Goal: Task Accomplishment & Management: Complete application form

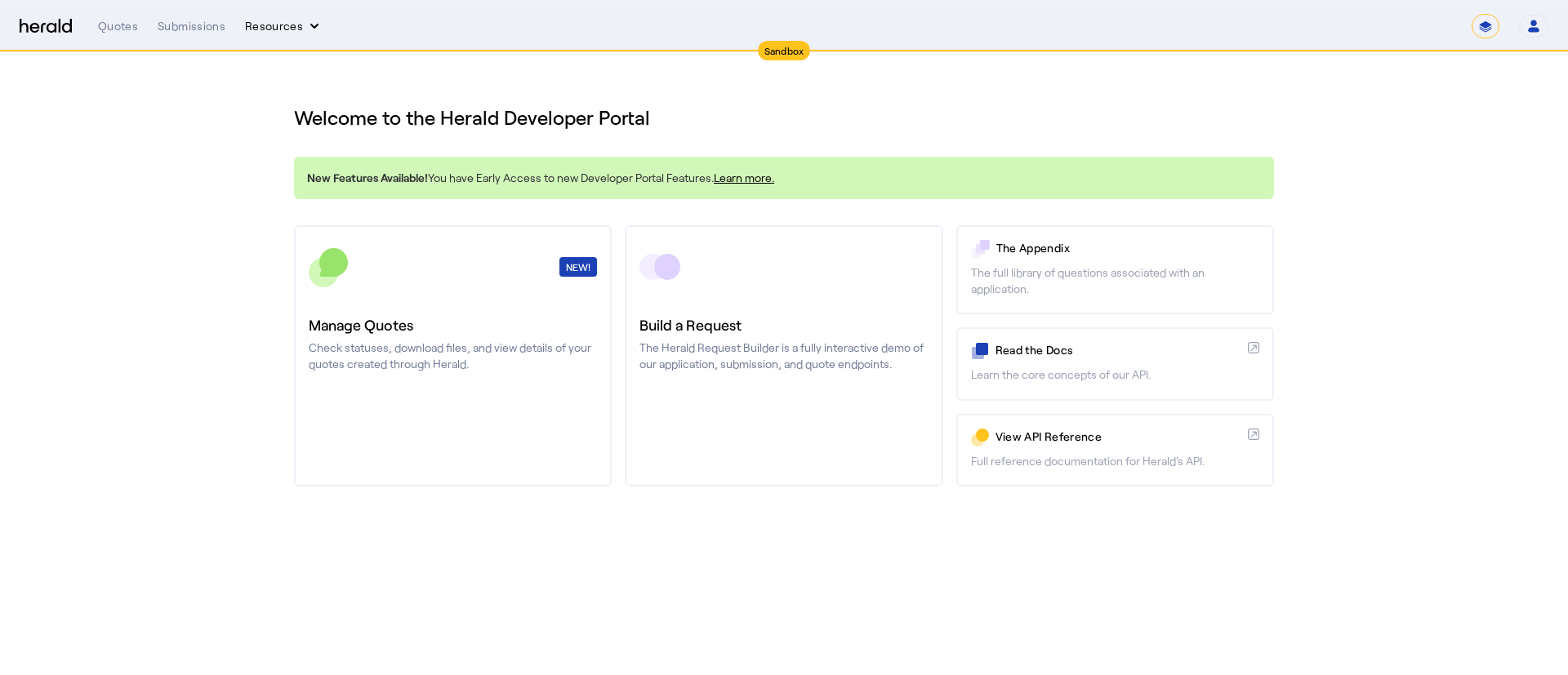
click at [268, 22] on button "Resources" at bounding box center [284, 26] width 78 height 17
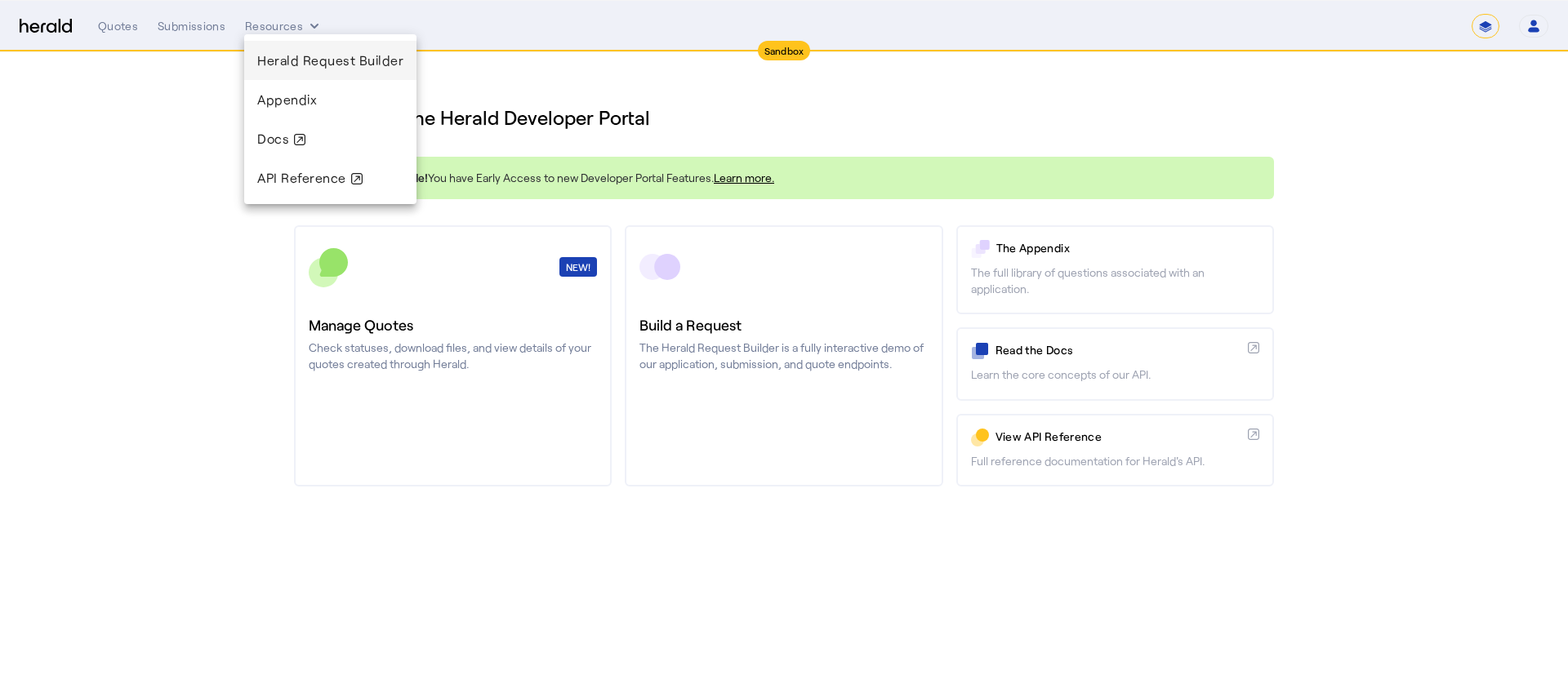
click at [270, 58] on span "Herald Request Builder" at bounding box center [330, 59] width 146 height 16
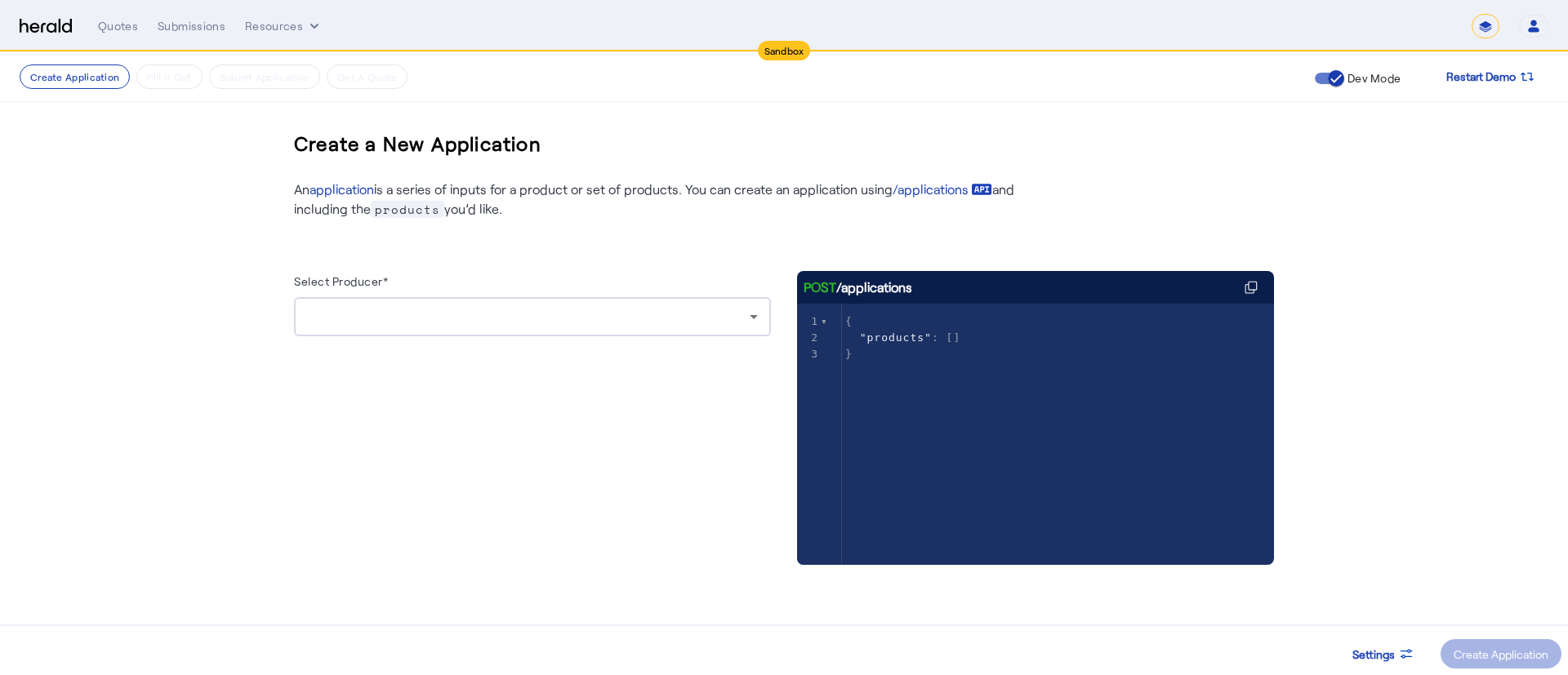
click at [646, 327] on div at bounding box center [532, 317] width 451 height 39
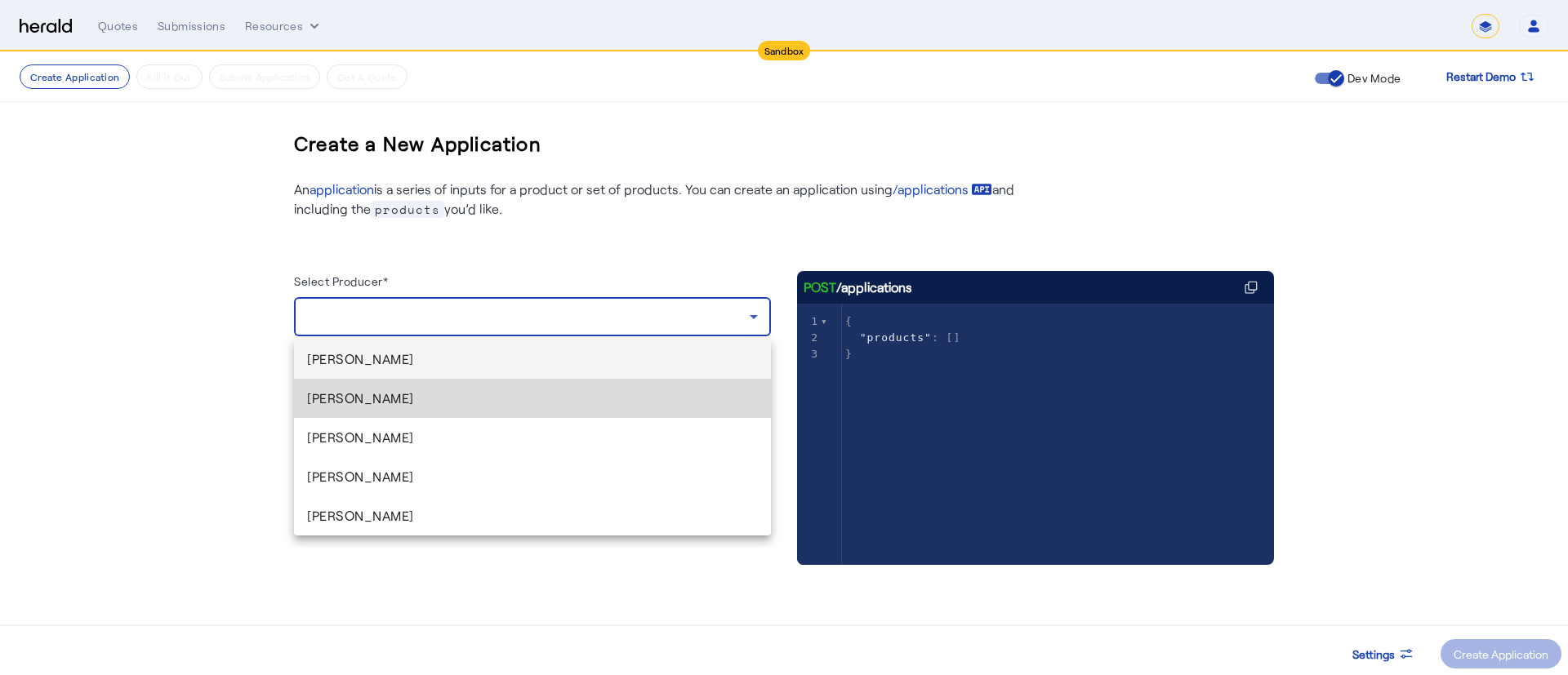
click at [406, 404] on span "[PERSON_NAME]" at bounding box center [532, 397] width 451 height 19
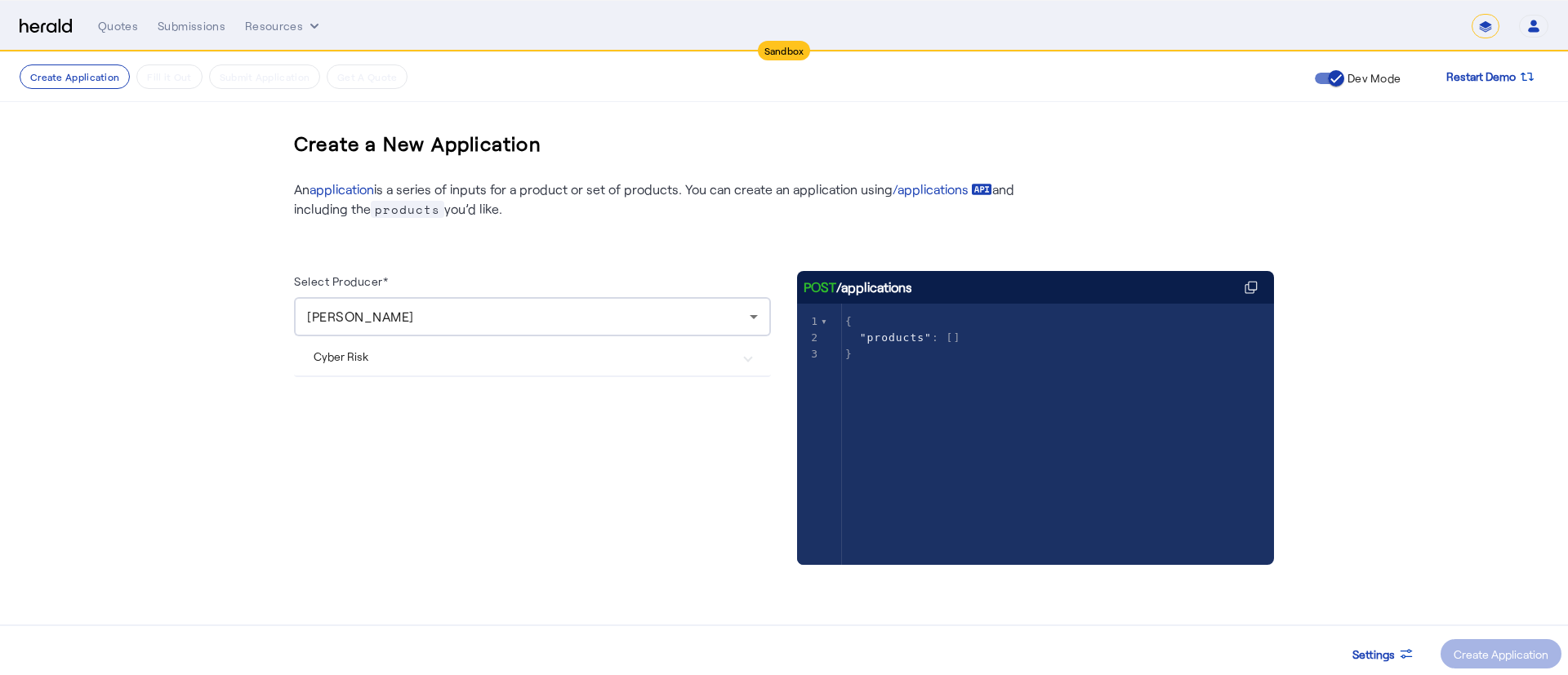
click at [653, 355] on Risk "Cyber Risk" at bounding box center [523, 357] width 418 height 17
click at [402, 466] on label "Herald Cyber" at bounding box center [383, 471] width 72 height 17
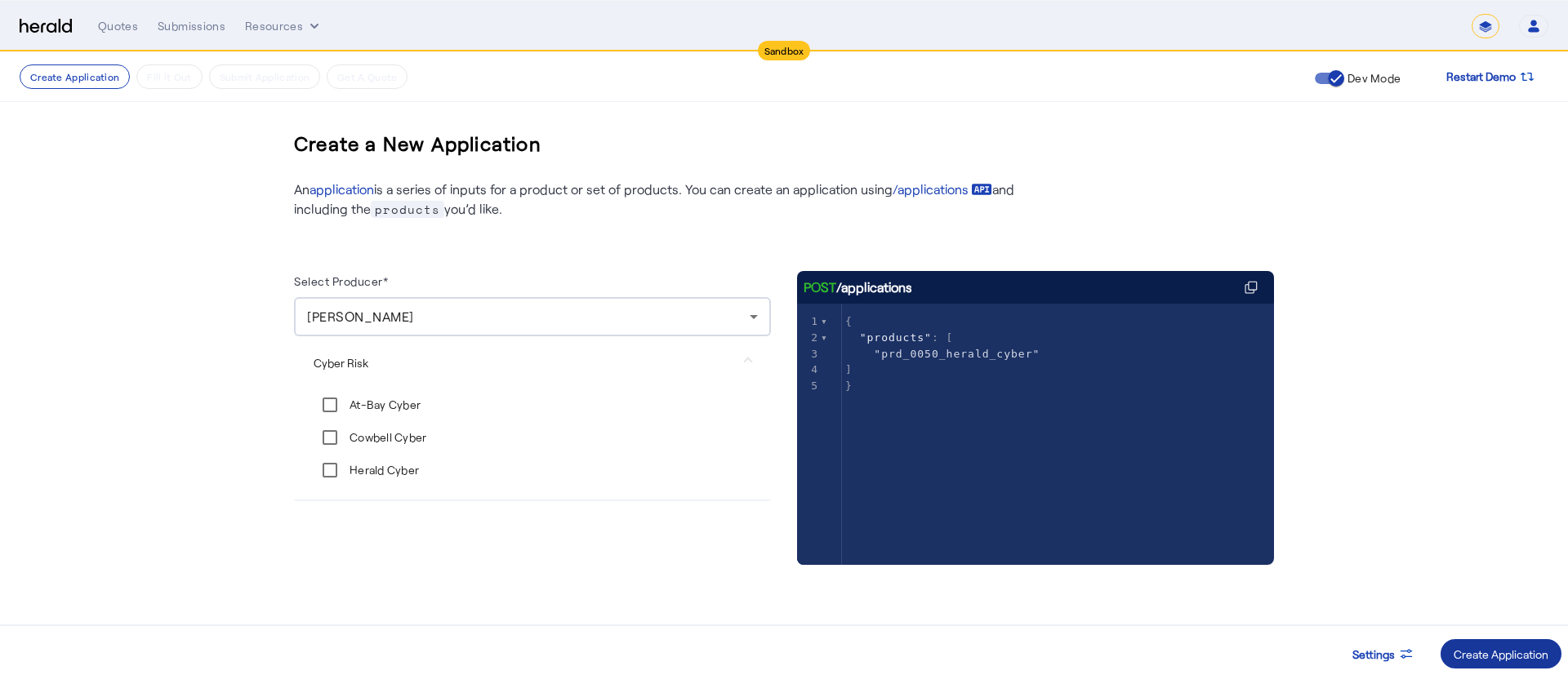
click at [1468, 645] on div "Create Application" at bounding box center [1501, 654] width 95 height 17
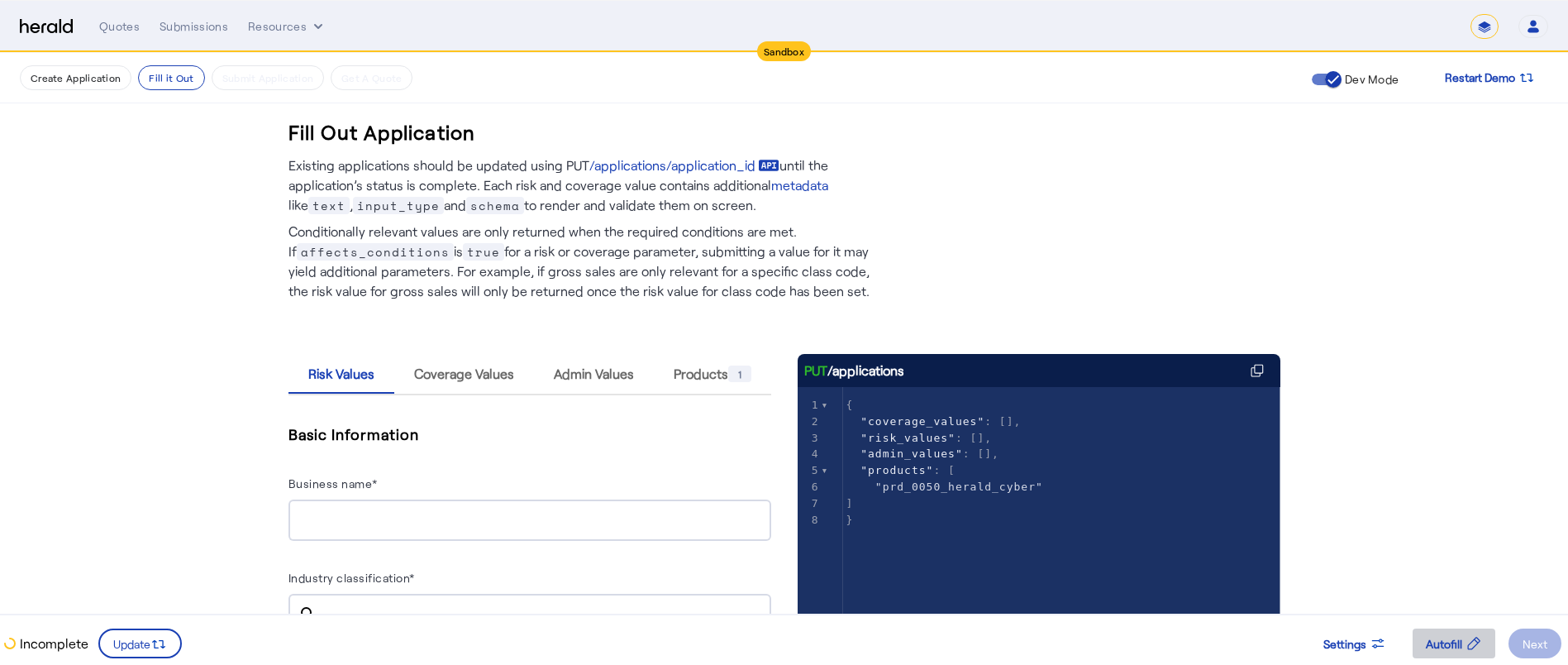
click at [1436, 640] on span "Autofill" at bounding box center [1444, 643] width 37 height 17
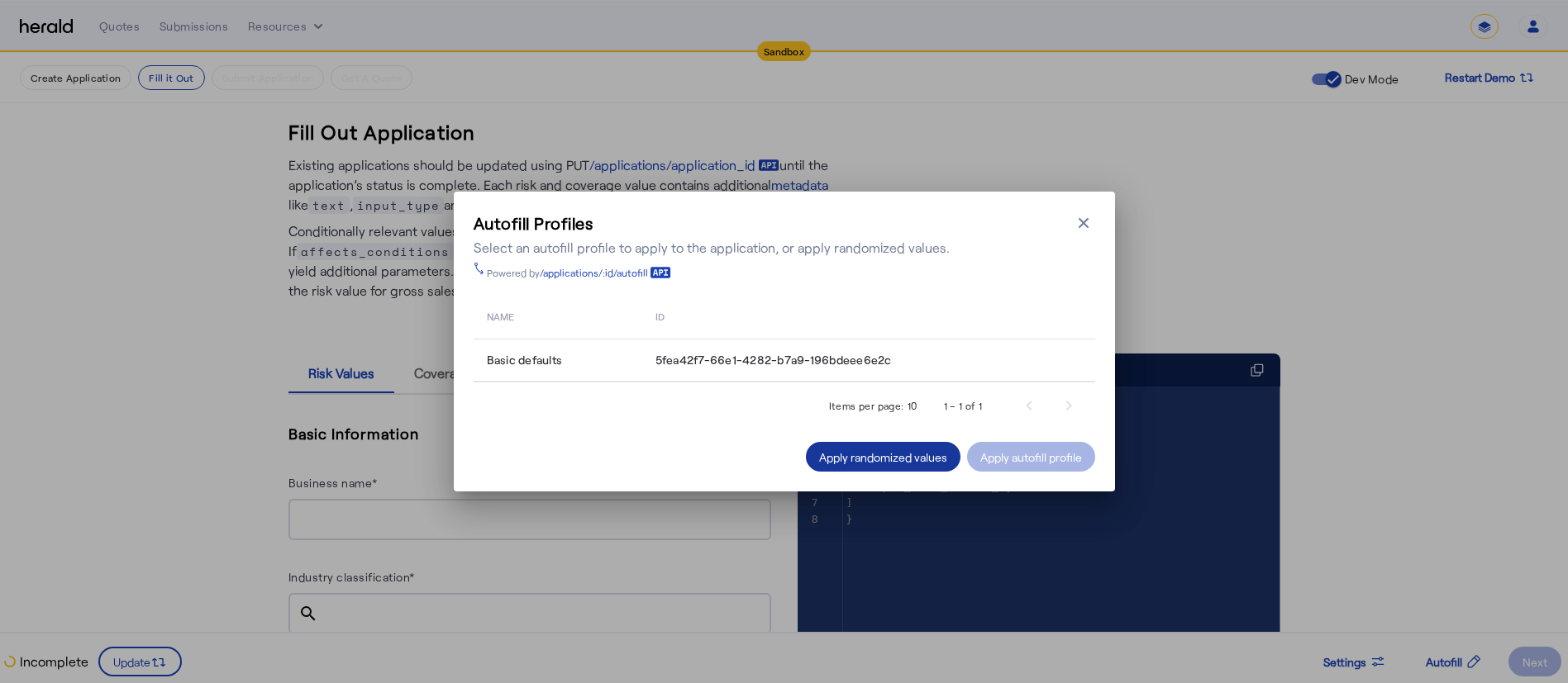
click at [855, 464] on div "Apply randomized values" at bounding box center [883, 457] width 128 height 17
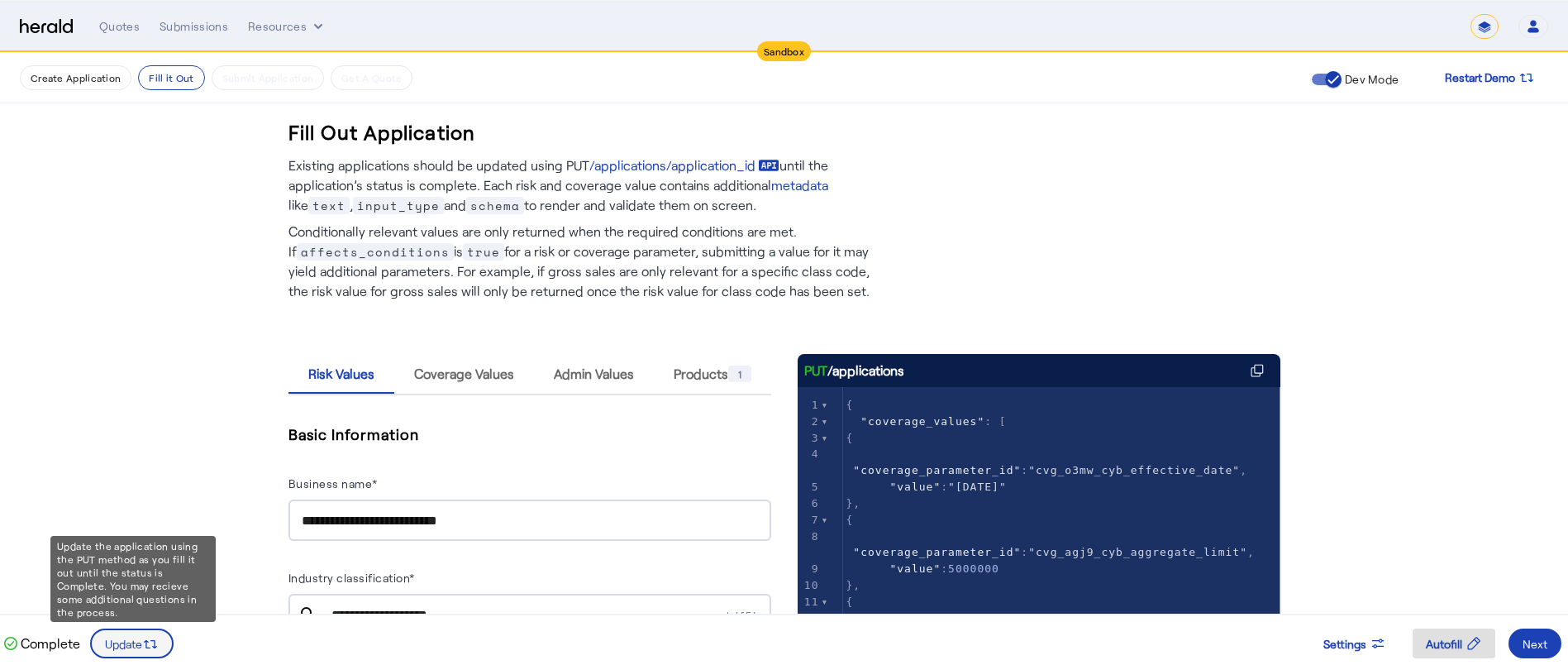
click at [153, 630] on span at bounding box center [132, 643] width 80 height 40
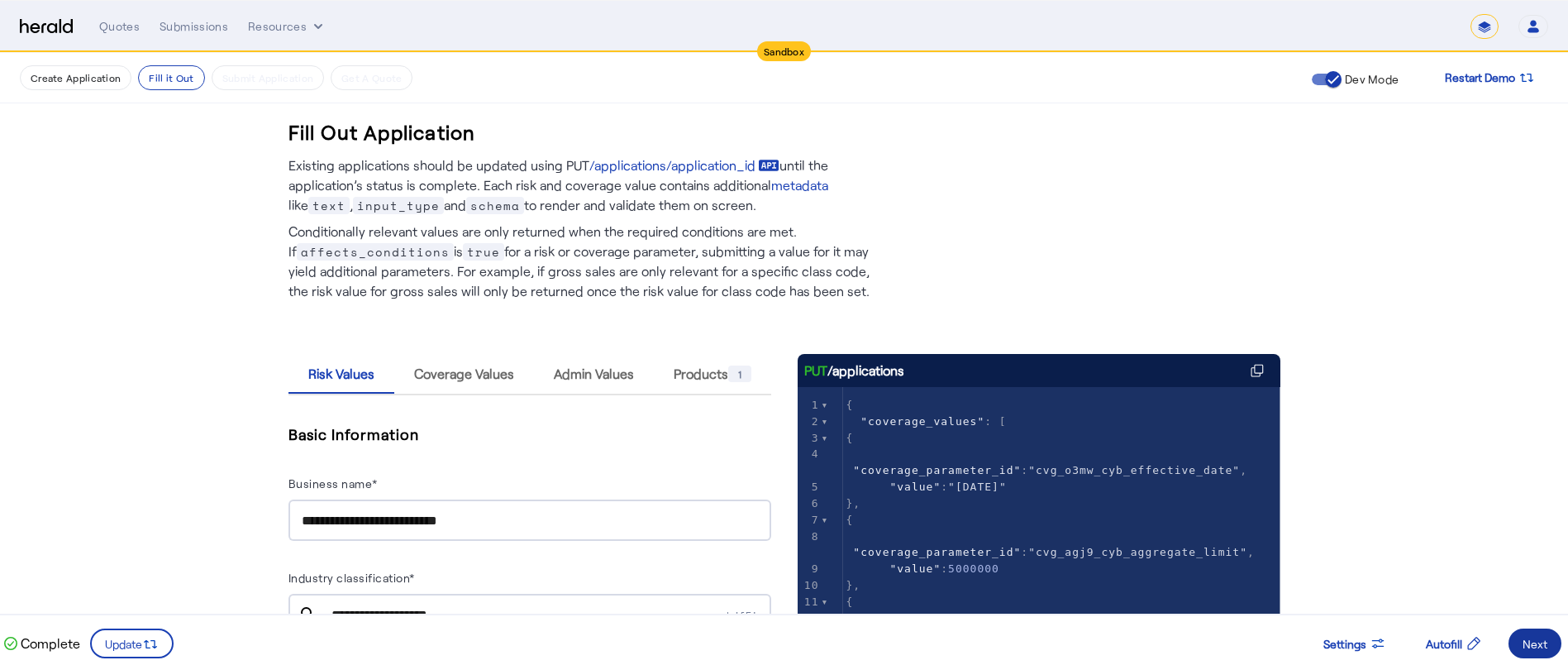
click at [1525, 641] on div "Next" at bounding box center [1534, 643] width 24 height 17
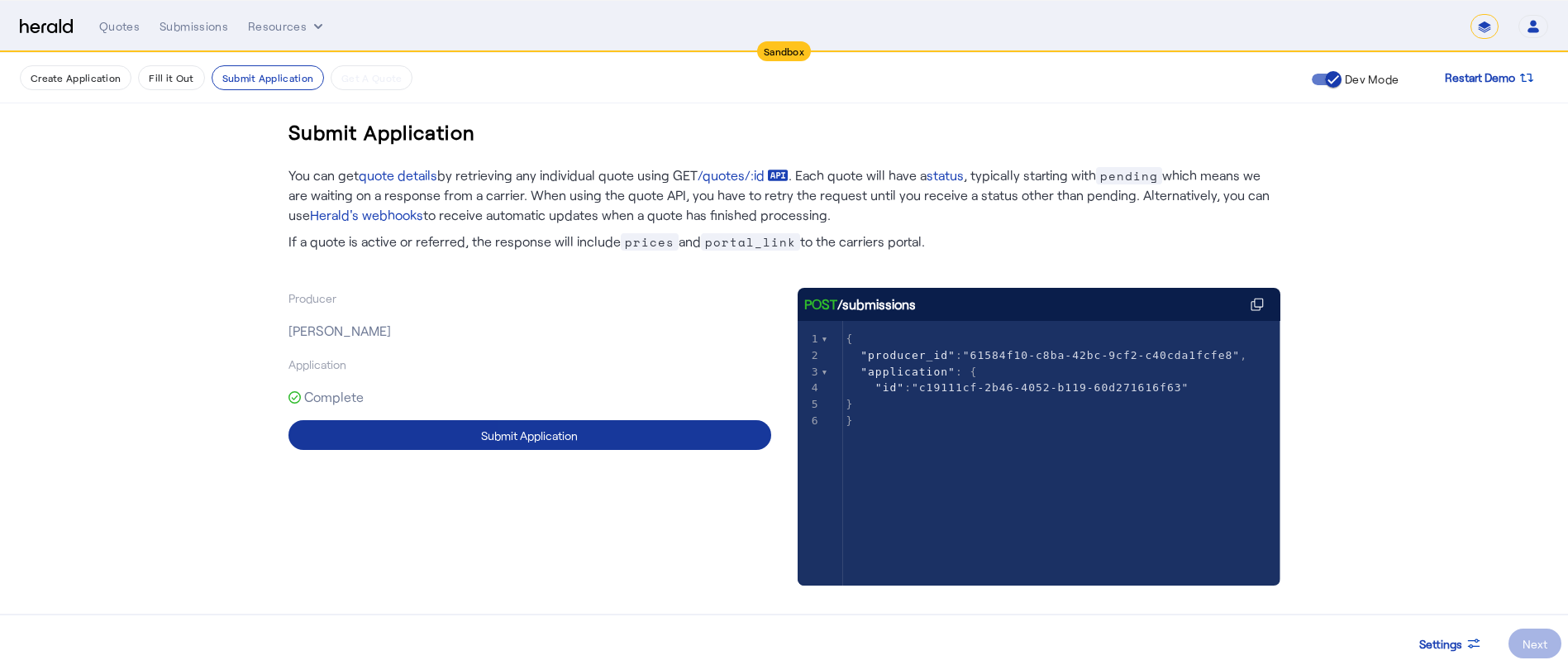
click at [688, 441] on span at bounding box center [529, 435] width 482 height 40
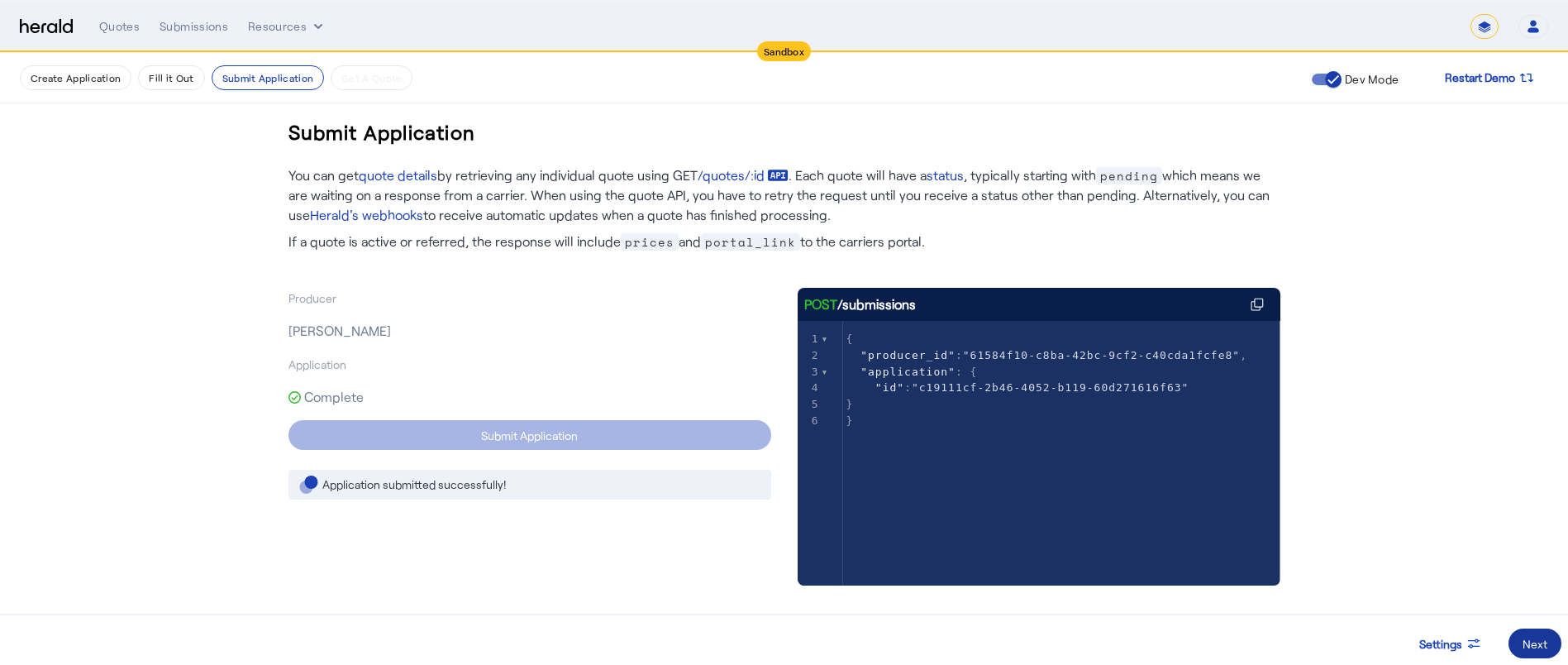
click at [1529, 643] on div "Next" at bounding box center [1534, 643] width 24 height 17
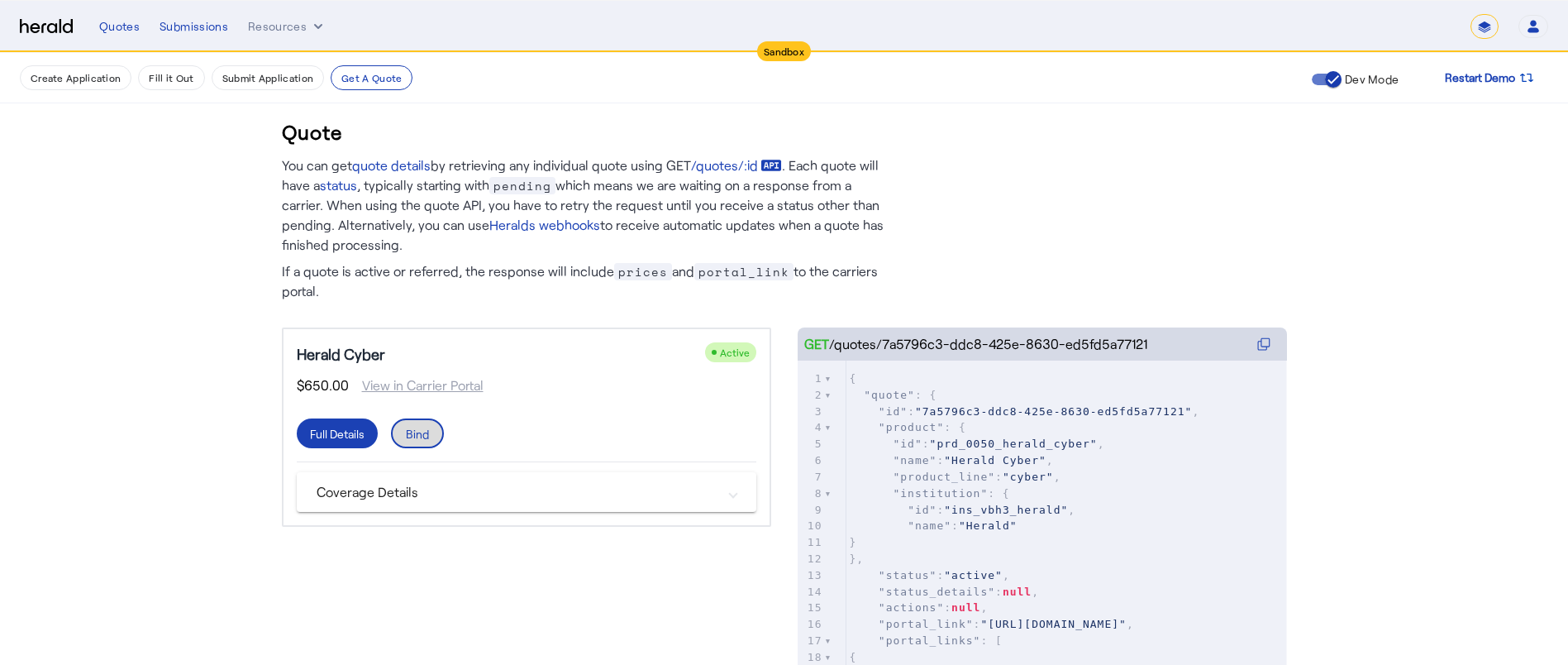
click at [441, 440] on span at bounding box center [417, 434] width 50 height 40
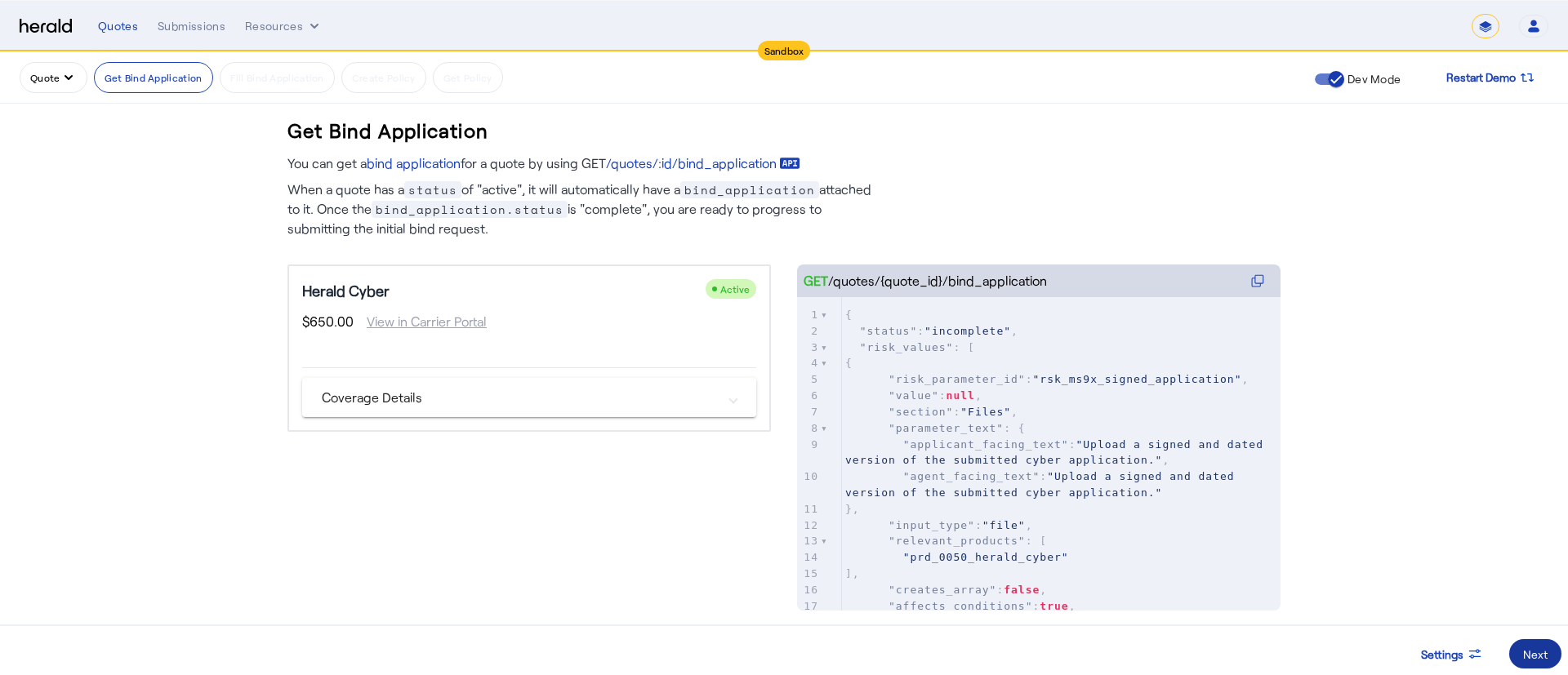
click at [1527, 655] on div "Next" at bounding box center [1535, 654] width 24 height 17
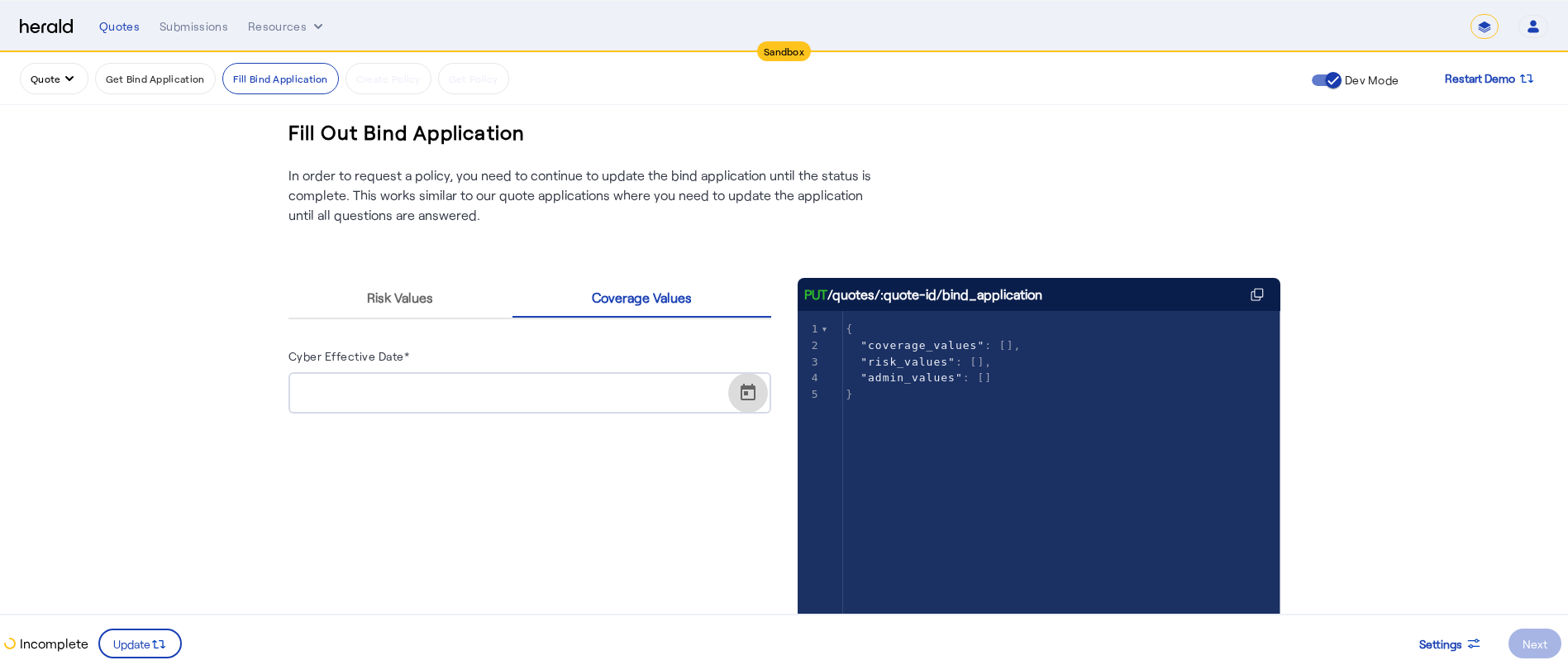
click at [749, 388] on span "Open calendar" at bounding box center [748, 393] width 39 height 40
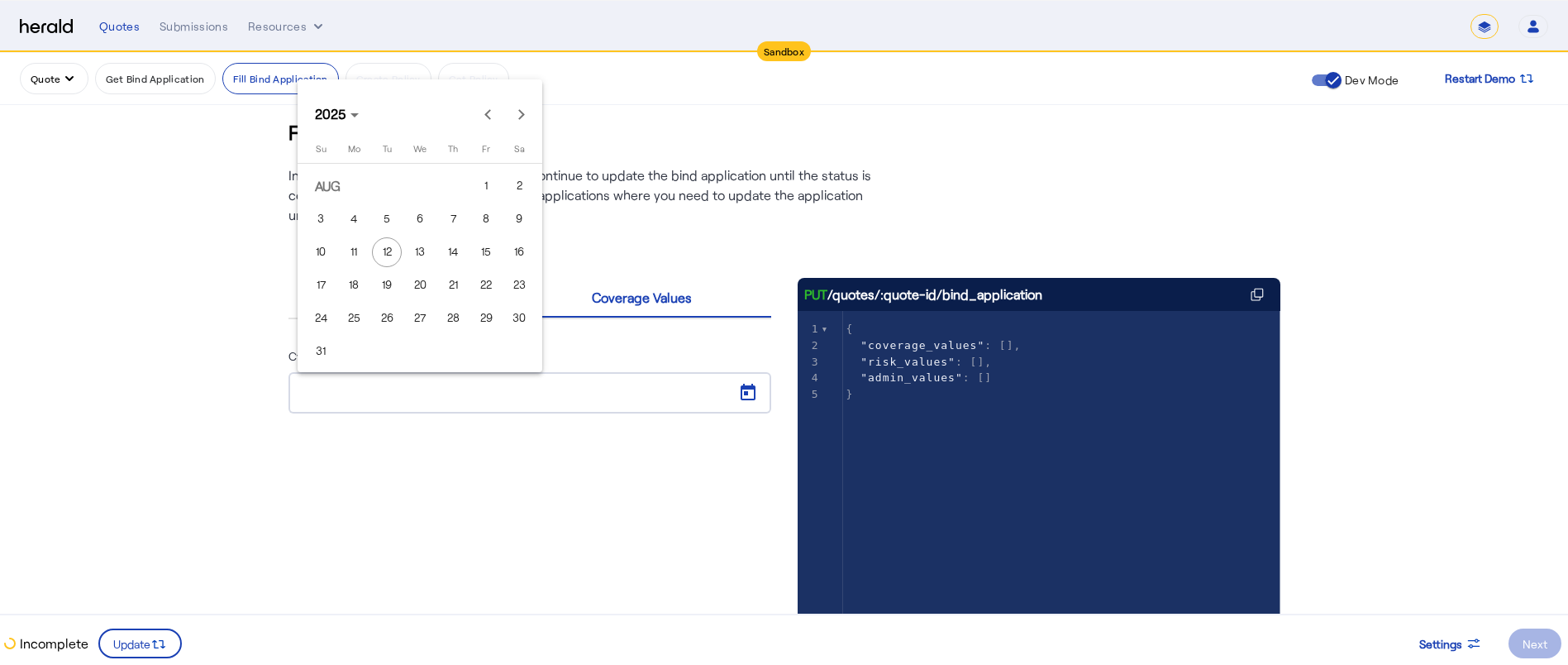
click at [431, 257] on span "13" at bounding box center [420, 252] width 30 height 30
type input "**********"
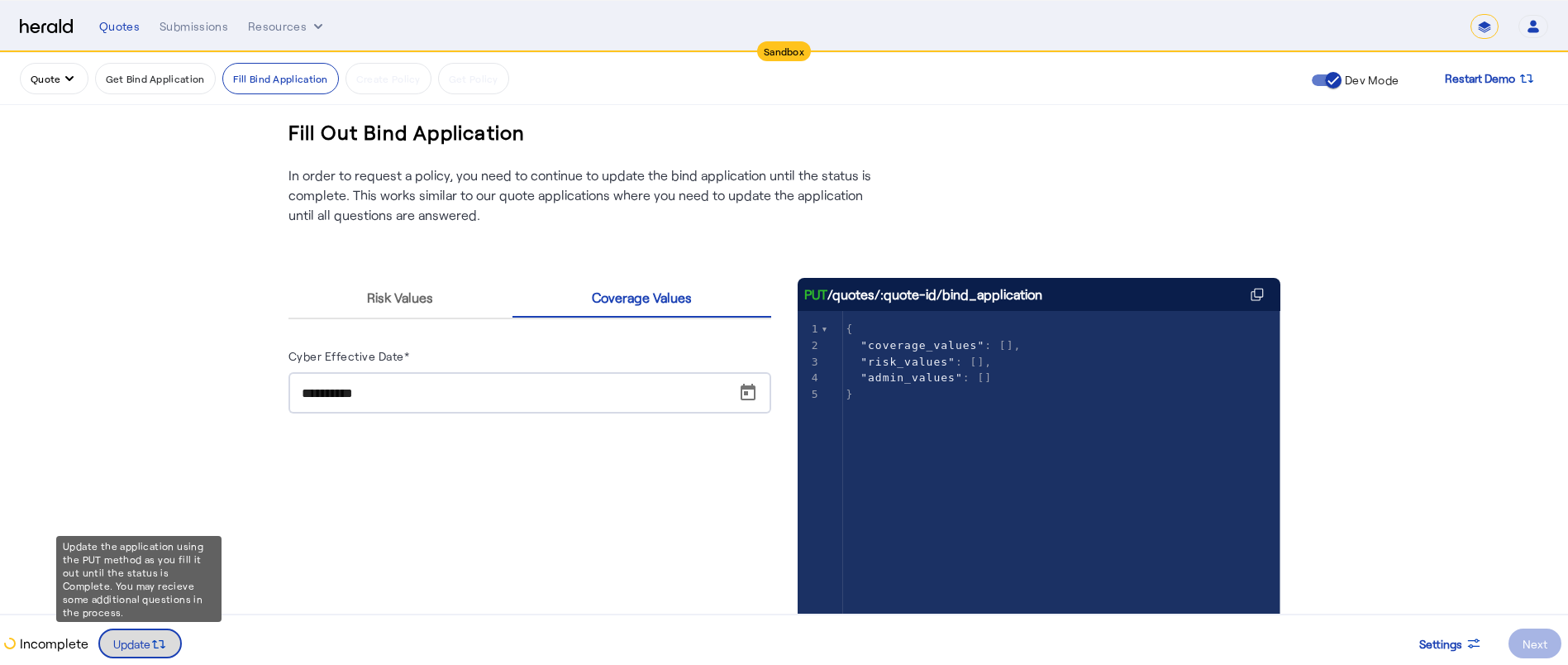
click at [154, 653] on span at bounding box center [139, 643] width 80 height 40
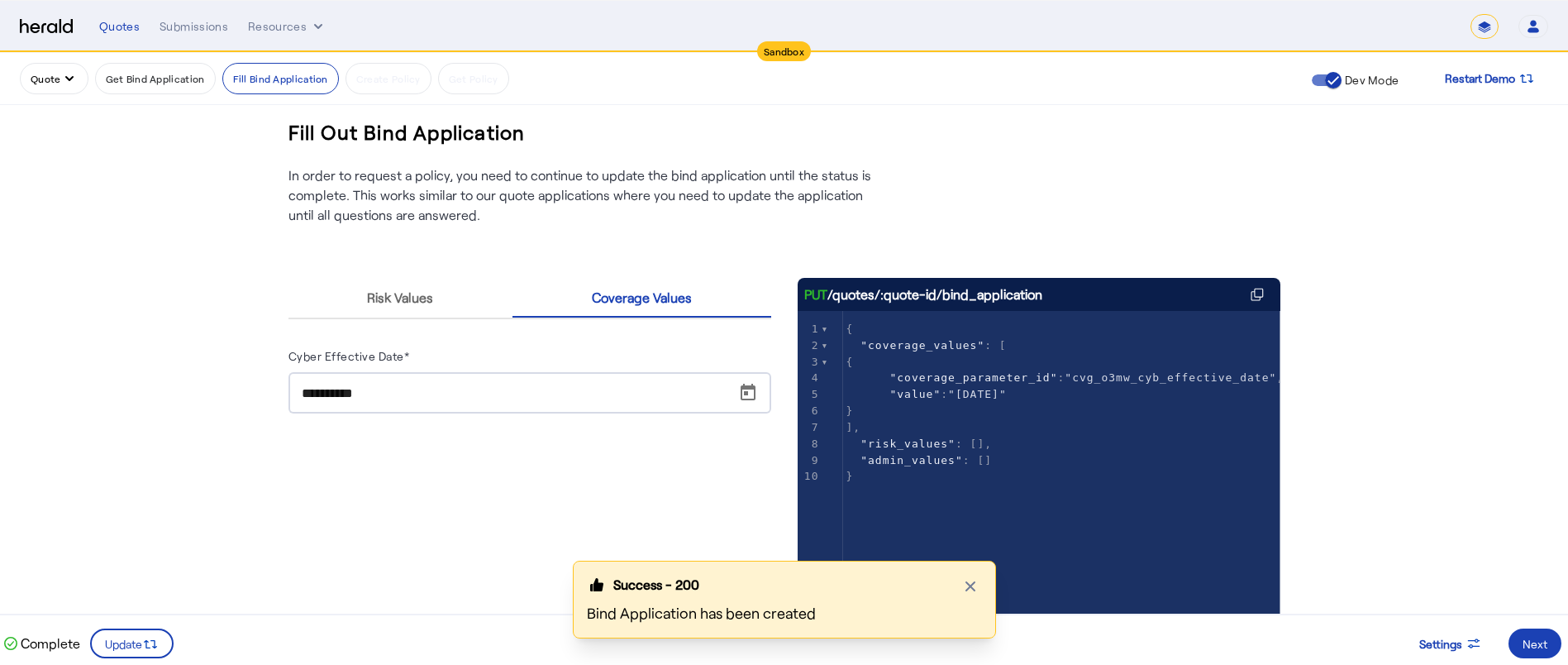
click at [1535, 638] on div "Success - 200 Close modal Bind Application has been created" at bounding box center [784, 612] width 1568 height 104
click at [1532, 642] on div "Success - 200 Close modal Bind Application has been created" at bounding box center [784, 612] width 1568 height 104
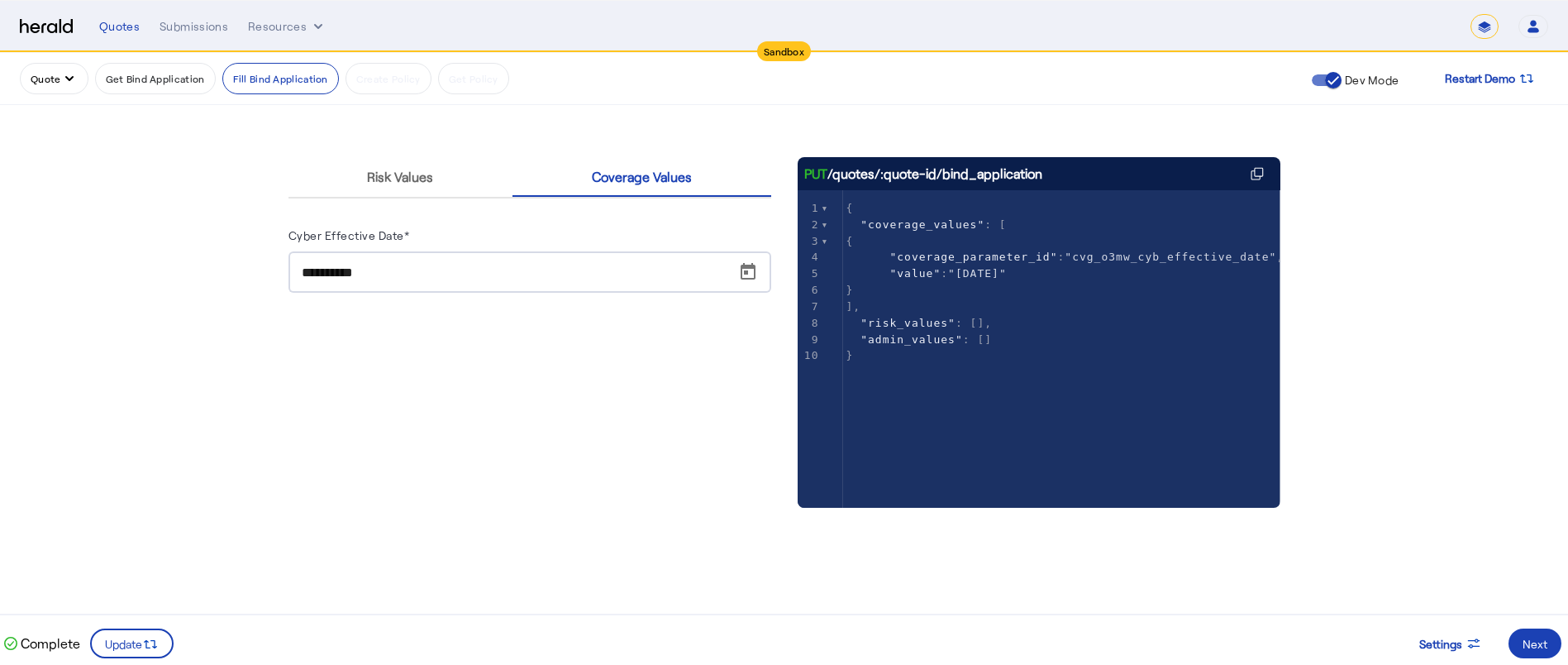
scroll to position [129, 0]
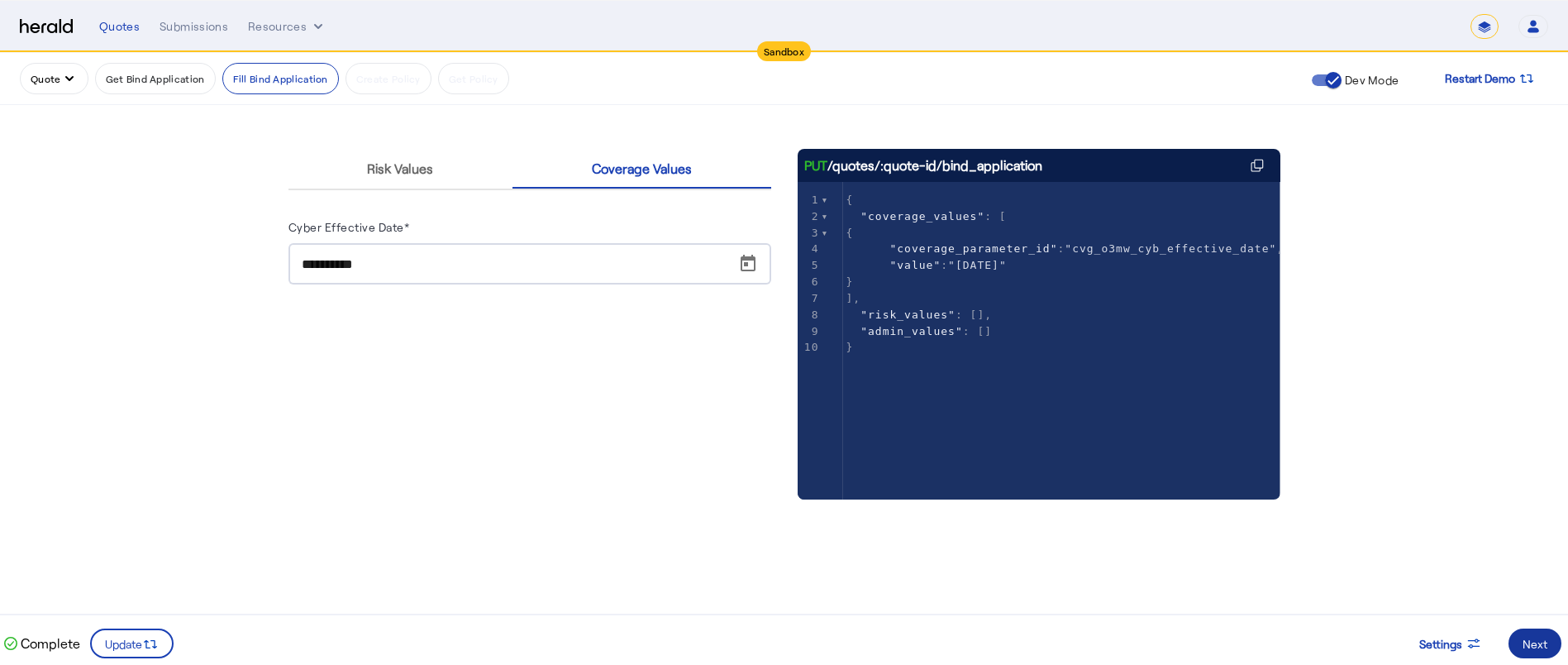
click at [1533, 640] on div "Next" at bounding box center [1534, 643] width 24 height 17
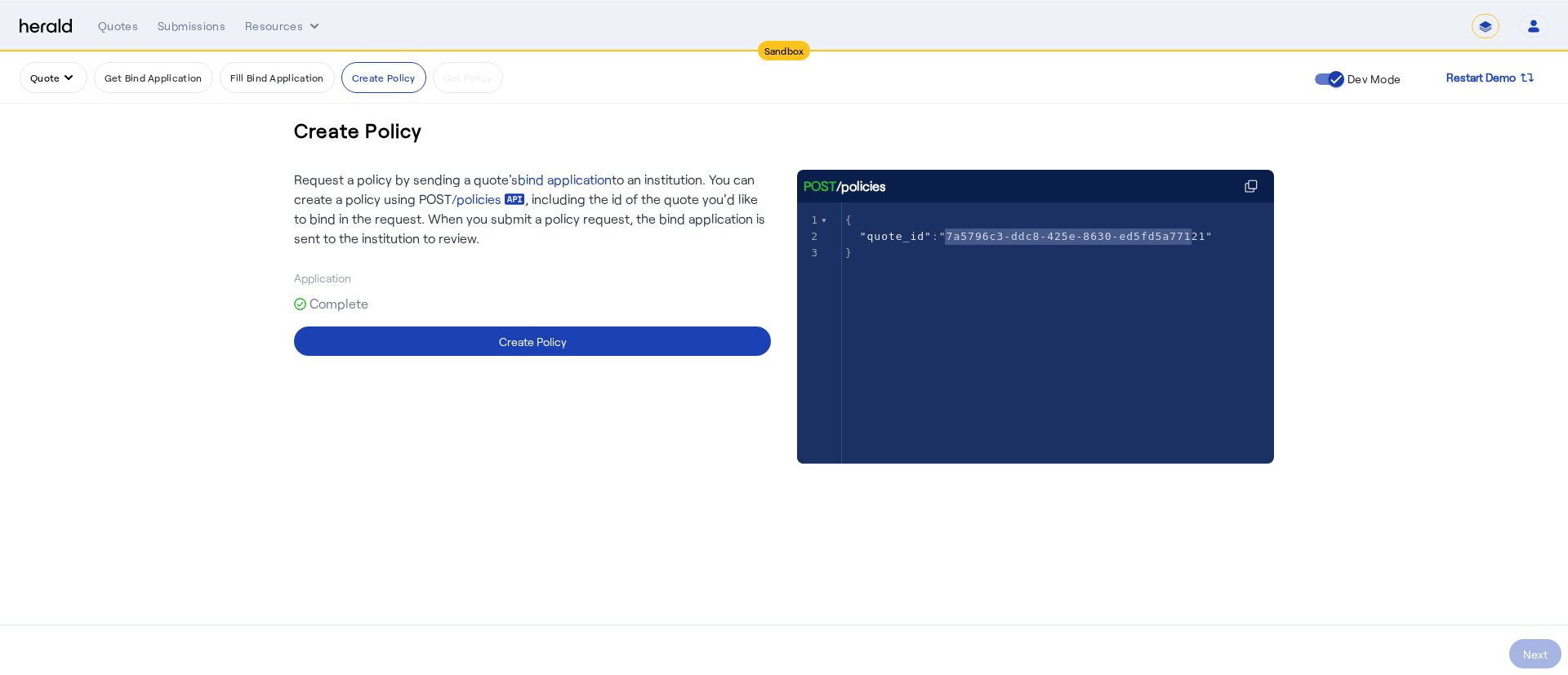
type textarea "**********"
drag, startPoint x: 949, startPoint y: 237, endPoint x: 1183, endPoint y: 234, distance: 234.0
click at [1183, 234] on span ""7a5796c3-ddc8-425e-8630-ed5fd5a77121"" at bounding box center [1076, 236] width 274 height 12
click at [291, 23] on button "Resources" at bounding box center [284, 26] width 78 height 17
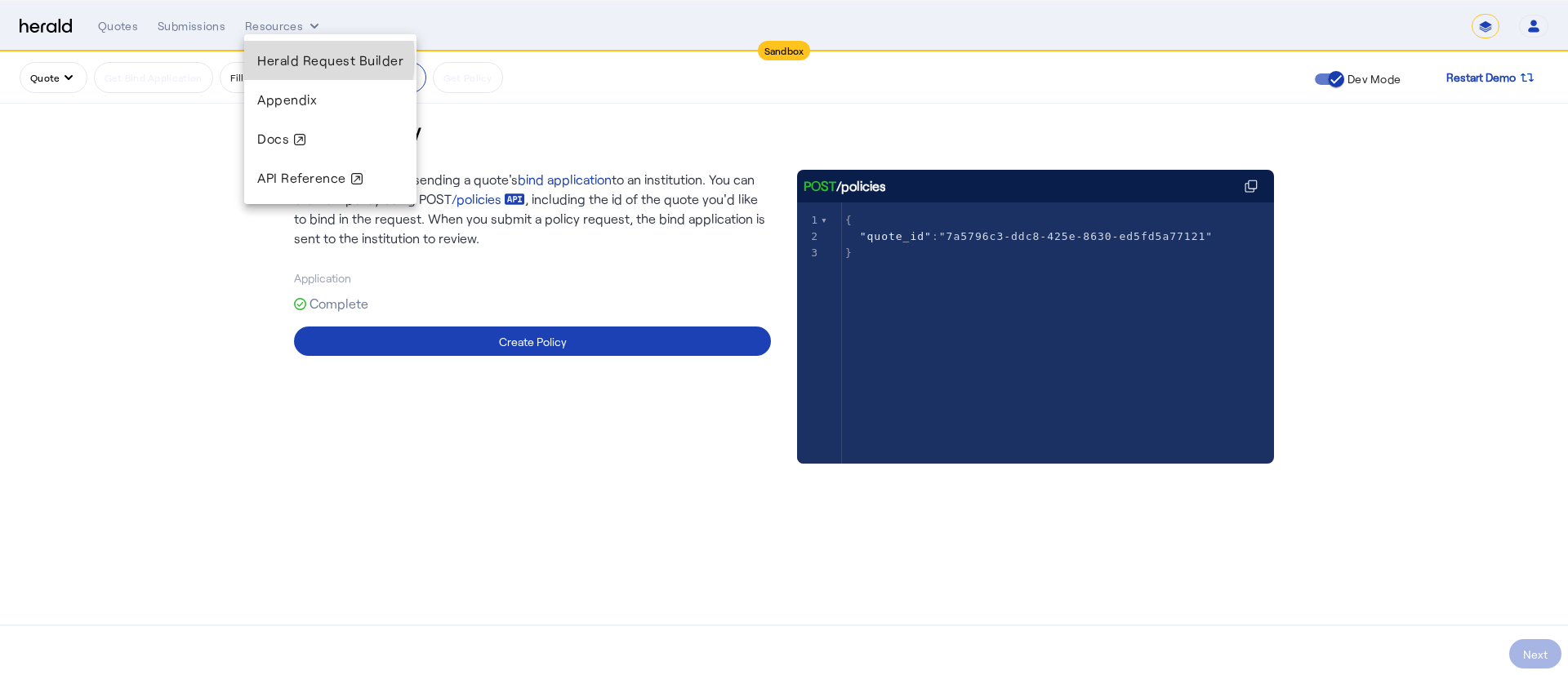
click at [280, 58] on span "Herald Request Builder" at bounding box center [330, 59] width 146 height 16
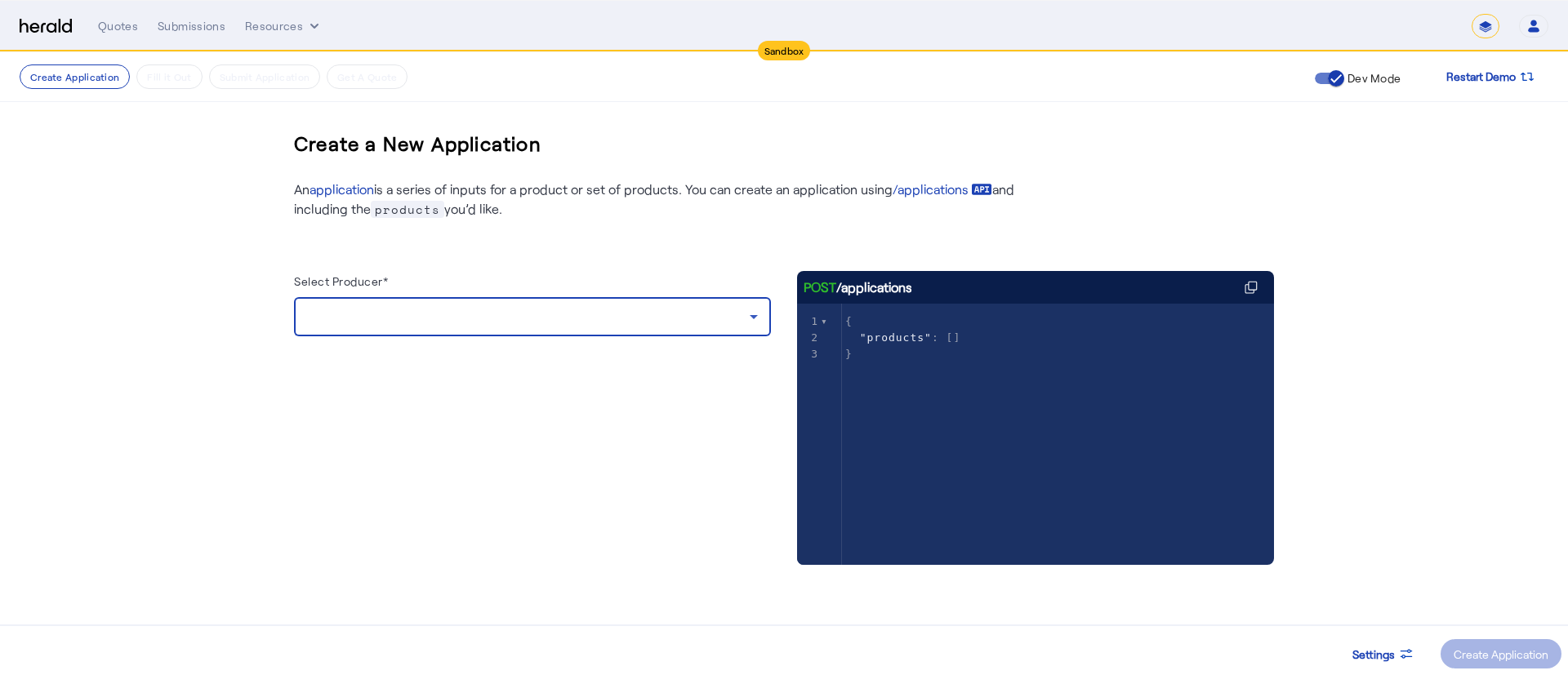
click at [529, 325] on div at bounding box center [529, 317] width 443 height 19
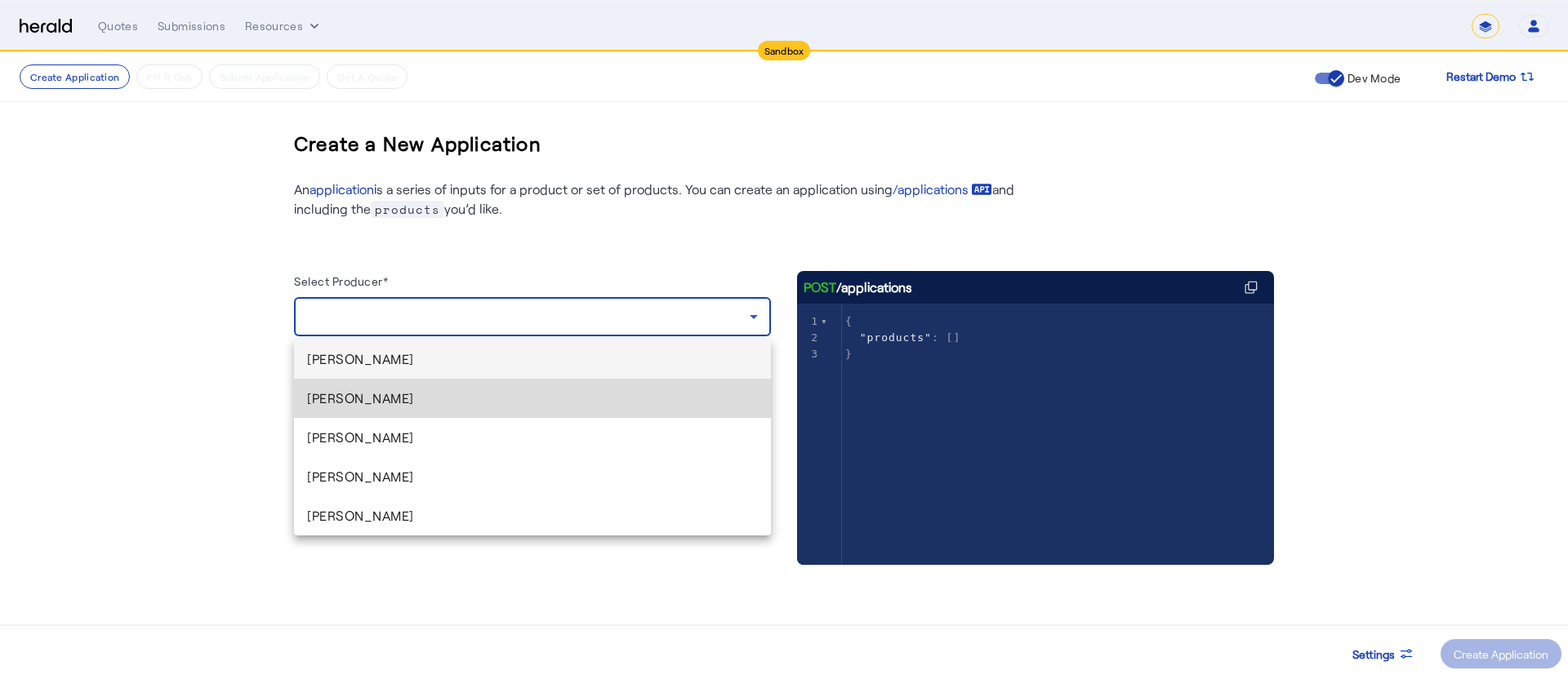
click at [483, 407] on span "[PERSON_NAME]" at bounding box center [532, 397] width 451 height 19
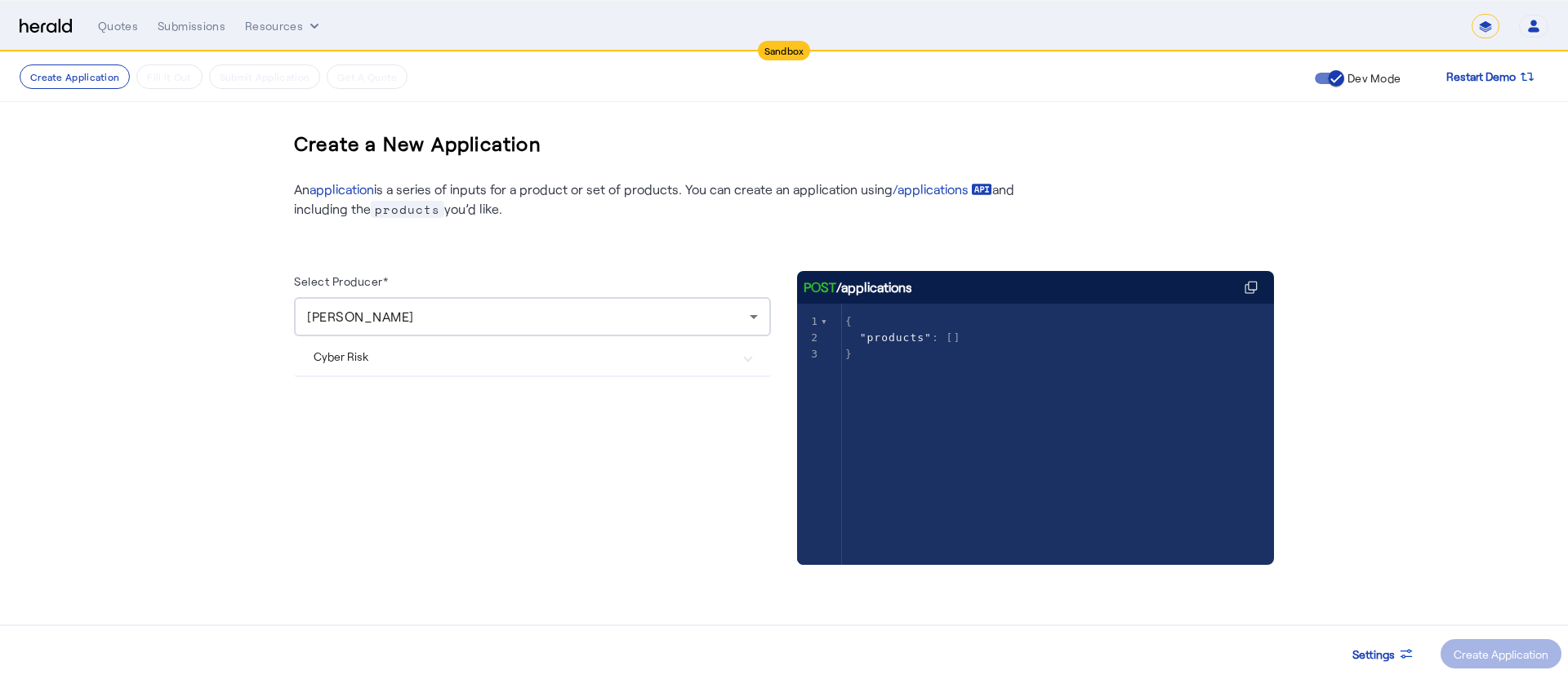
click at [592, 350] on Risk "Cyber Risk" at bounding box center [523, 357] width 418 height 17
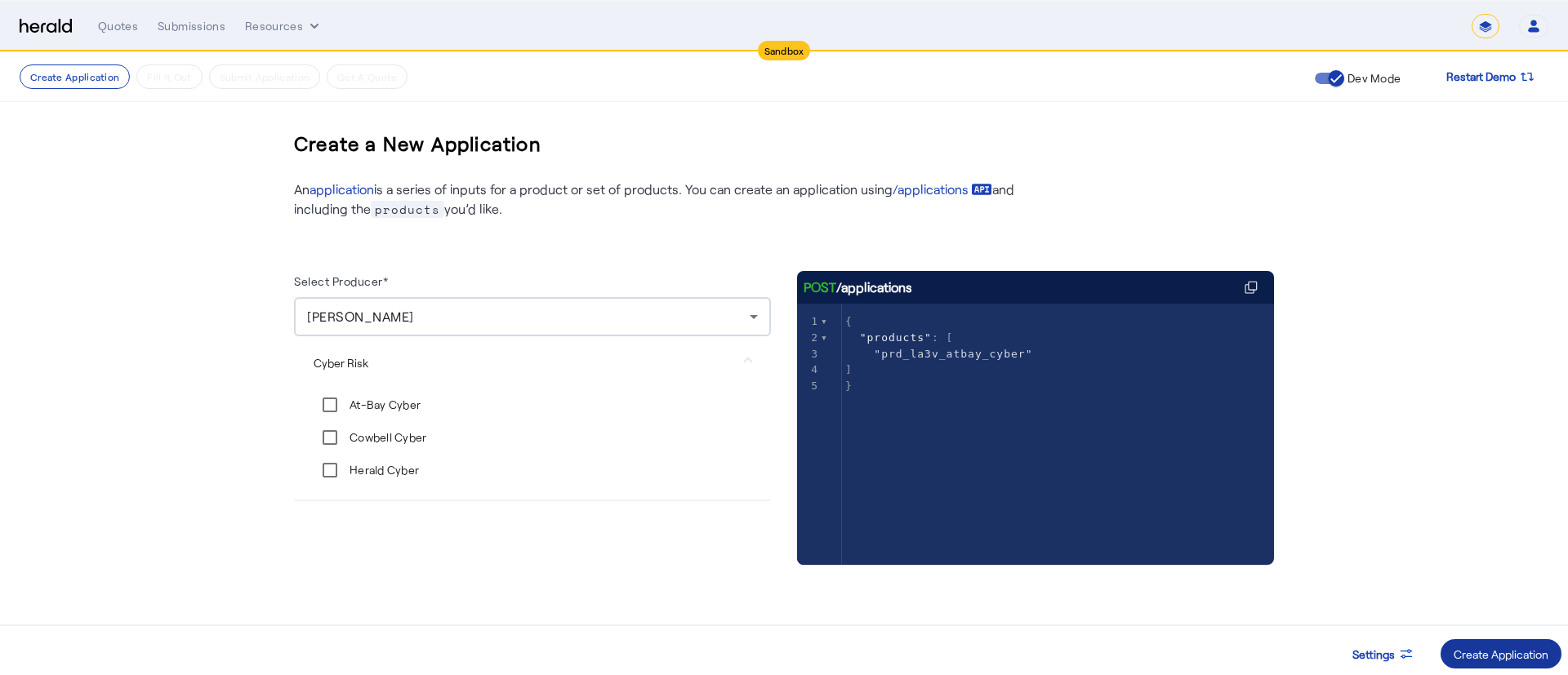
click at [1485, 645] on div "Create Application" at bounding box center [1501, 654] width 95 height 17
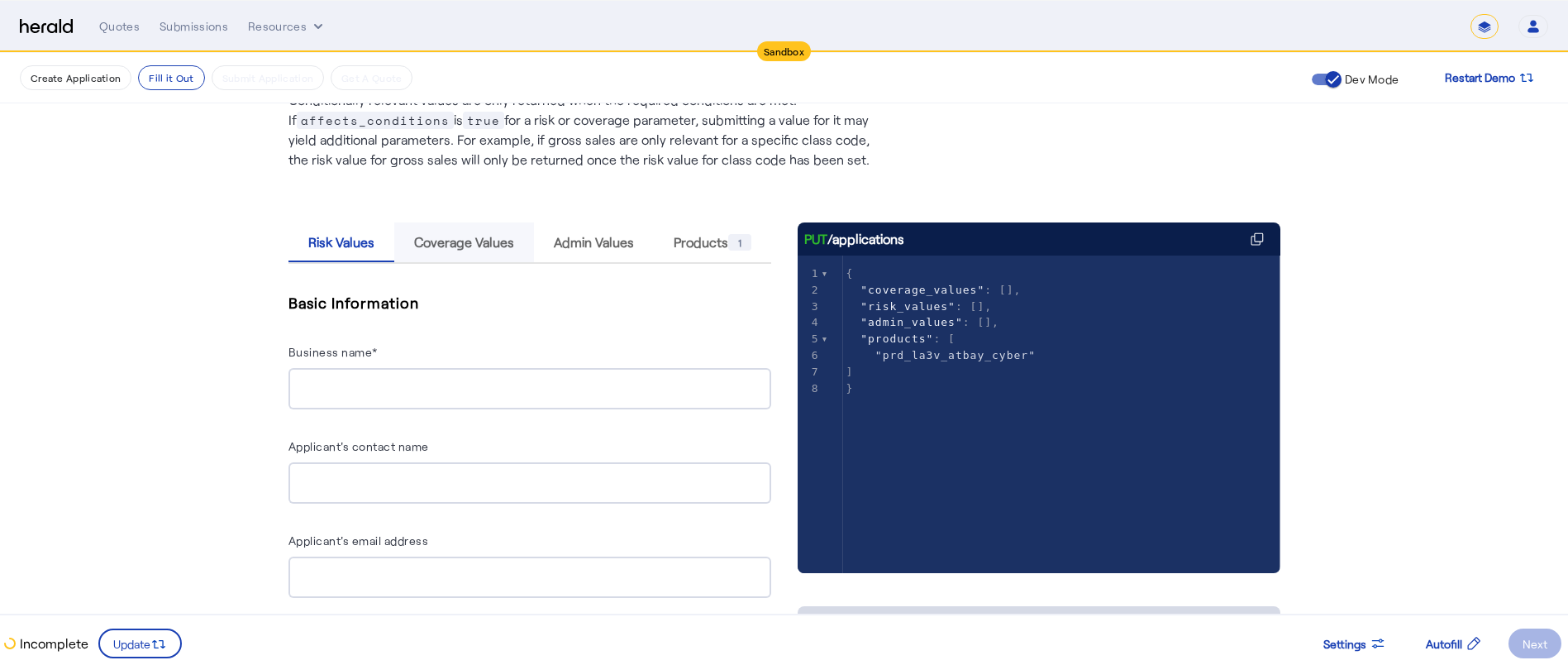
scroll to position [140, 0]
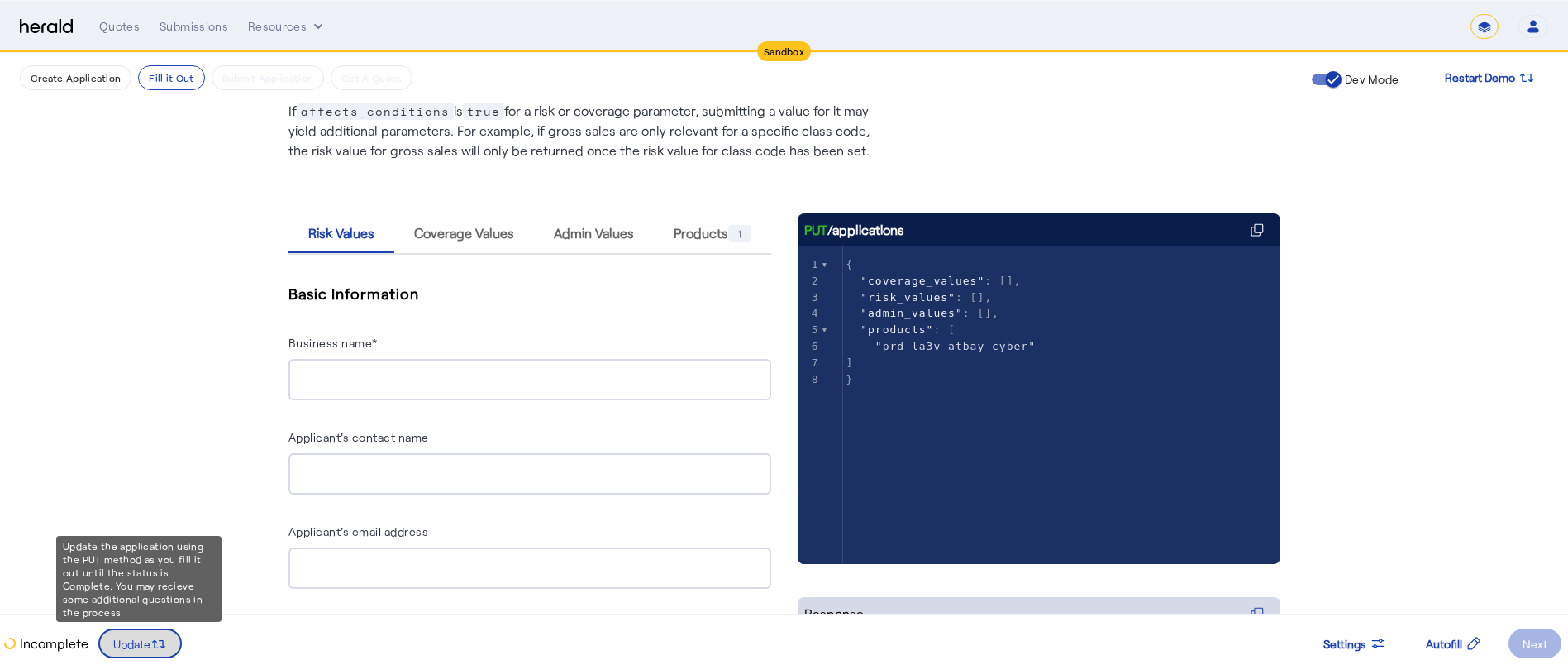
click at [135, 635] on span "Update" at bounding box center [132, 643] width 38 height 17
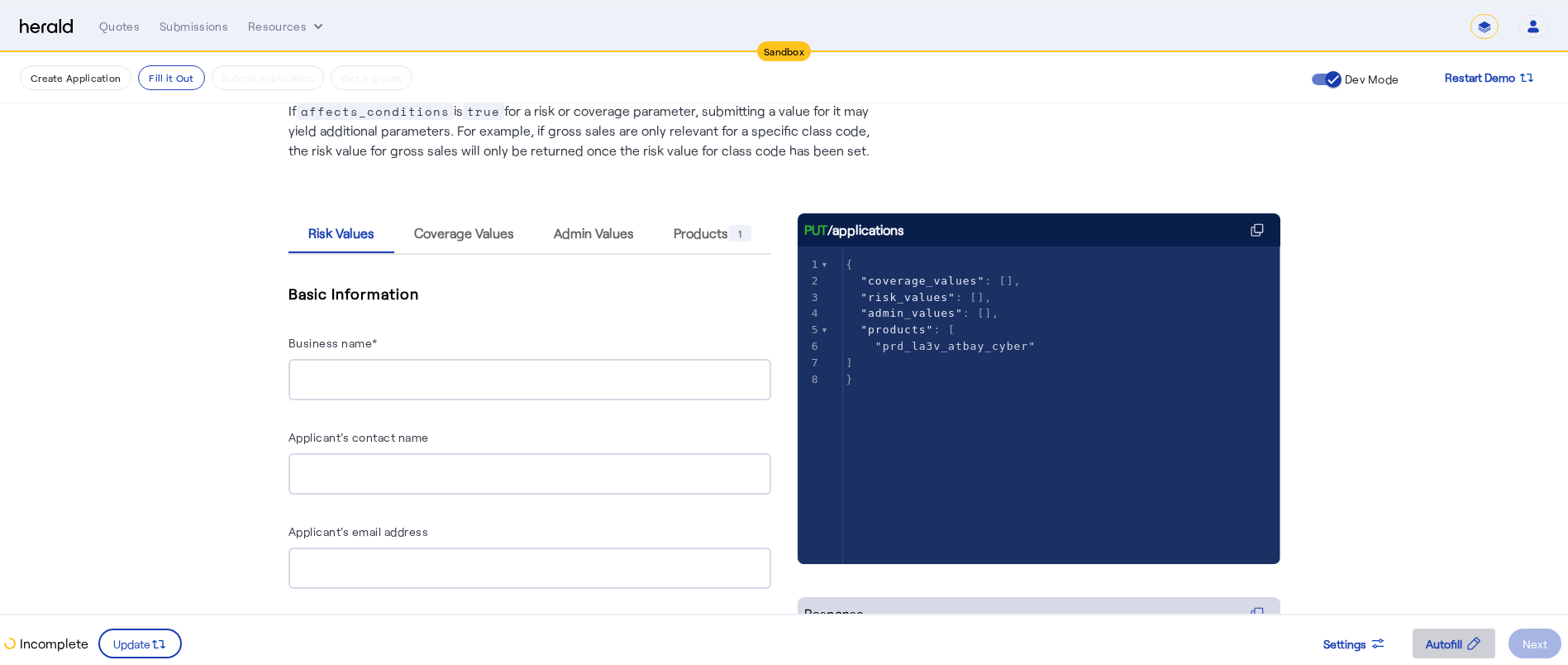
click at [1463, 647] on div "Autofill" at bounding box center [1454, 643] width 56 height 17
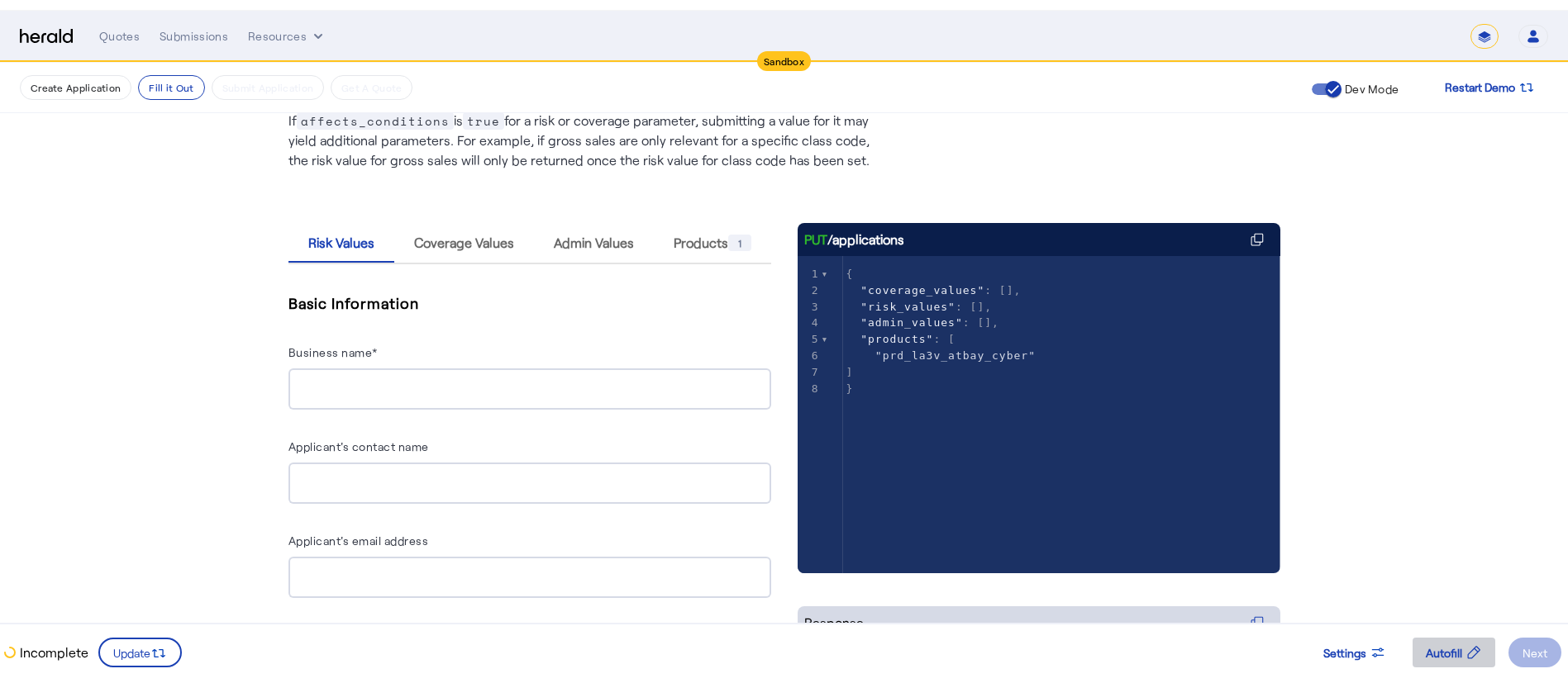
scroll to position [0, 0]
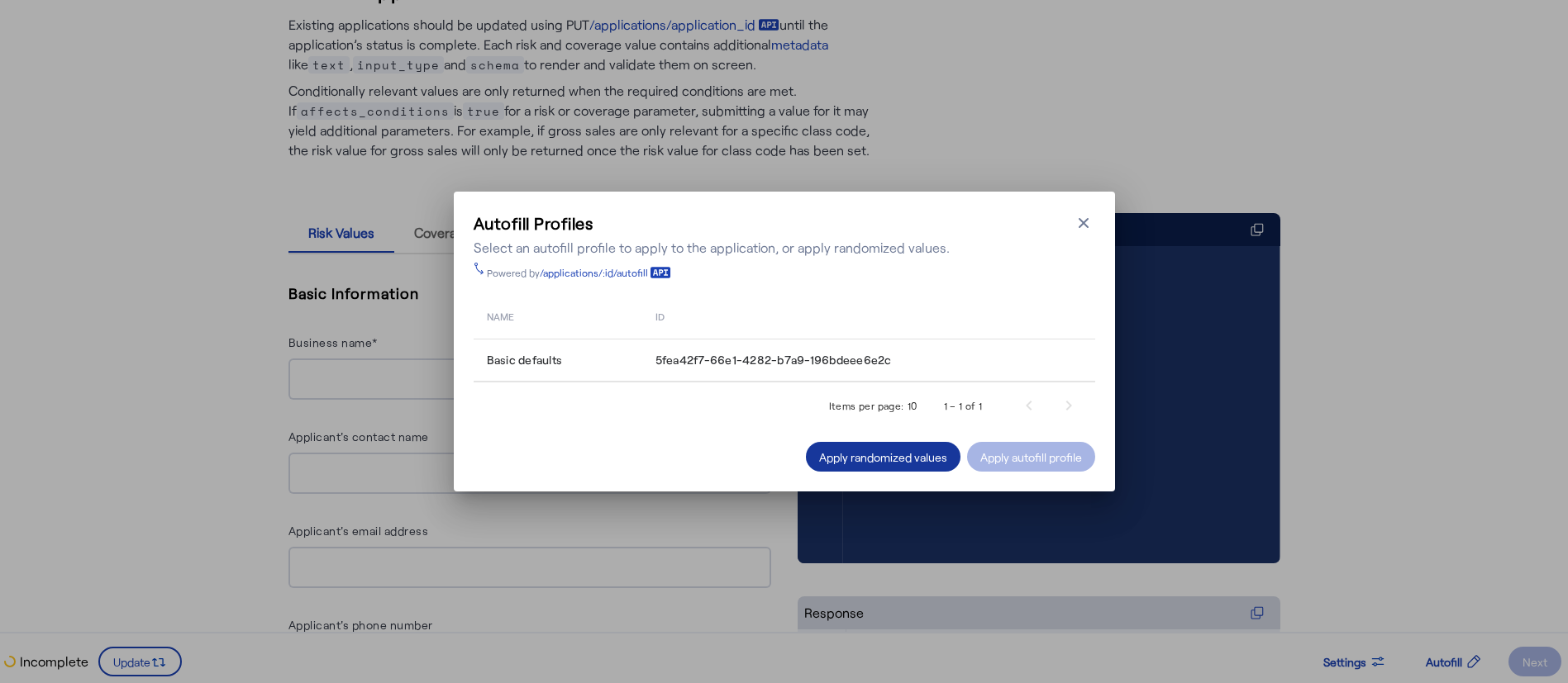
click at [903, 460] on div "Apply randomized values" at bounding box center [883, 457] width 128 height 17
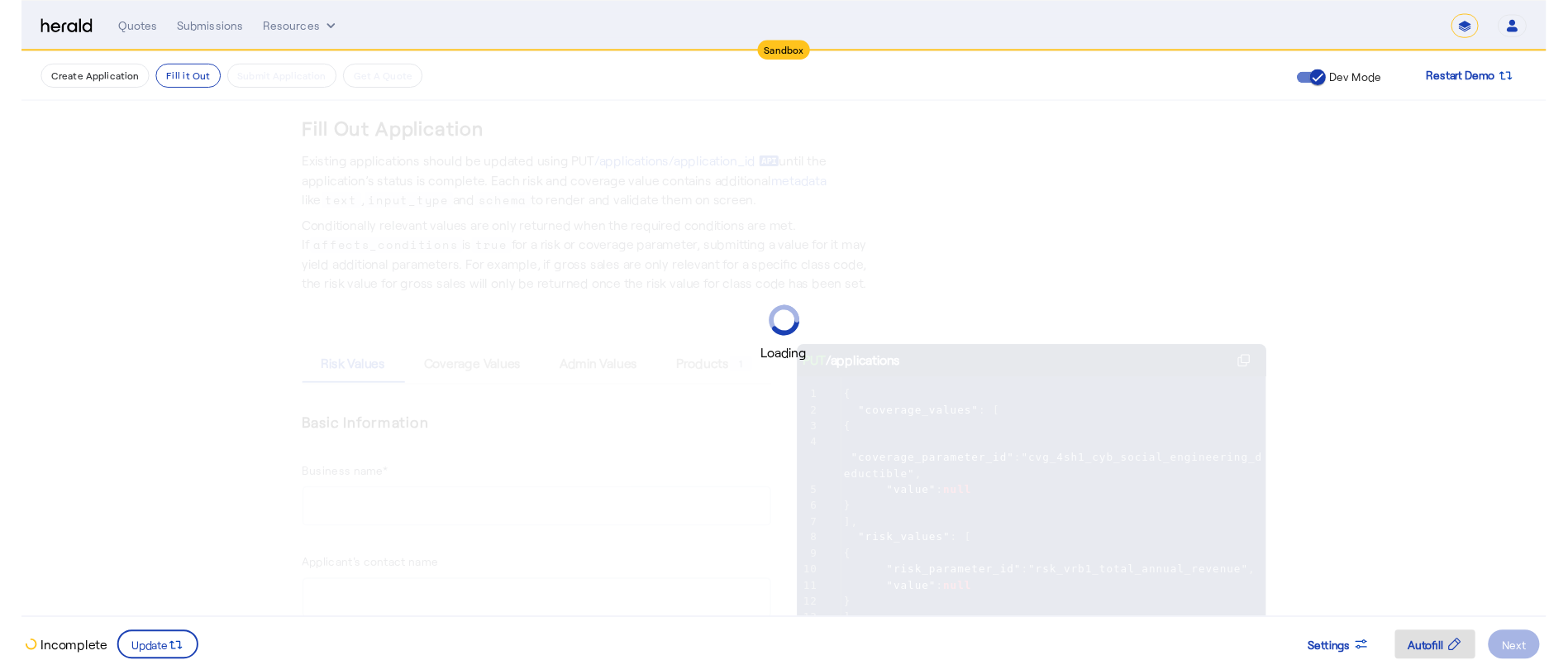
scroll to position [140, 0]
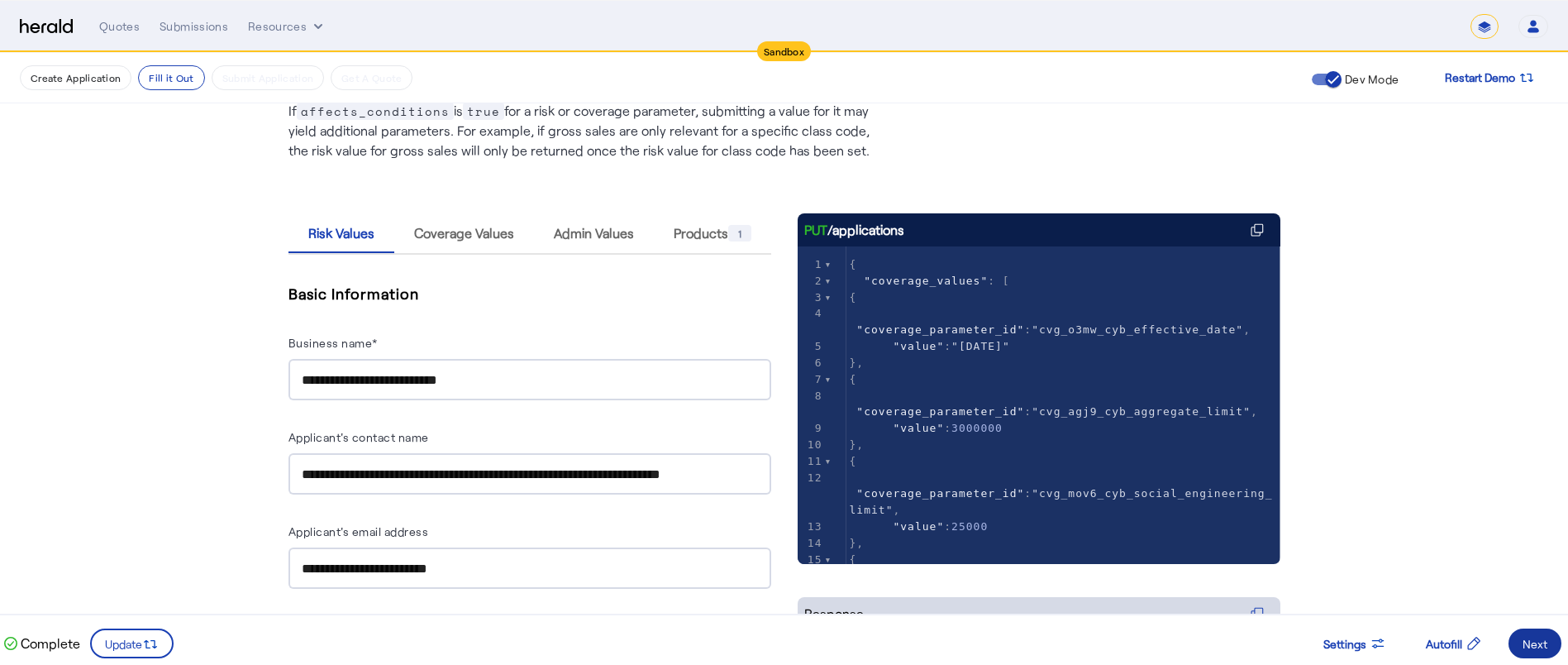
click at [1537, 643] on div "Next" at bounding box center [1534, 643] width 24 height 17
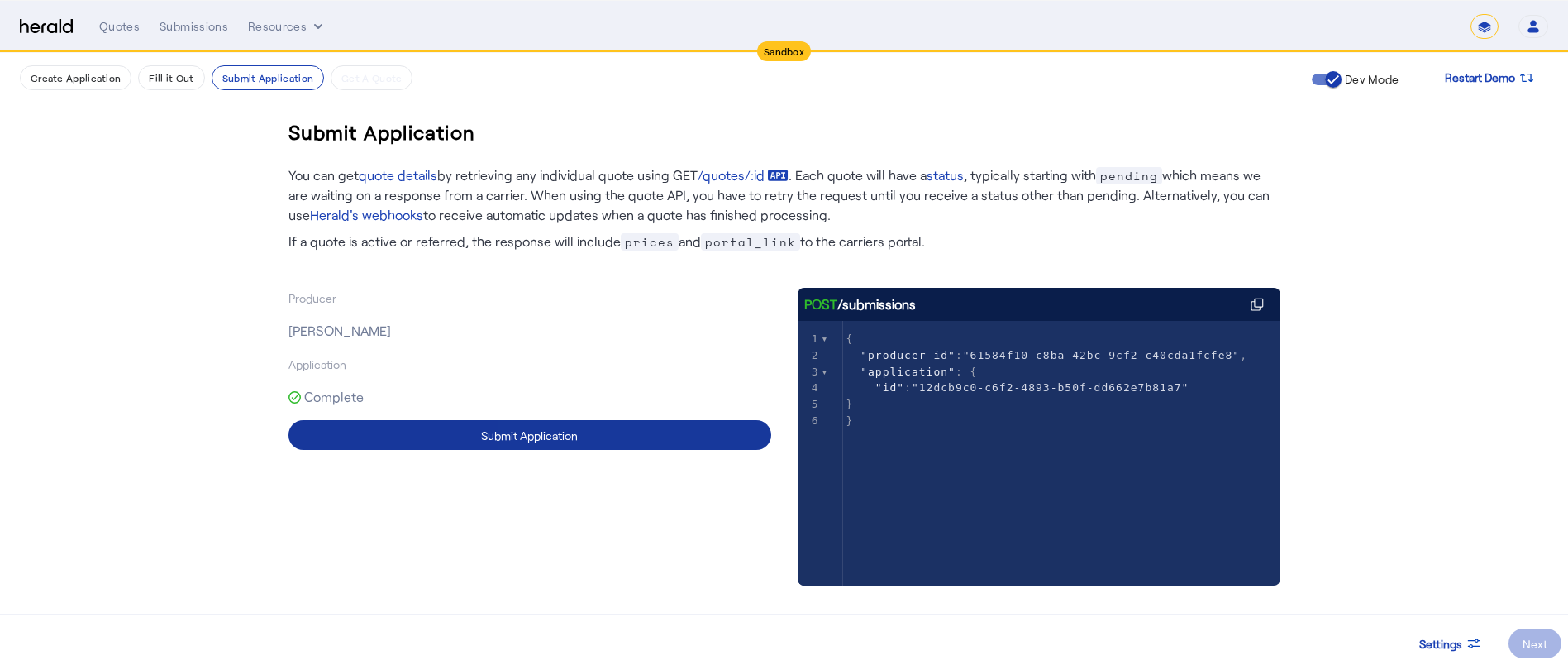
click at [716, 434] on span at bounding box center [529, 435] width 482 height 40
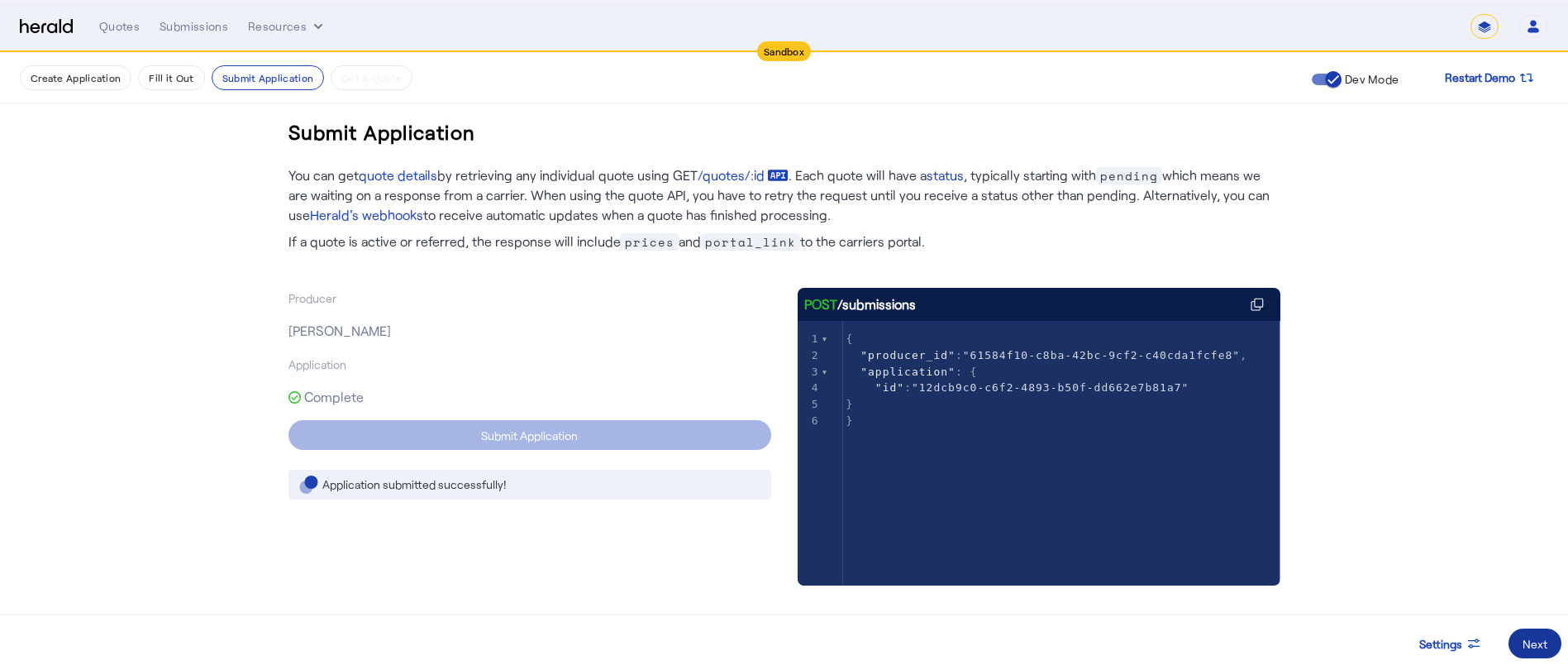
click at [1515, 644] on span at bounding box center [1534, 643] width 53 height 40
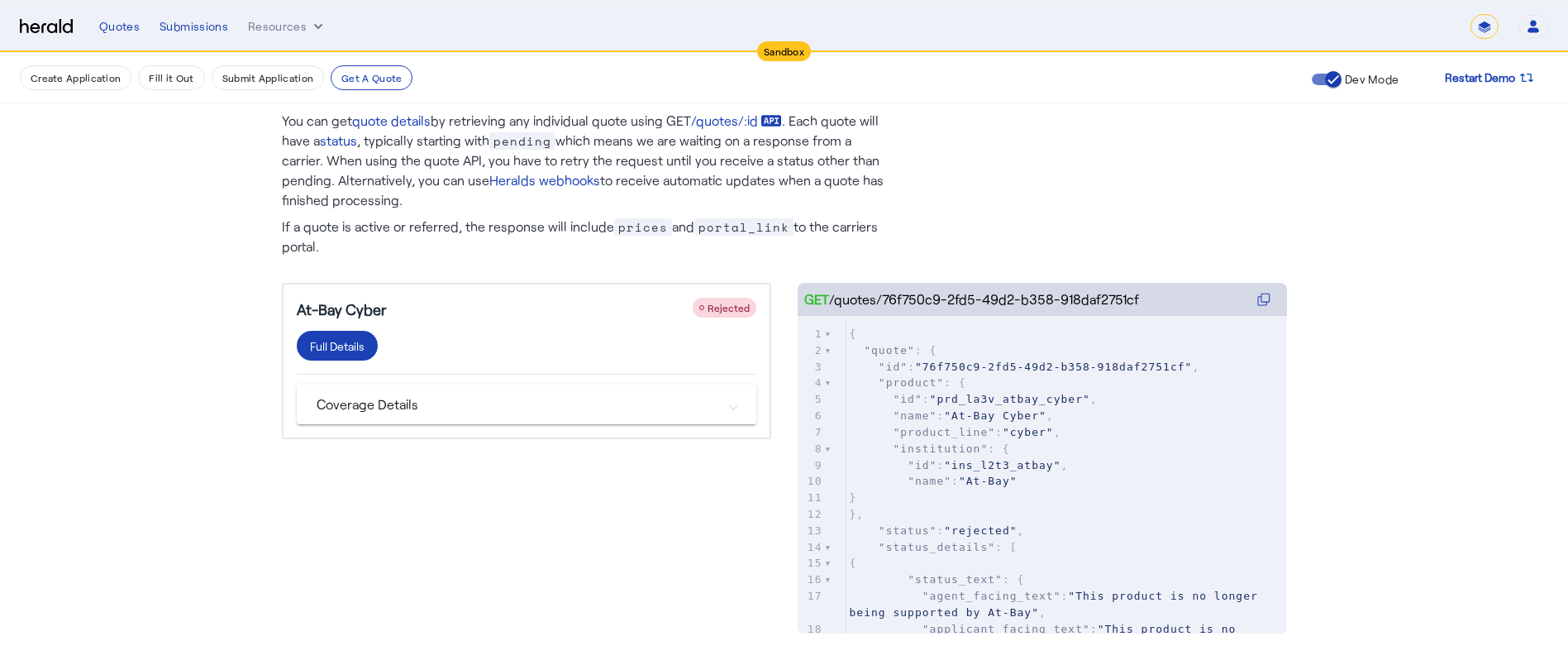
scroll to position [46, 0]
click at [337, 336] on div "Full Details" at bounding box center [337, 344] width 55 height 17
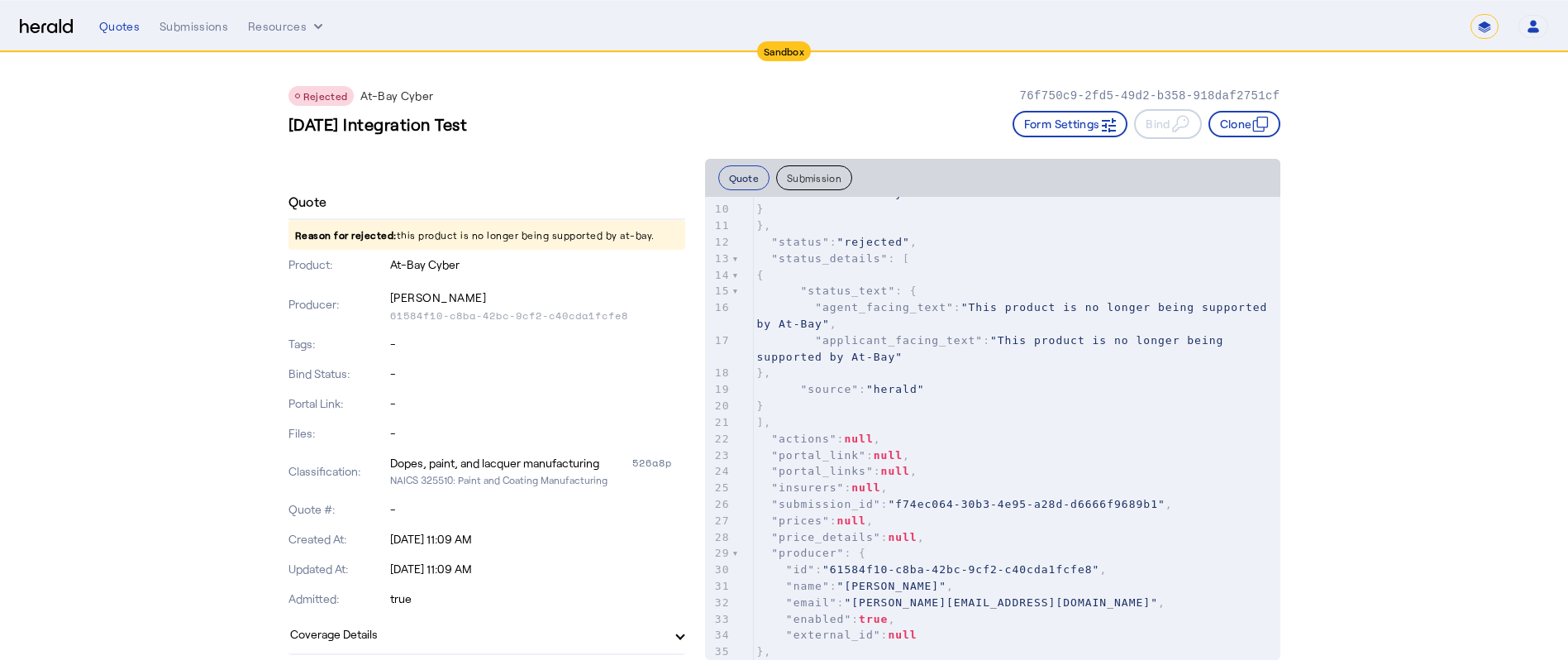
click at [755, 183] on button "Quote" at bounding box center [744, 178] width 52 height 24
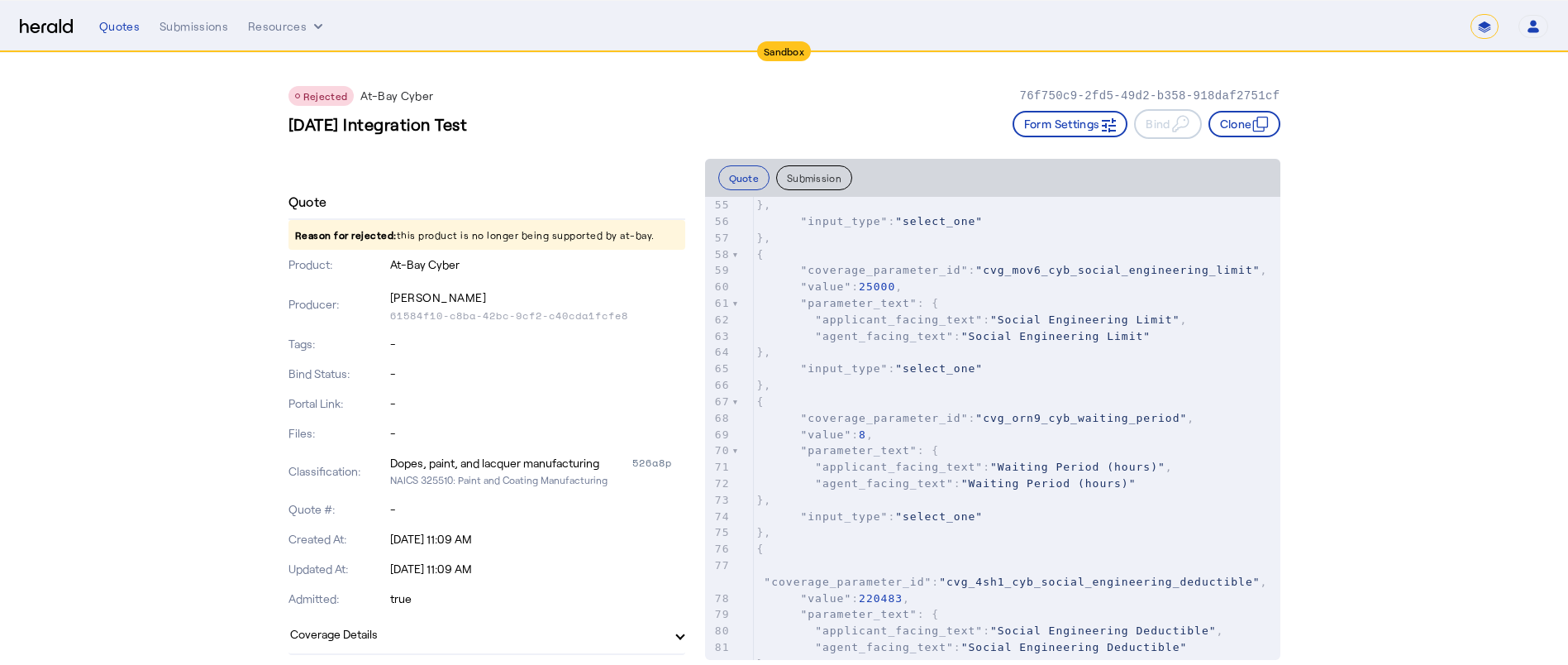
scroll to position [967, 0]
click at [296, 27] on button "Resources" at bounding box center [288, 26] width 79 height 17
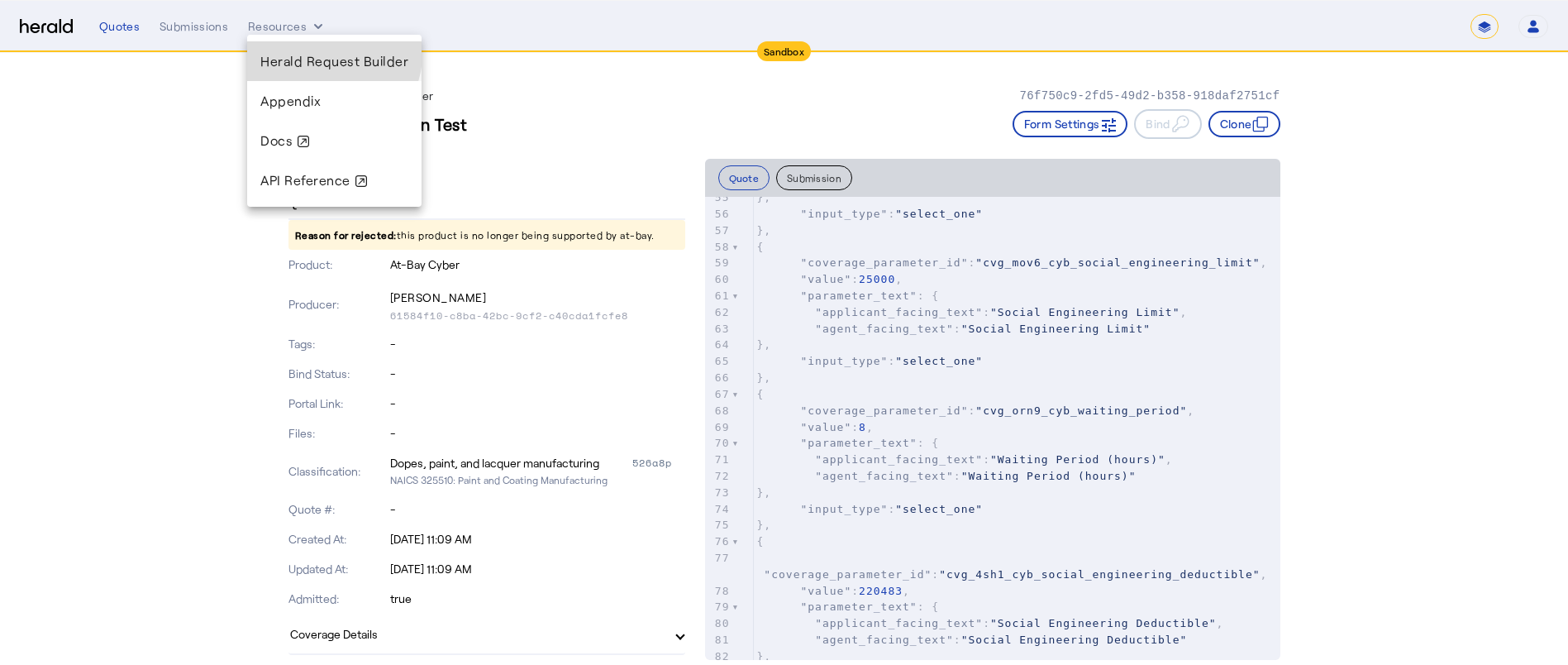
click at [296, 47] on div "Herald Request Builder" at bounding box center [335, 61] width 175 height 40
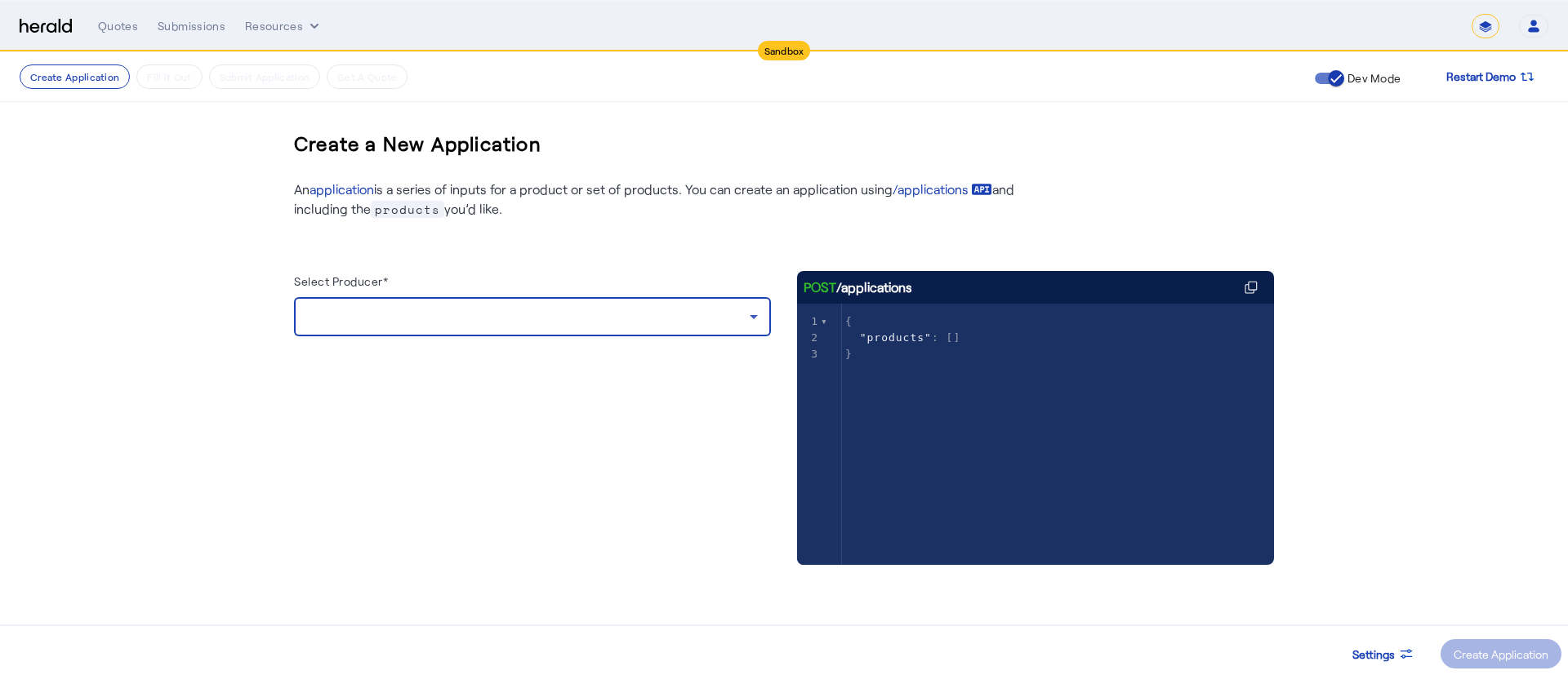
click at [382, 316] on div at bounding box center [529, 317] width 443 height 19
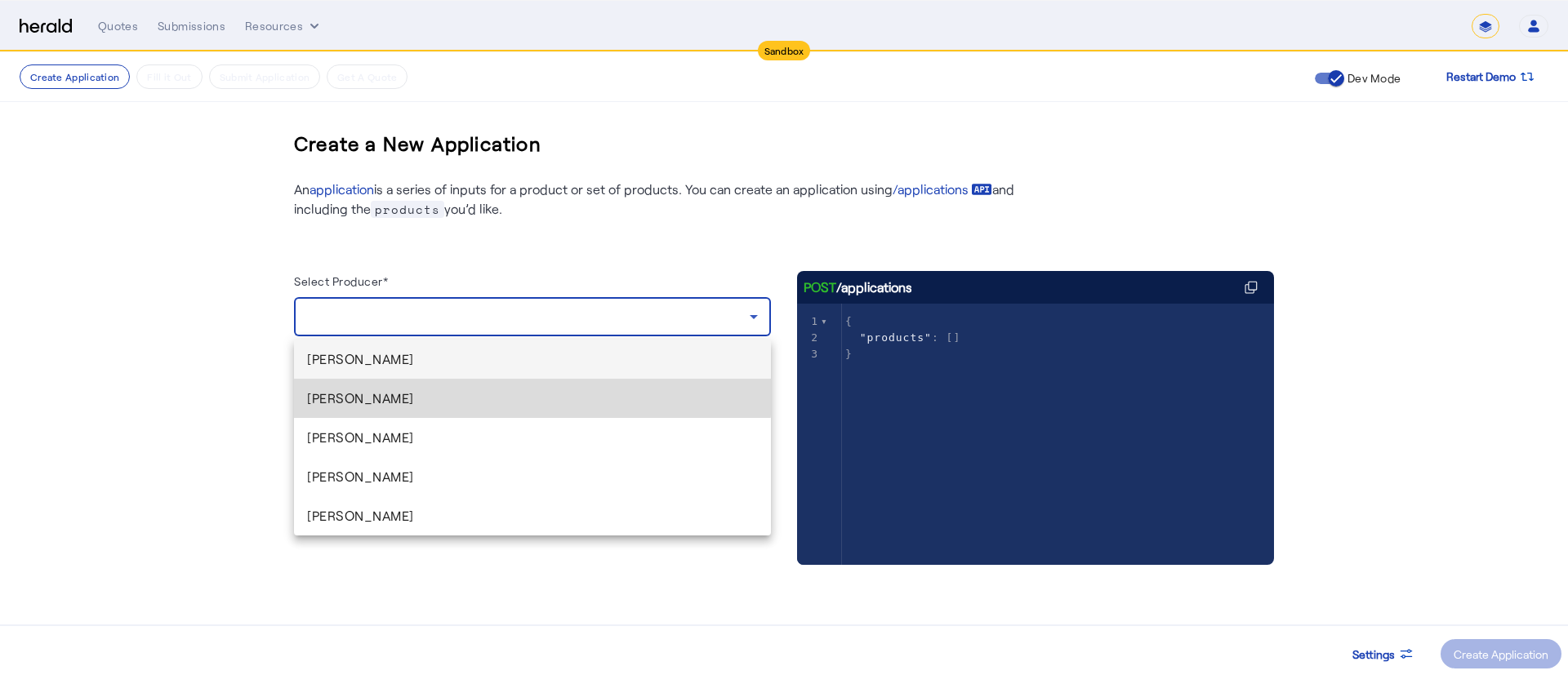
click at [369, 389] on span "[PERSON_NAME]" at bounding box center [532, 397] width 451 height 19
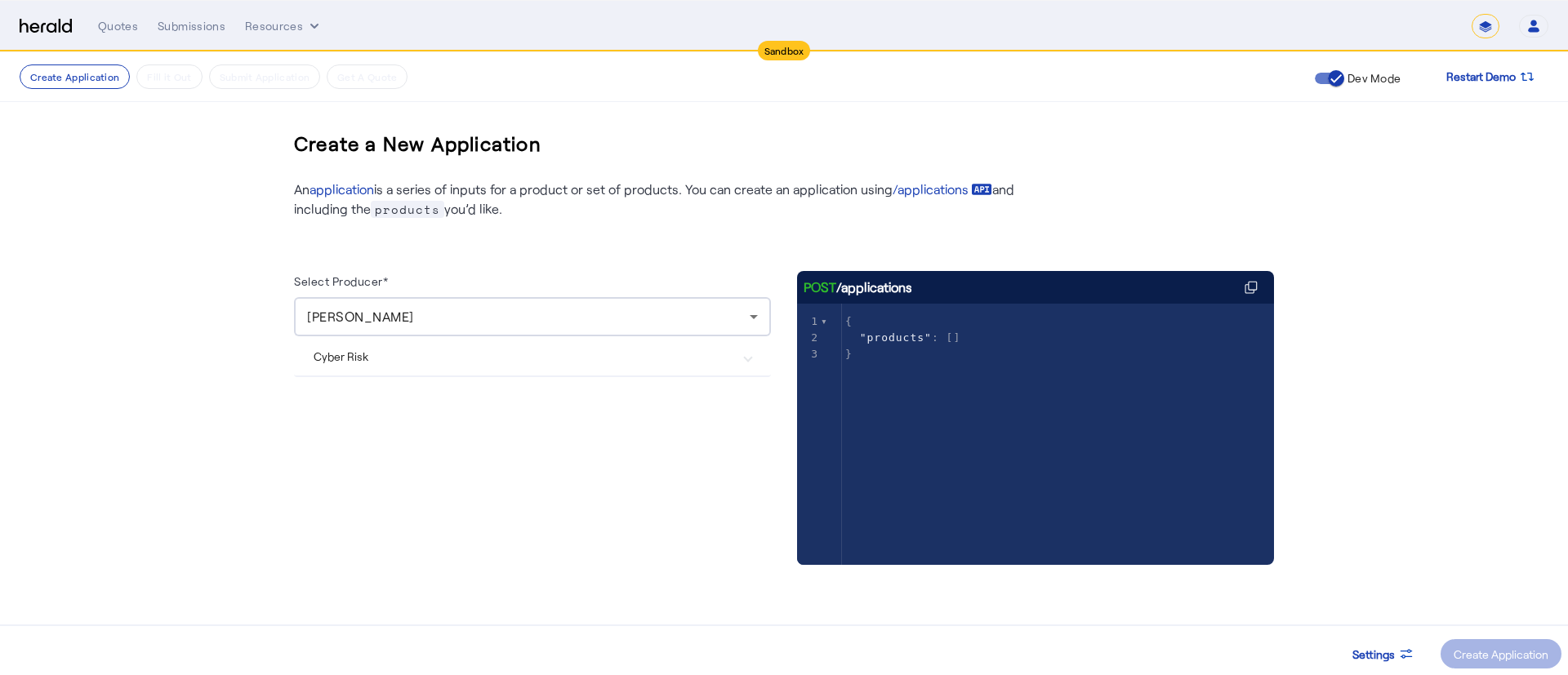
click at [333, 359] on Risk "Cyber Risk" at bounding box center [523, 357] width 418 height 17
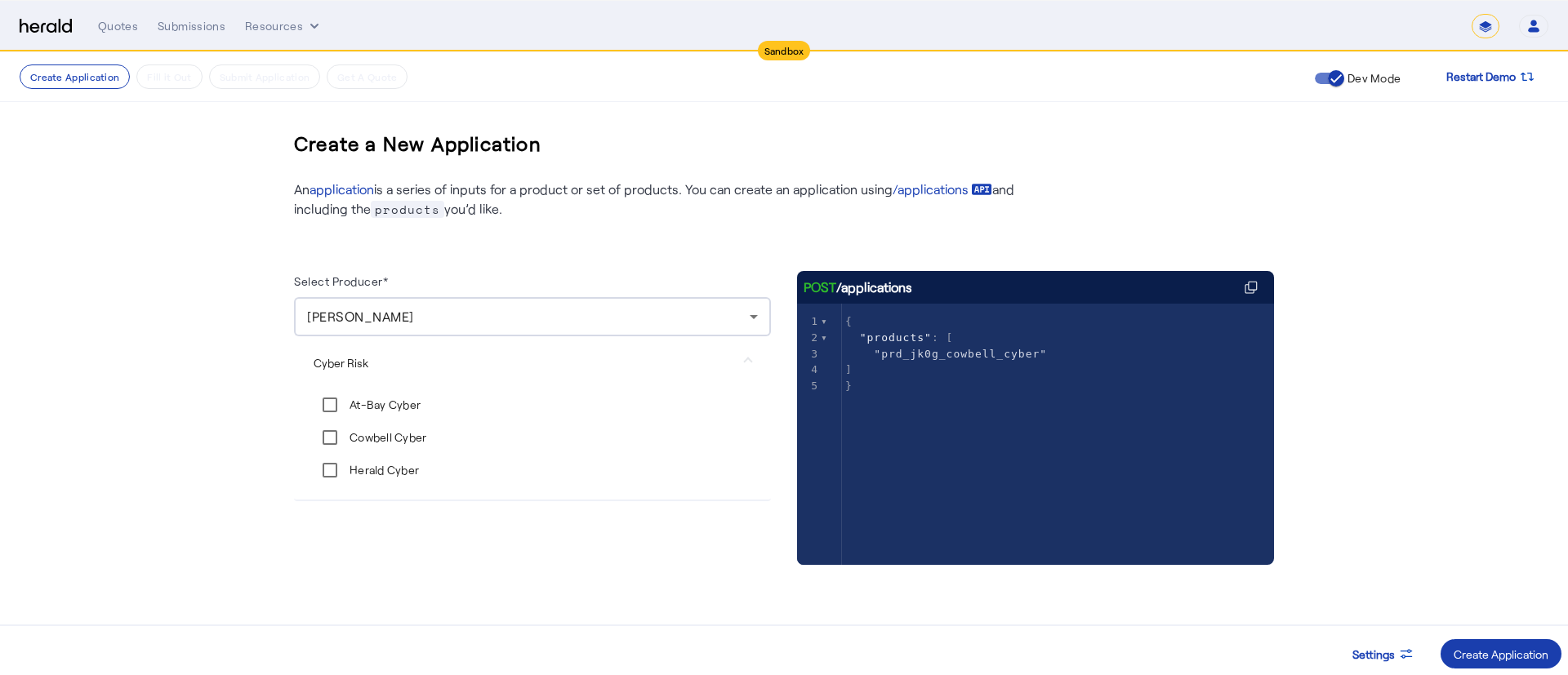
click at [1472, 639] on span at bounding box center [1501, 654] width 121 height 39
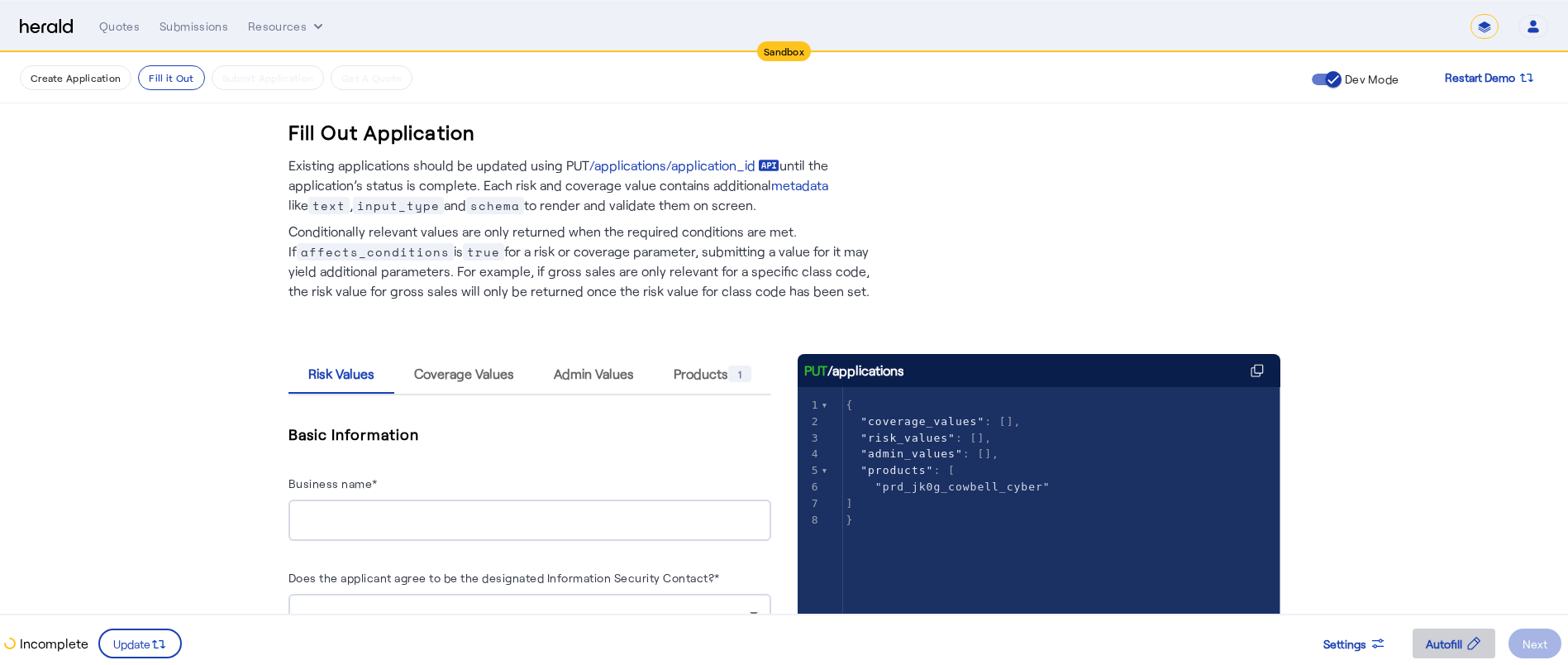
click at [1420, 653] on span at bounding box center [1454, 643] width 83 height 40
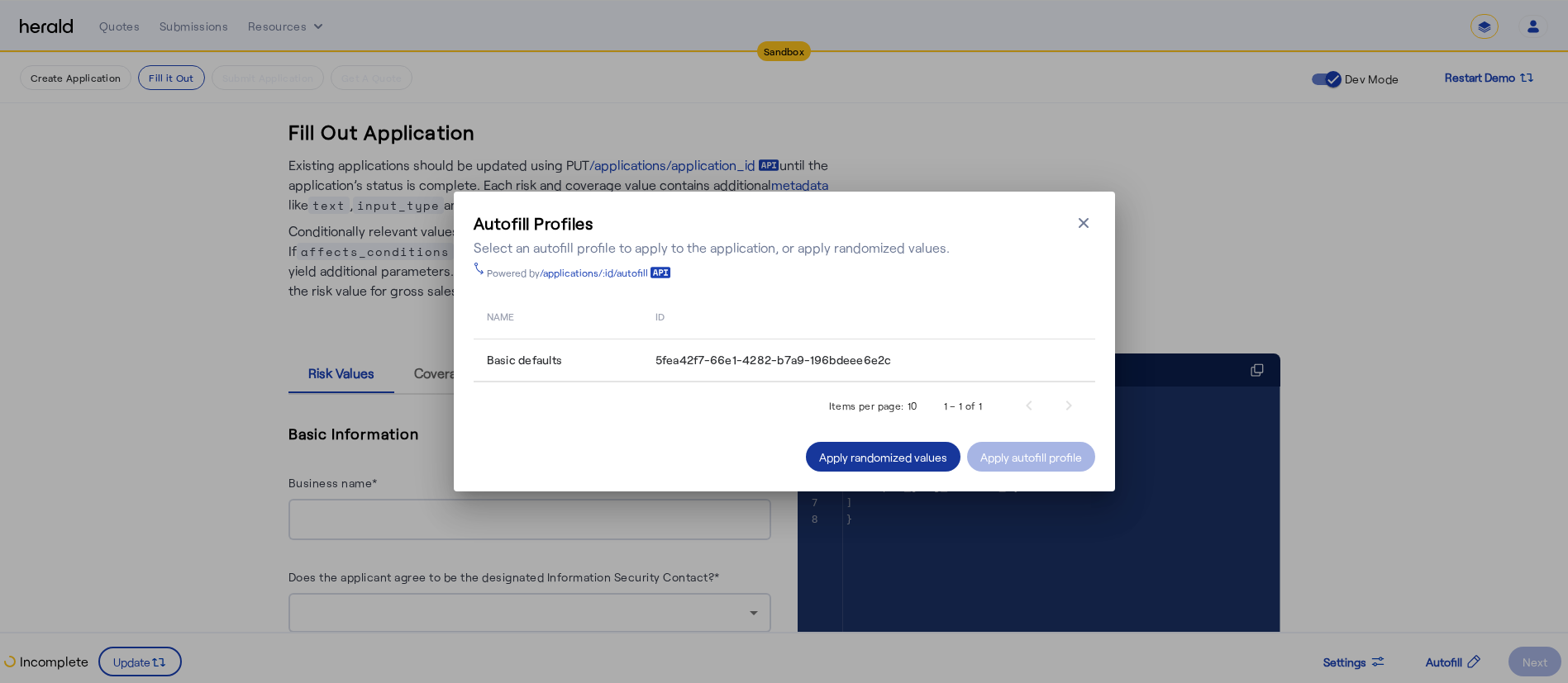
click at [833, 450] on div "Apply randomized values" at bounding box center [883, 457] width 128 height 17
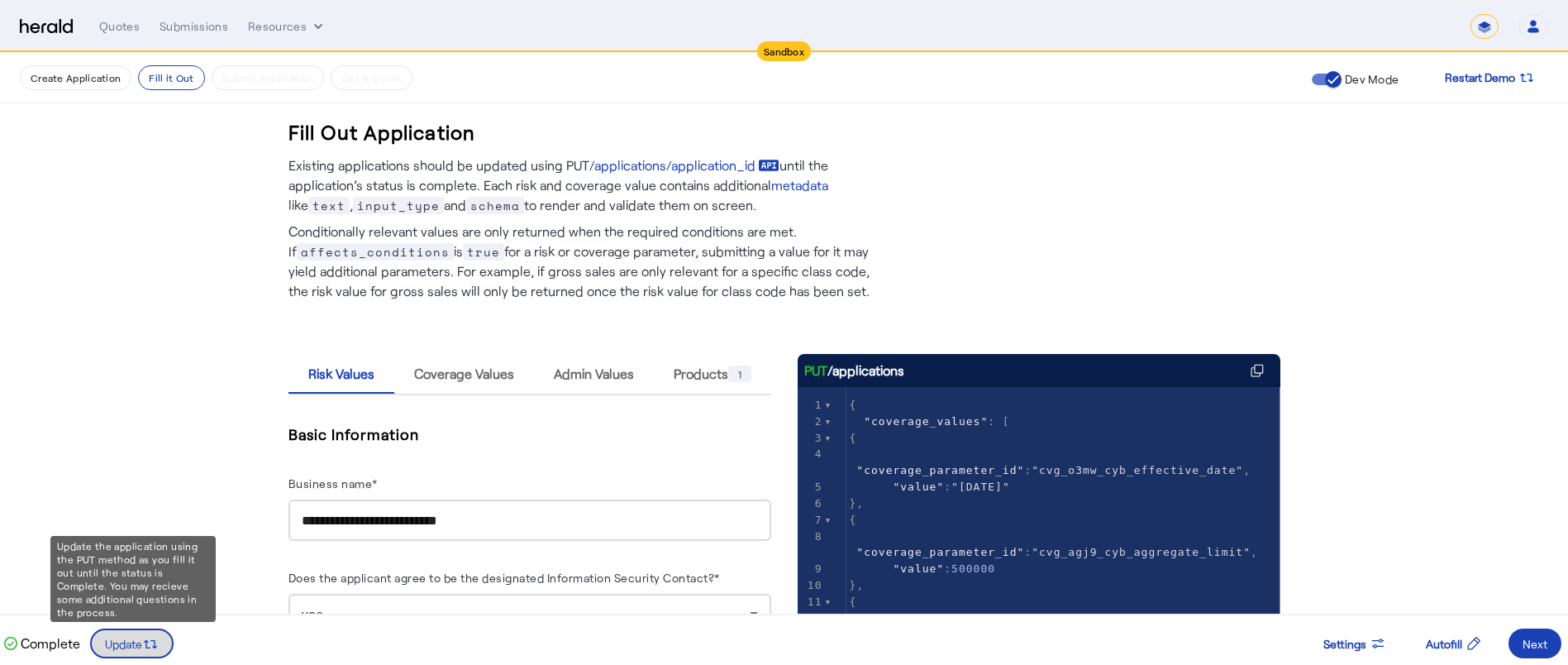
click at [150, 637] on icon at bounding box center [150, 644] width 17 height 17
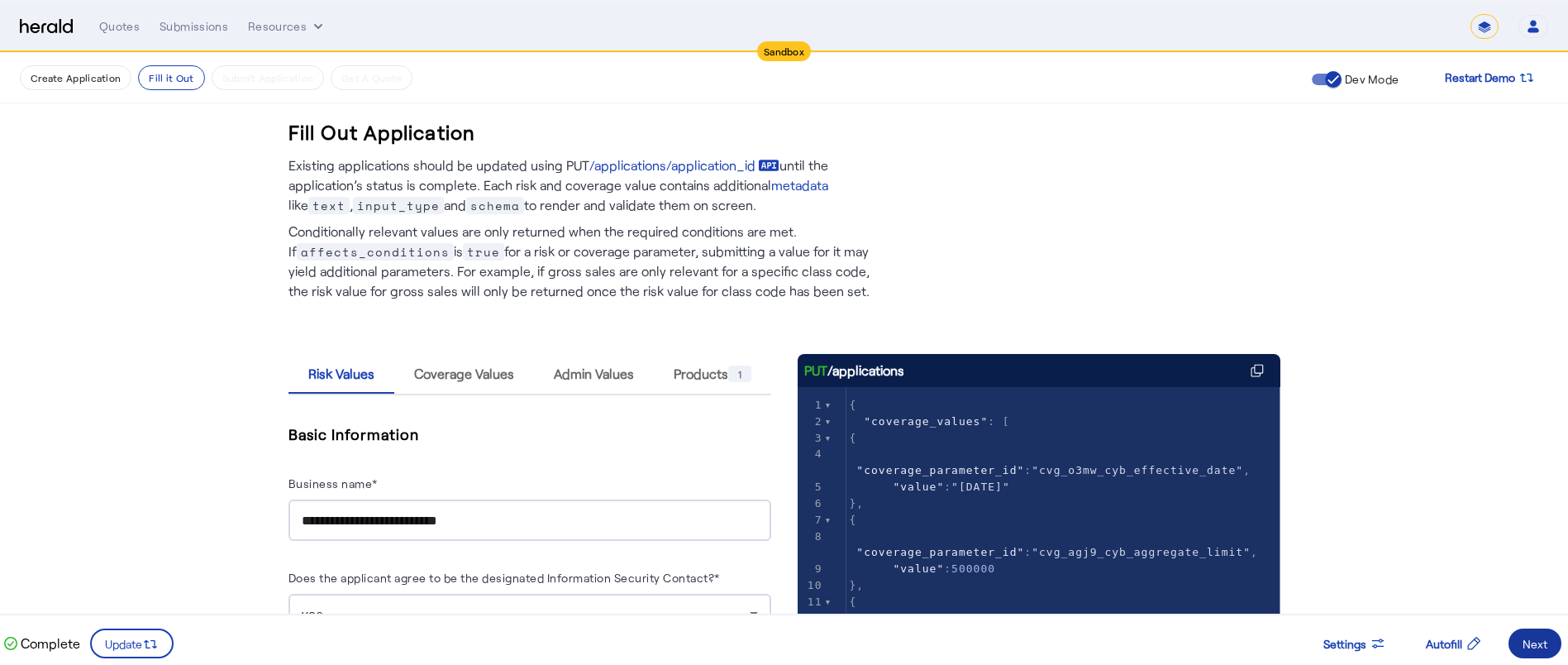
click at [1539, 636] on div "Next" at bounding box center [1534, 643] width 24 height 17
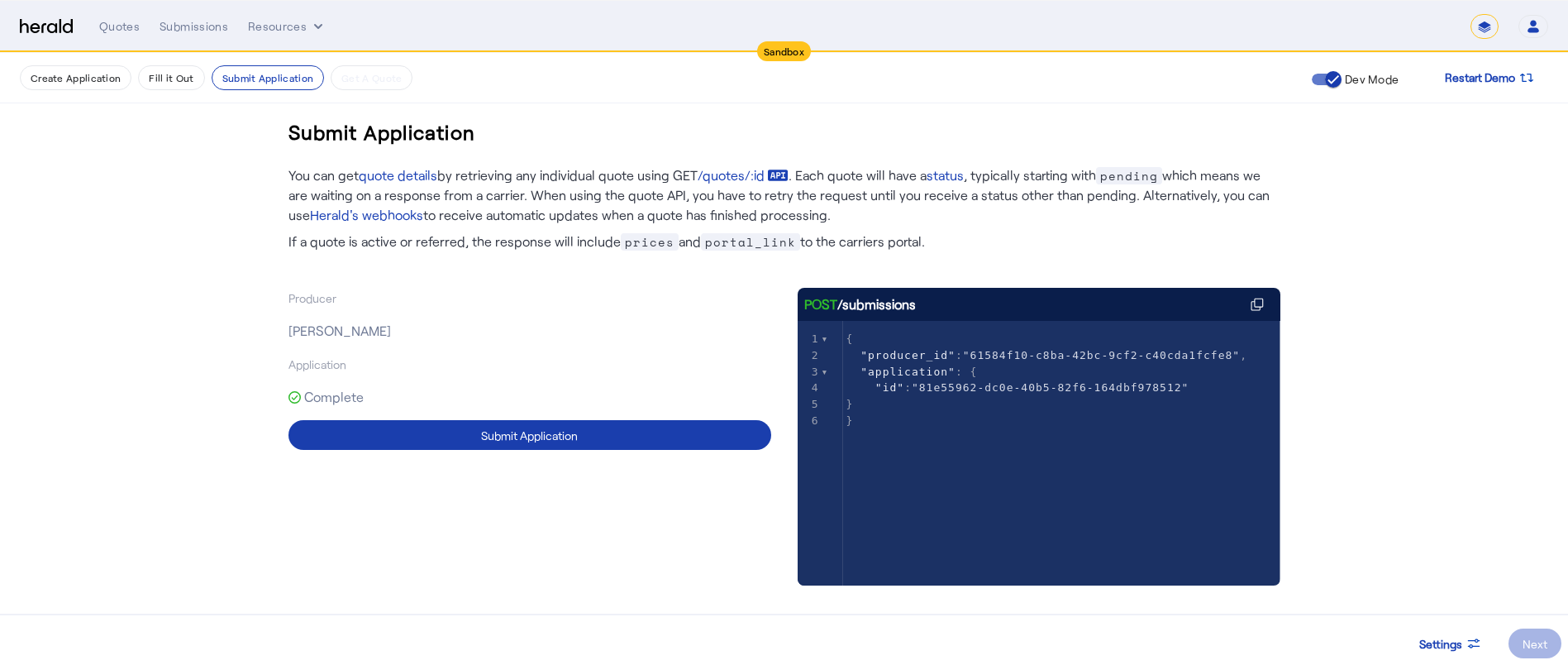
click at [686, 441] on span at bounding box center [529, 435] width 482 height 40
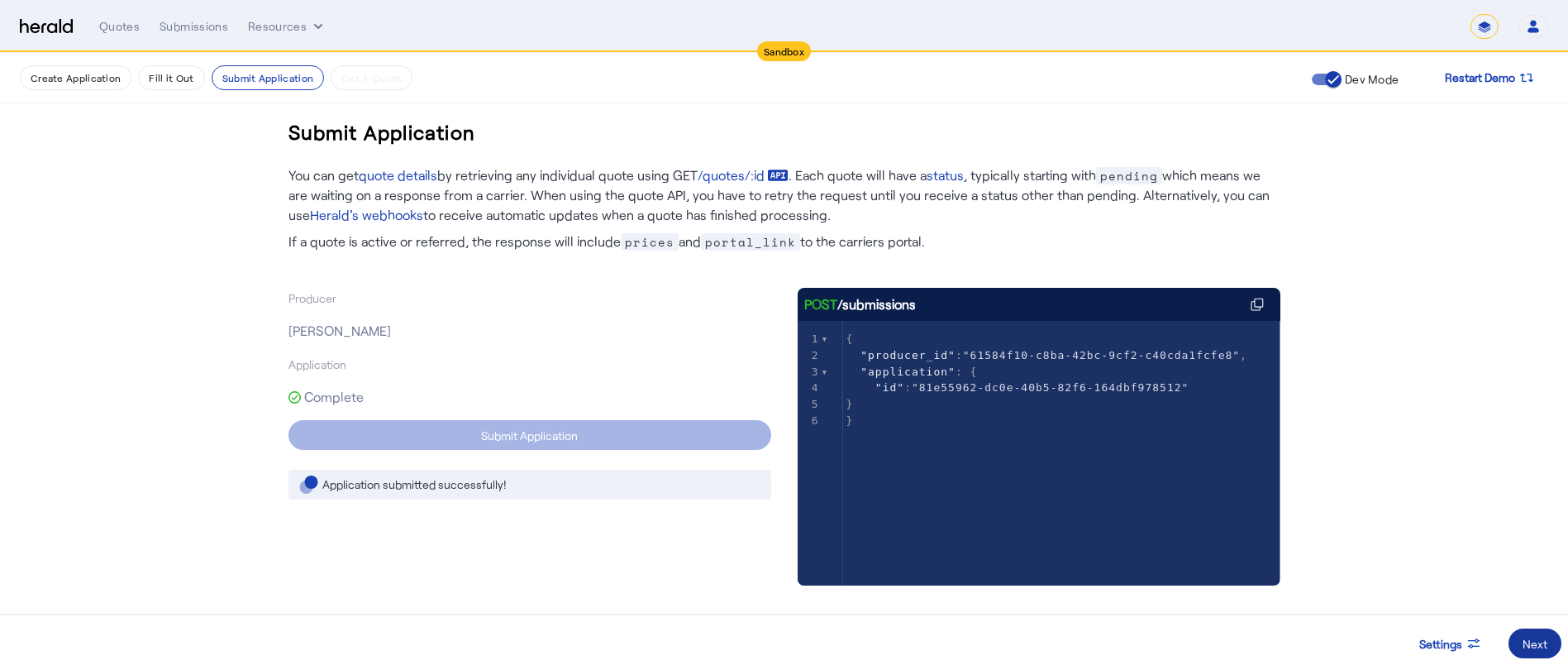
click at [1540, 640] on div "Next" at bounding box center [1534, 643] width 24 height 17
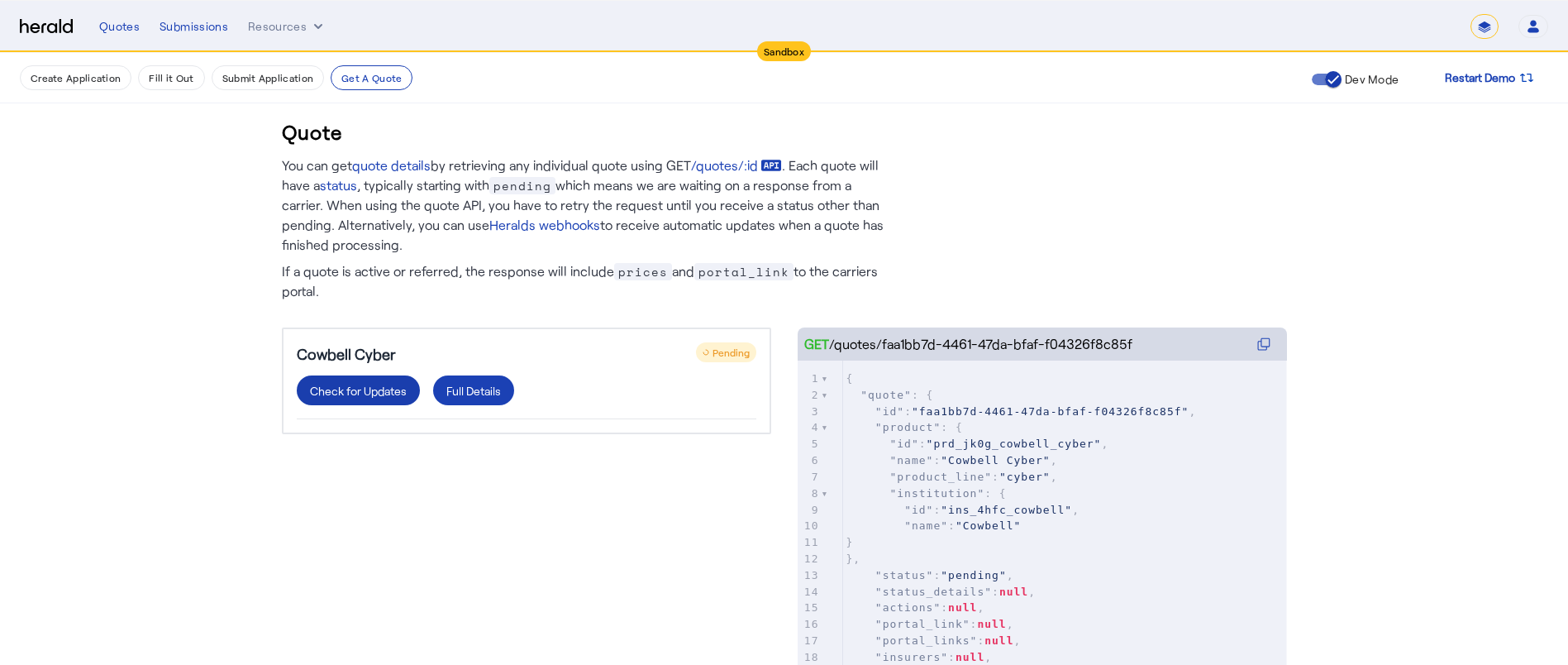
click at [407, 387] on div "Check for Updates" at bounding box center [358, 390] width 97 height 17
click at [742, 353] on span "Pending" at bounding box center [731, 352] width 38 height 11
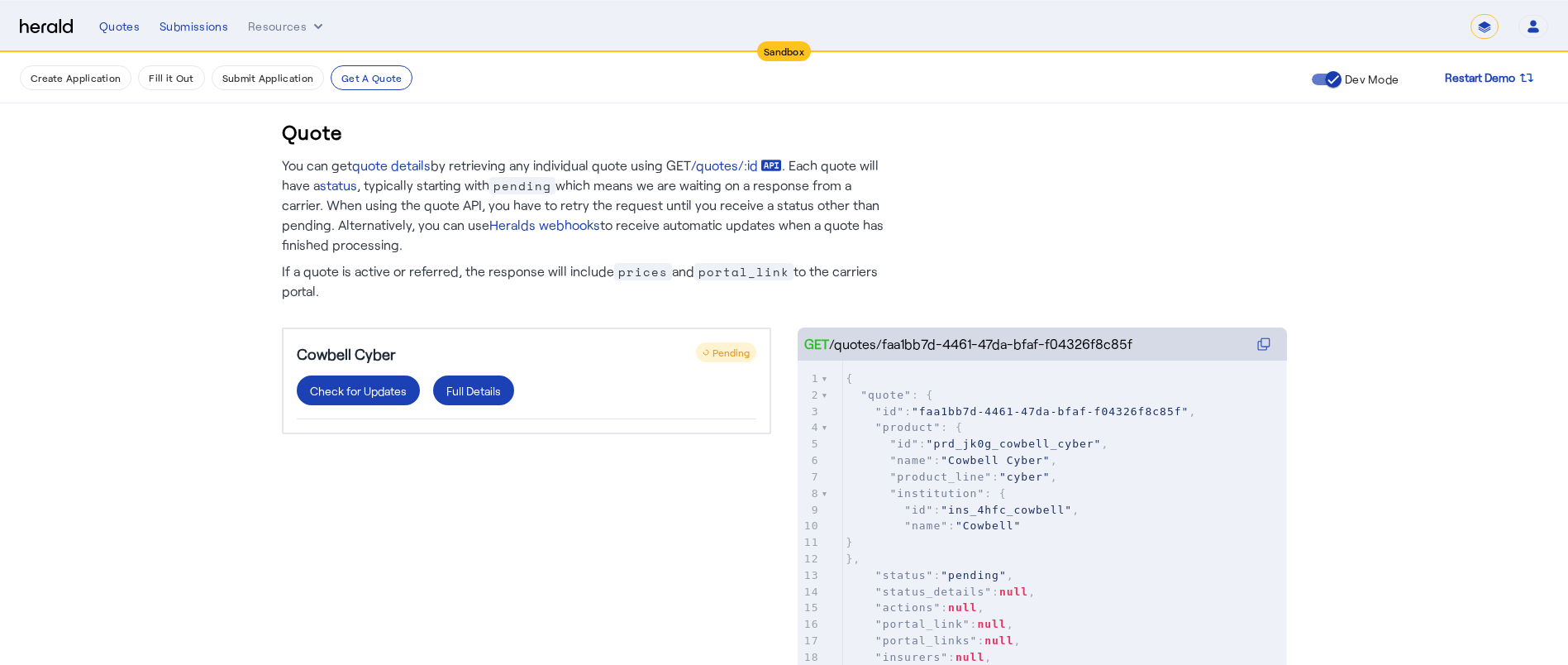
click at [742, 353] on span "Pending" at bounding box center [731, 352] width 38 height 11
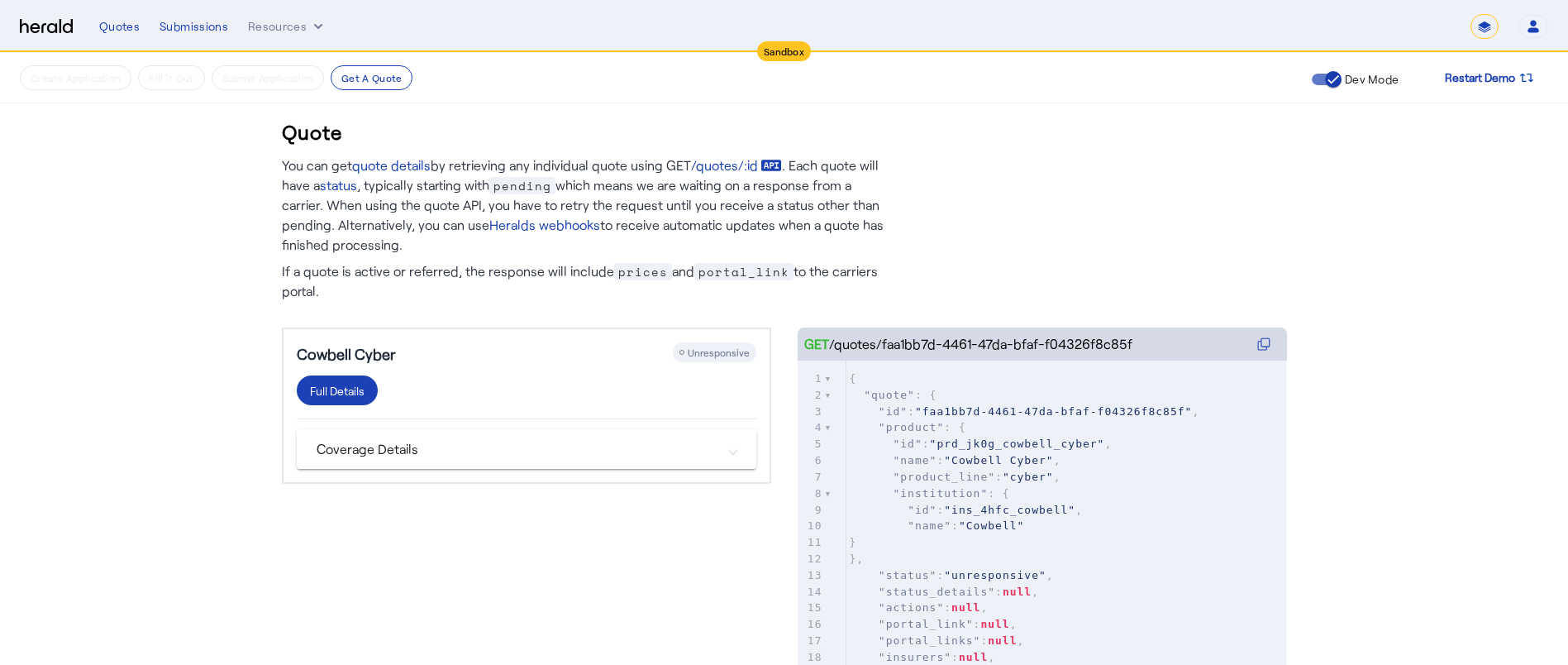
click at [687, 352] on div at bounding box center [714, 352] width 84 height 20
click at [360, 393] on div "Full Details" at bounding box center [337, 390] width 55 height 17
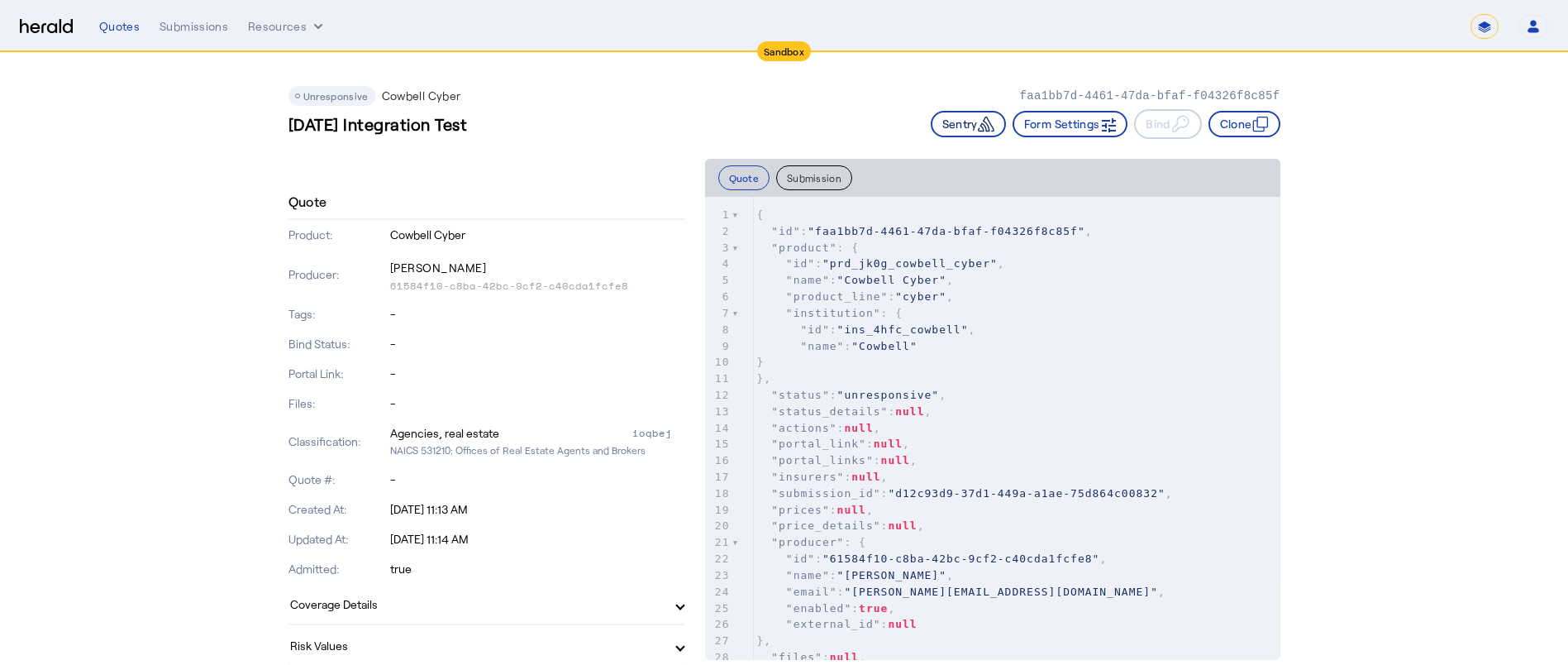
click at [958, 129] on button "Sentry" at bounding box center [968, 124] width 75 height 26
click at [278, 25] on button "Resources" at bounding box center [288, 26] width 79 height 17
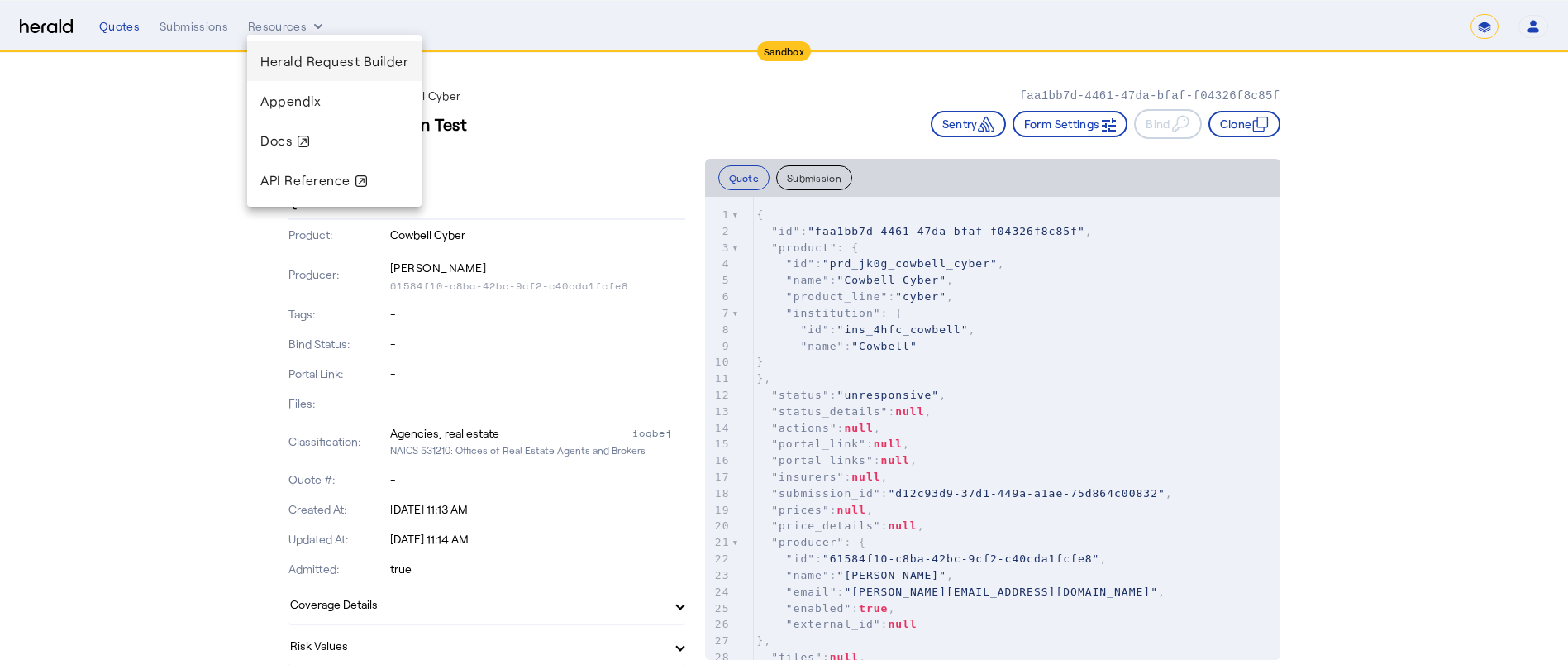
click at [277, 53] on span "Herald Request Builder" at bounding box center [334, 60] width 148 height 16
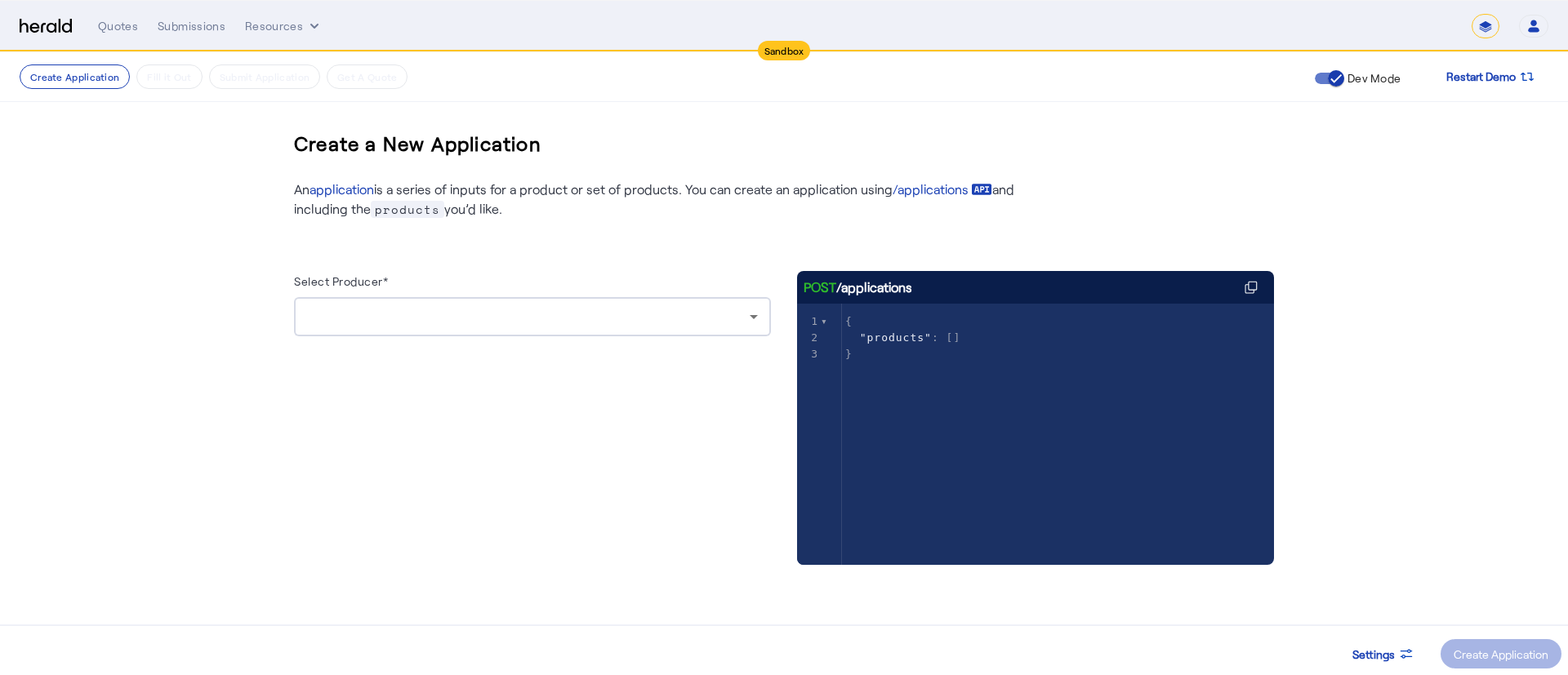
click at [431, 303] on div at bounding box center [532, 317] width 451 height 39
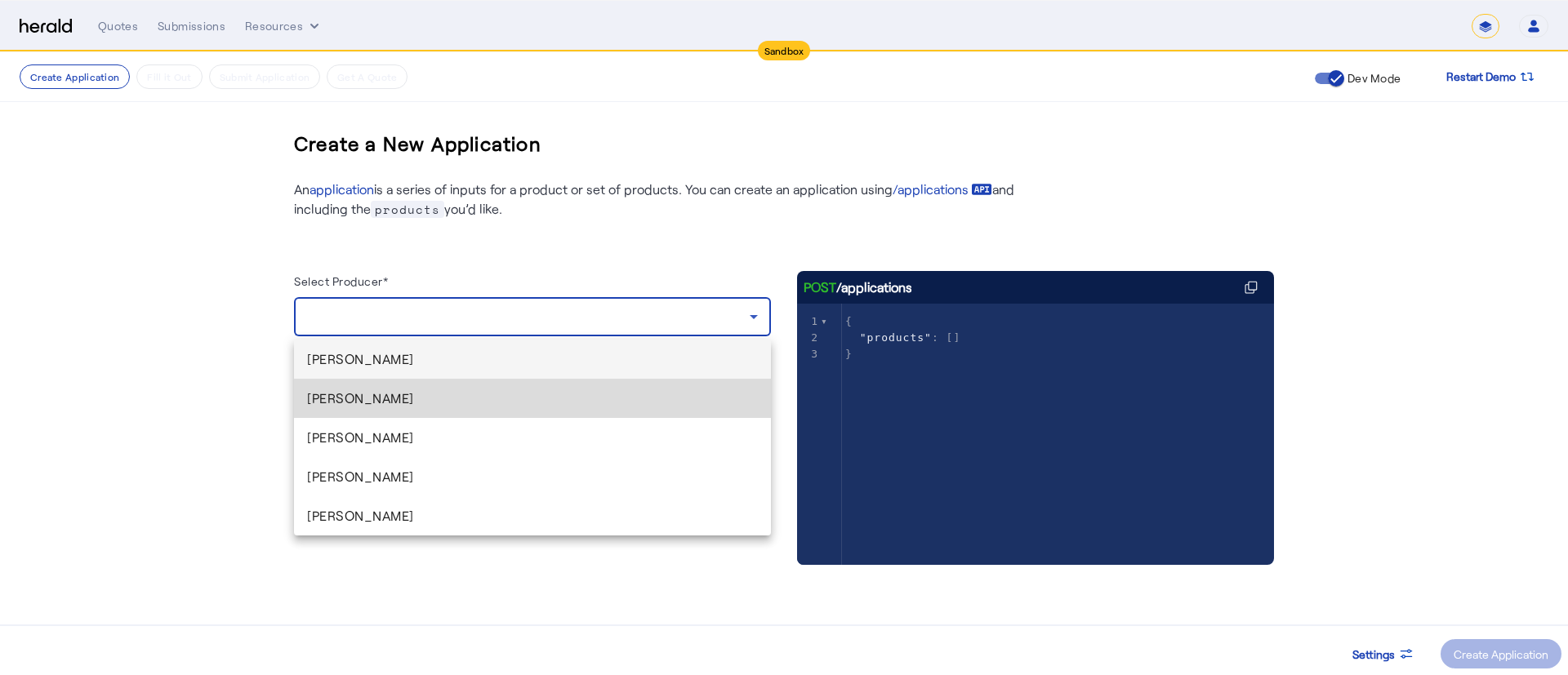
click at [364, 396] on span "[PERSON_NAME]" at bounding box center [532, 397] width 451 height 19
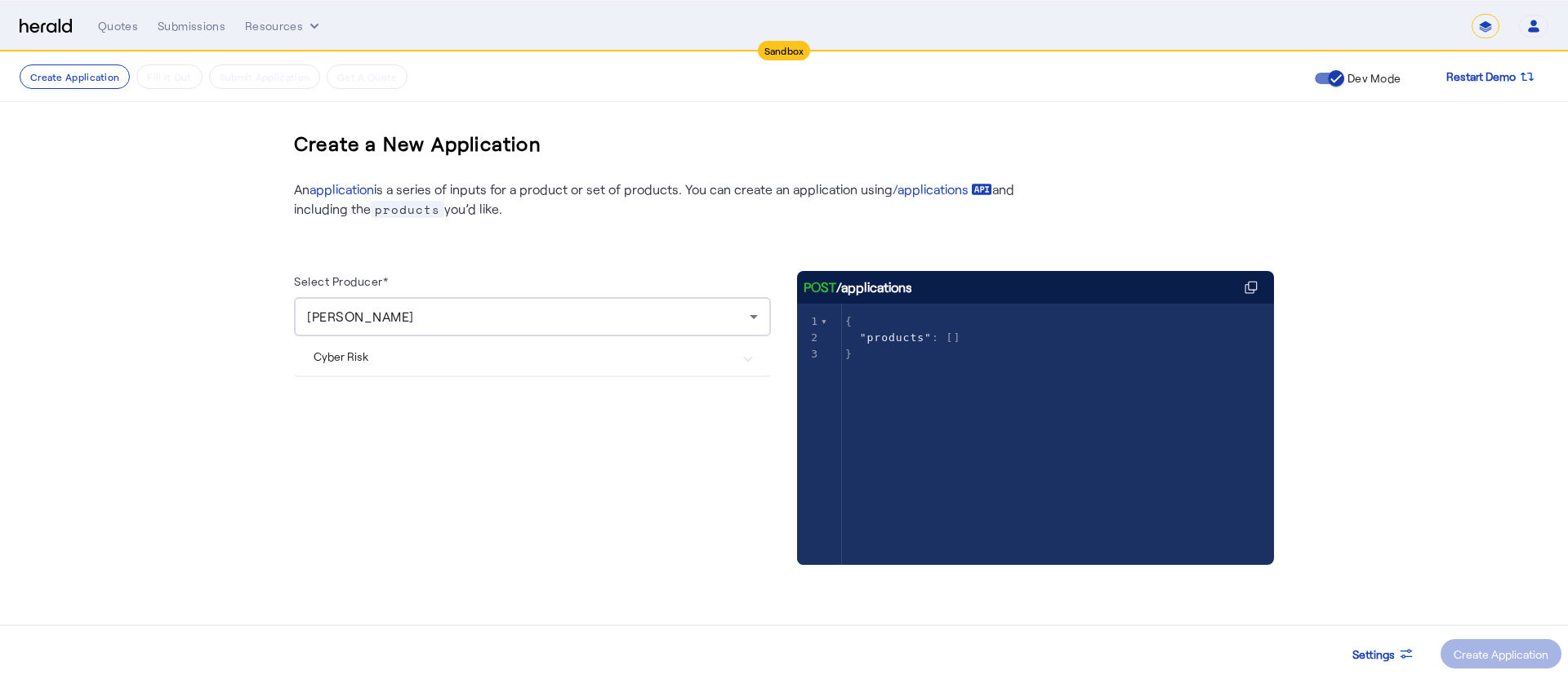
click at [364, 361] on Risk "Cyber Risk" at bounding box center [523, 357] width 418 height 17
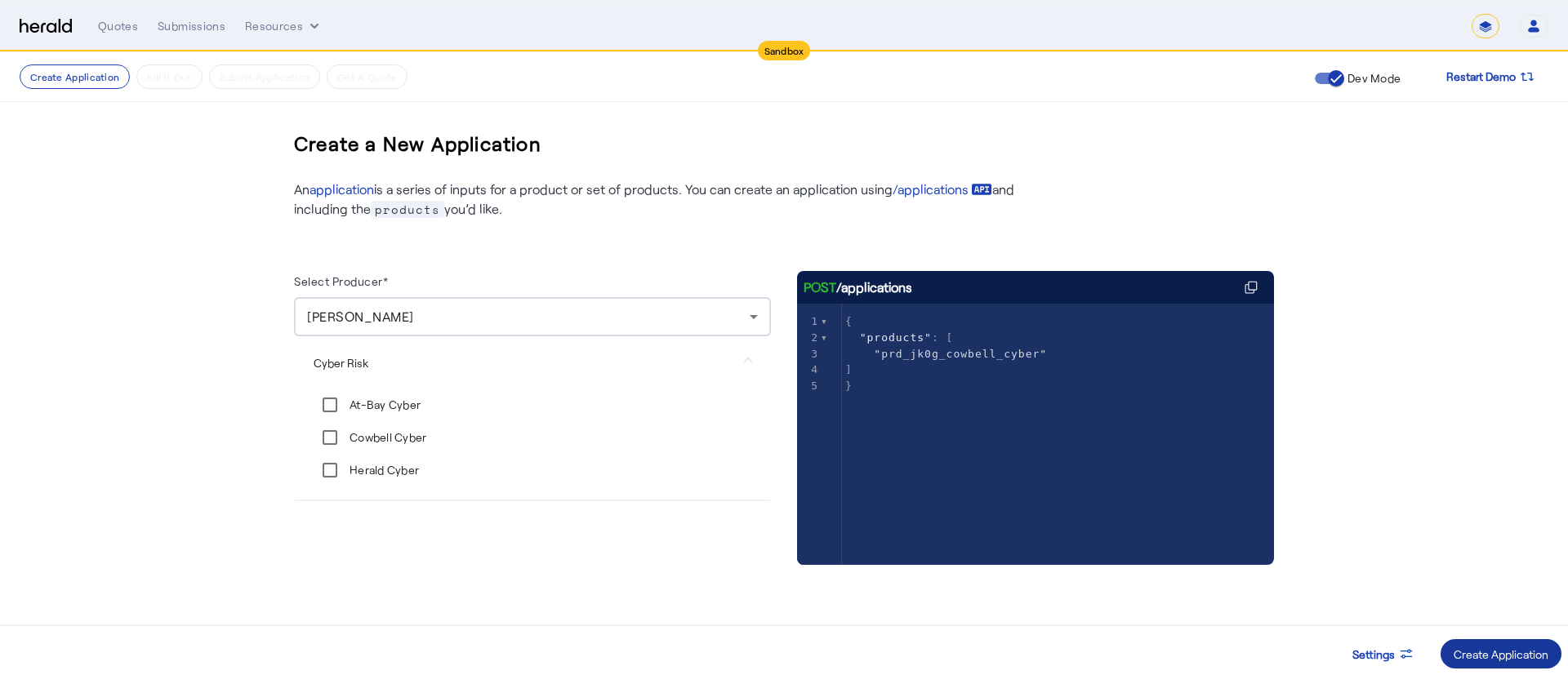
click at [1493, 650] on div "Create Application" at bounding box center [1501, 654] width 95 height 17
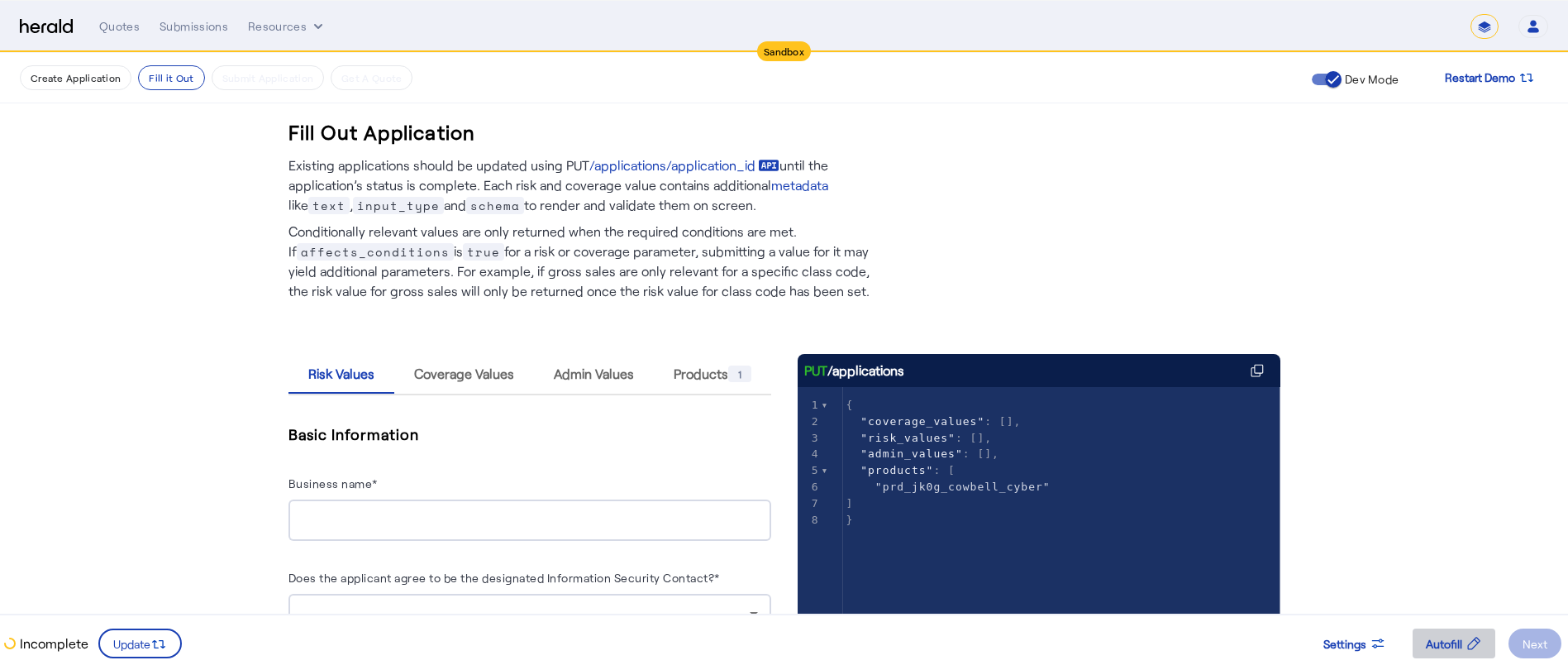
click at [1456, 658] on span at bounding box center [1454, 643] width 83 height 40
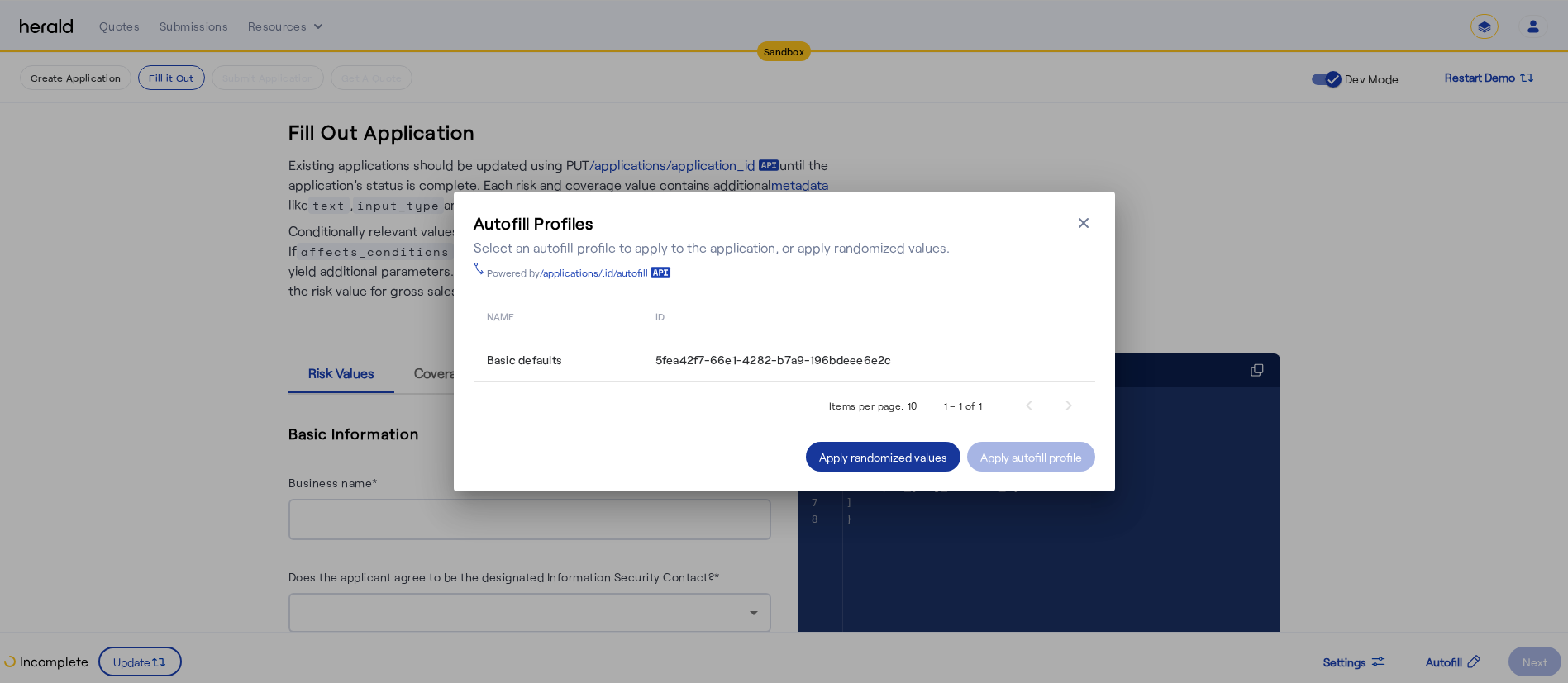
click at [920, 452] on div "Apply randomized values" at bounding box center [883, 457] width 128 height 17
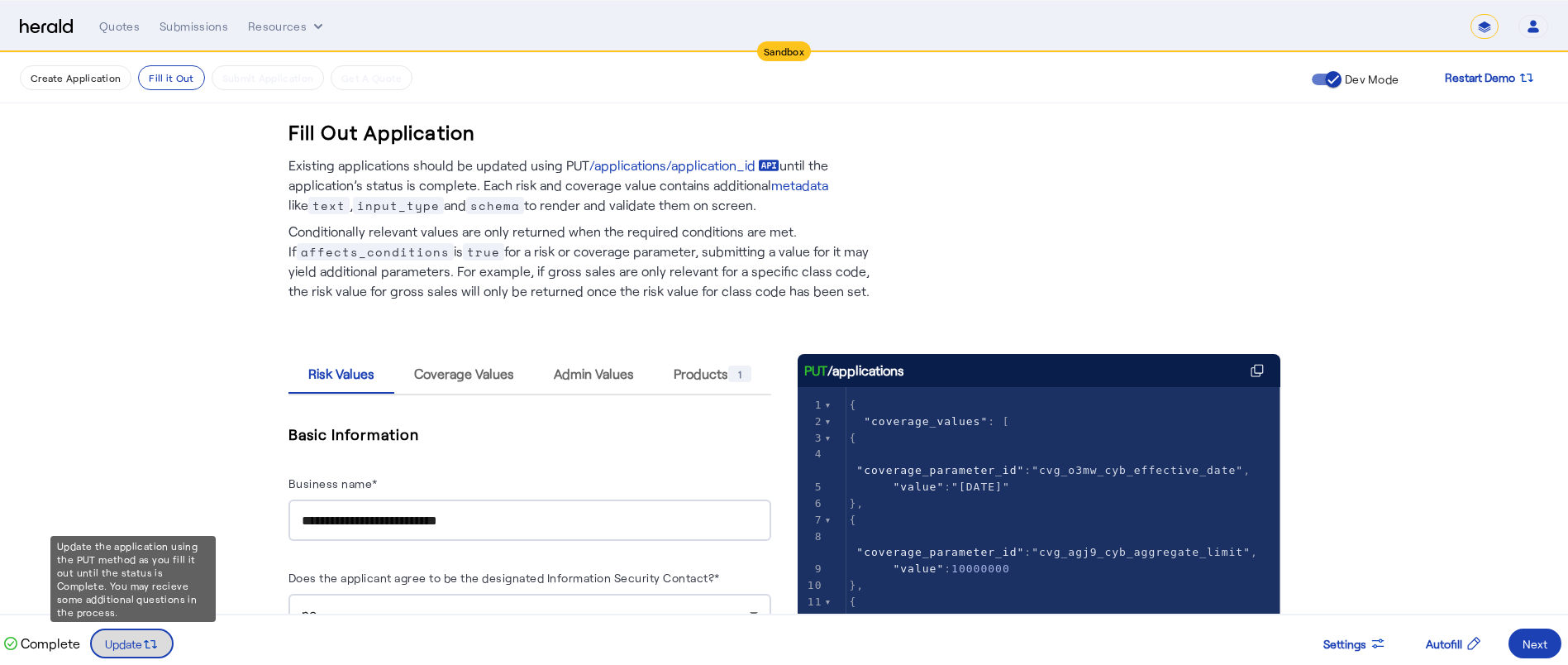
click at [140, 653] on span at bounding box center [132, 643] width 80 height 40
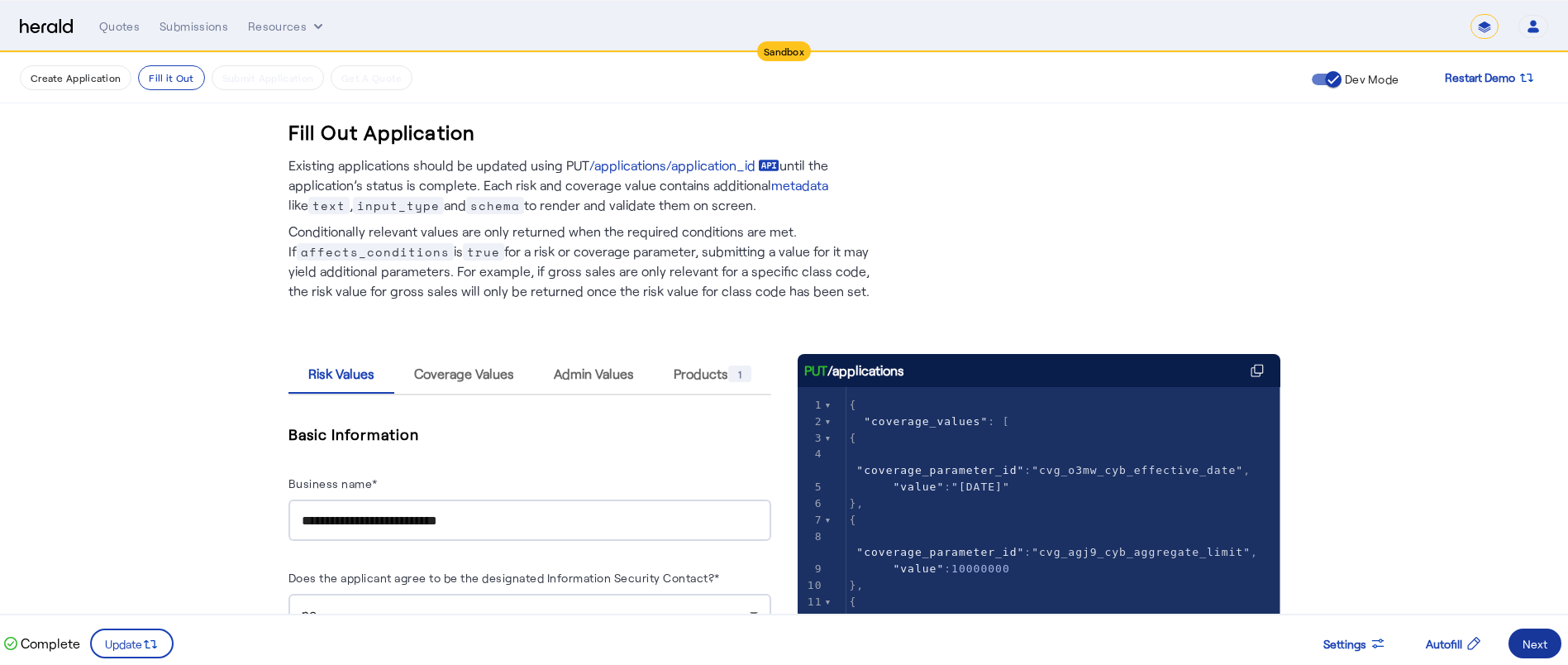
click at [1543, 643] on div "Next" at bounding box center [1534, 643] width 24 height 17
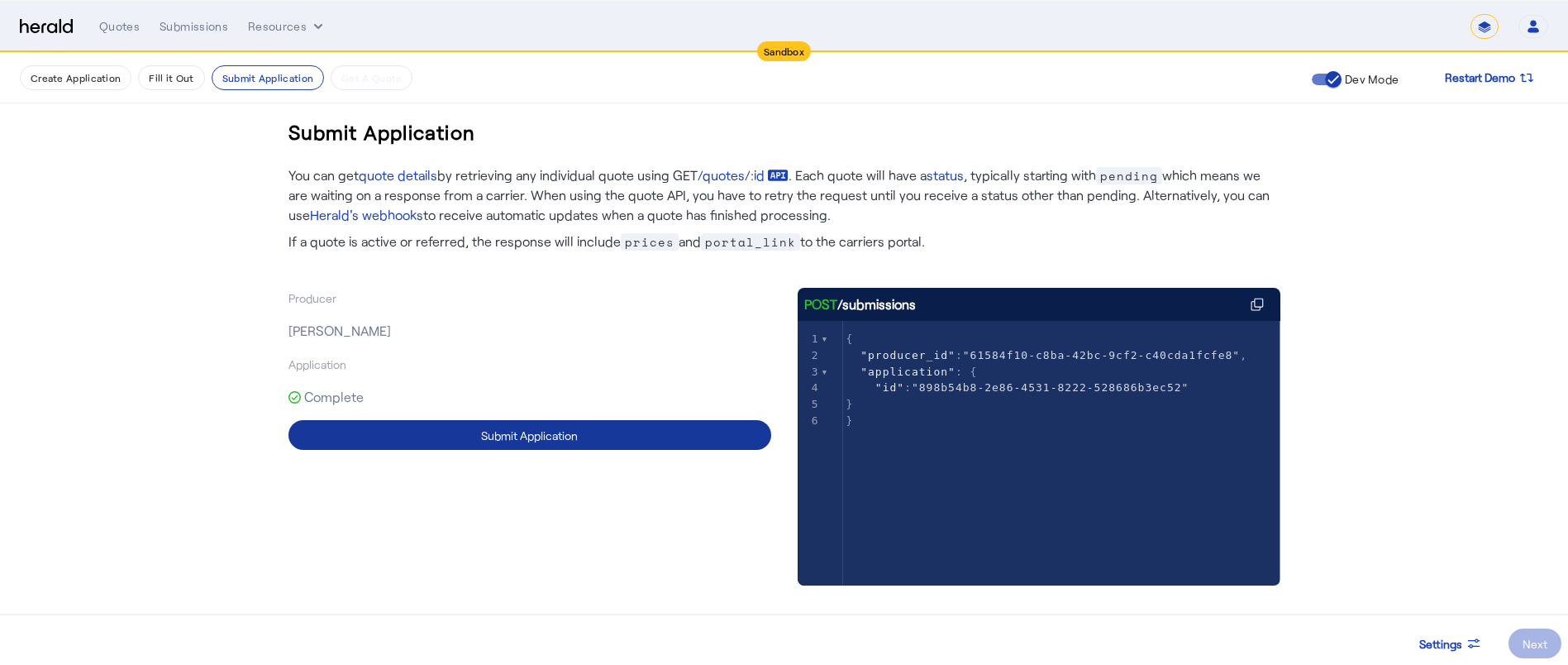
click at [637, 446] on span at bounding box center [529, 435] width 482 height 40
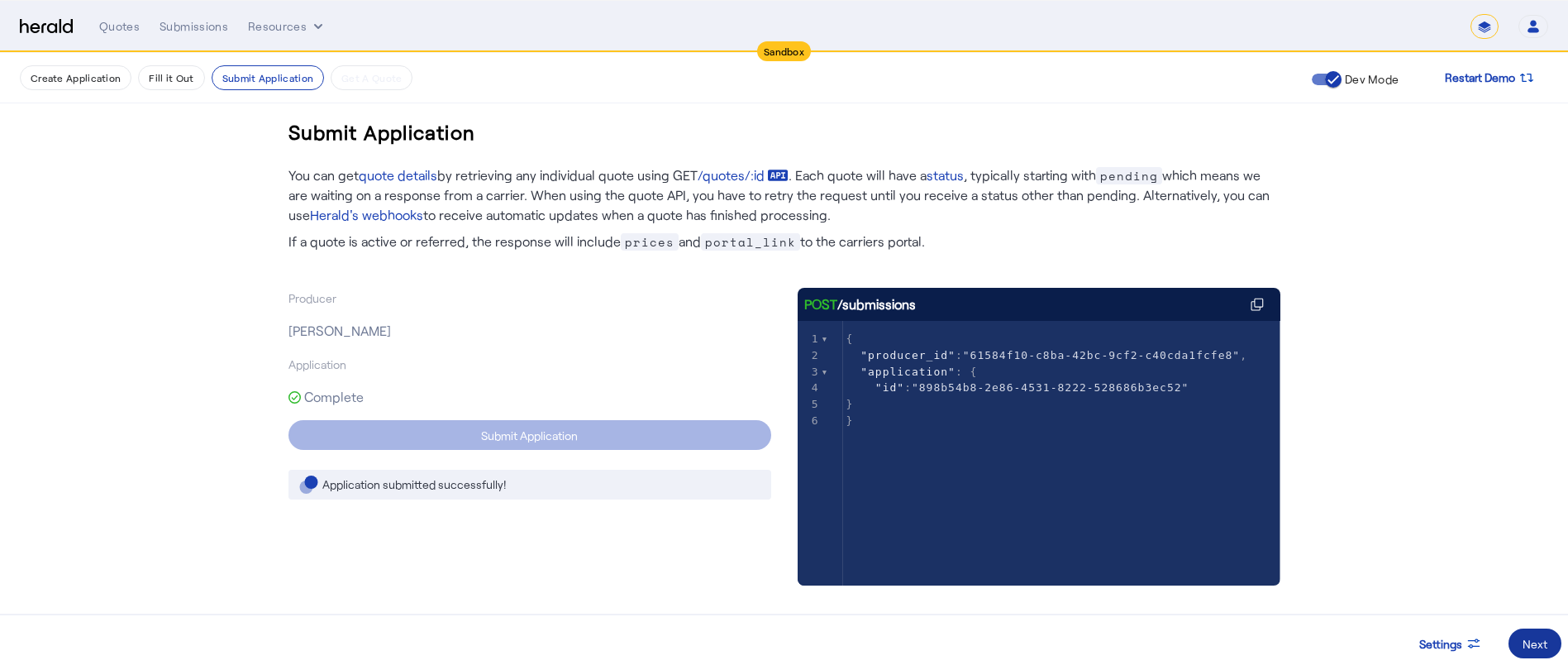
click at [1515, 635] on span at bounding box center [1534, 643] width 53 height 40
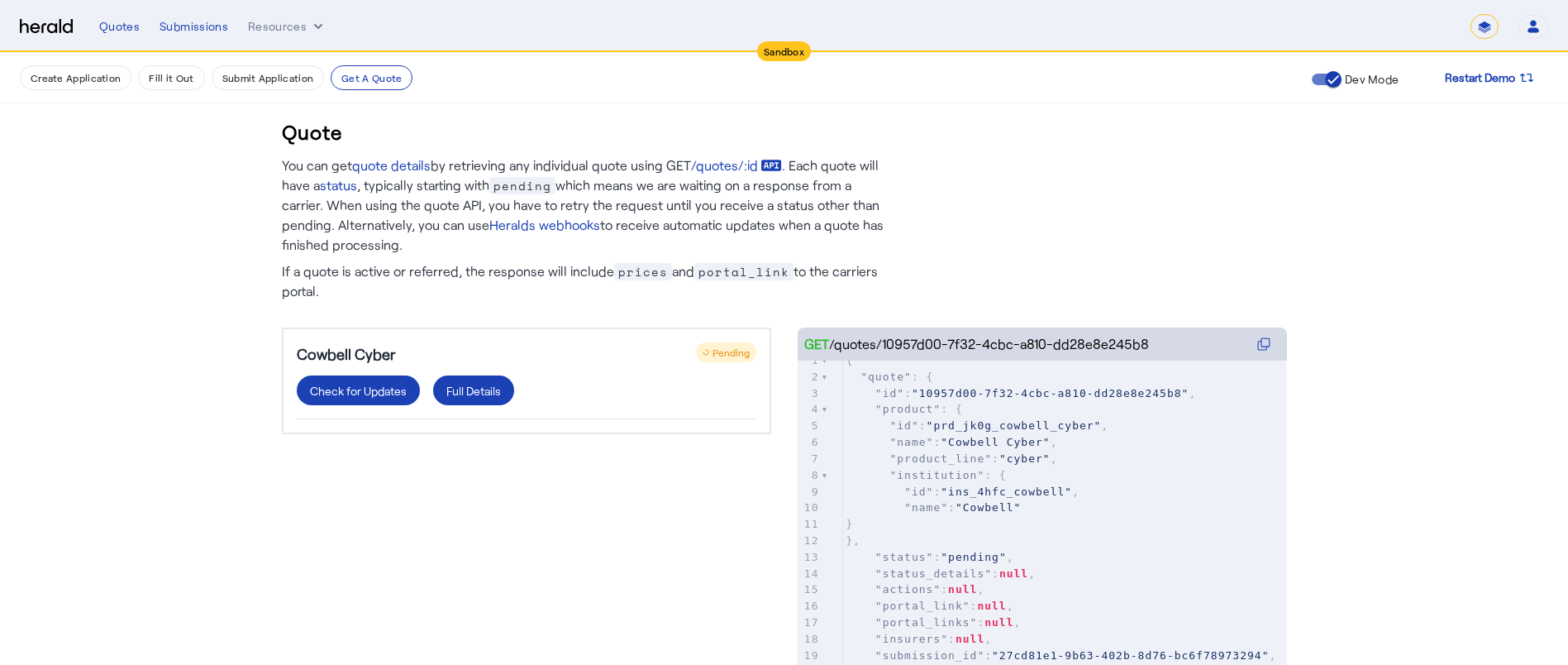
scroll to position [17, 0]
click at [972, 557] on span ""pending"" at bounding box center [972, 558] width 65 height 12
type textarea "*******"
click at [742, 159] on link "/quotes/:id" at bounding box center [736, 165] width 91 height 20
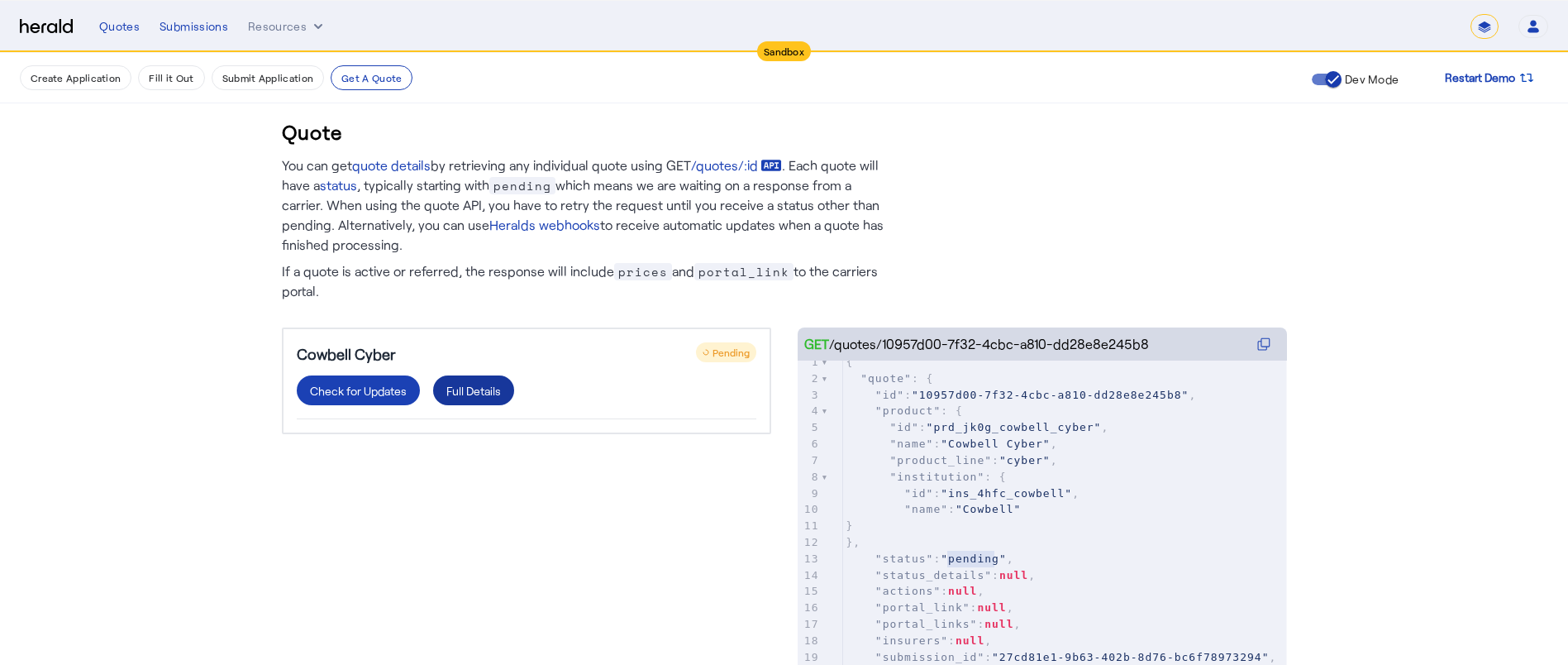
click at [489, 382] on div "Full Details" at bounding box center [474, 390] width 55 height 17
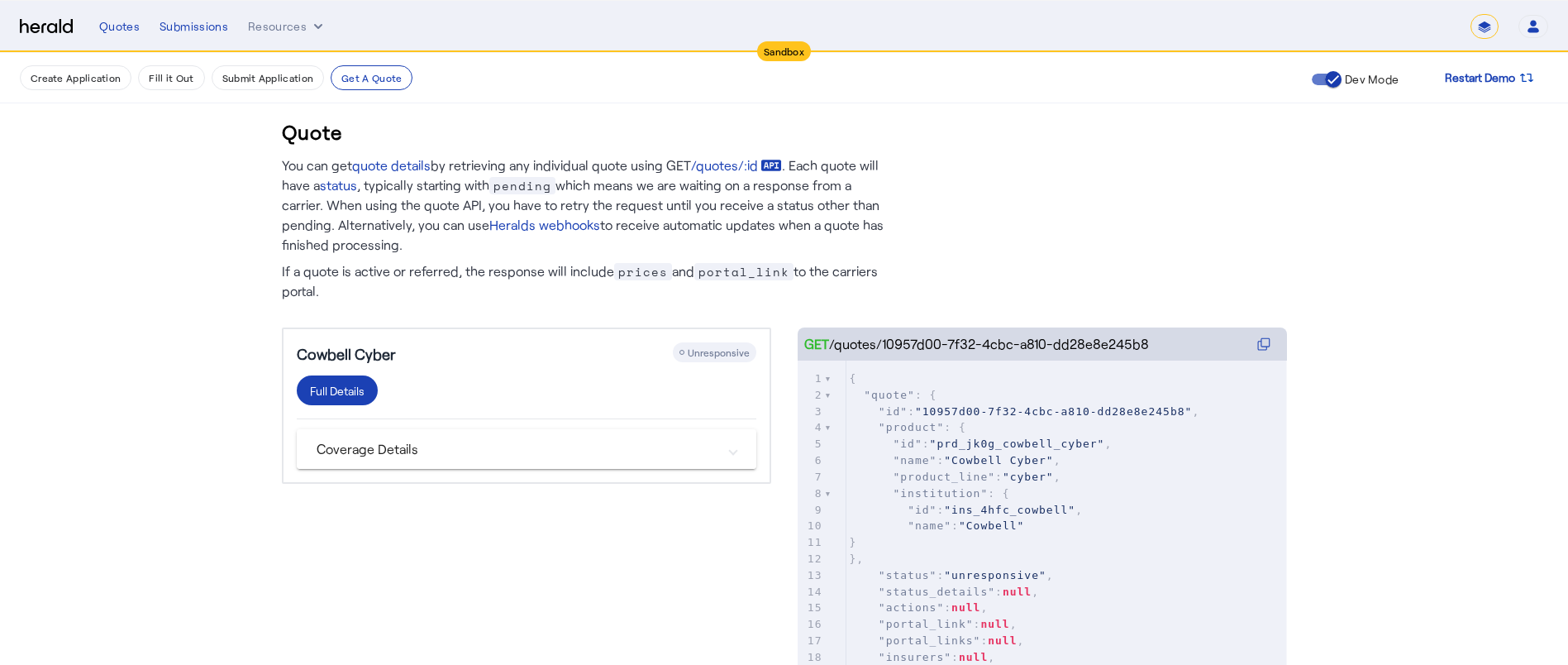
click at [399, 432] on mat-expansion-panel-header "Coverage Details" at bounding box center [526, 449] width 460 height 40
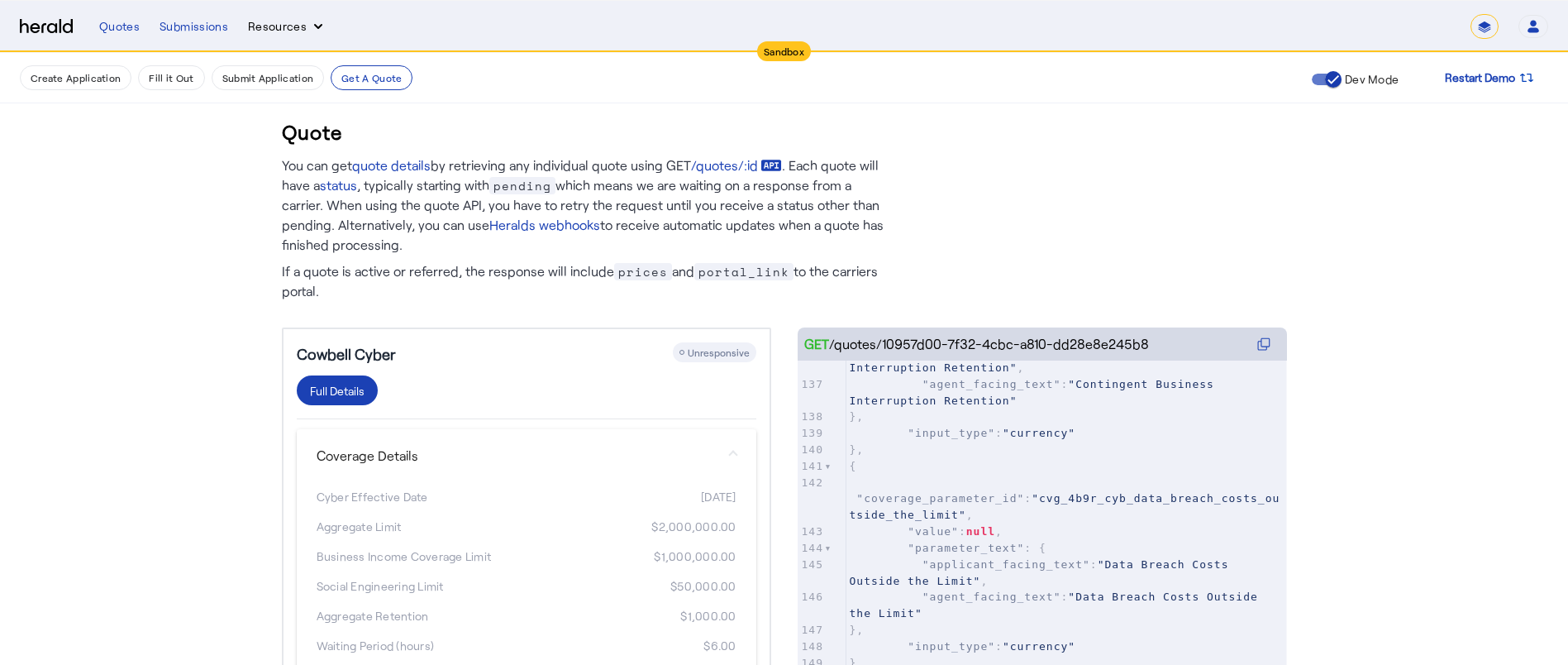
click at [258, 21] on button "Resources" at bounding box center [288, 26] width 79 height 17
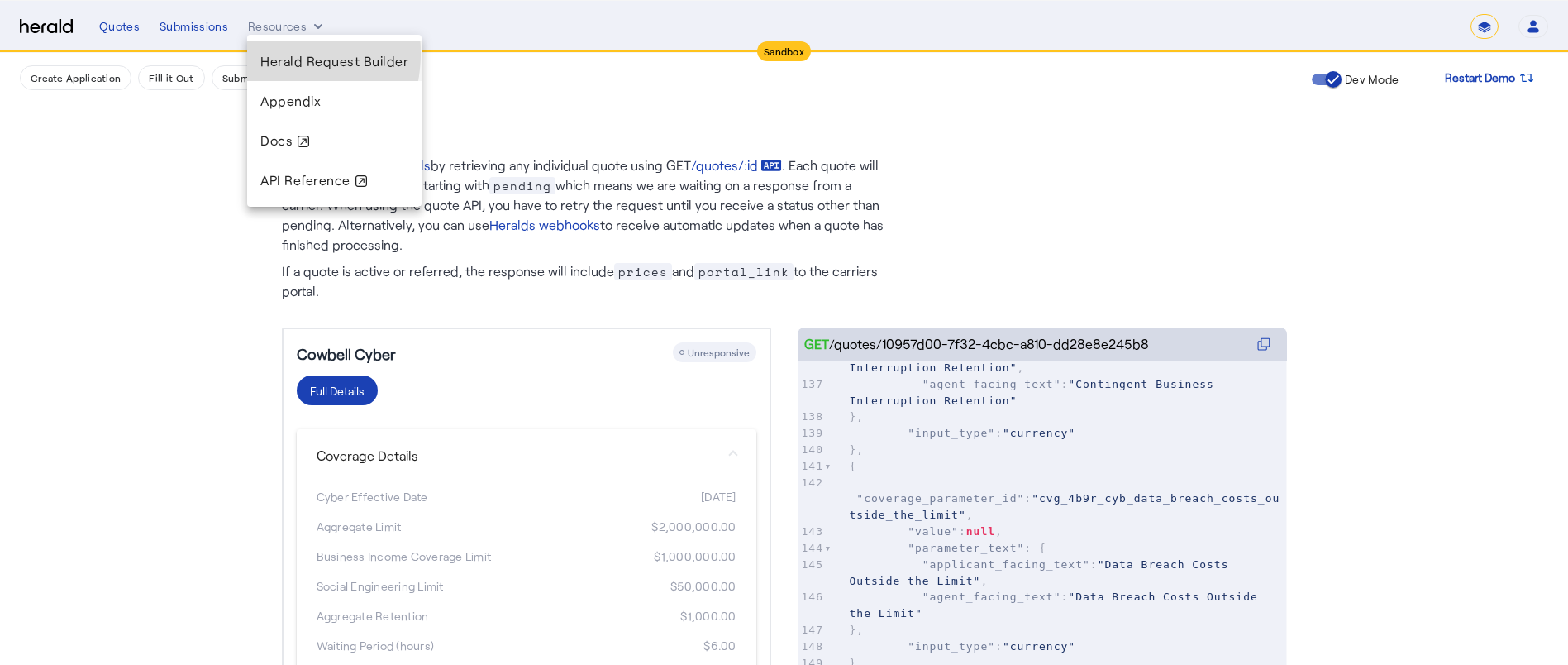
click at [264, 53] on span "Herald Request Builder" at bounding box center [334, 60] width 148 height 16
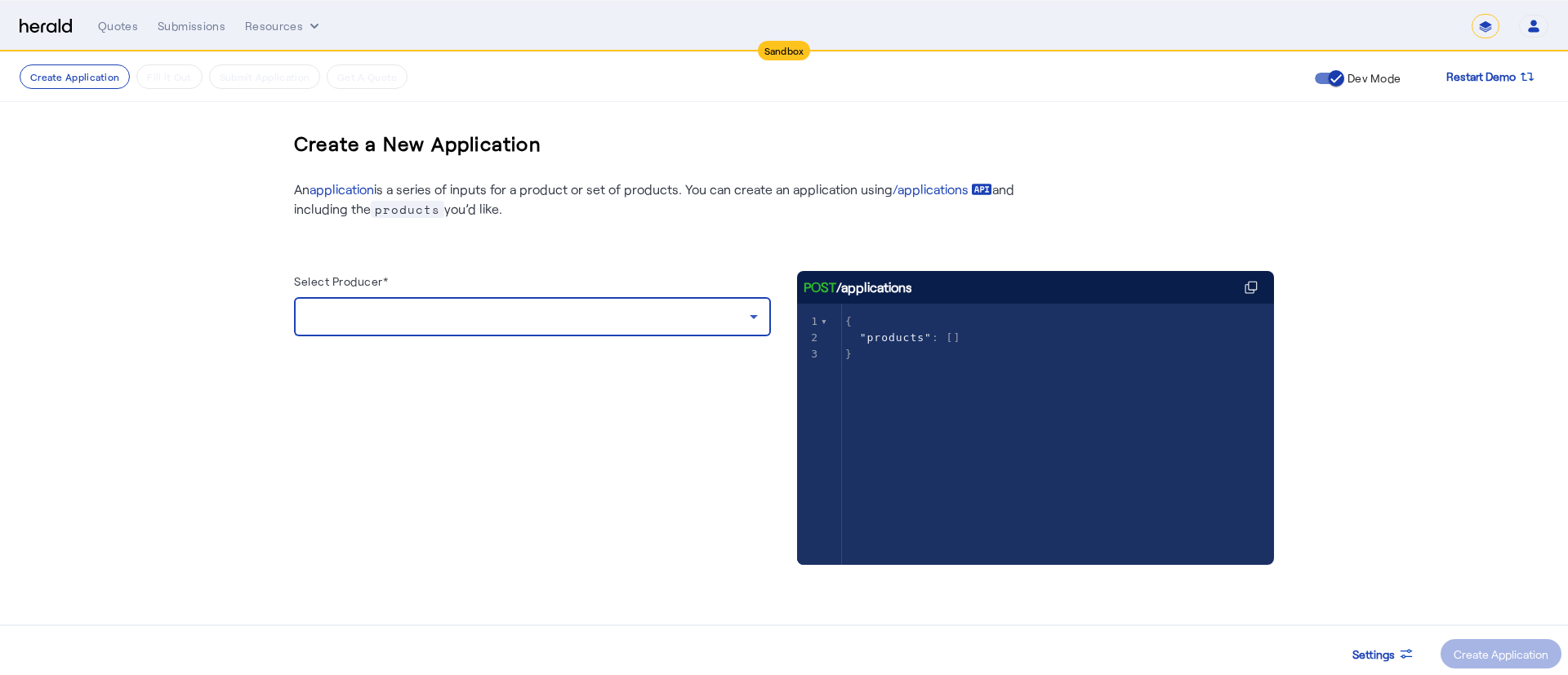
click at [399, 311] on div at bounding box center [529, 317] width 443 height 19
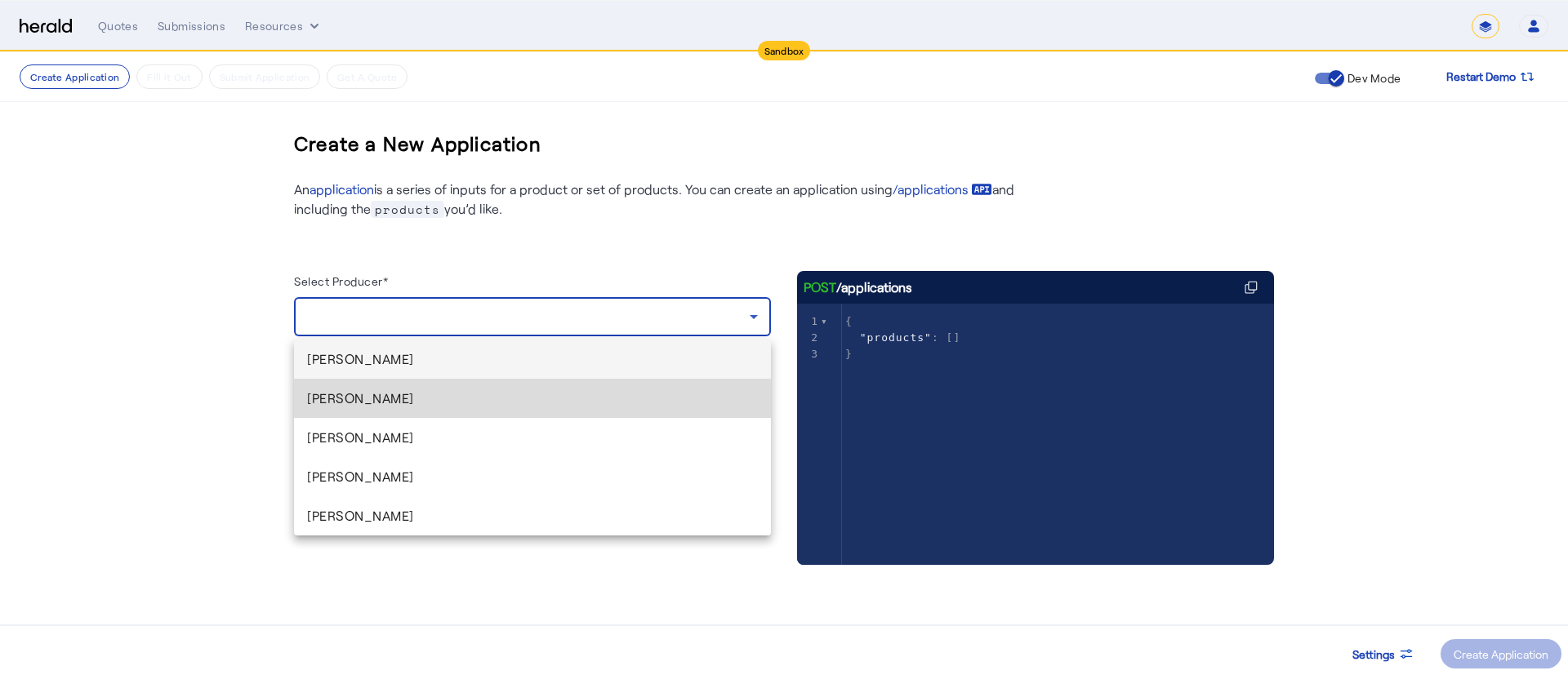
click at [391, 404] on span "[PERSON_NAME]" at bounding box center [532, 397] width 451 height 19
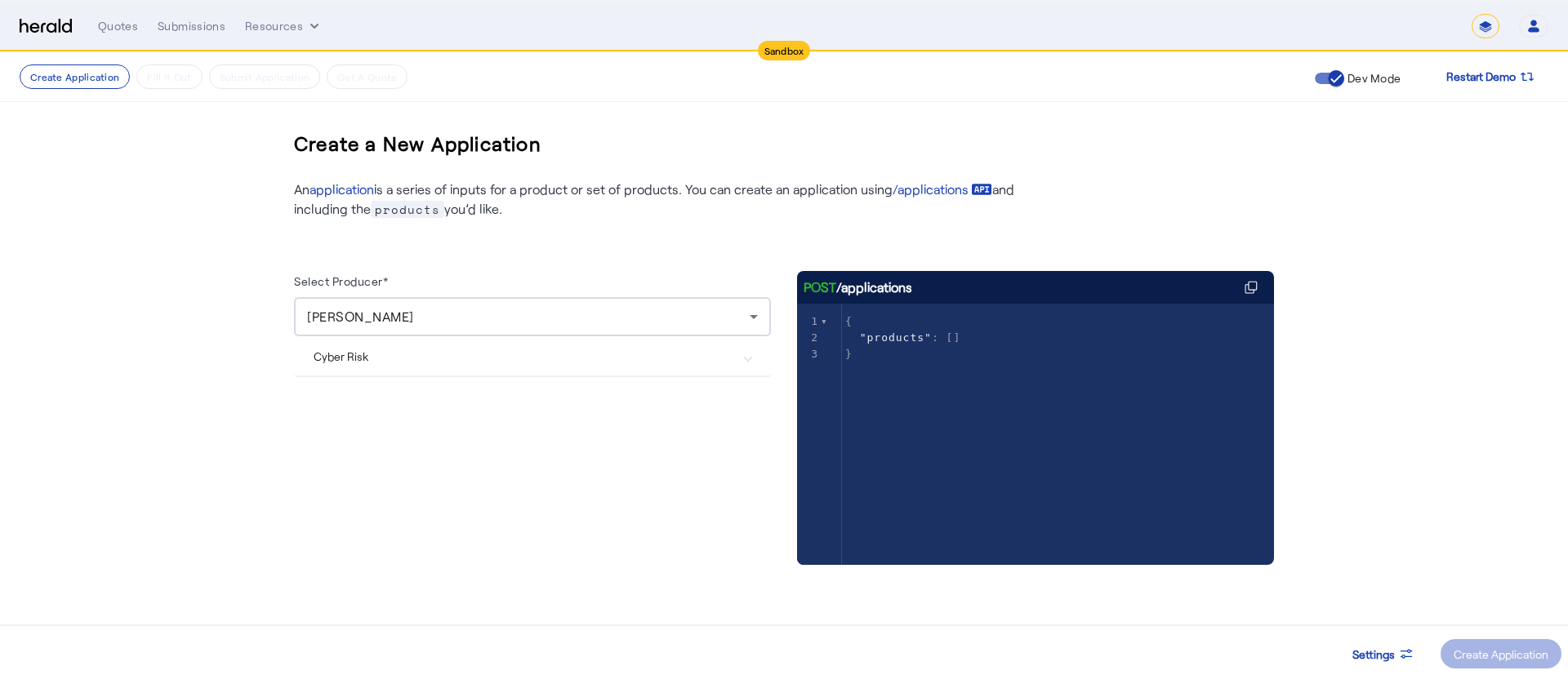
click at [363, 357] on Risk "Cyber Risk" at bounding box center [523, 357] width 418 height 17
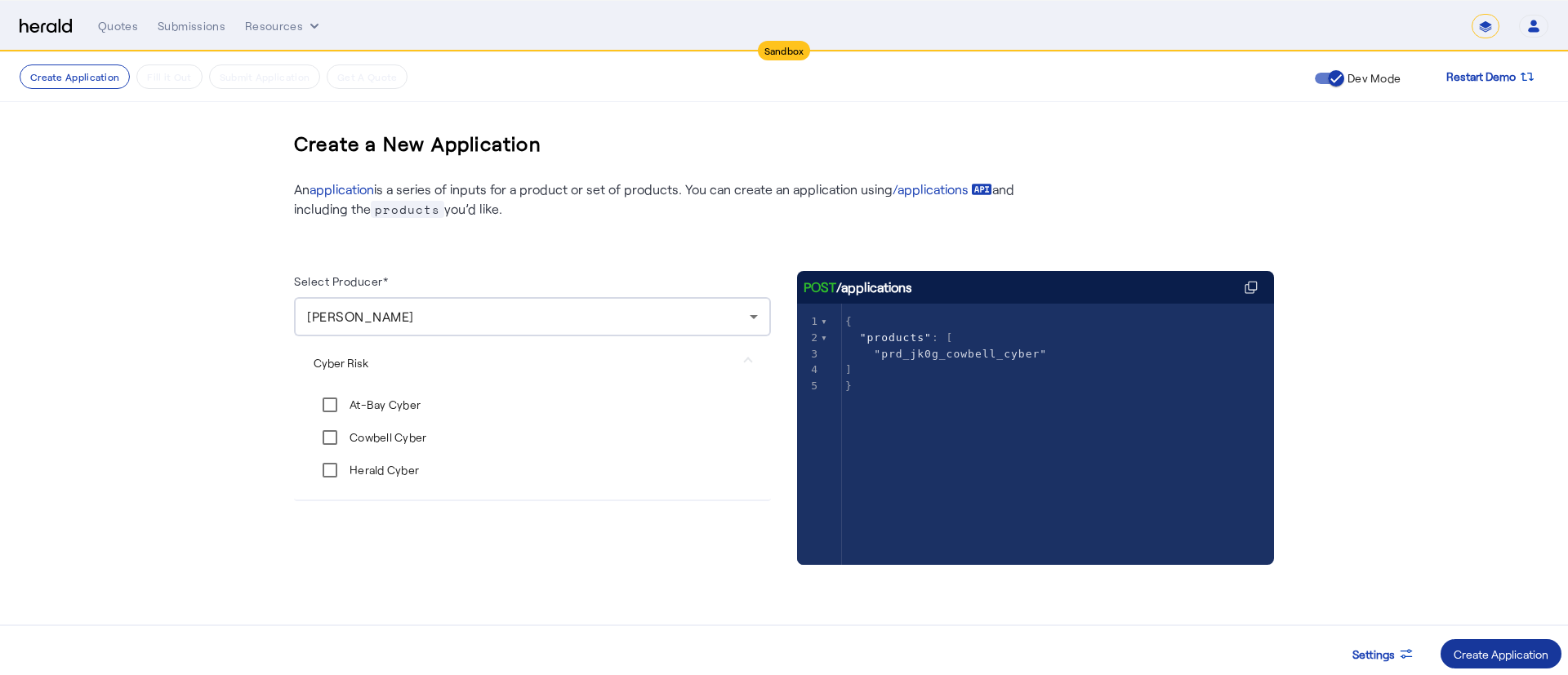
click at [1457, 645] on div "Create Application" at bounding box center [1501, 654] width 95 height 17
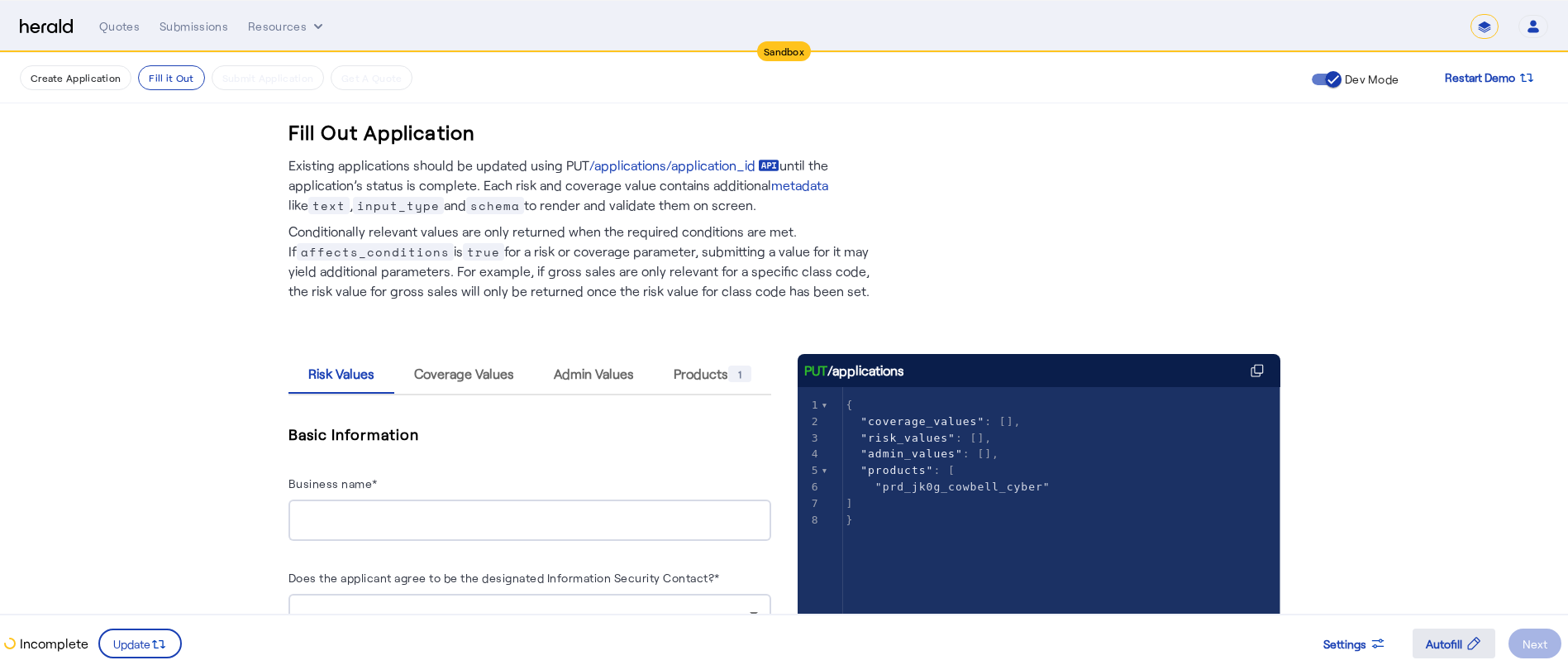
click at [1435, 633] on span at bounding box center [1454, 643] width 83 height 40
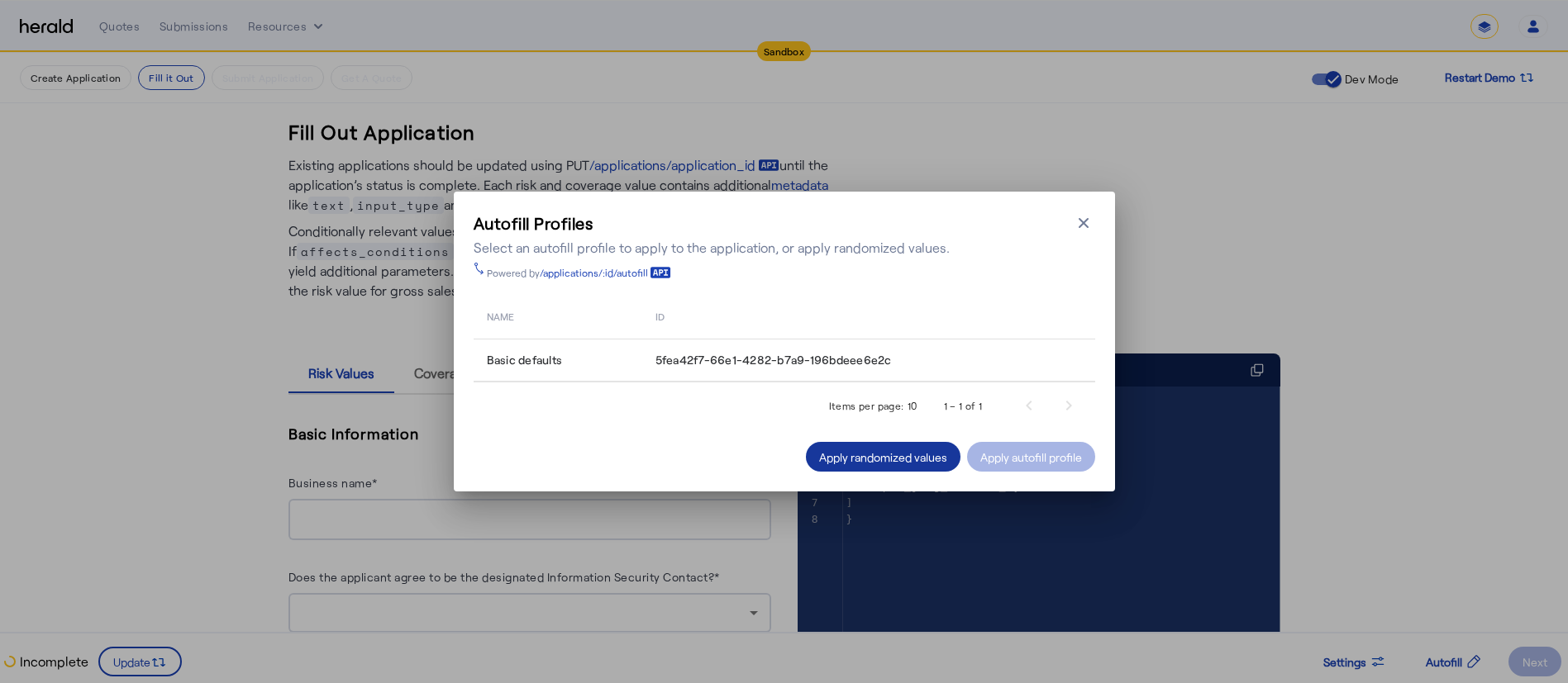
click at [870, 461] on div "Apply randomized values" at bounding box center [883, 457] width 128 height 17
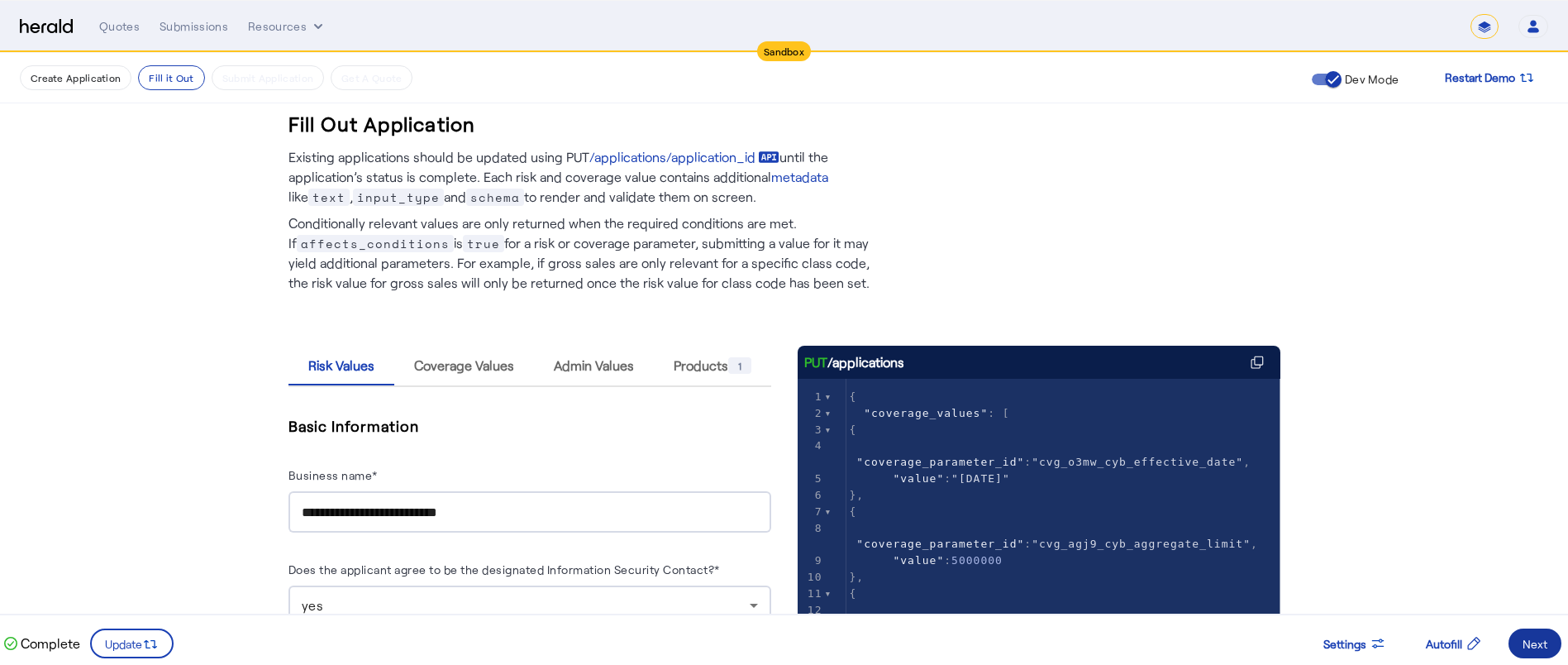
click at [1546, 640] on div "Next" at bounding box center [1534, 643] width 24 height 17
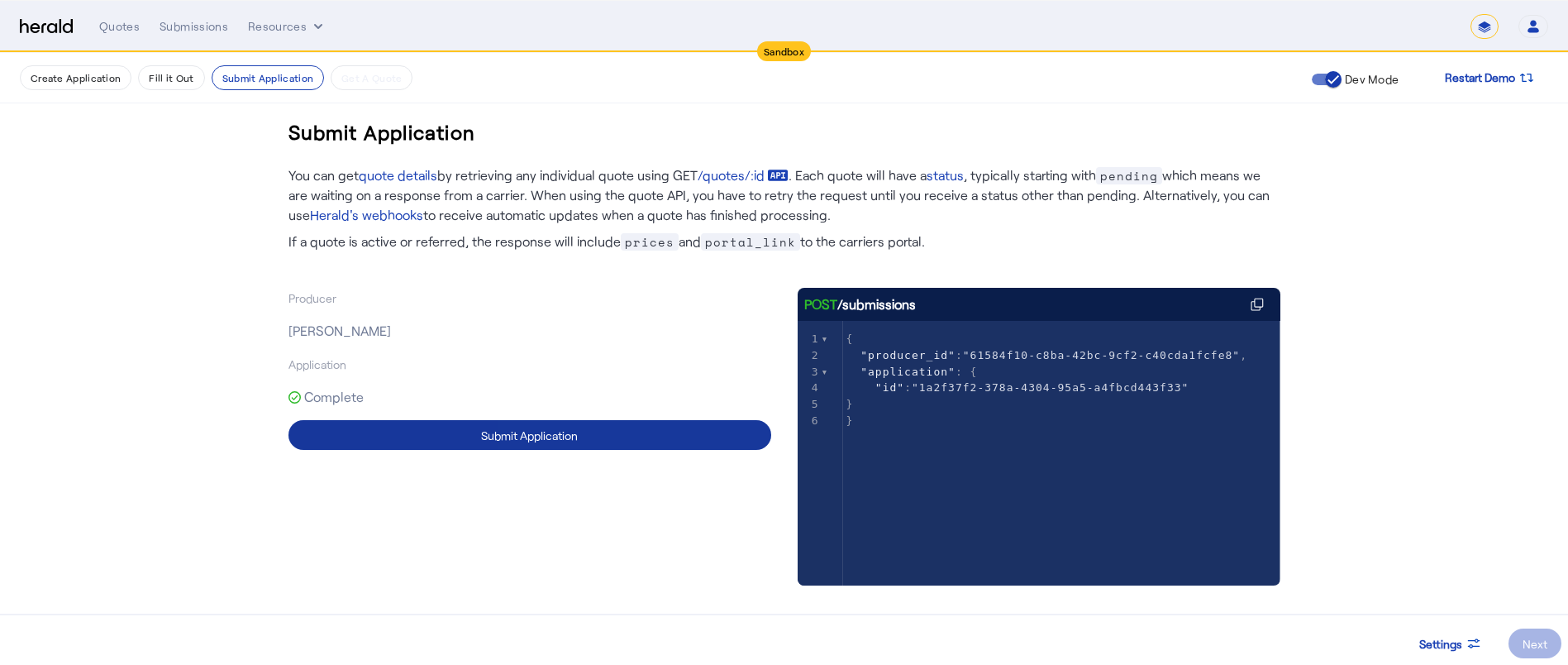
click at [756, 445] on span at bounding box center [529, 435] width 482 height 40
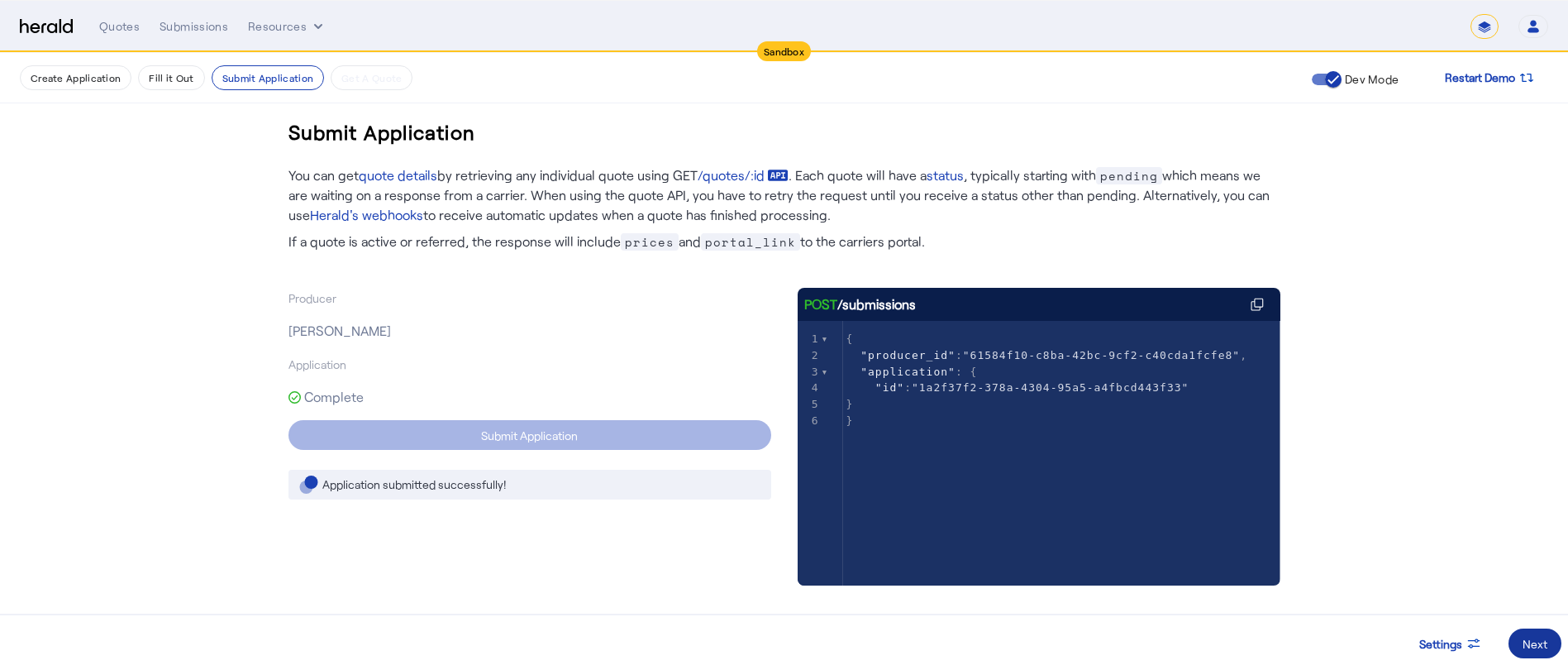
click at [1544, 633] on span at bounding box center [1534, 643] width 53 height 40
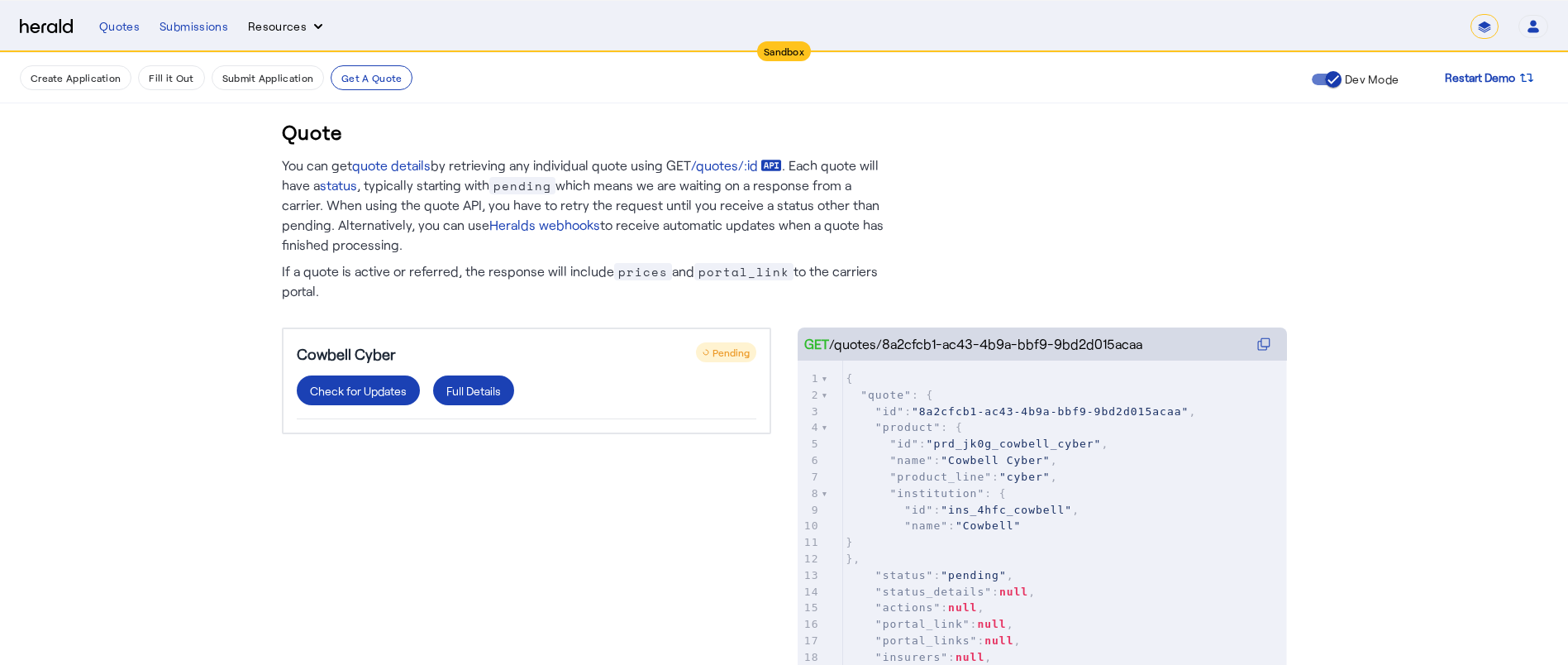
click at [282, 22] on button "Resources" at bounding box center [288, 26] width 79 height 17
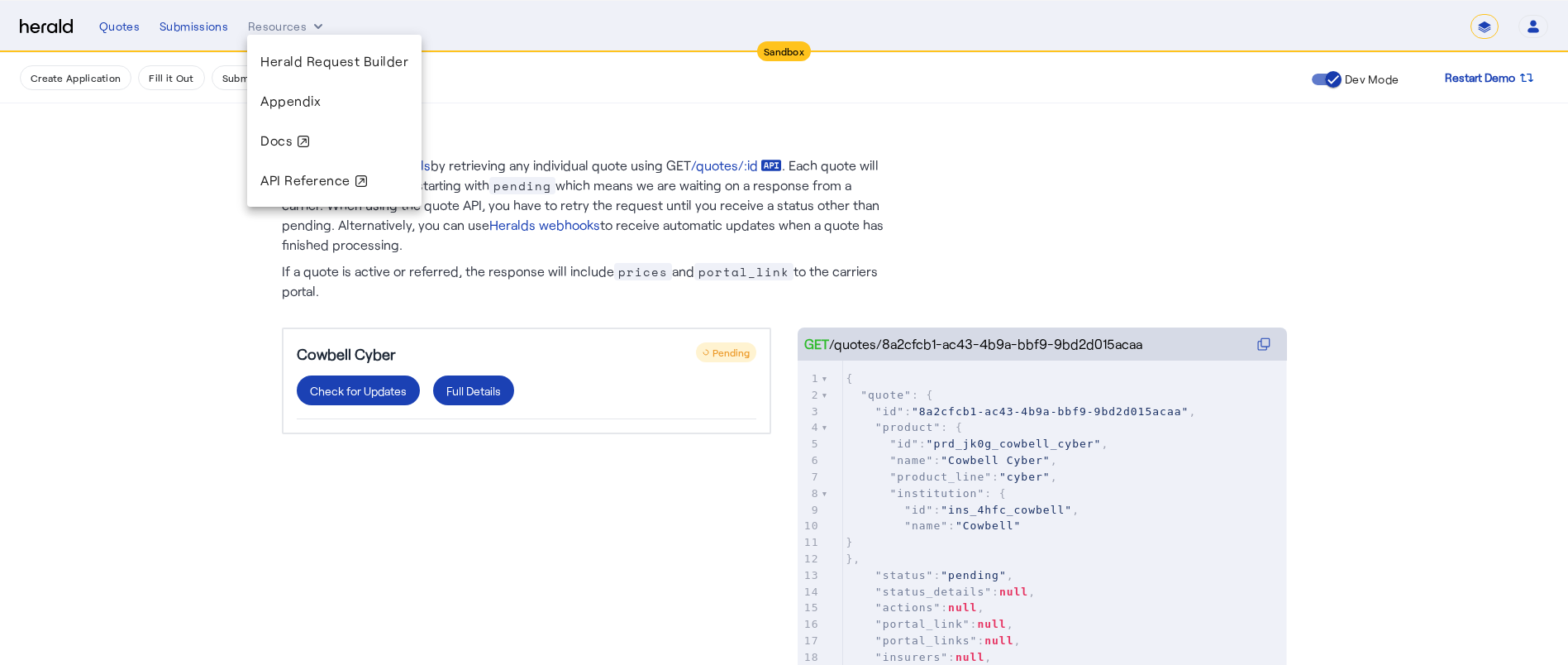
click at [772, 441] on div at bounding box center [784, 332] width 1568 height 665
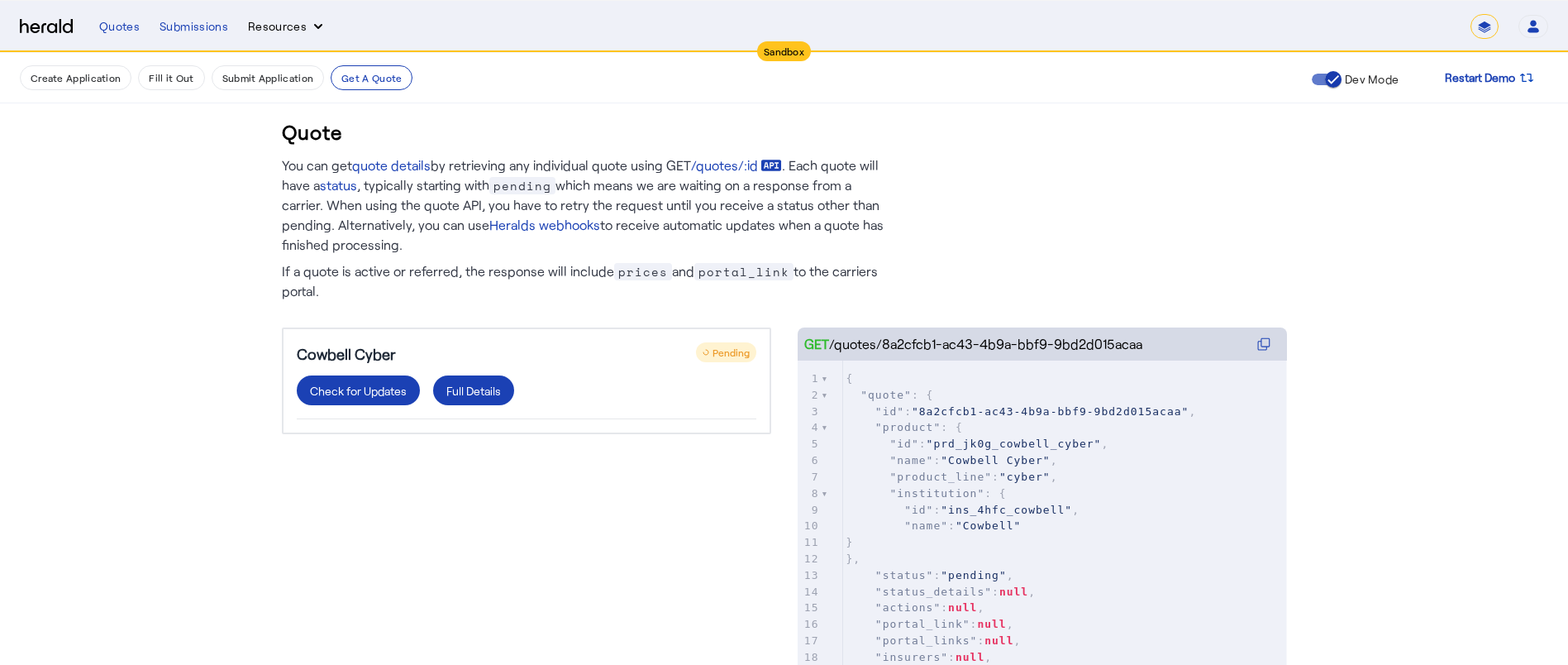
click at [295, 33] on button "Resources" at bounding box center [288, 26] width 79 height 17
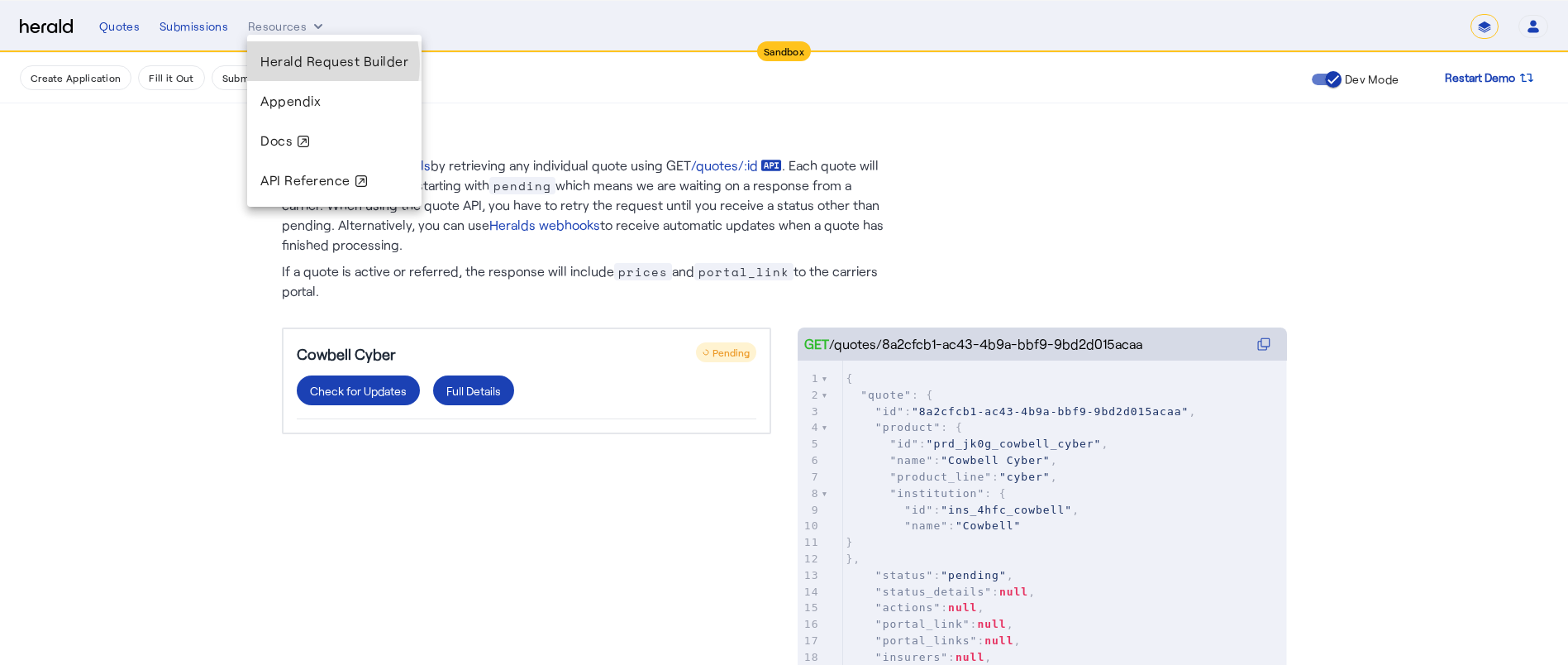
click at [299, 64] on span "Herald Request Builder" at bounding box center [334, 60] width 148 height 16
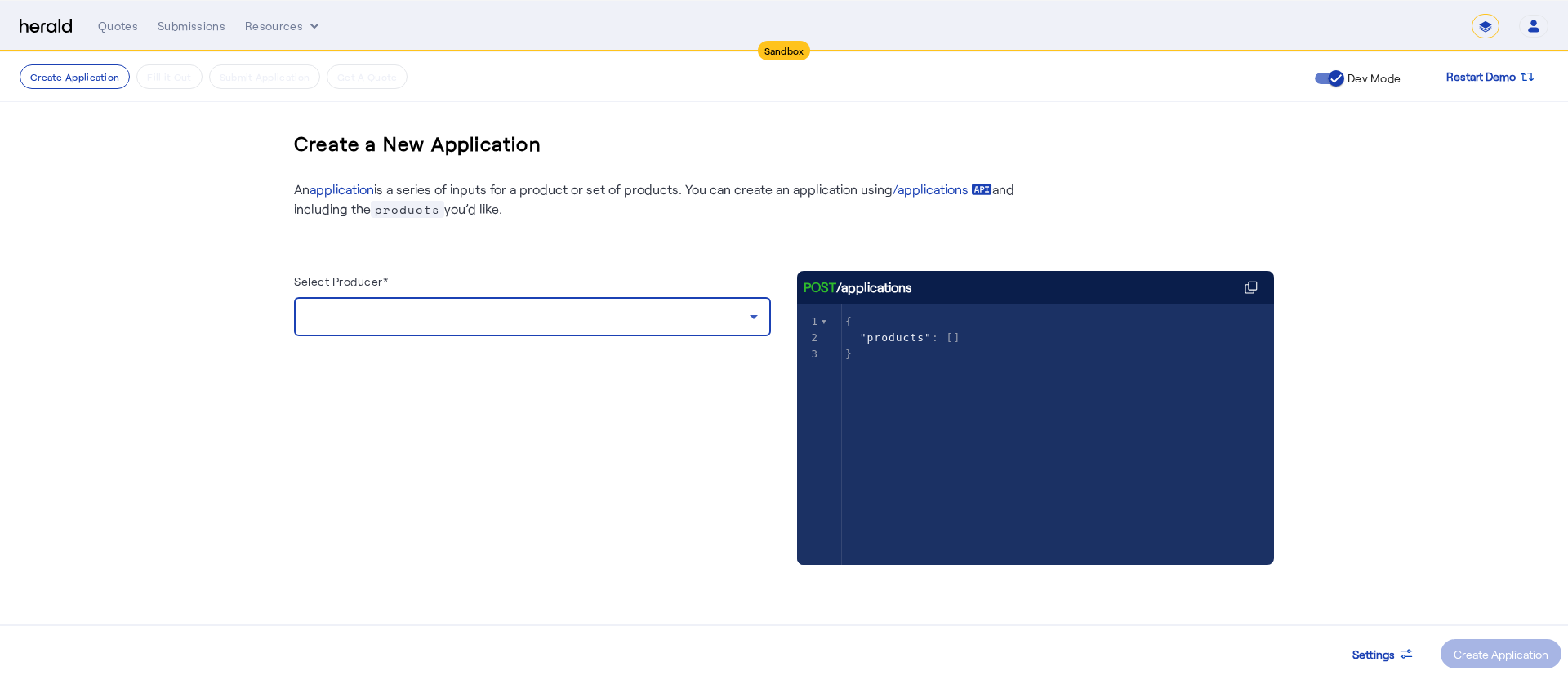
click at [452, 316] on div at bounding box center [529, 317] width 443 height 19
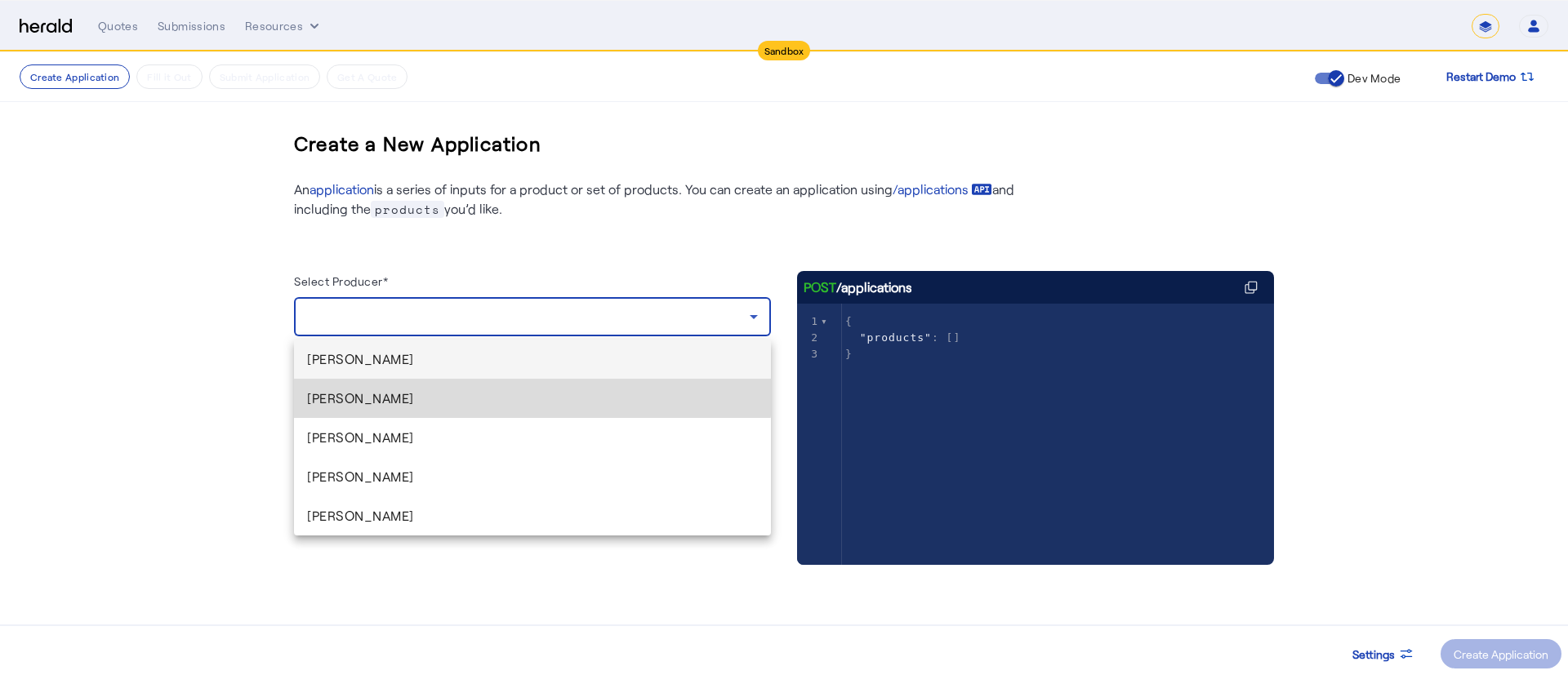
click at [431, 382] on mat-option "Arpan Saha" at bounding box center [532, 398] width 477 height 39
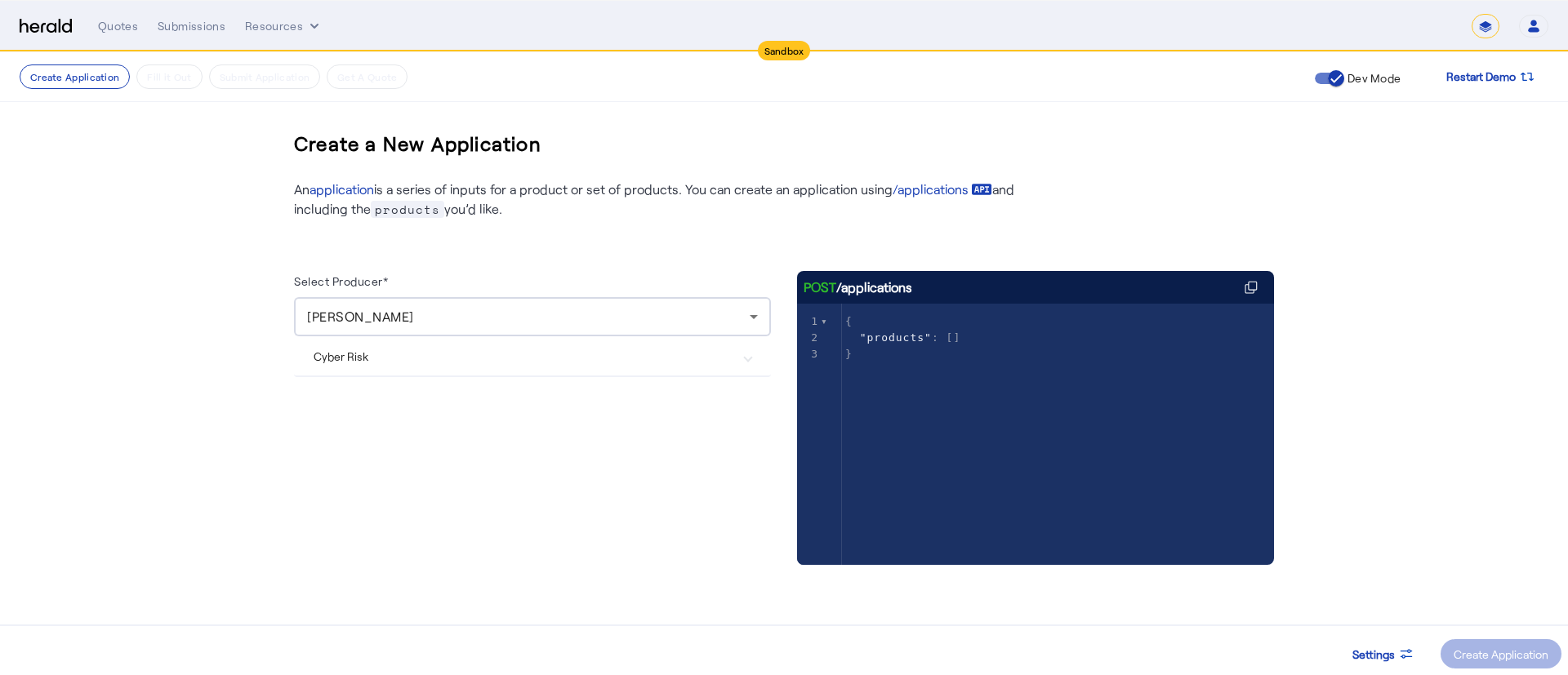
click at [434, 360] on Risk "Cyber Risk" at bounding box center [523, 357] width 418 height 17
click at [399, 322] on div "Arpan Saha" at bounding box center [529, 317] width 443 height 19
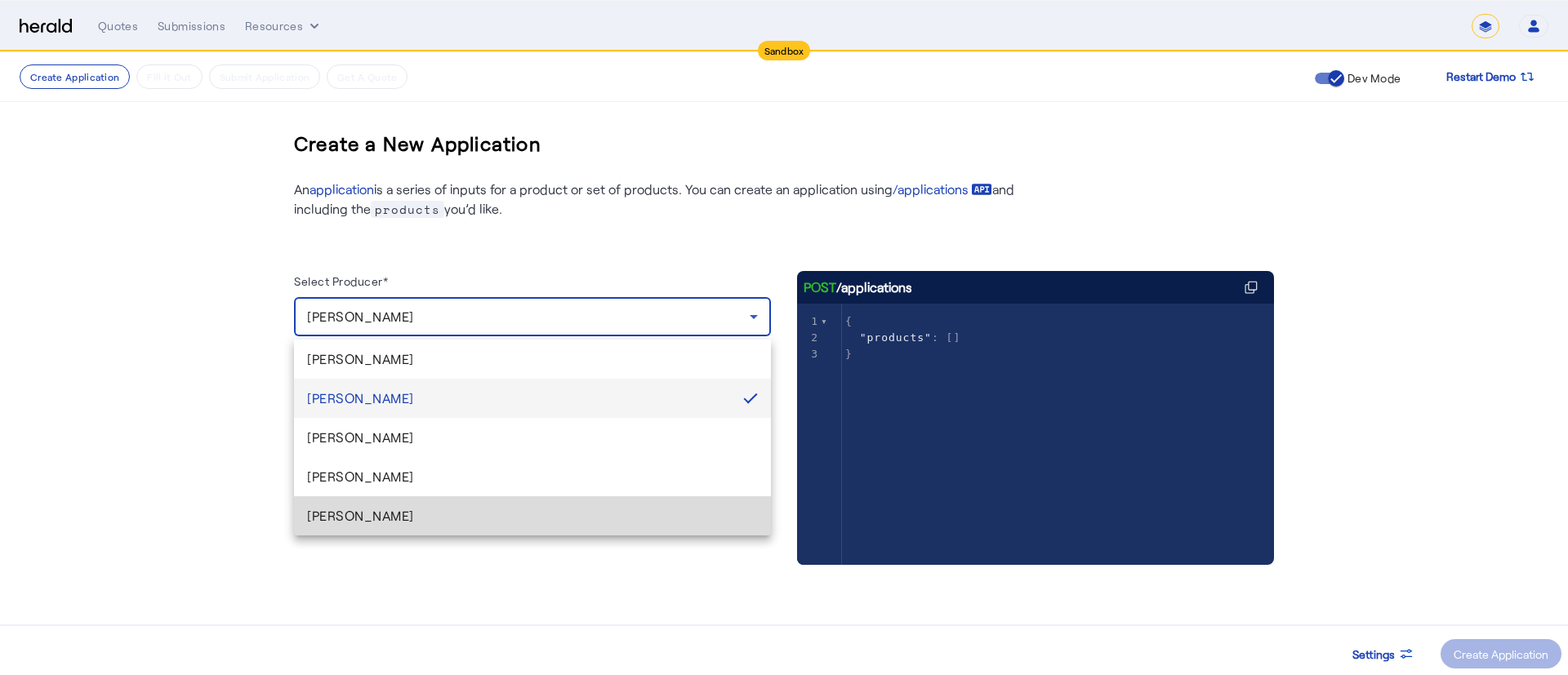
click at [383, 518] on span "Sayanta Paul" at bounding box center [532, 515] width 451 height 19
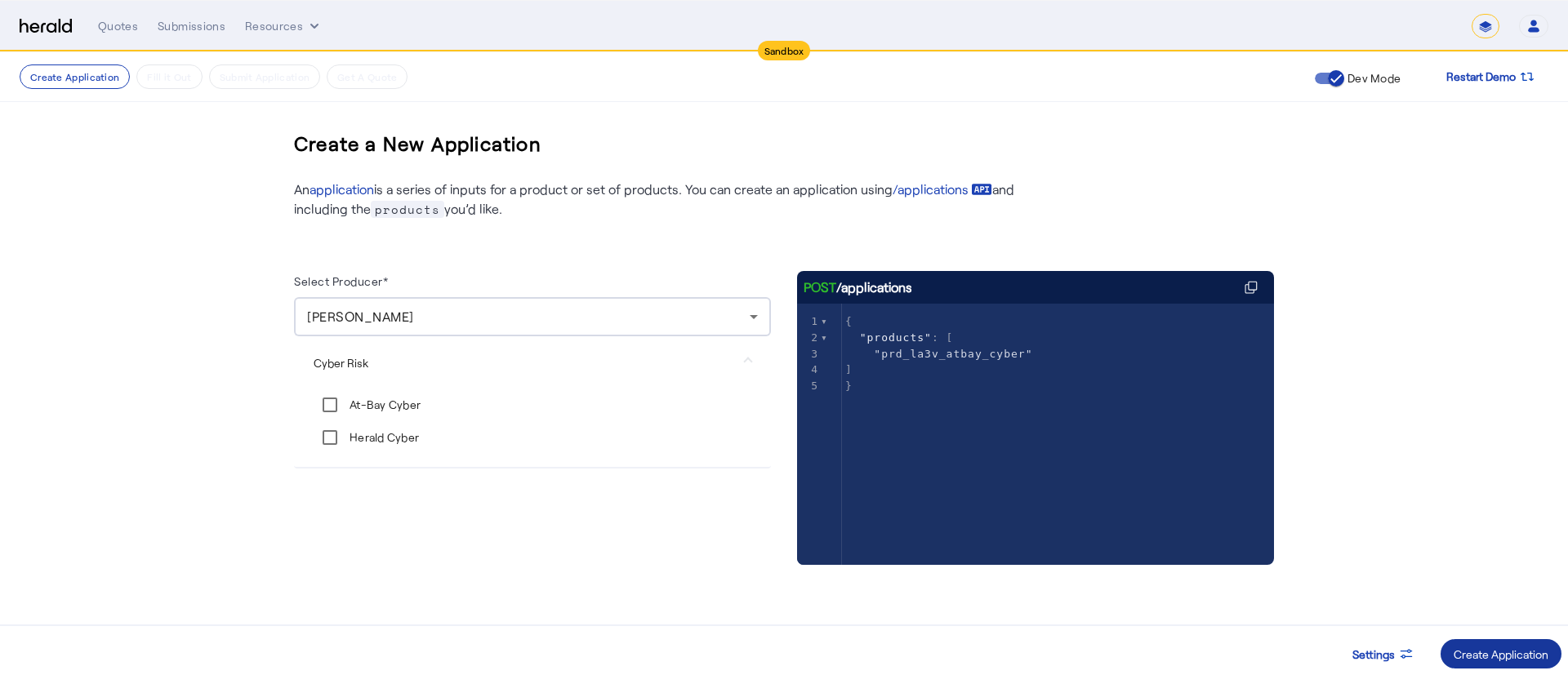
click at [1470, 647] on div "Create Application" at bounding box center [1501, 654] width 95 height 17
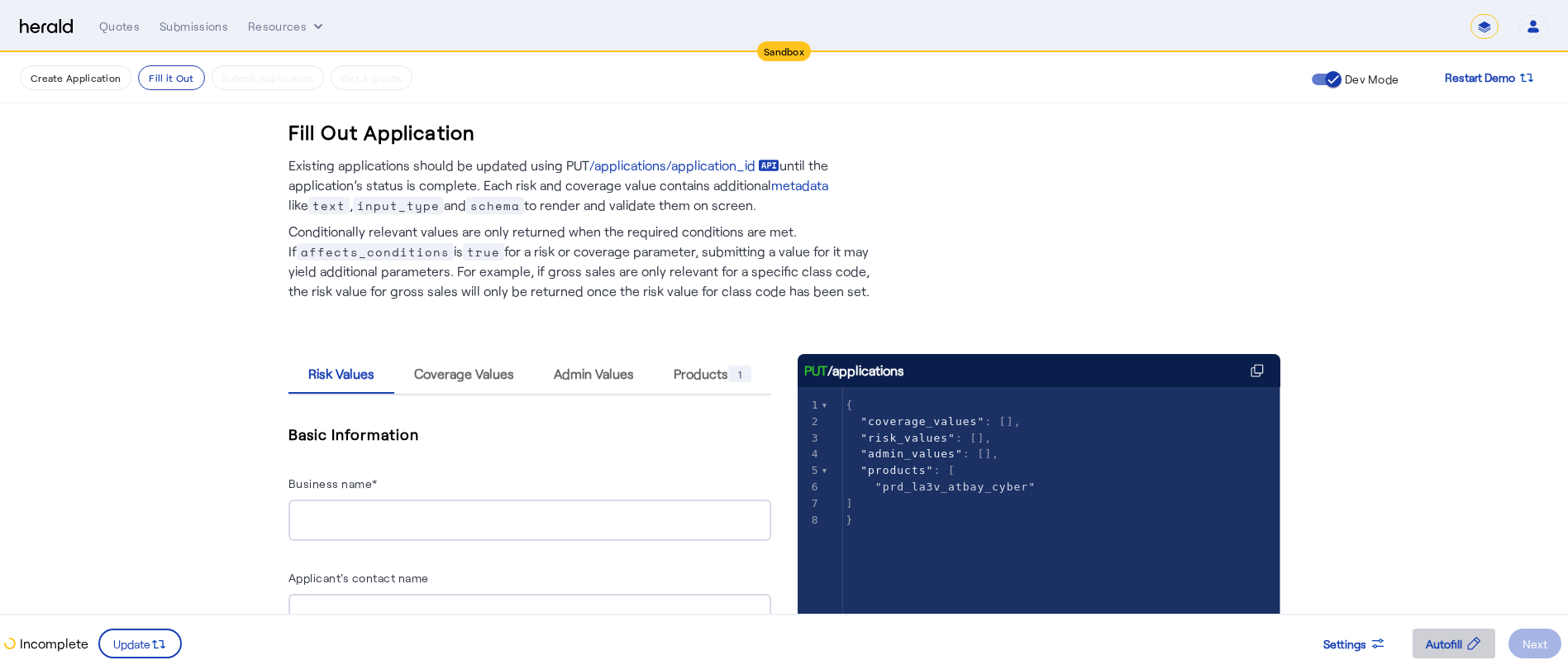
click at [1454, 645] on span "Autofill" at bounding box center [1444, 643] width 37 height 17
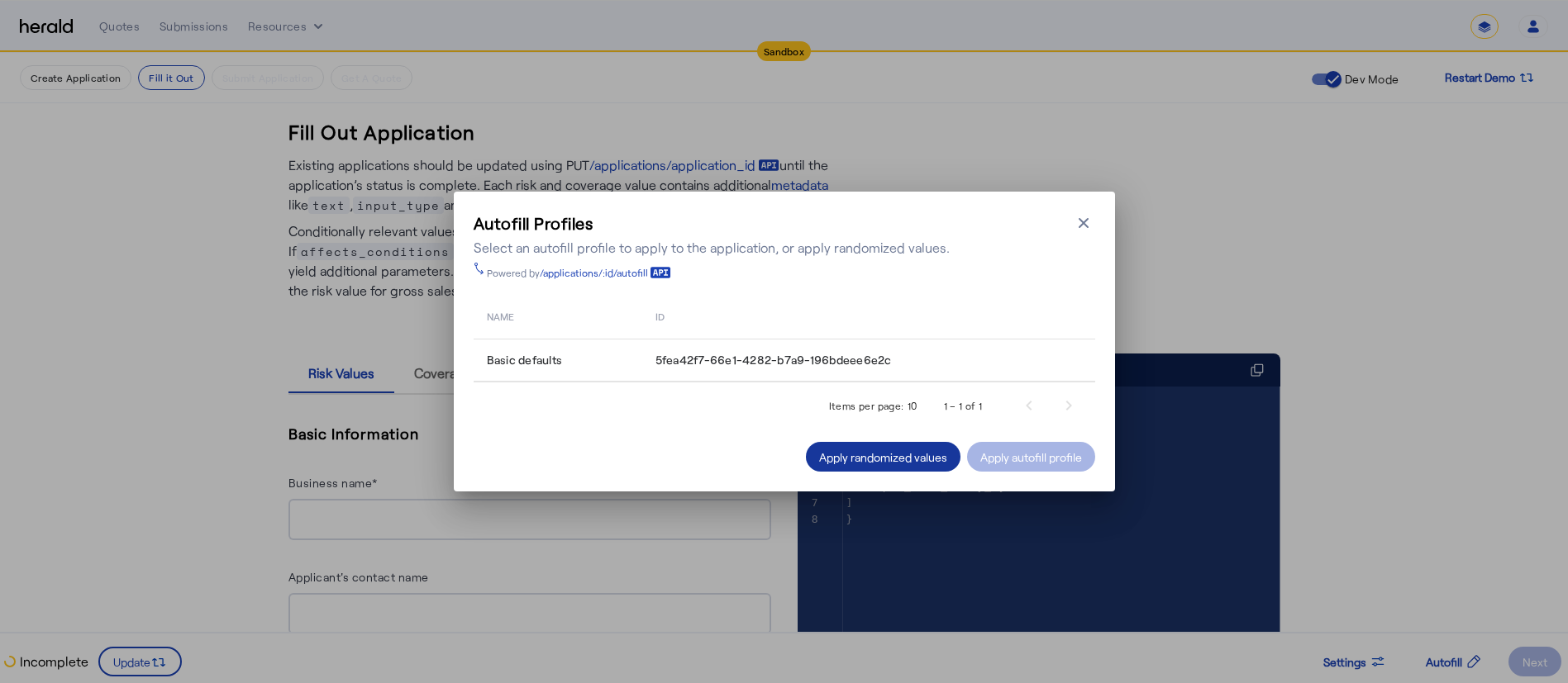
click at [868, 456] on div "Apply randomized values" at bounding box center [883, 457] width 128 height 17
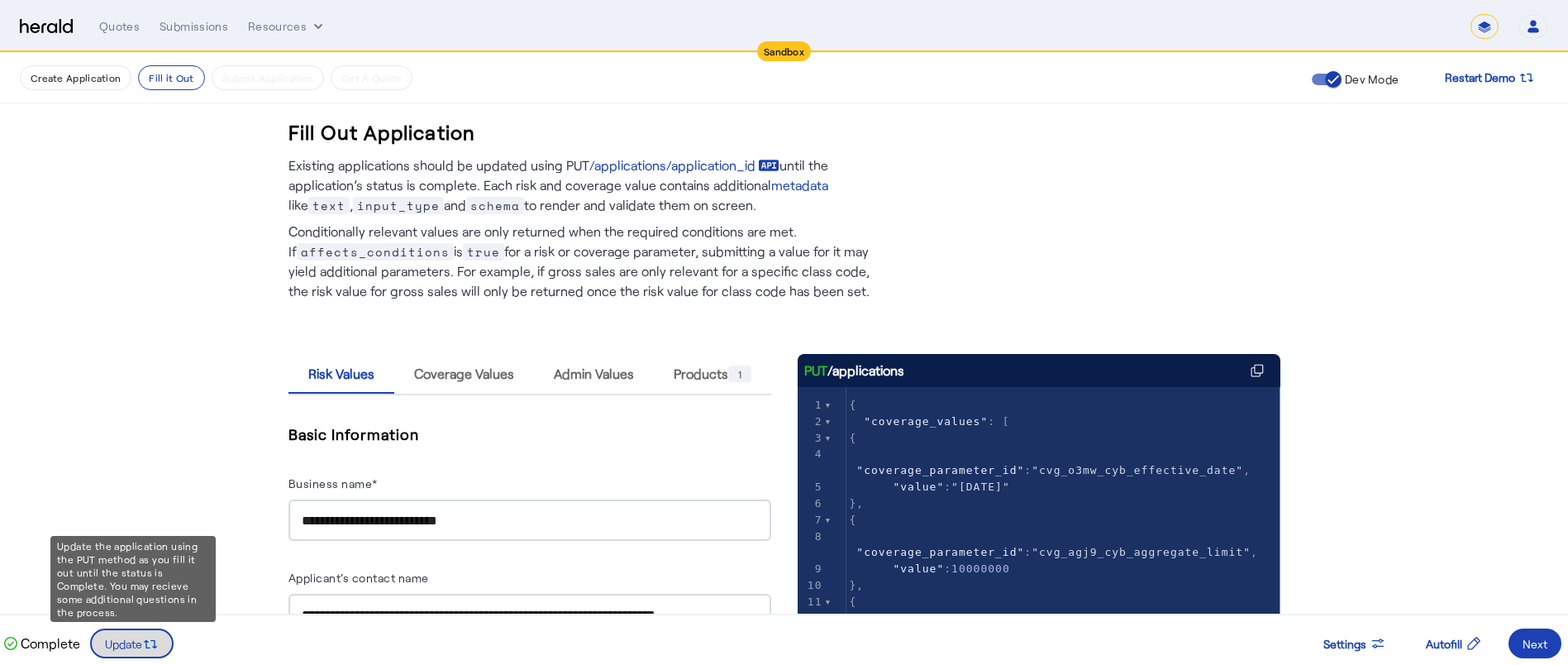
click at [157, 633] on span at bounding box center [132, 643] width 80 height 40
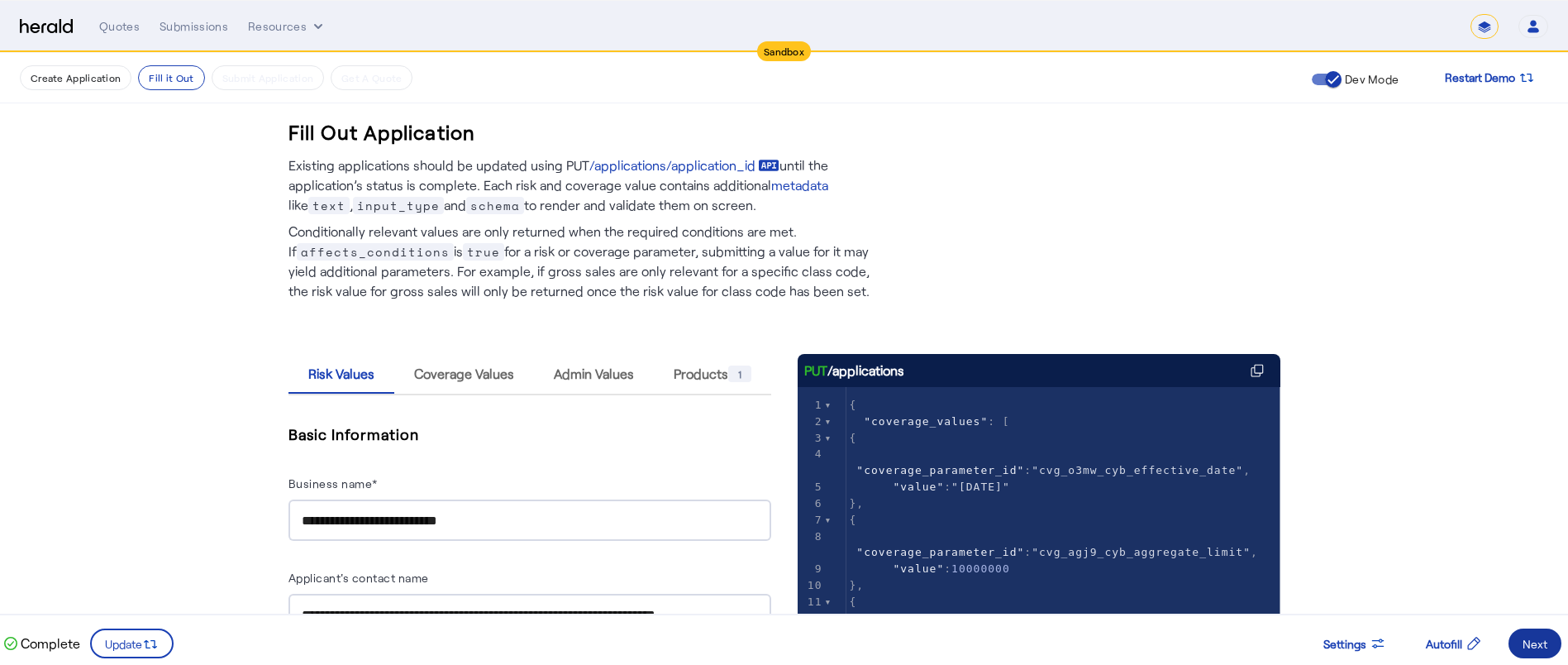
click at [1540, 647] on div "Next" at bounding box center [1534, 643] width 24 height 17
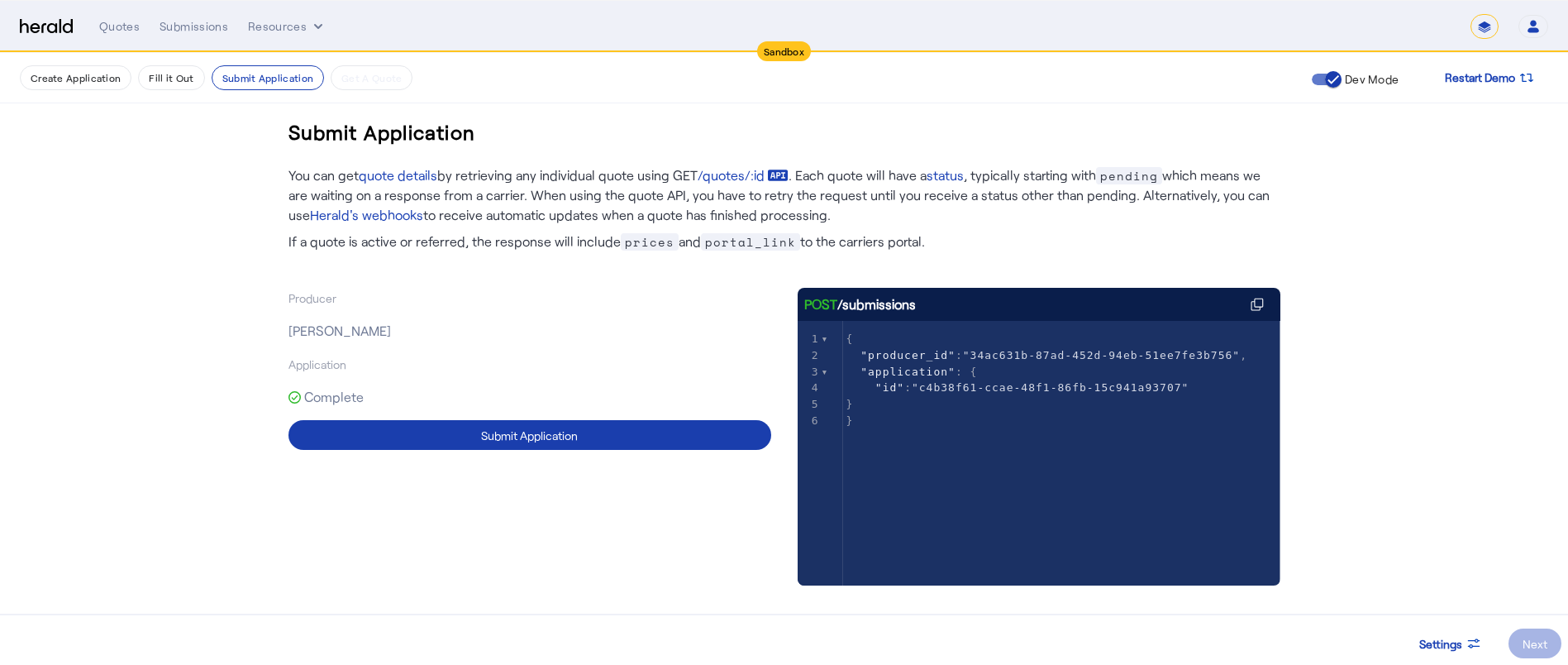
click at [731, 427] on span at bounding box center [529, 435] width 482 height 40
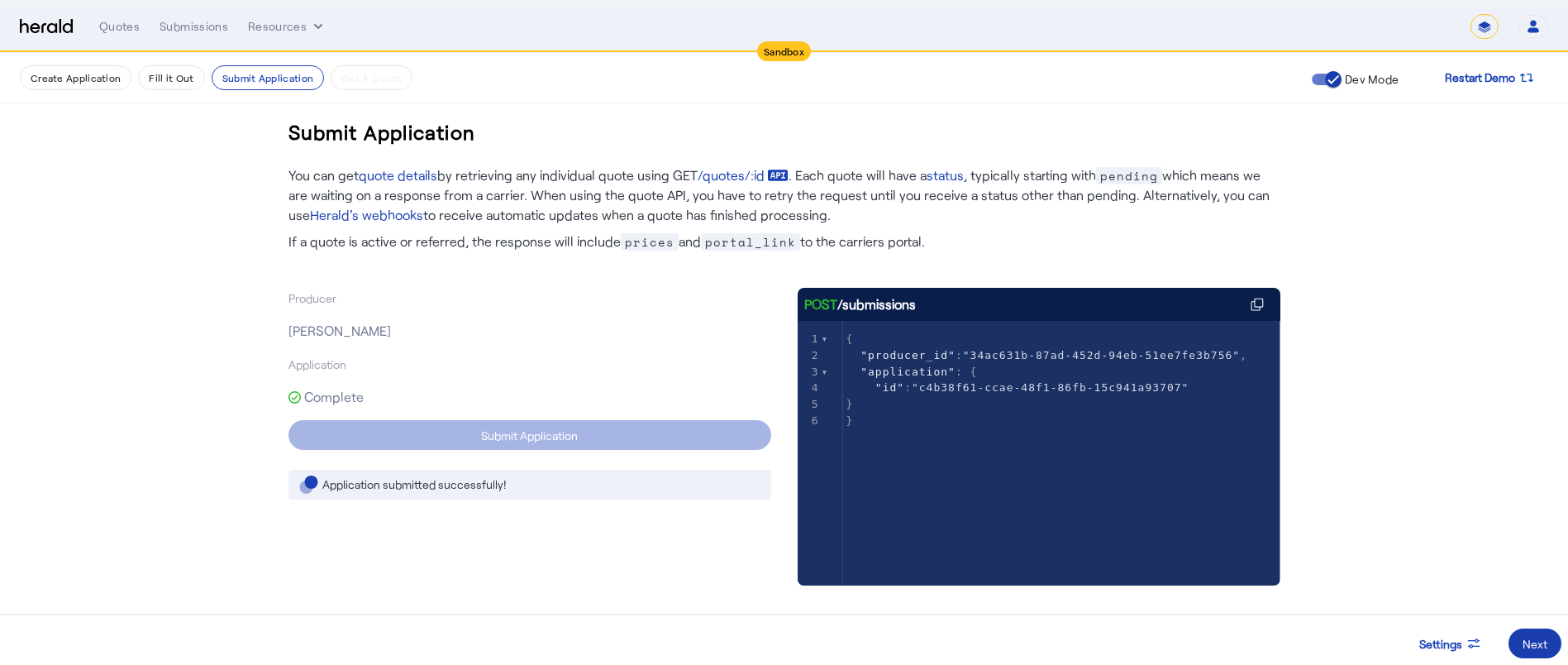
click at [1534, 639] on div "Next" at bounding box center [1534, 643] width 24 height 17
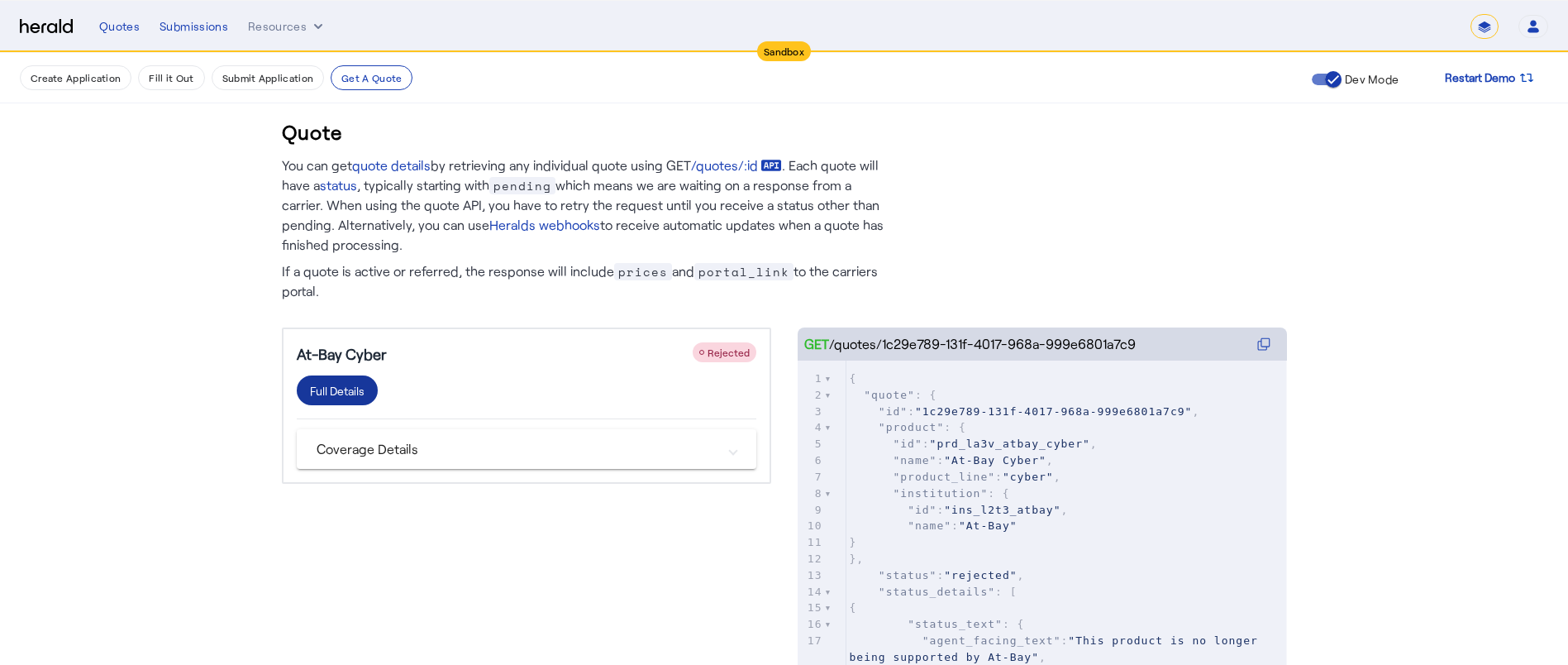
click at [360, 386] on div "Full Details" at bounding box center [337, 390] width 55 height 17
click at [352, 393] on div "Full Details" at bounding box center [337, 390] width 55 height 17
click at [335, 393] on div "Full Details" at bounding box center [337, 390] width 55 height 17
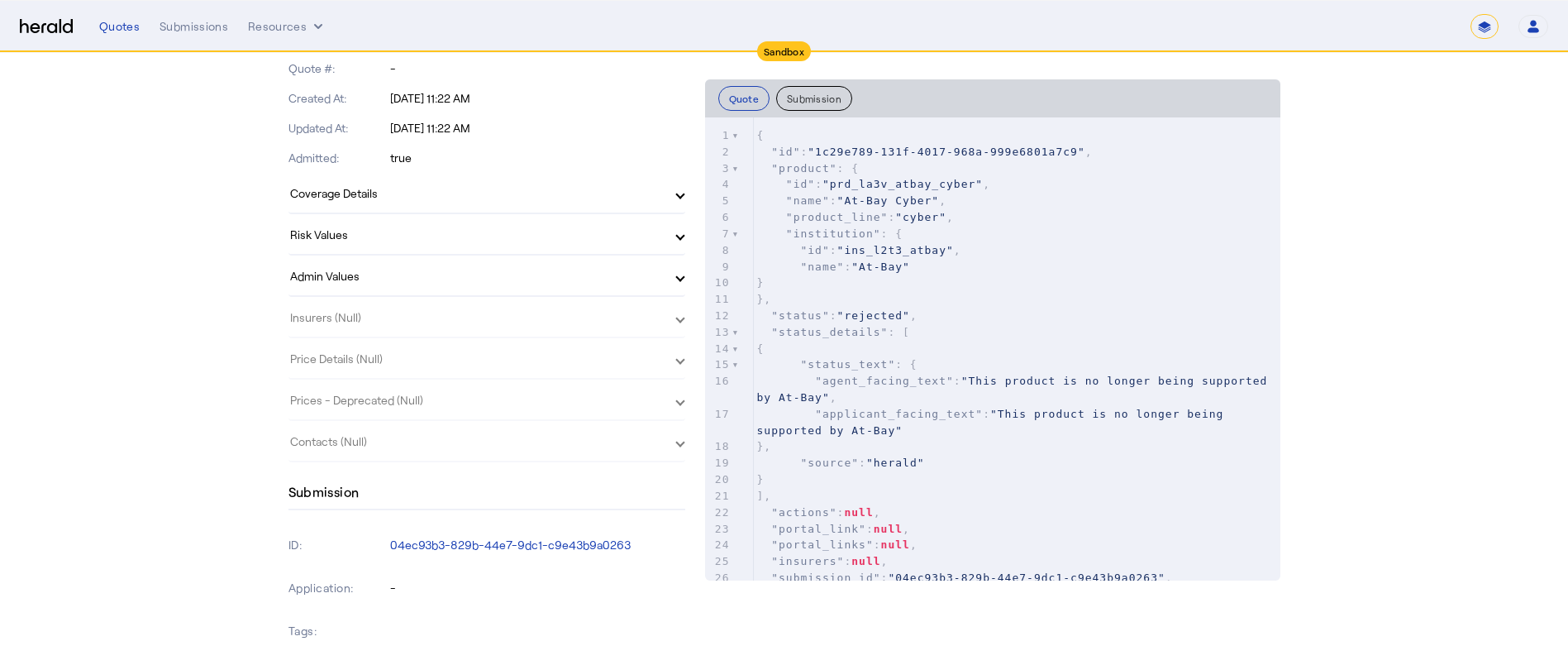
scroll to position [442, 0]
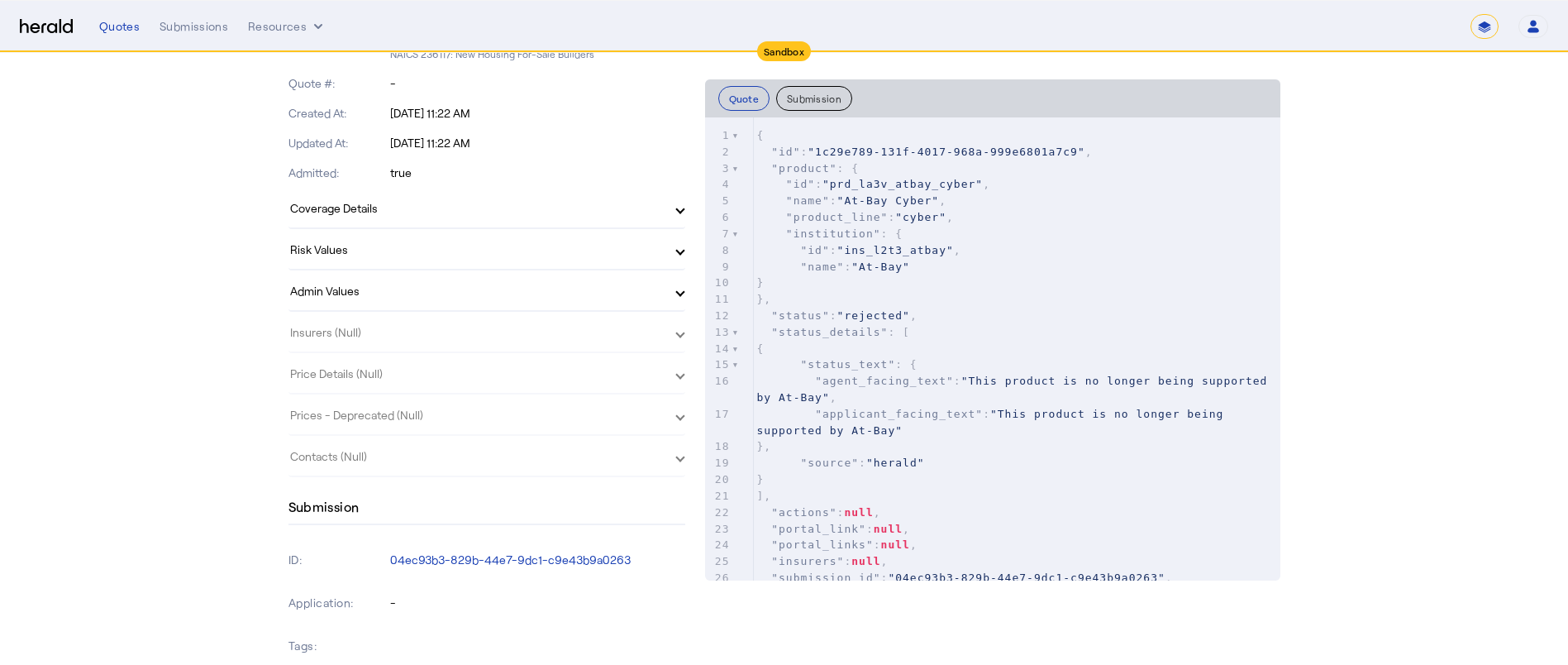
click at [585, 219] on mat-expansion-panel-header "Coverage Details" at bounding box center [487, 208] width 397 height 40
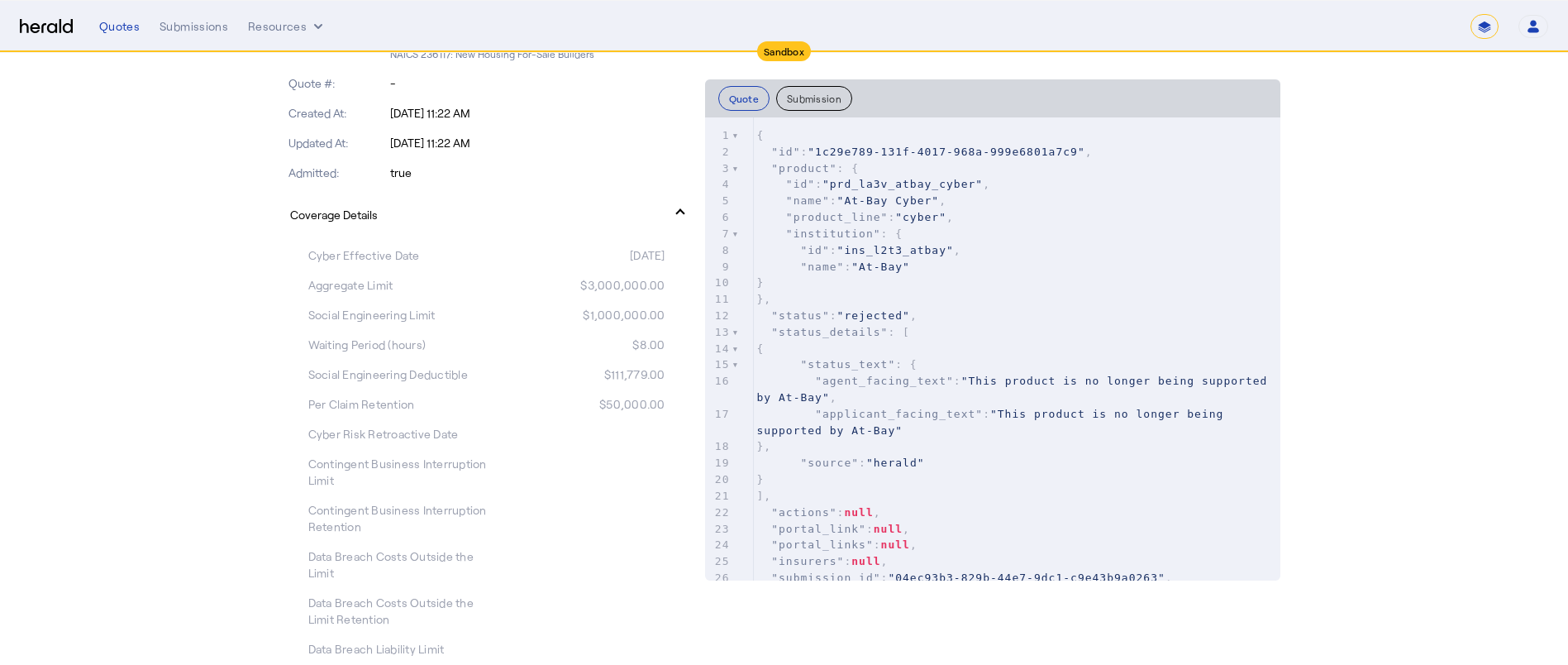
click at [585, 219] on mat-panel-title "Coverage Details" at bounding box center [477, 214] width 373 height 17
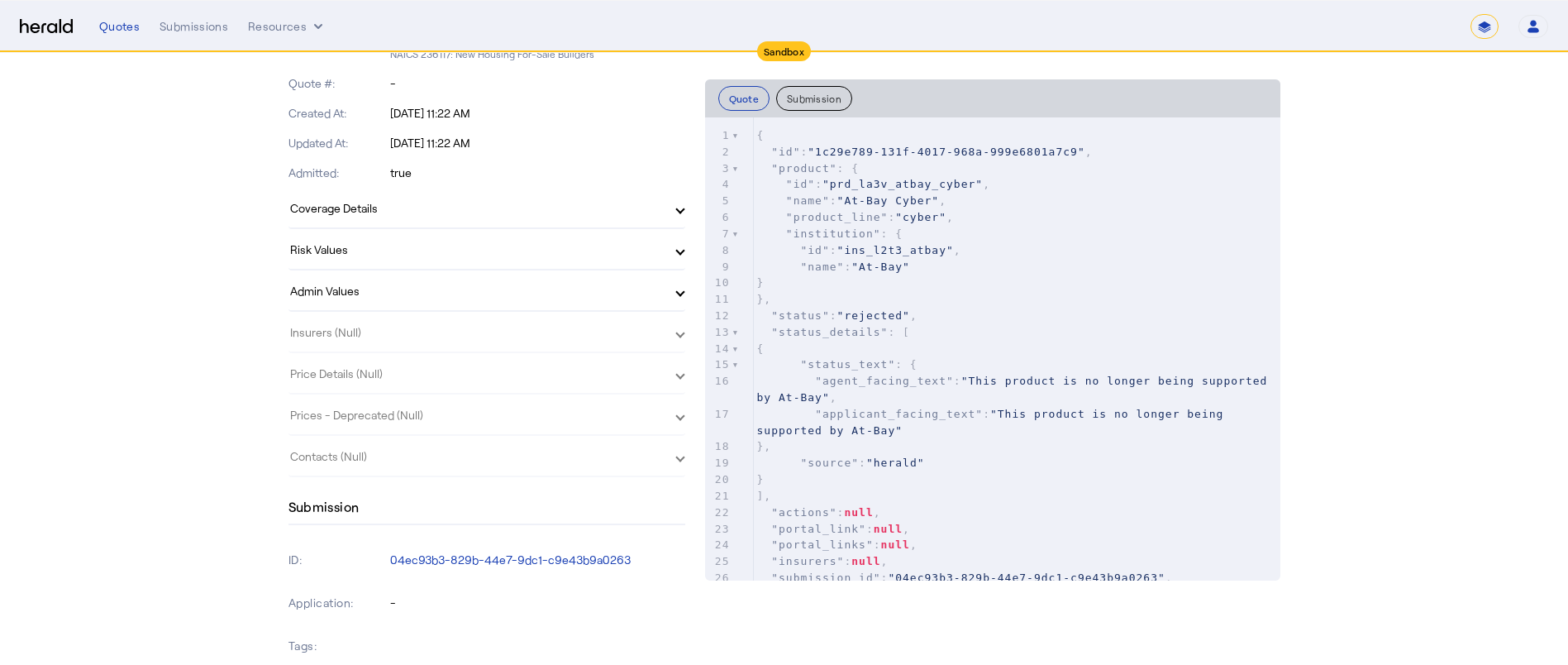
click at [427, 262] on mat-expansion-panel-header "Risk Values" at bounding box center [487, 249] width 397 height 40
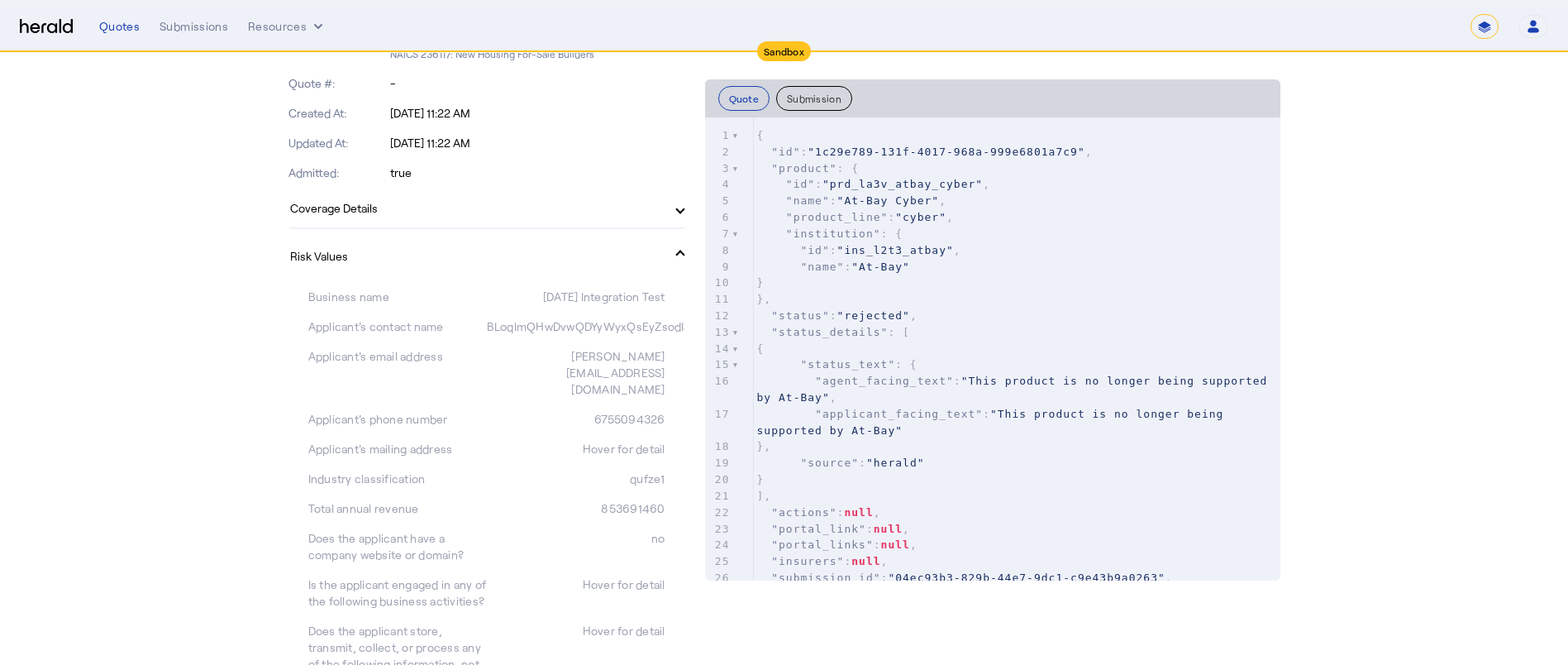
click at [427, 262] on mat-panel-title "Risk Values" at bounding box center [477, 256] width 373 height 17
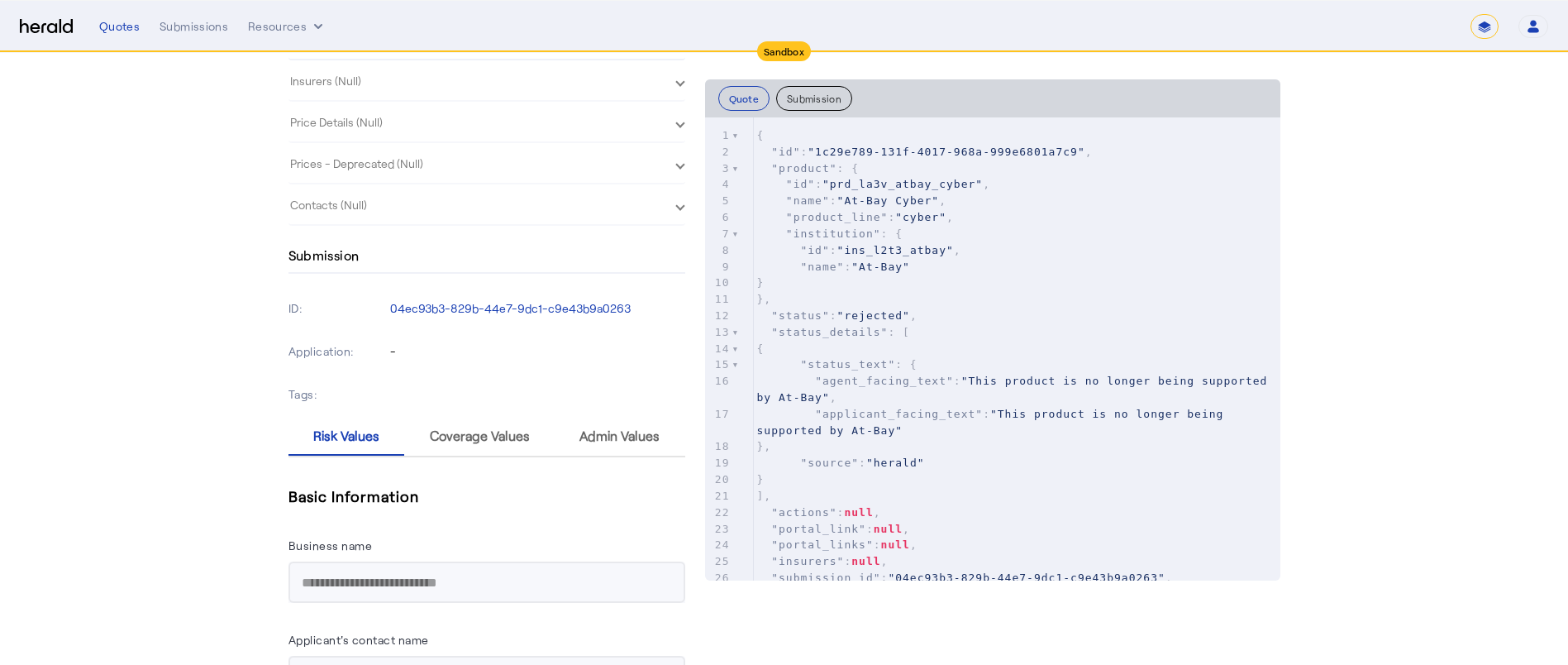
scroll to position [894, 0]
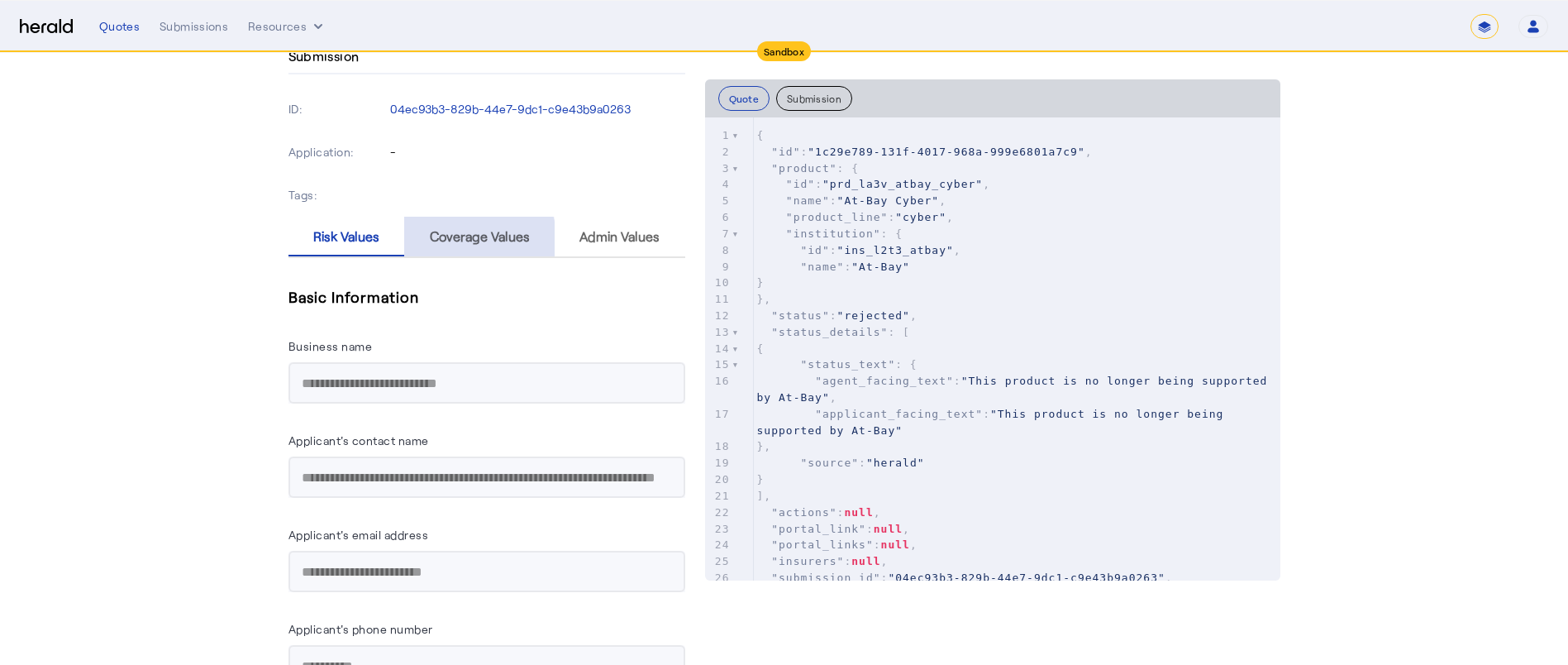
click at [459, 244] on span "Coverage Values" at bounding box center [479, 236] width 100 height 40
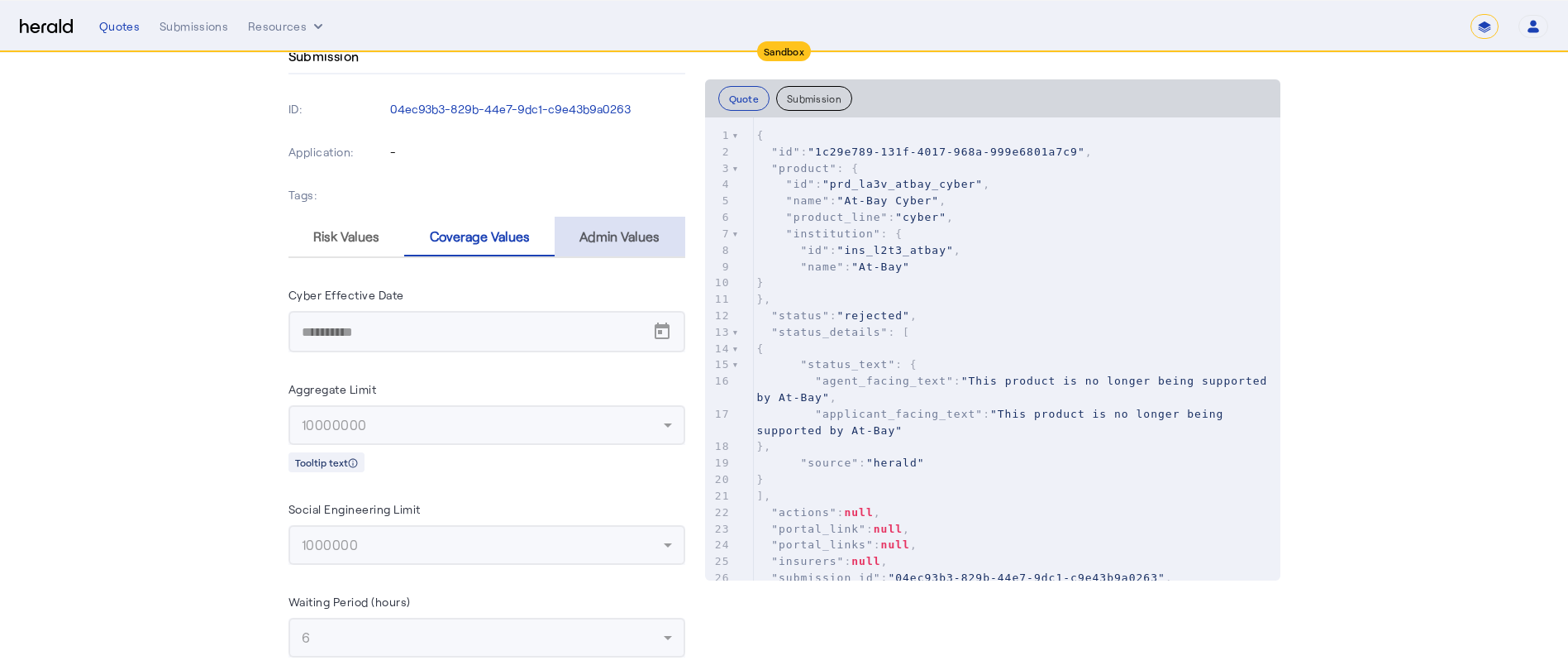
click at [607, 235] on span "Admin Values" at bounding box center [619, 236] width 80 height 13
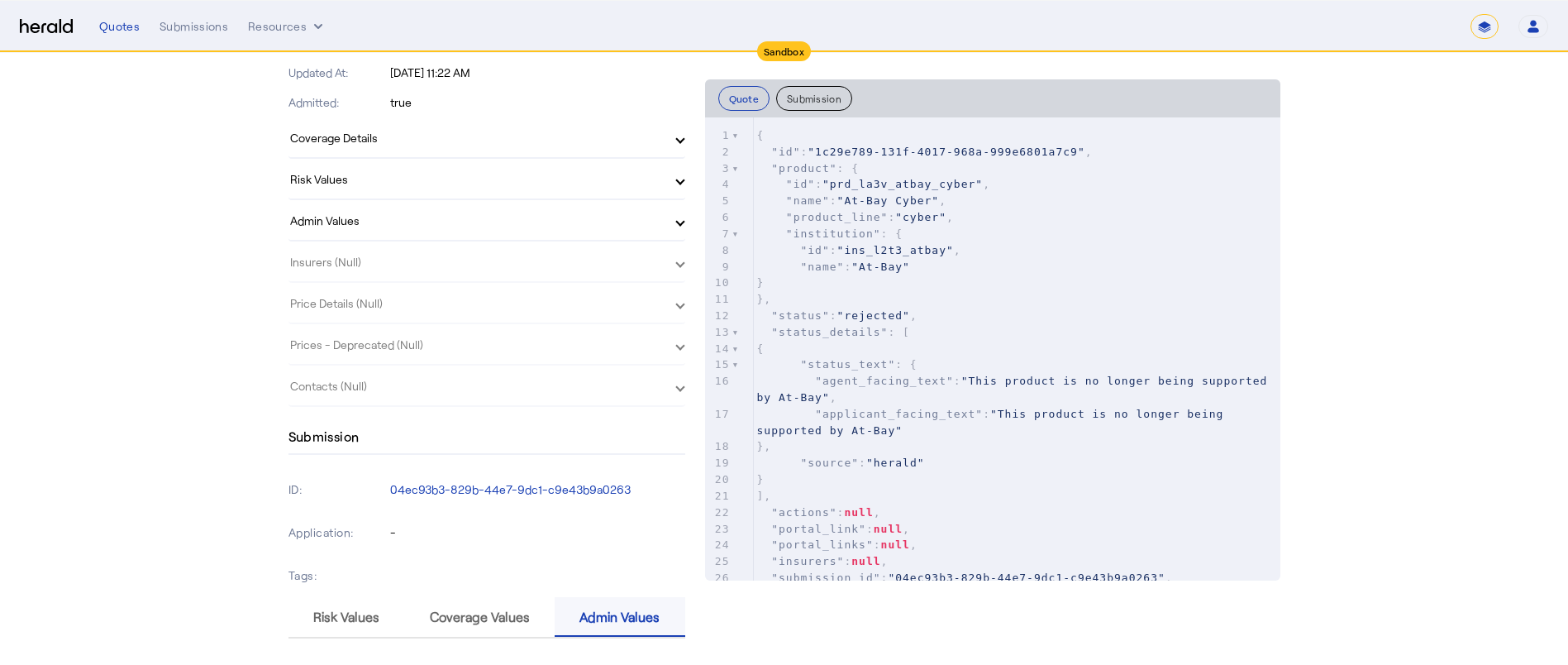
scroll to position [479, 0]
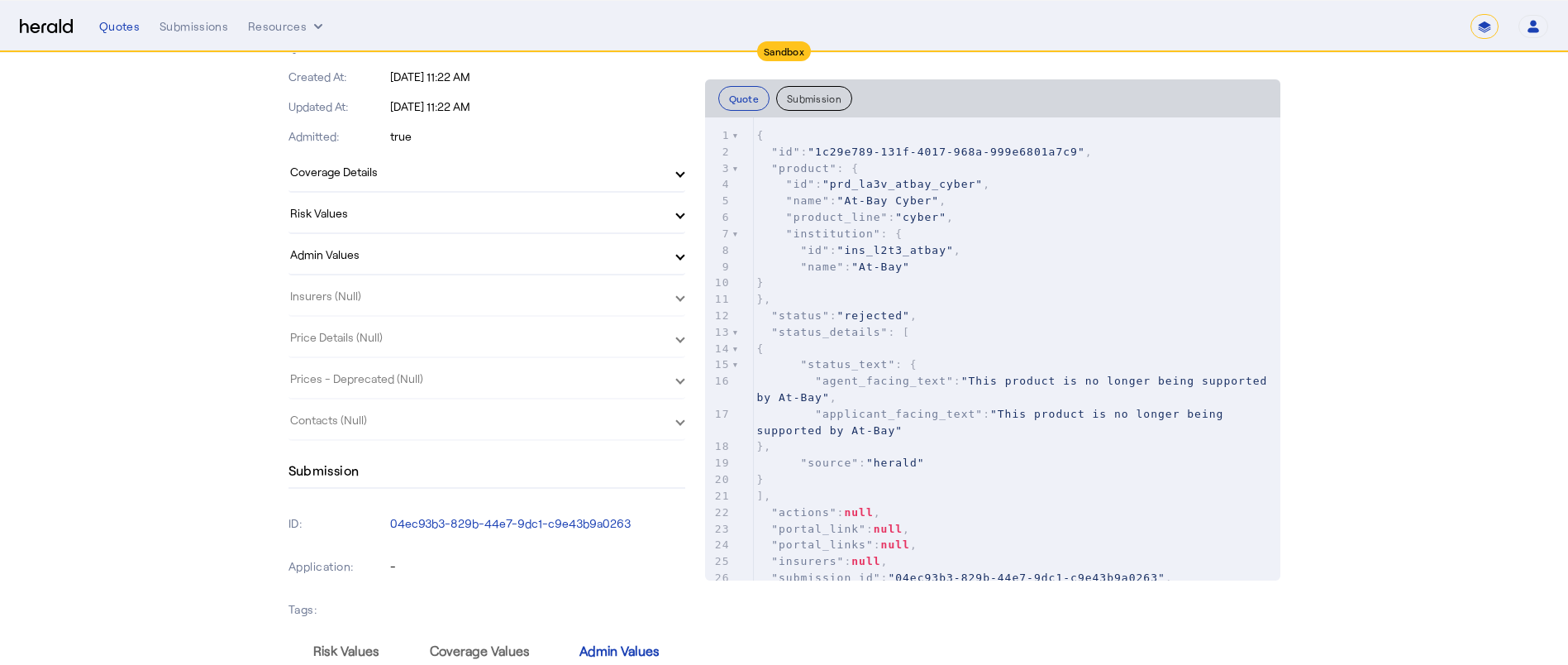
click at [573, 284] on herald-expansion-panel "Insurers (Null)" at bounding box center [487, 296] width 397 height 41
click at [571, 295] on herald-expansion-panel "Insurers (Null)" at bounding box center [487, 296] width 397 height 41
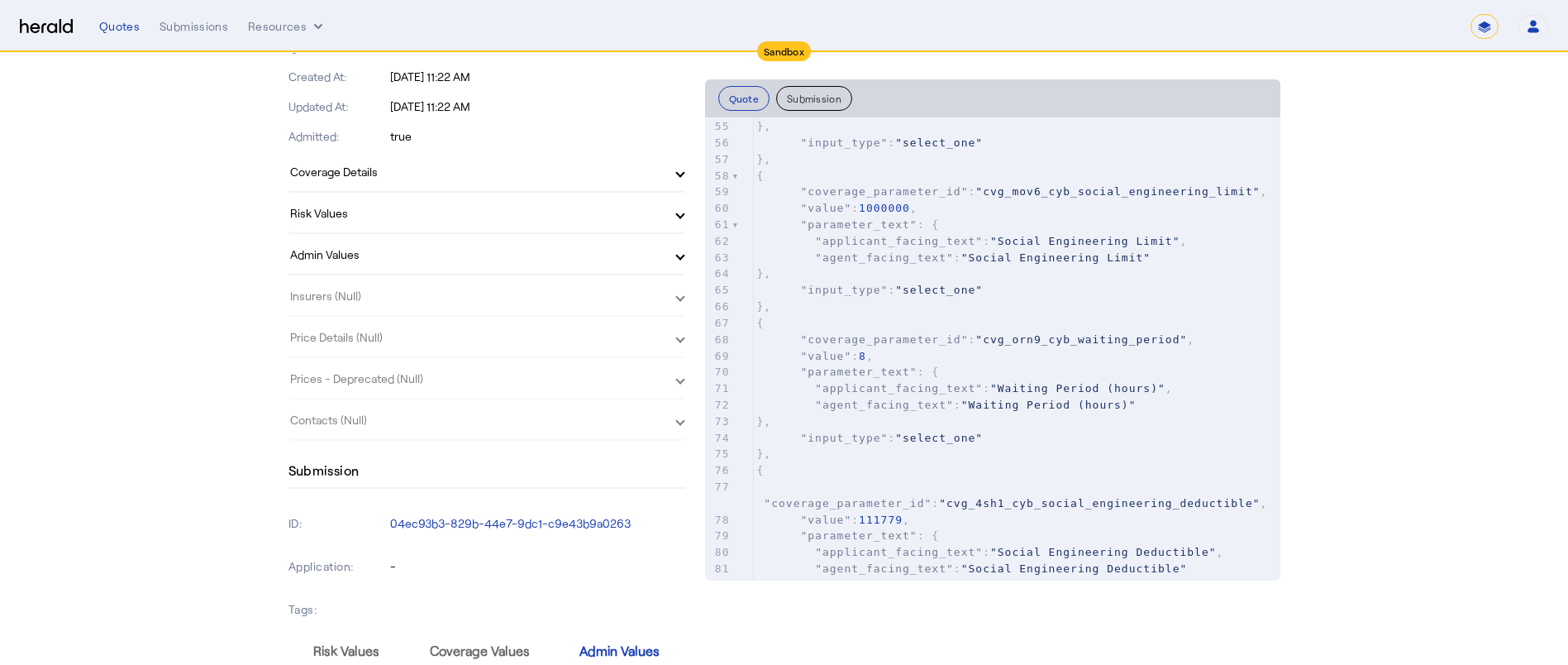
scroll to position [963, 0]
click at [284, 32] on button "Resources" at bounding box center [288, 26] width 79 height 17
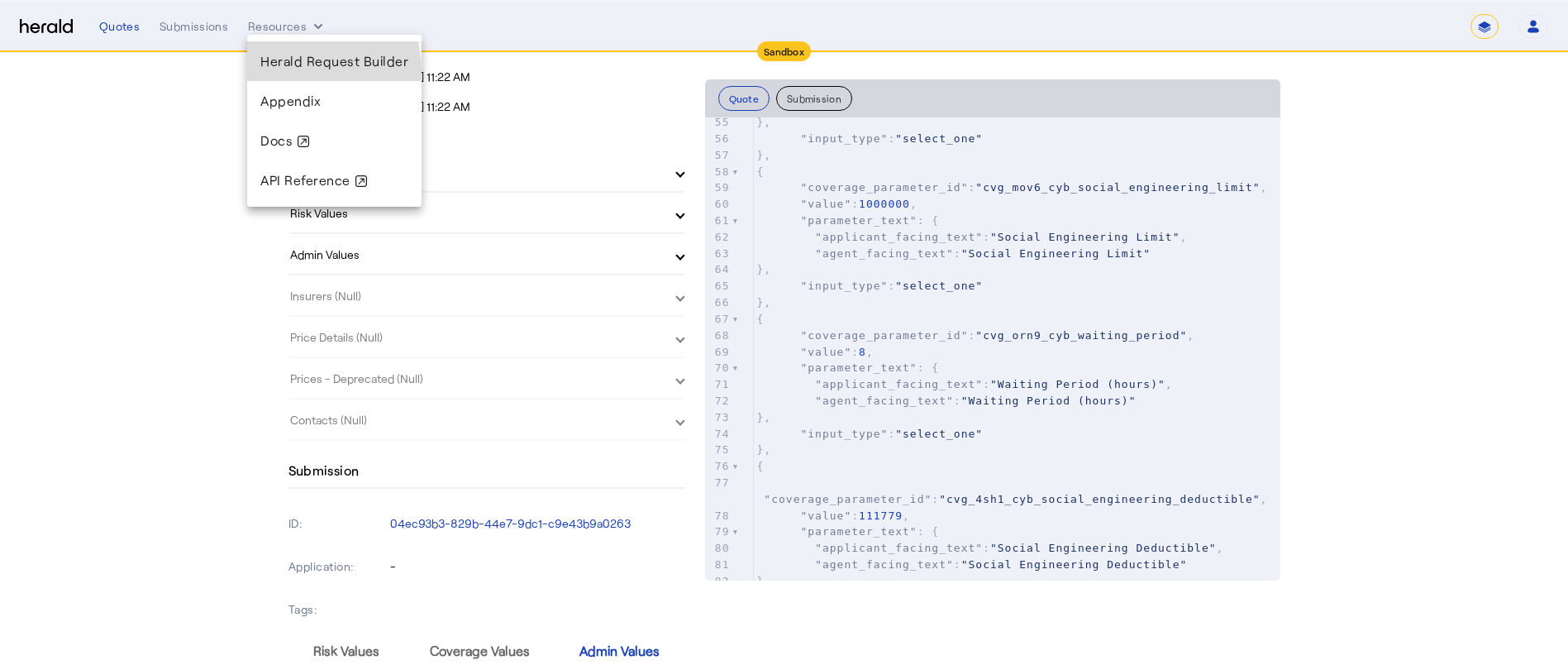
click at [284, 72] on div "Herald Request Builder" at bounding box center [335, 61] width 175 height 40
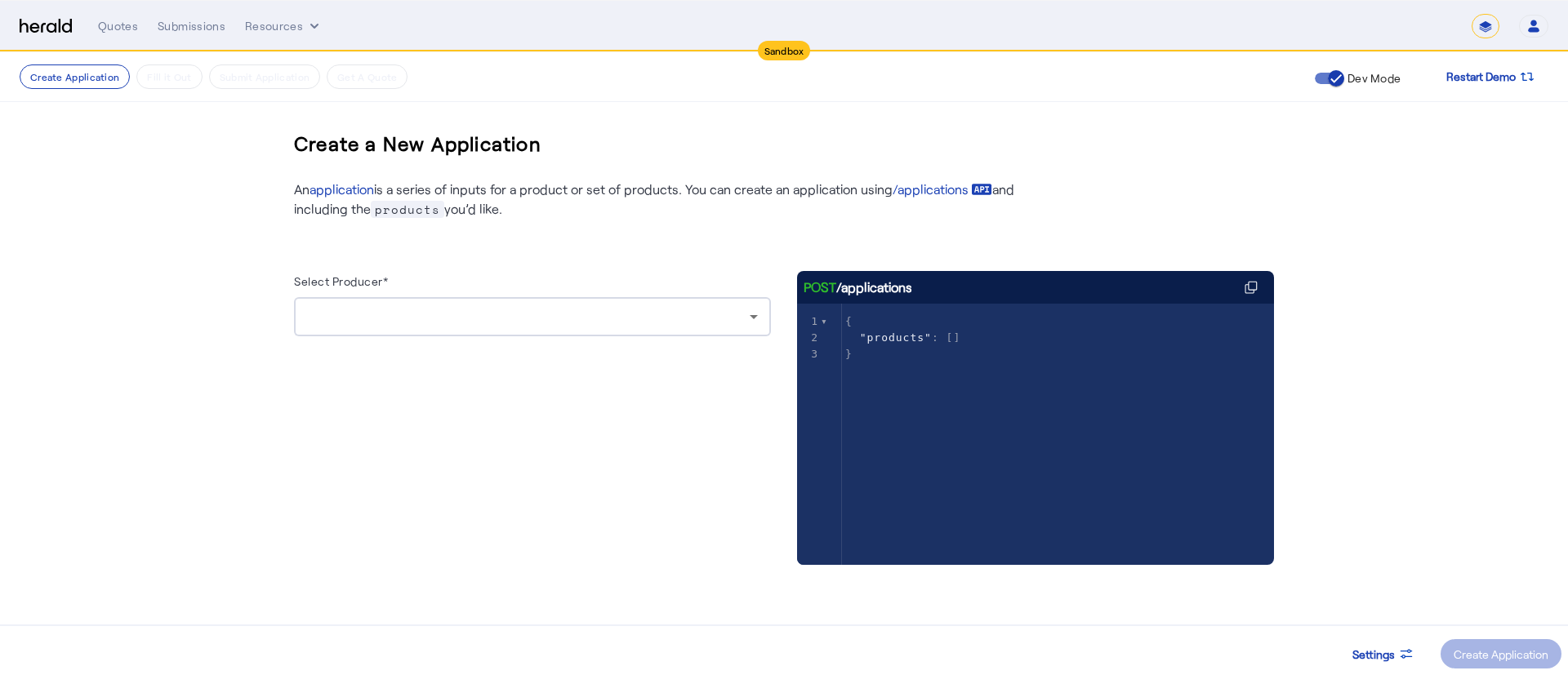
click at [328, 300] on div at bounding box center [532, 317] width 451 height 39
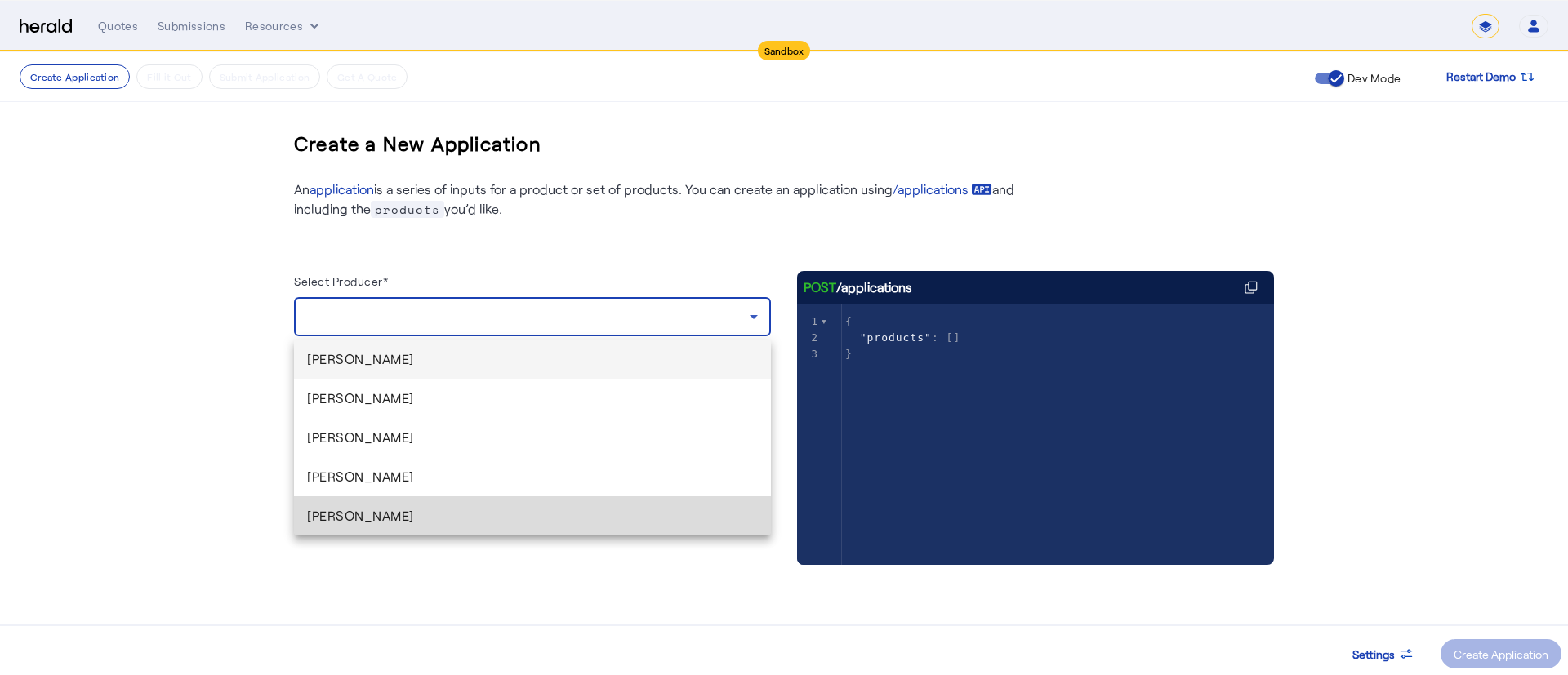
click at [308, 524] on span "Sayanta Paul" at bounding box center [532, 515] width 451 height 19
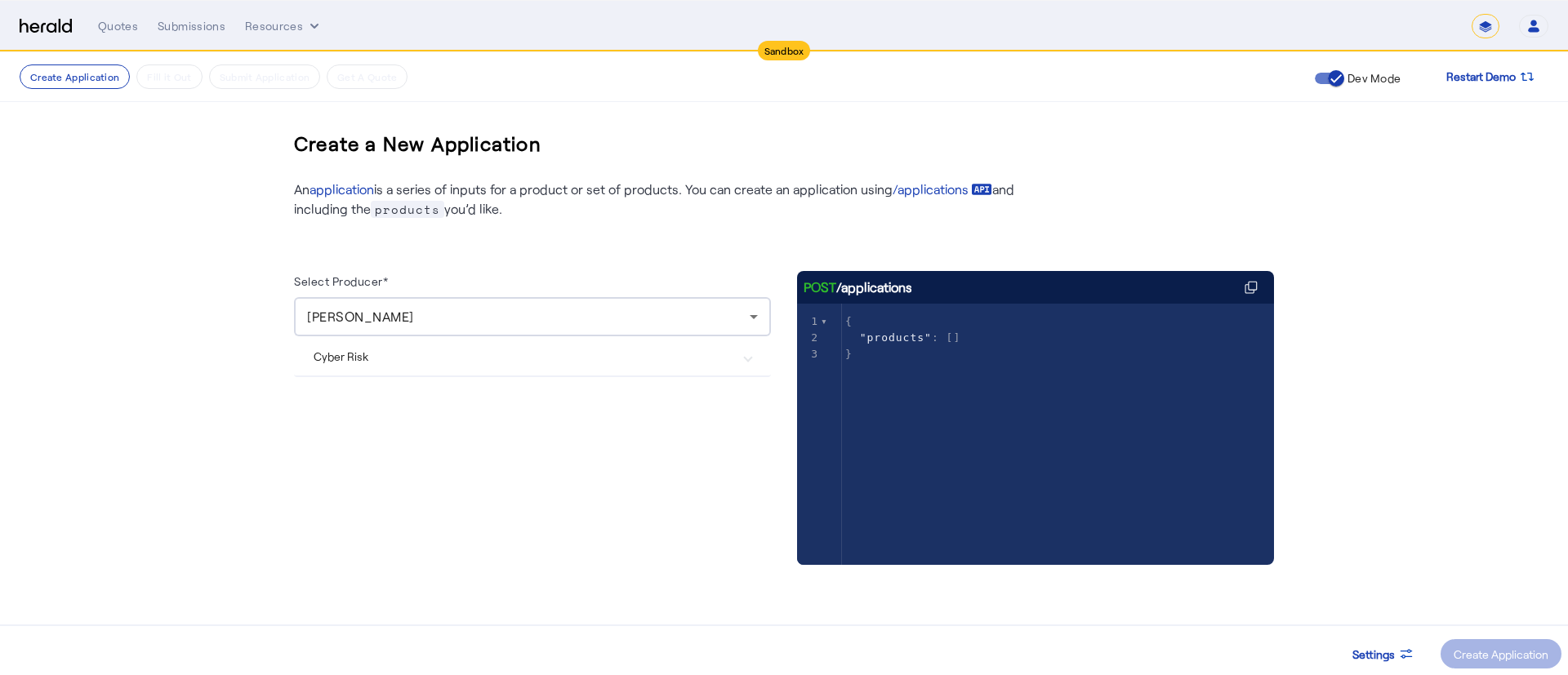
click at [475, 339] on mat-expansion-panel-header "Cyber Risk" at bounding box center [532, 356] width 477 height 39
click at [1461, 669] on span at bounding box center [1501, 654] width 121 height 39
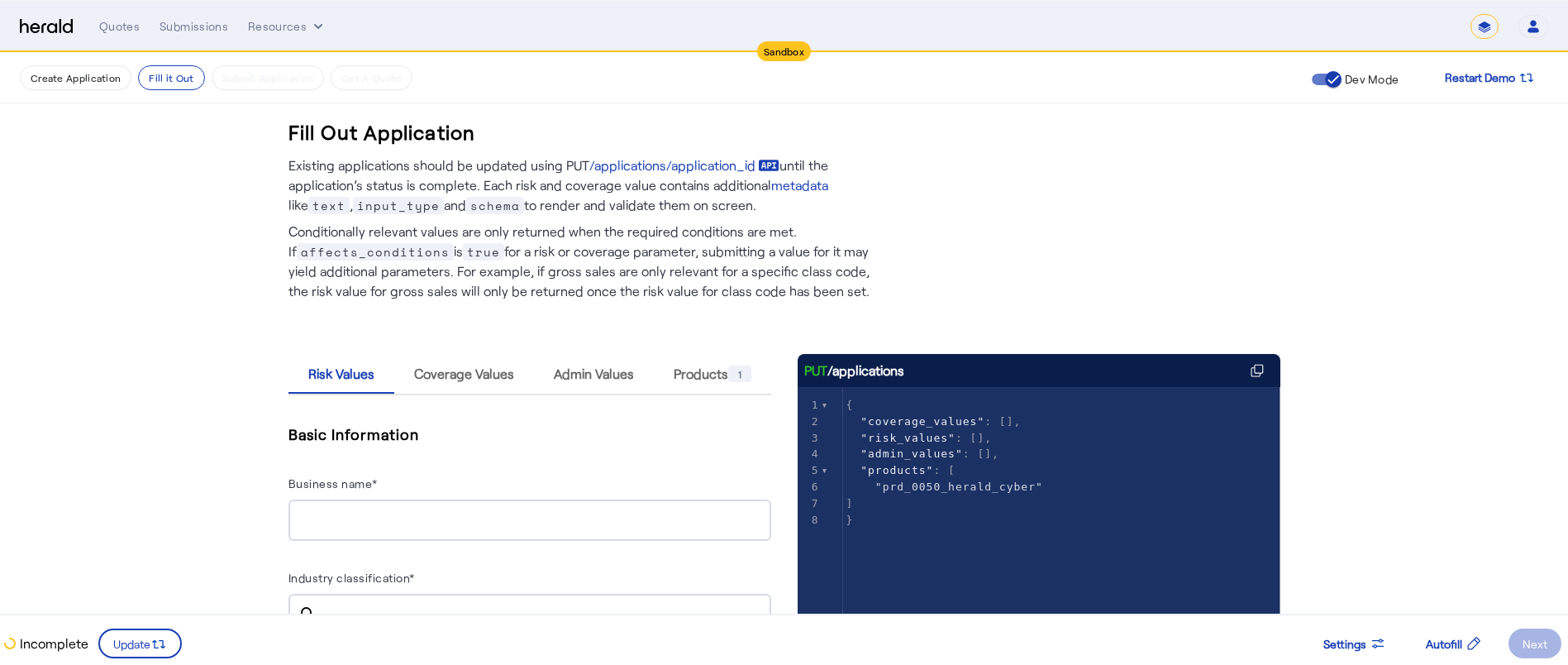
scroll to position [352, 0]
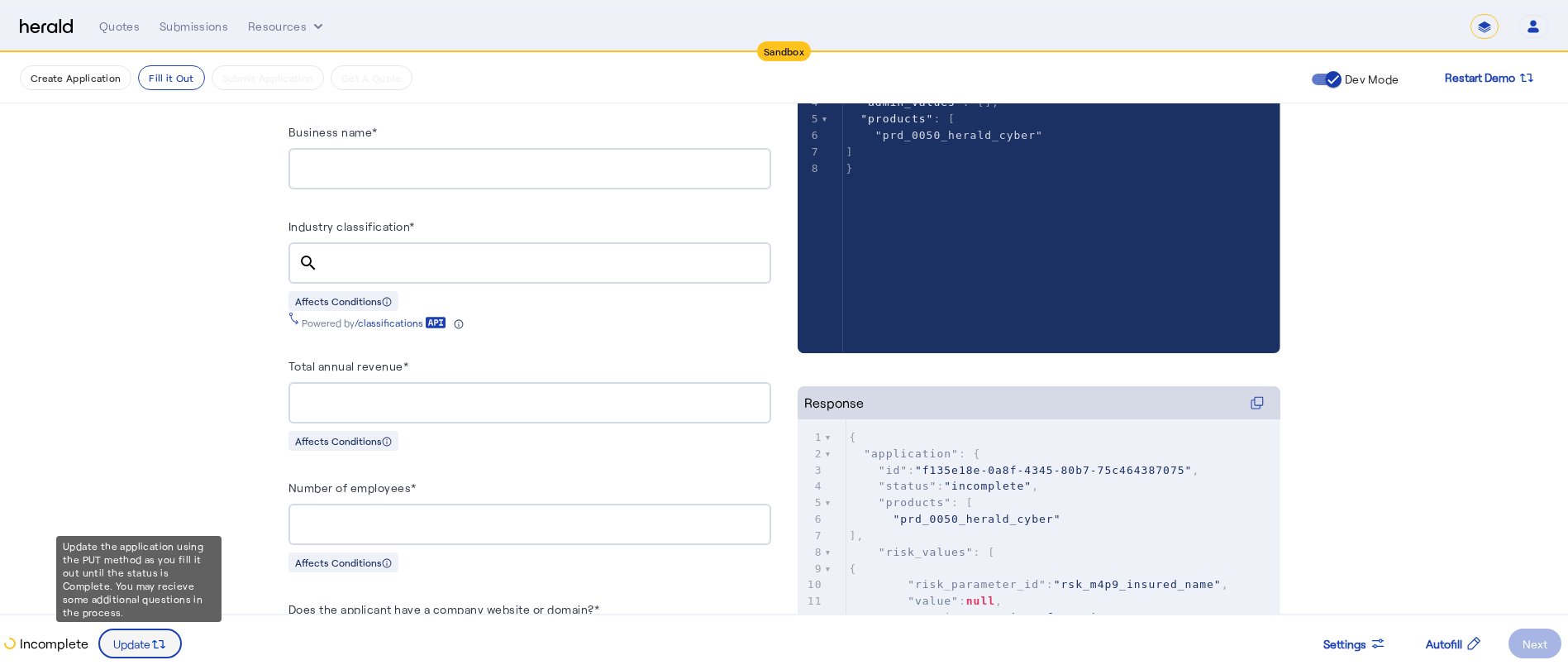
click at [116, 643] on span "Update" at bounding box center [132, 643] width 38 height 17
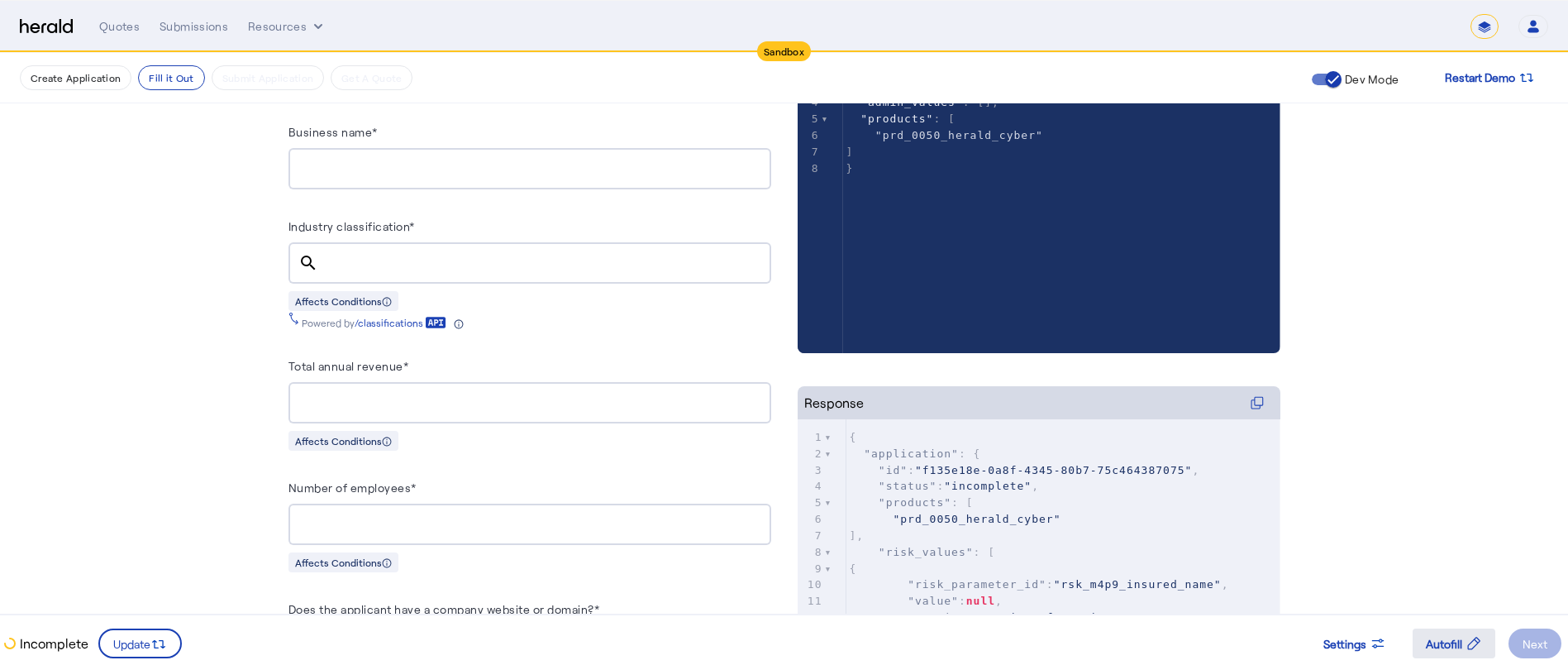
click at [1418, 633] on span at bounding box center [1454, 643] width 83 height 40
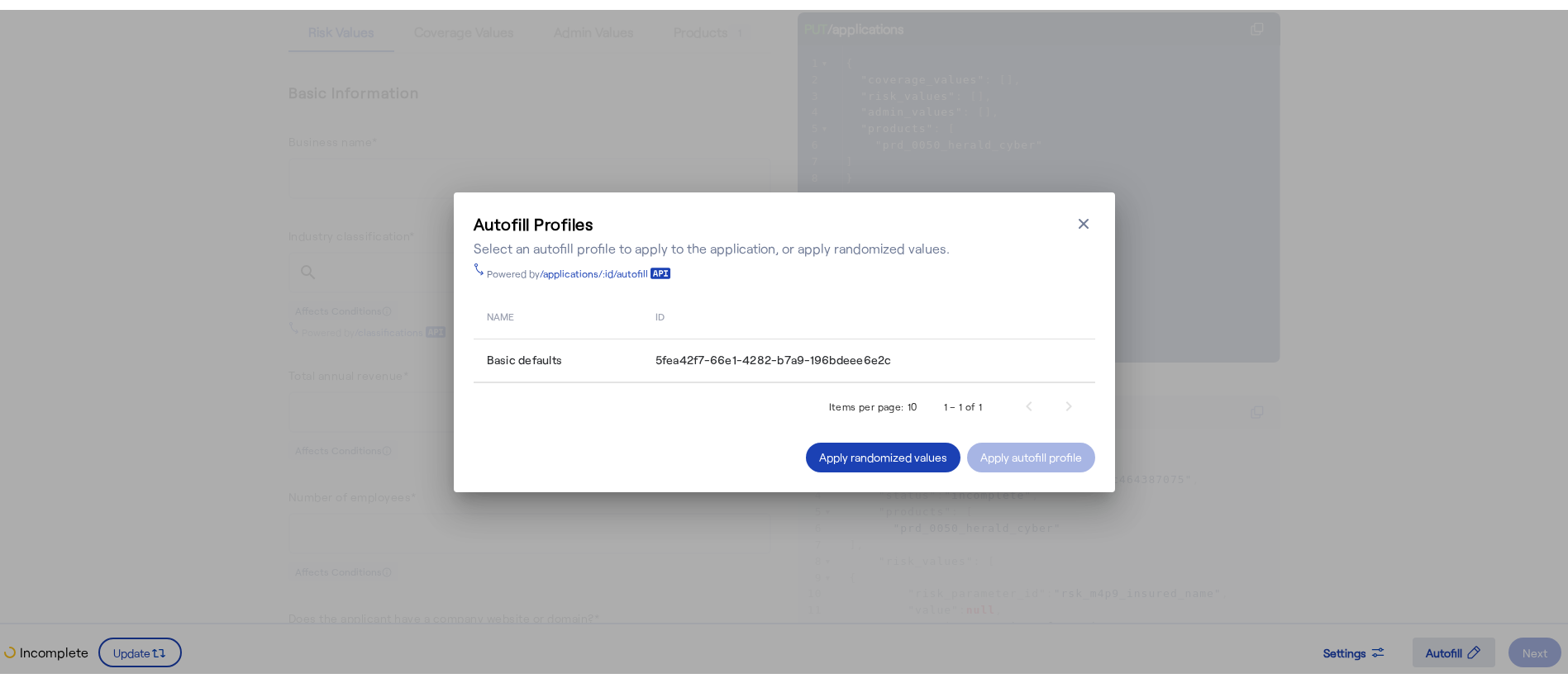
scroll to position [0, 0]
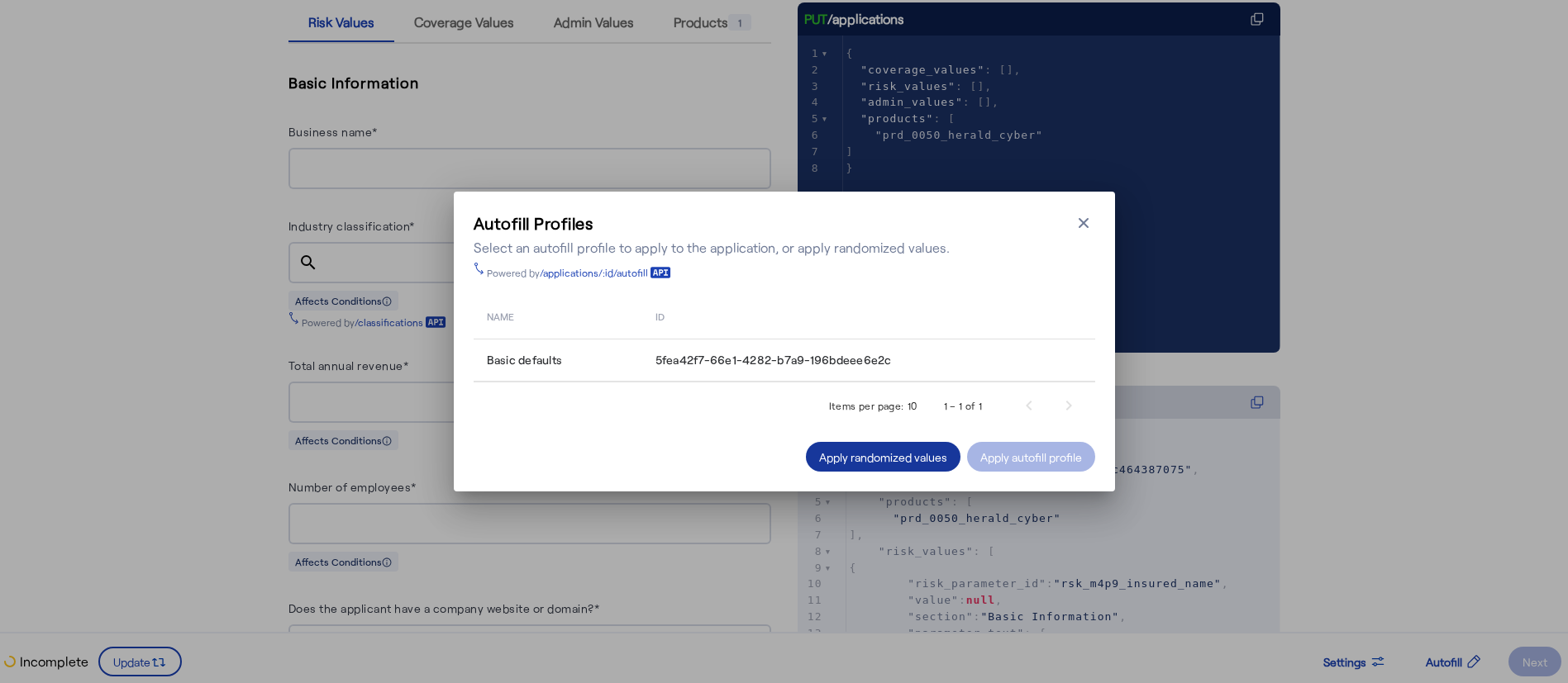
click at [858, 448] on div "Apply randomized values" at bounding box center [883, 457] width 128 height 17
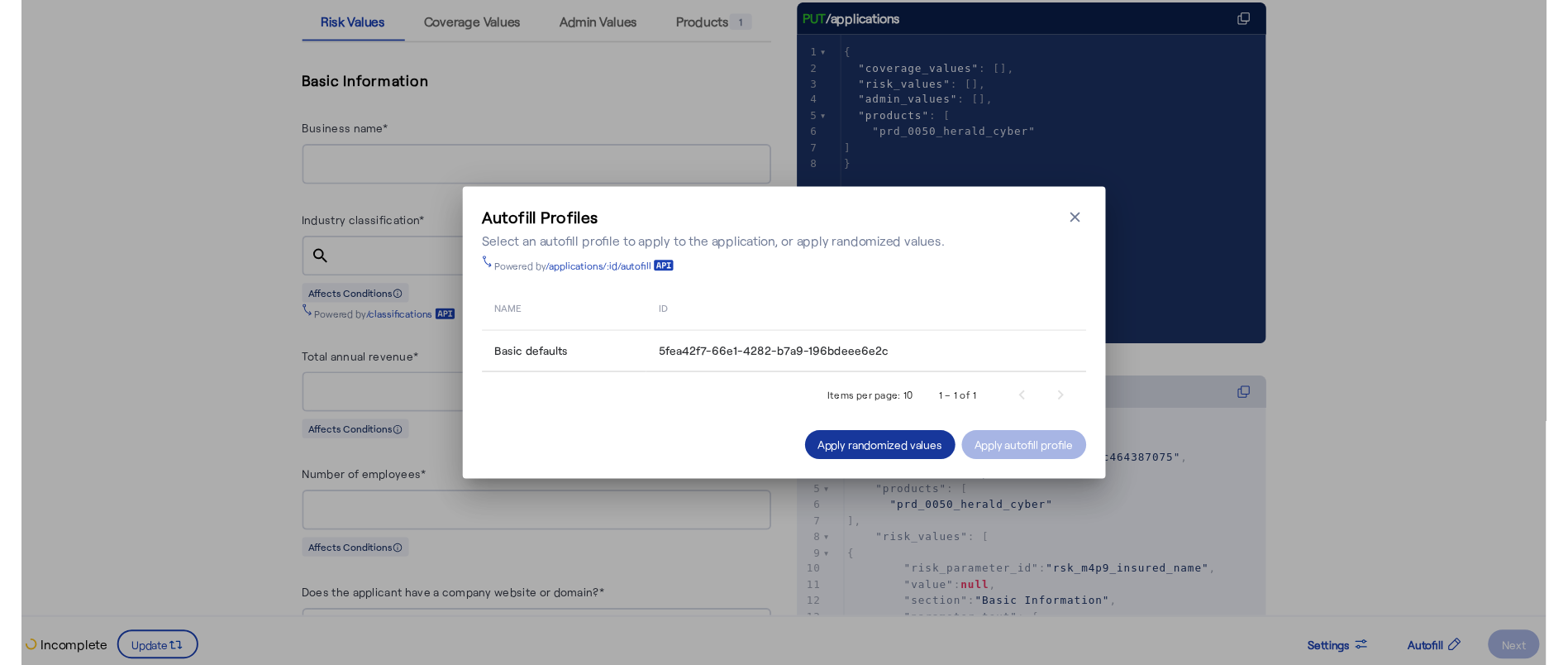
scroll to position [352, 0]
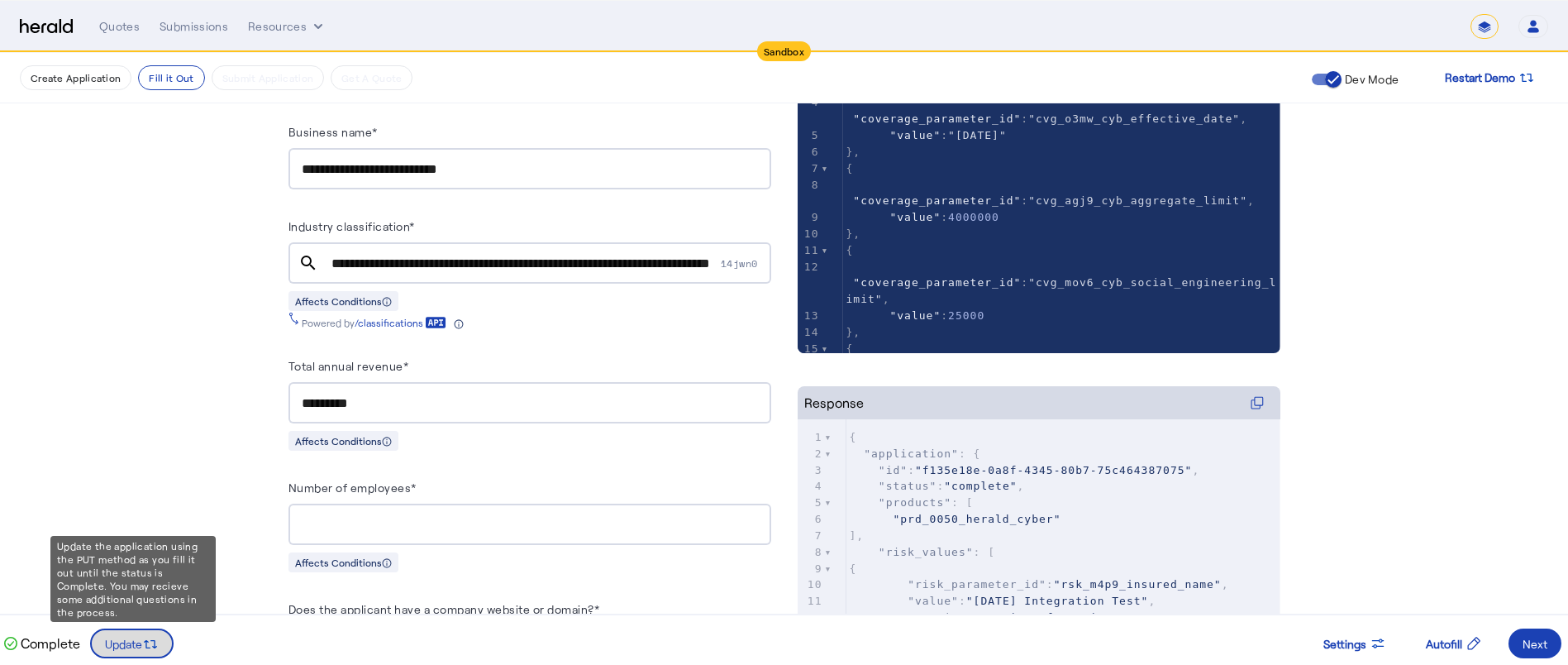
click at [148, 641] on icon at bounding box center [147, 643] width 7 height 8
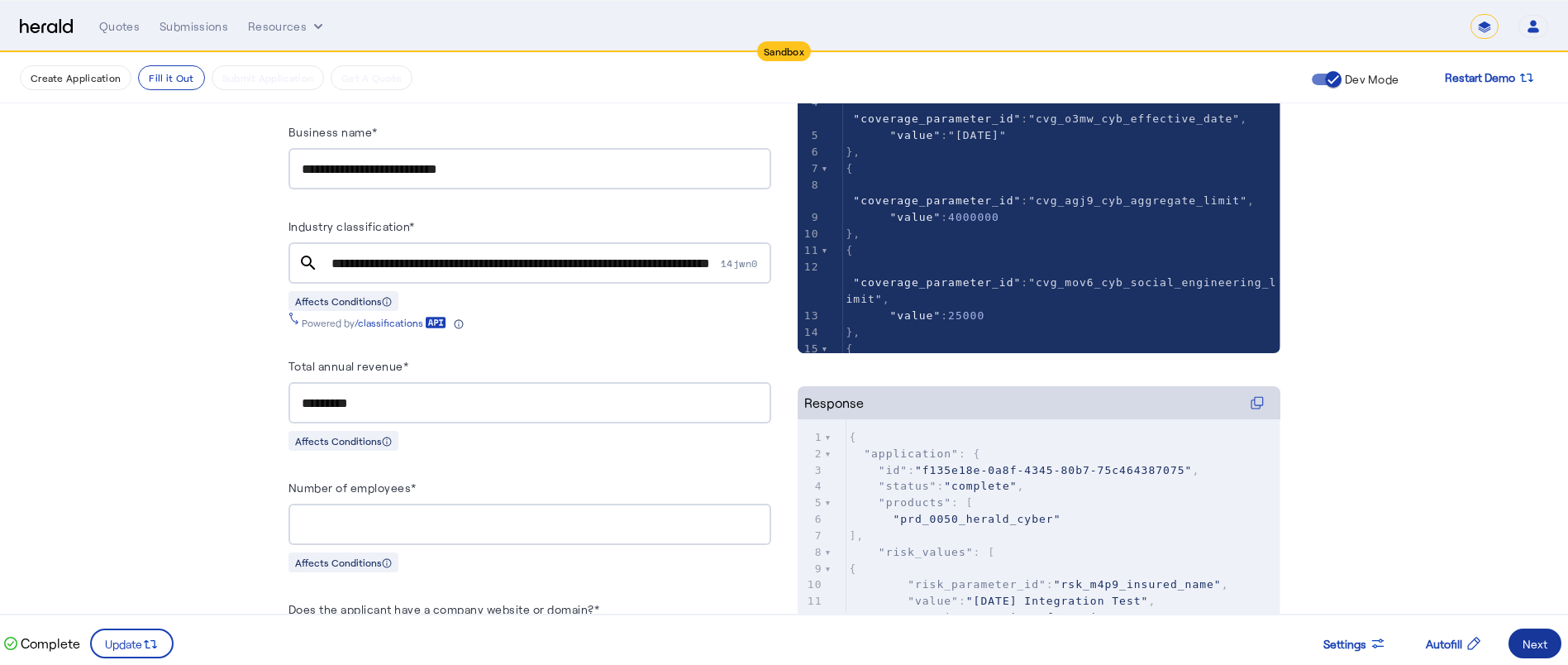
click at [1525, 647] on div "Next" at bounding box center [1534, 643] width 24 height 17
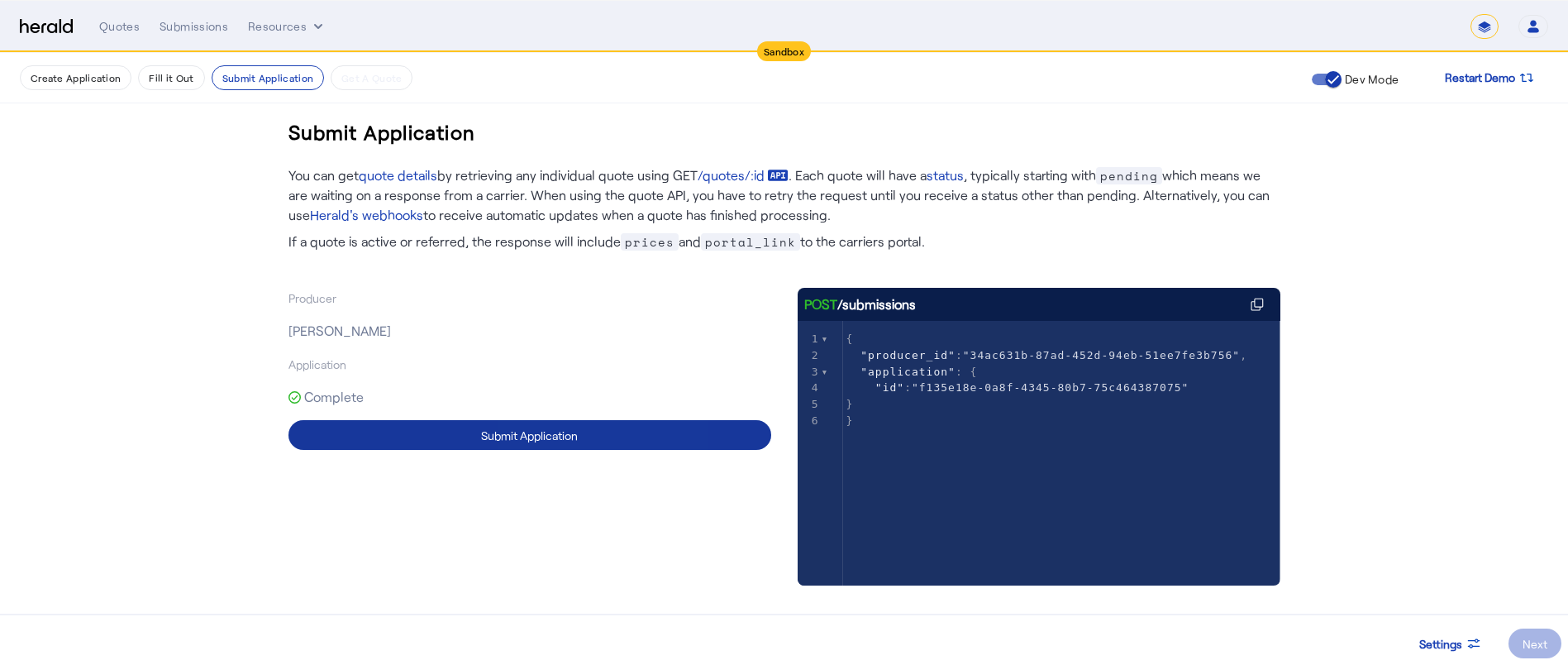
click at [609, 423] on span at bounding box center [529, 435] width 482 height 40
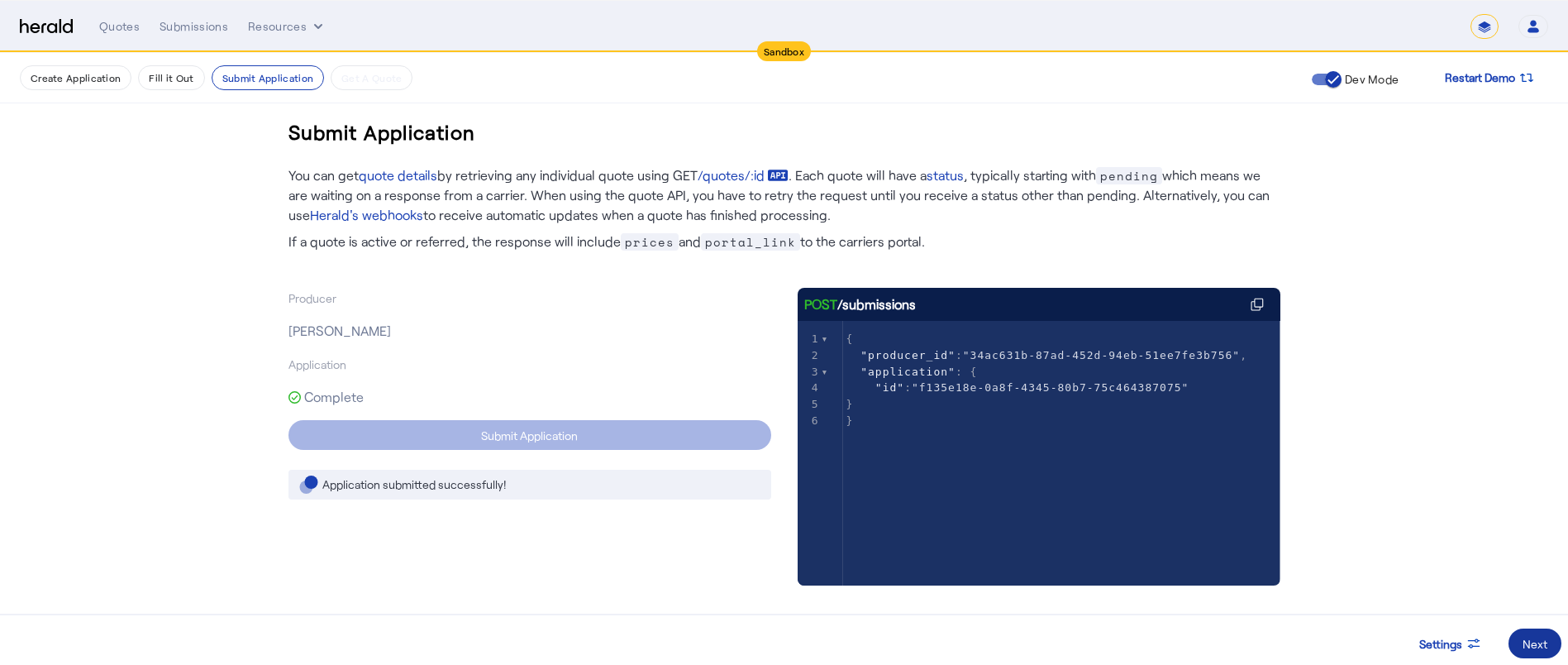
click at [1516, 645] on span at bounding box center [1534, 643] width 53 height 40
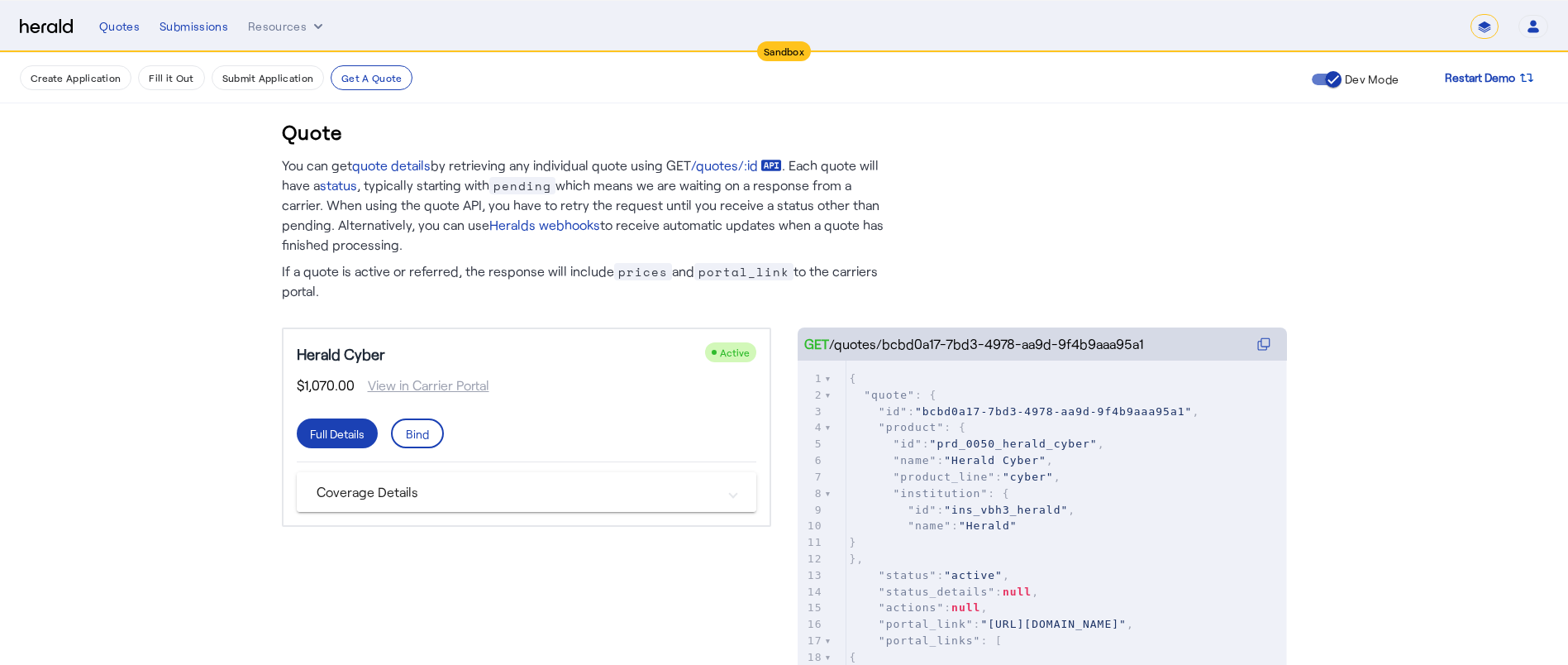
click at [700, 484] on mat-panel-title "Coverage Details" at bounding box center [517, 492] width 400 height 20
click at [700, 484] on mat-expansion-panel-header "Coverage Details" at bounding box center [526, 499] width 460 height 53
click at [736, 489] on span at bounding box center [732, 492] width 7 height 17
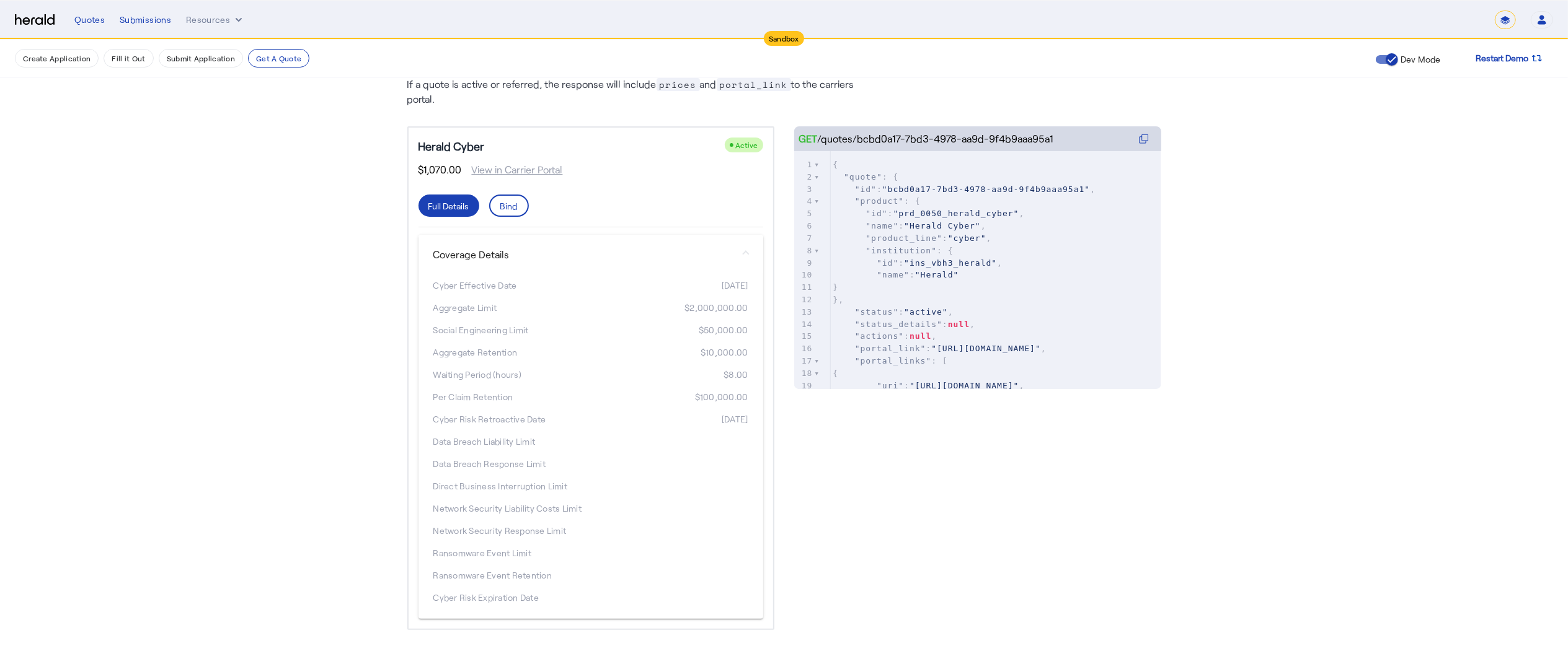
scroll to position [134, 0]
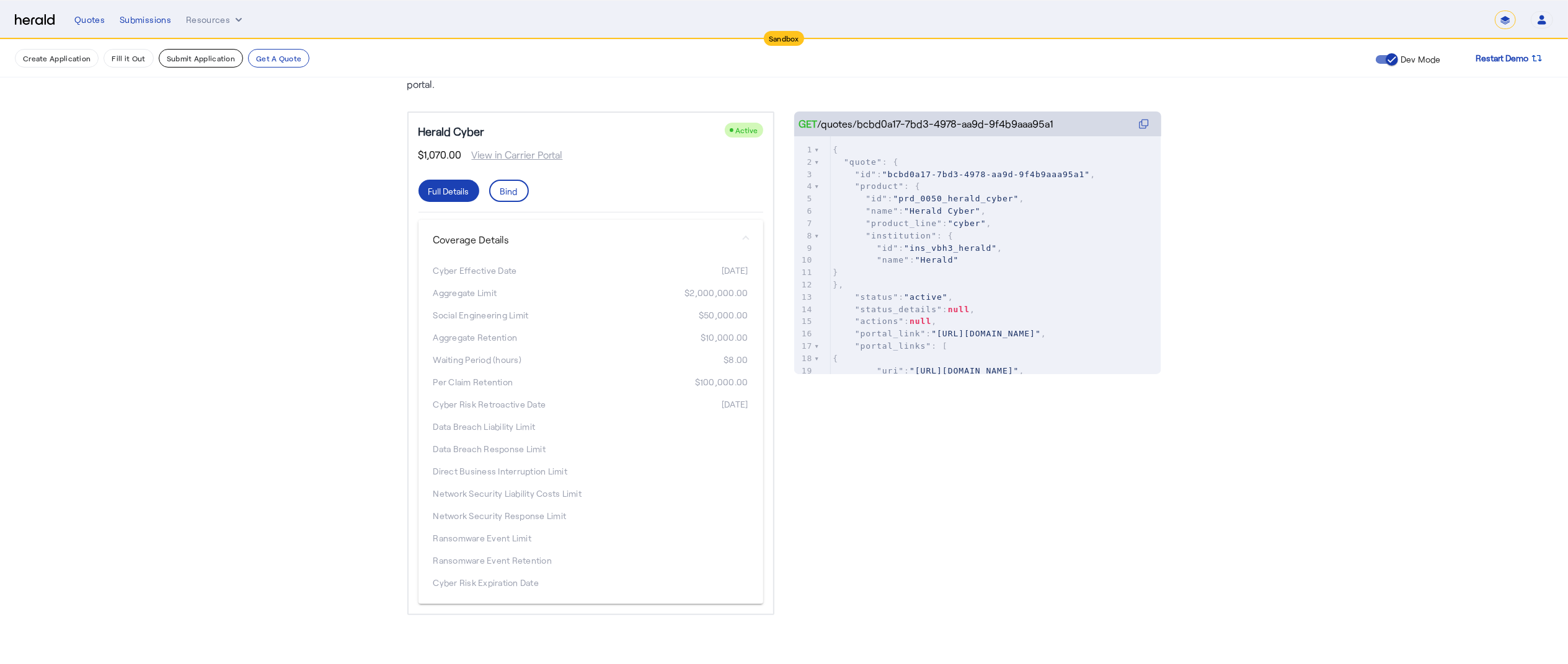
click at [191, 63] on button "Submit Application" at bounding box center [201, 58] width 85 height 18
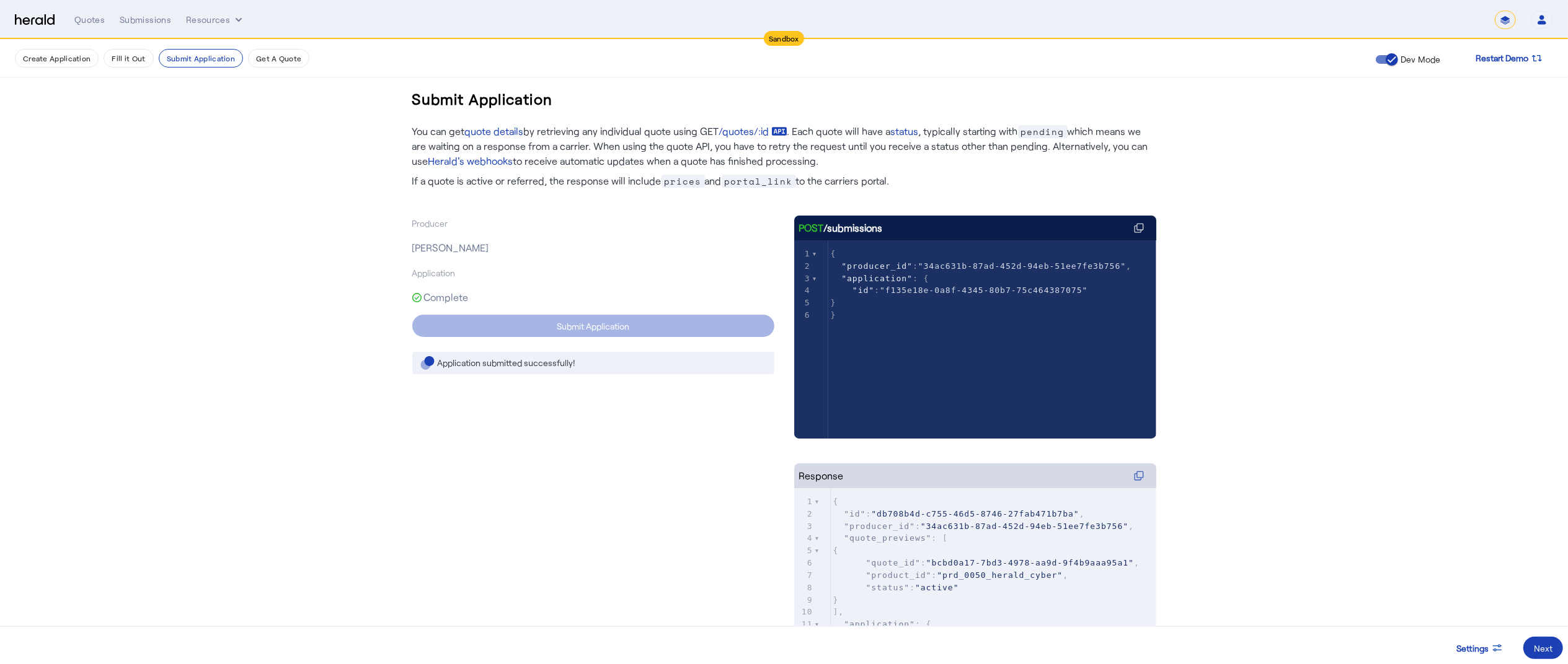
scroll to position [47, 0]
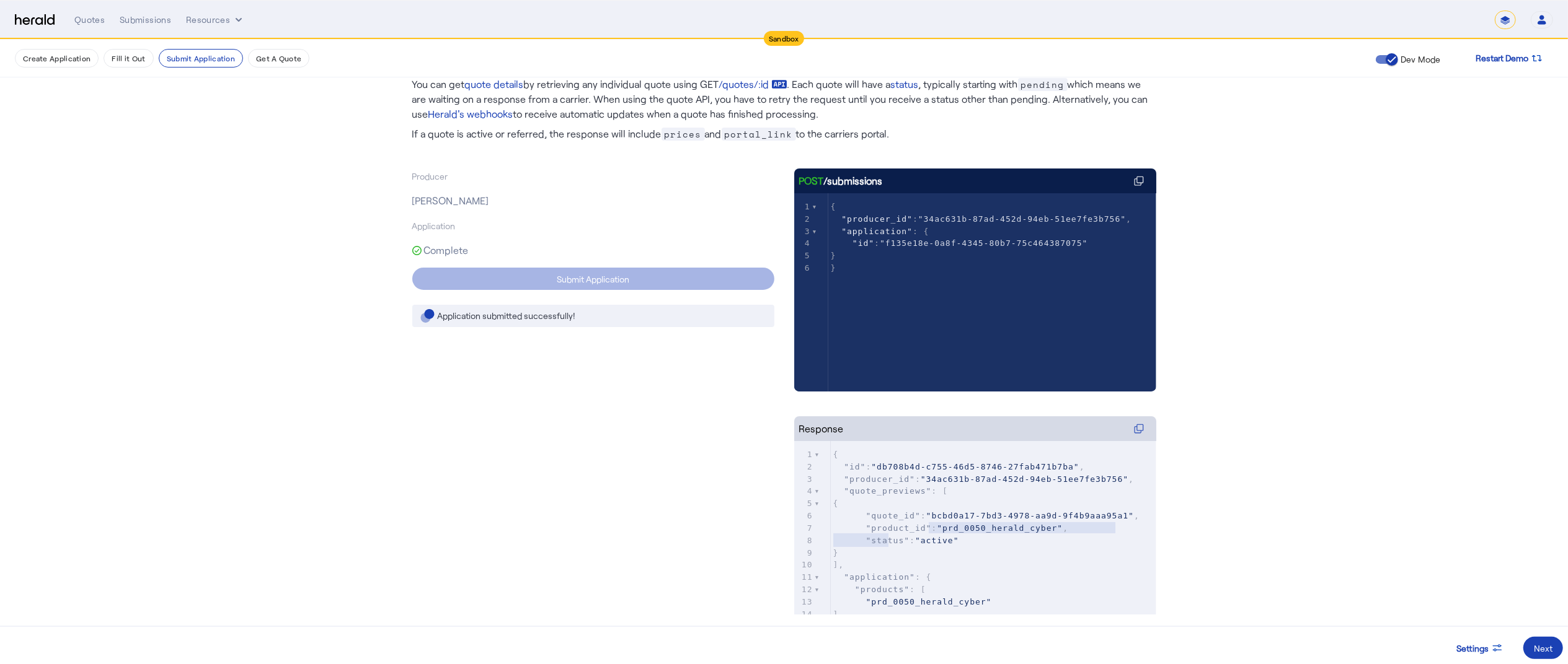
type textarea "**********"
drag, startPoint x: 937, startPoint y: 528, endPoint x: 901, endPoint y: 540, distance: 37.9
click at [926, 512] on span ""bcbd0a17-7bd3-4978-aa9d-9f4b9aaa95a1"" at bounding box center [1030, 515] width 208 height 9
click at [1190, 512] on span at bounding box center [1543, 648] width 39 height 30
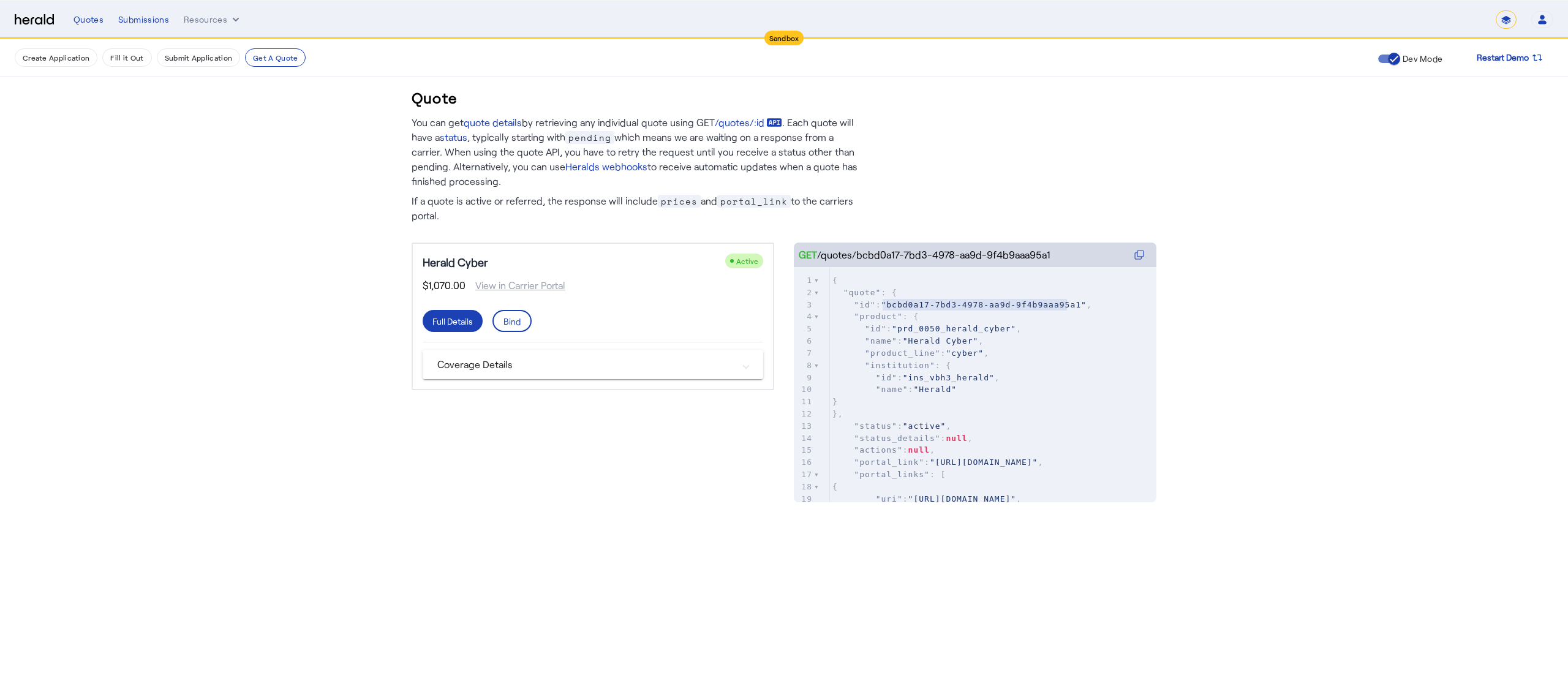
type textarea "**********"
drag, startPoint x: 885, startPoint y: 302, endPoint x: 1071, endPoint y: 309, distance: 186.1
click at [1071, 309] on pre ""id" : "bcbd0a17-7bd3-4978-aa9d-9f4b9aaa95a1" ," at bounding box center [993, 305] width 327 height 13
click at [484, 350] on mat-expansion-panel-header "Coverage Details" at bounding box center [593, 364] width 341 height 29
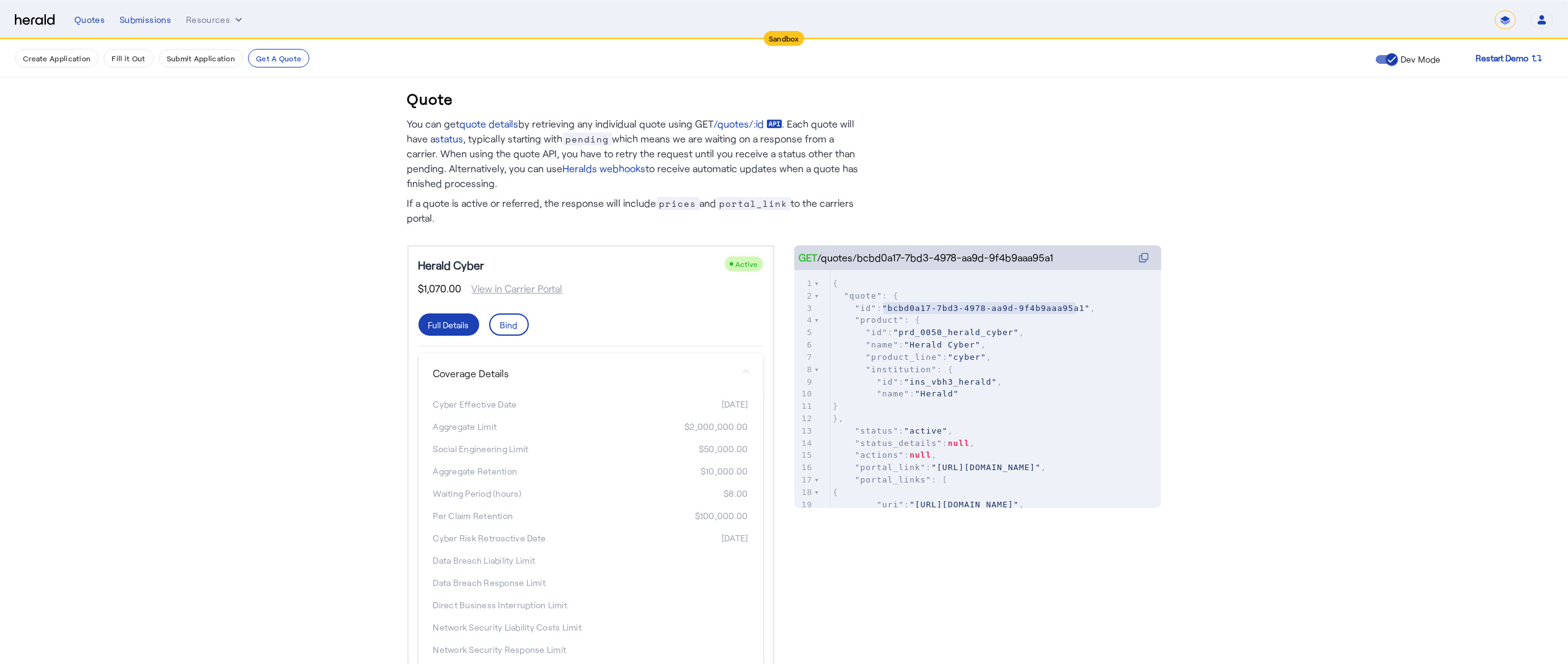
click at [490, 355] on mat-expansion-panel-header "Coverage Details" at bounding box center [590, 374] width 345 height 39
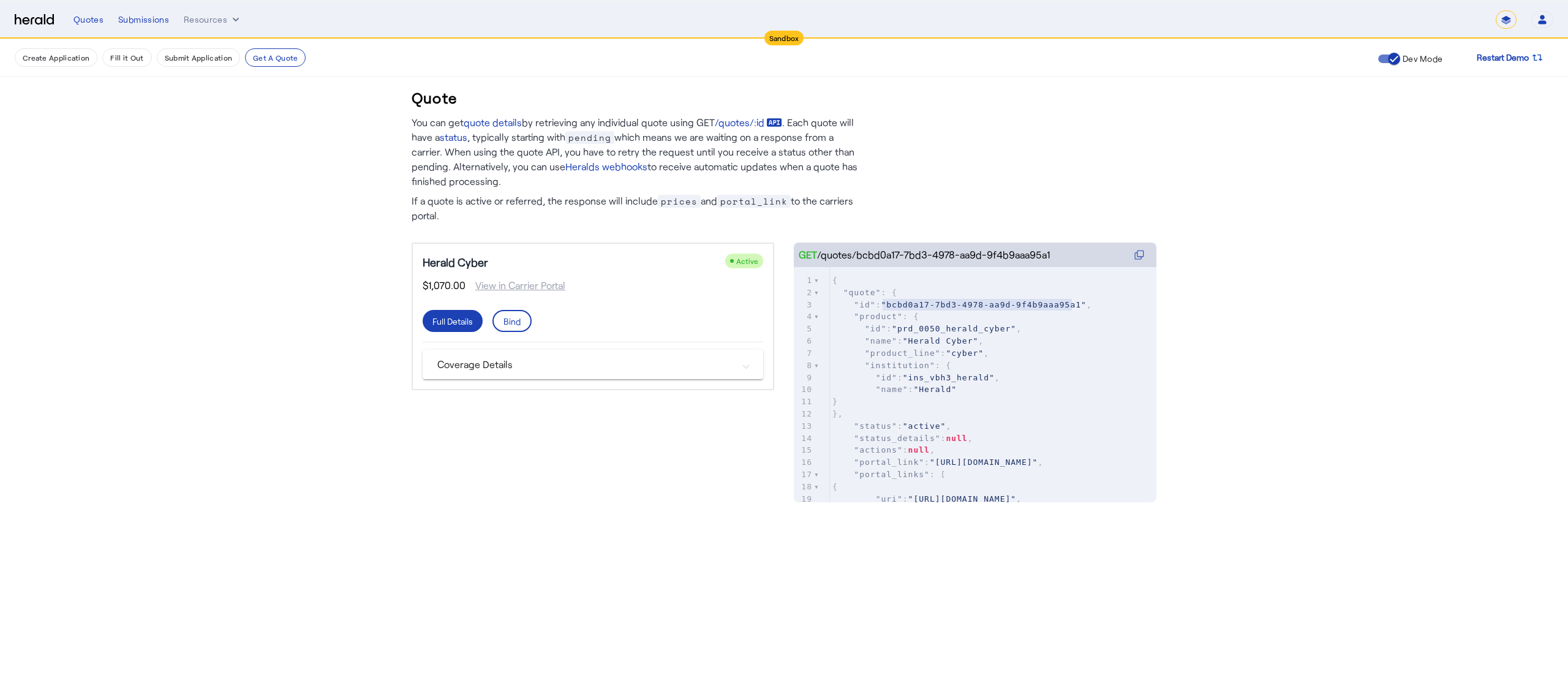
click at [428, 283] on span "$1,070.00" at bounding box center [444, 285] width 43 height 15
copy span "$1,070.00"
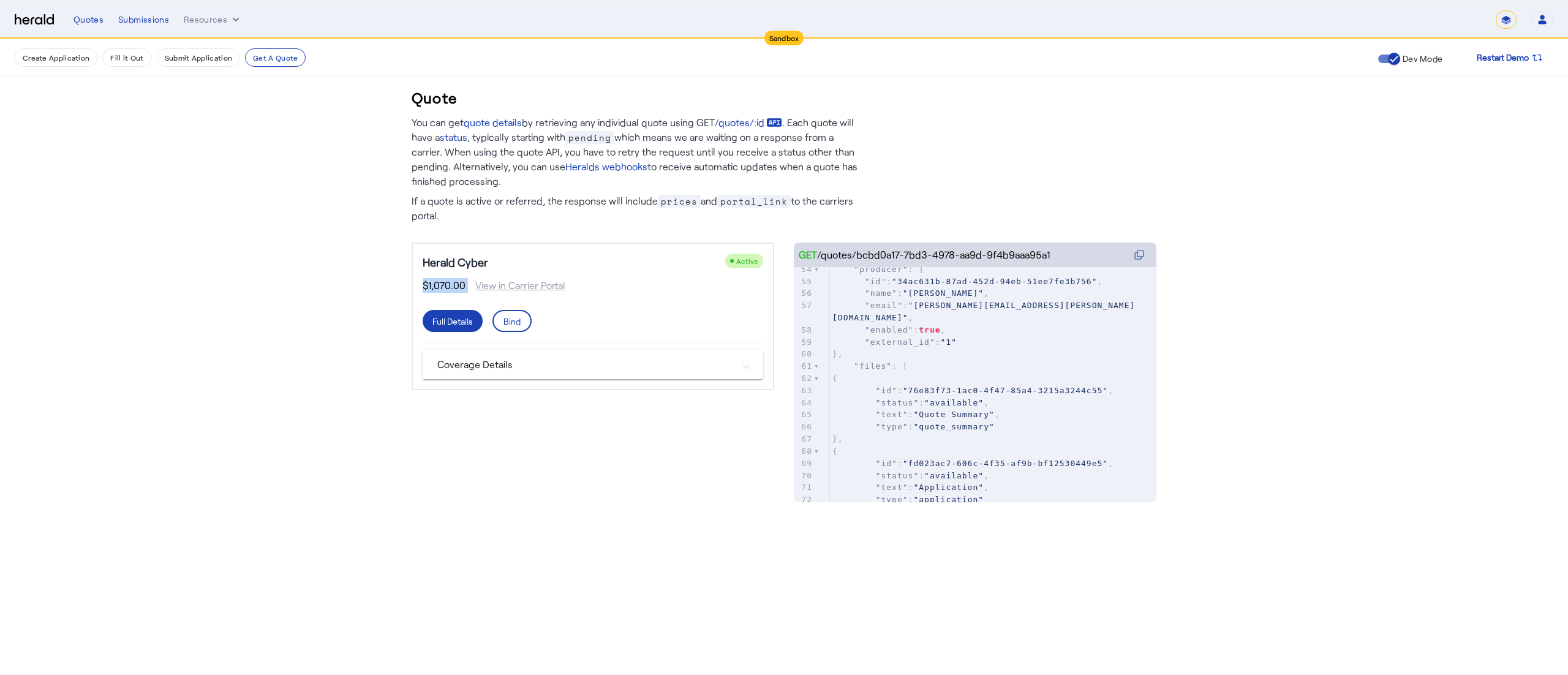
scroll to position [681, 0]
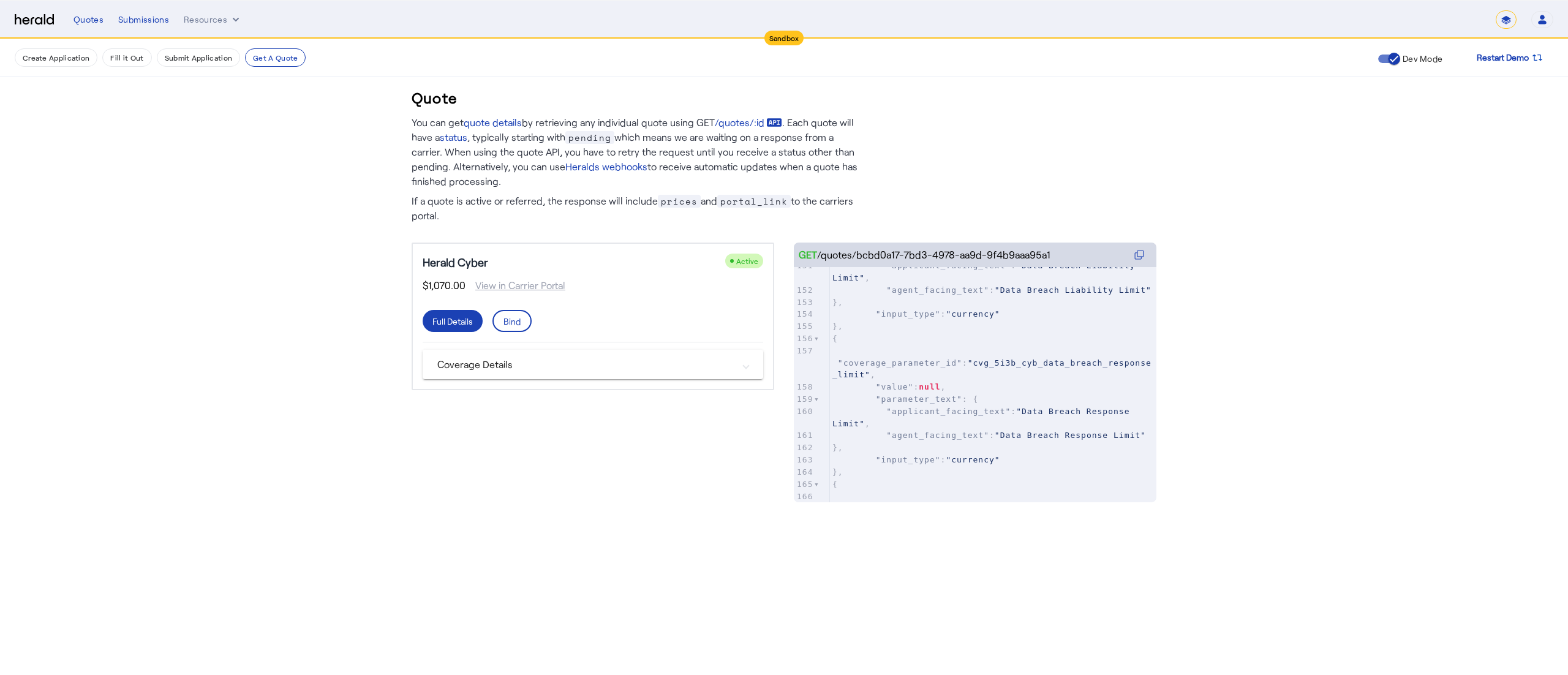
click at [91, 132] on get-api-page "Quote You can get quote details by retrieving any individual quote using GET /q…" at bounding box center [784, 283] width 1568 height 488
click at [712, 368] on mat-panel-title "Coverage Details" at bounding box center [586, 364] width 297 height 15
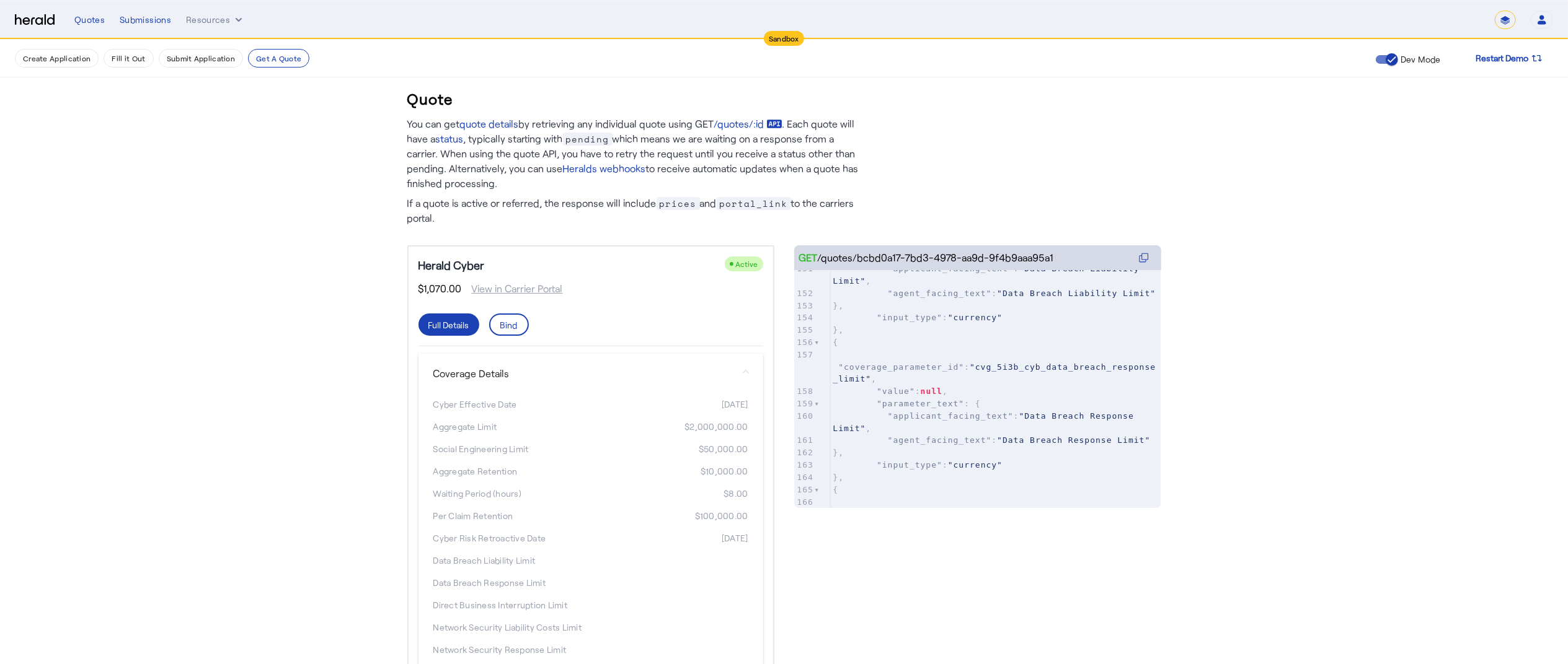
click at [721, 372] on mat-panel-title "Coverage Details" at bounding box center [584, 374] width 300 height 15
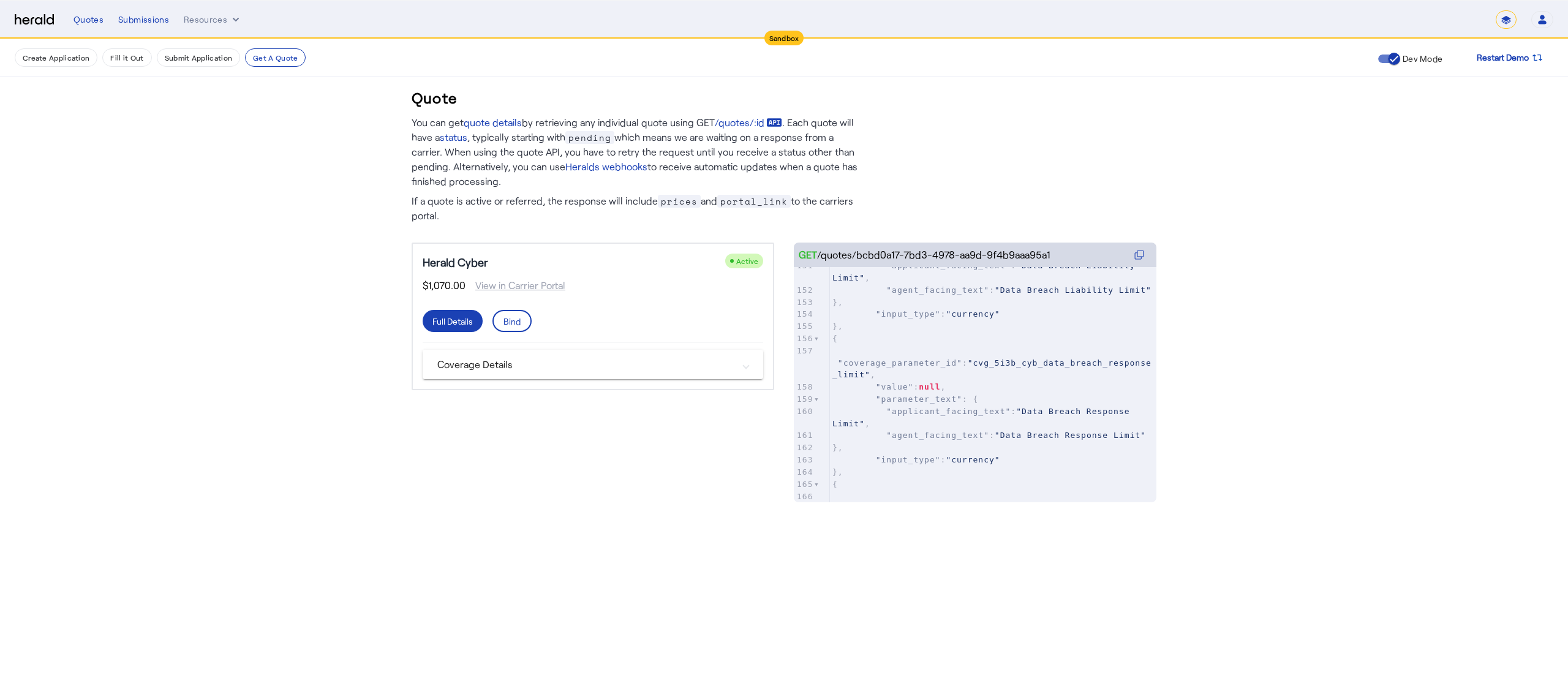
click at [512, 286] on span "View in Carrier Portal" at bounding box center [515, 285] width 100 height 15
click at [903, 384] on pre ""applicant_facing_text" : "Cyber Risk Retroactive Date" ," at bounding box center [993, 391] width 327 height 24
type textarea "**********"
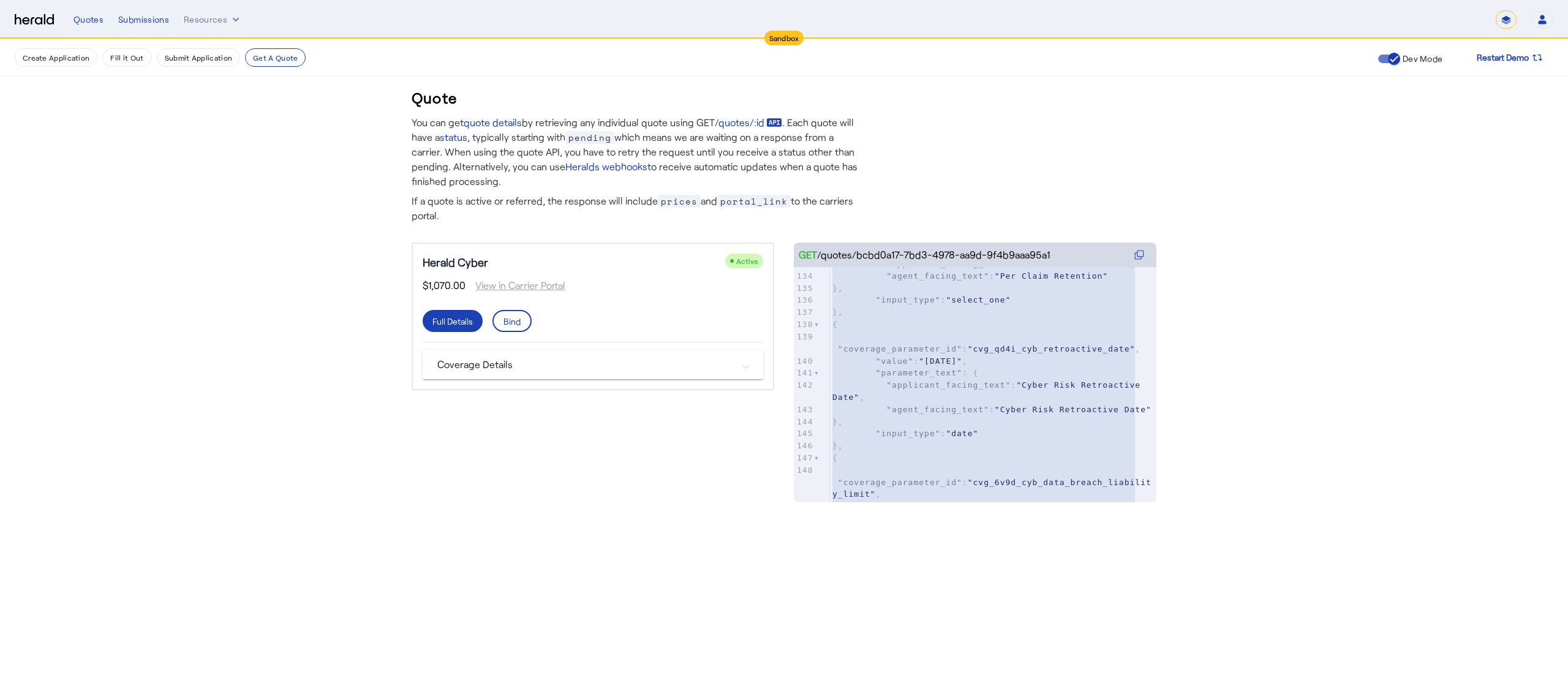
click at [758, 365] on mat-expansion-panel-header "Coverage Details" at bounding box center [593, 364] width 341 height 29
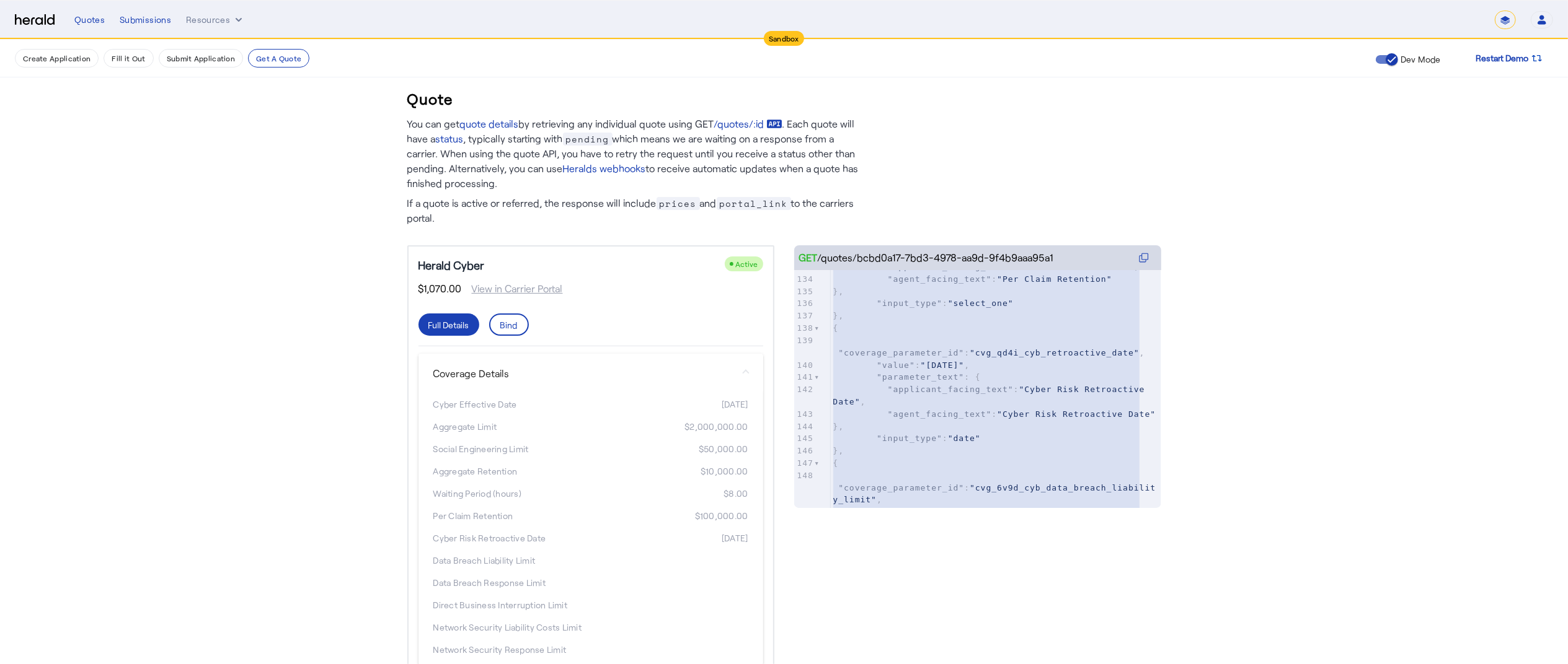
click at [763, 369] on mat-expansion-panel-header "Coverage Details" at bounding box center [590, 374] width 345 height 39
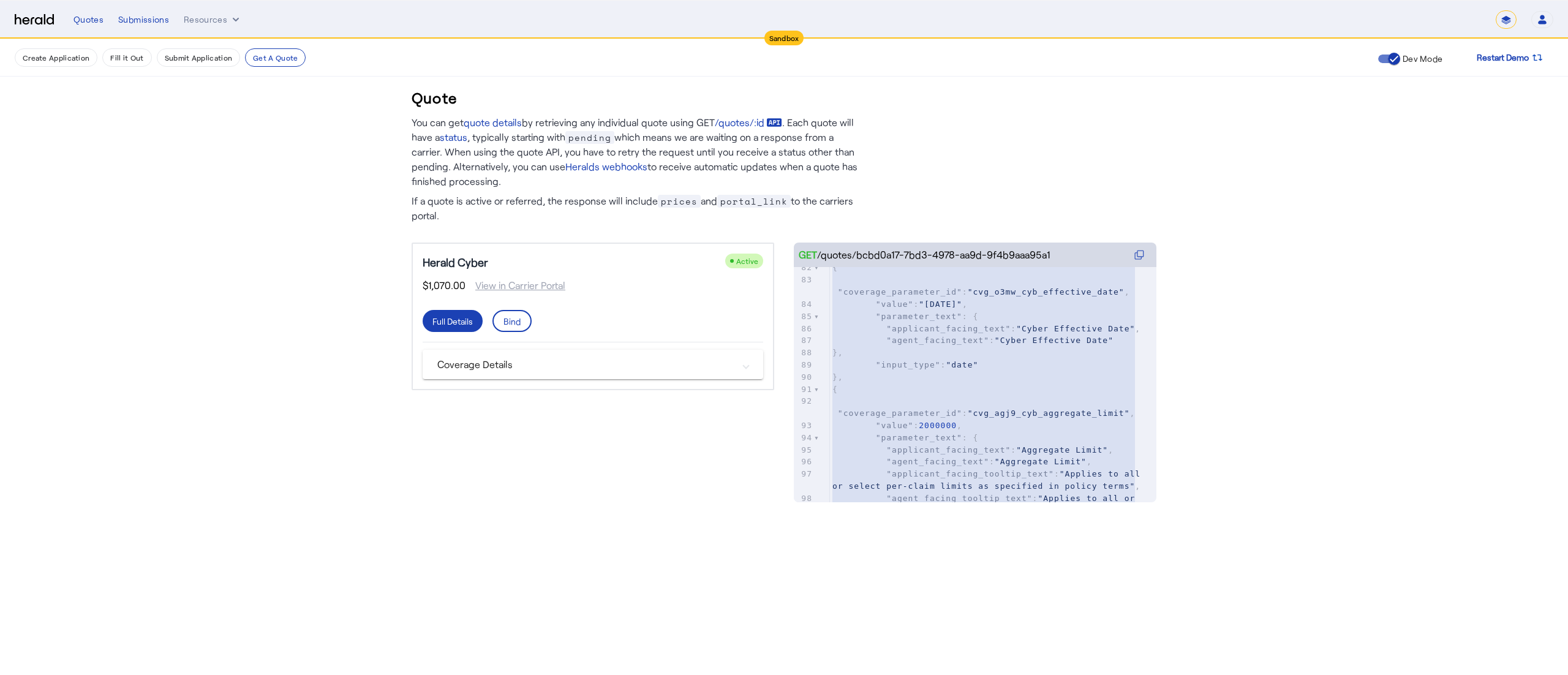
scroll to position [946, 0]
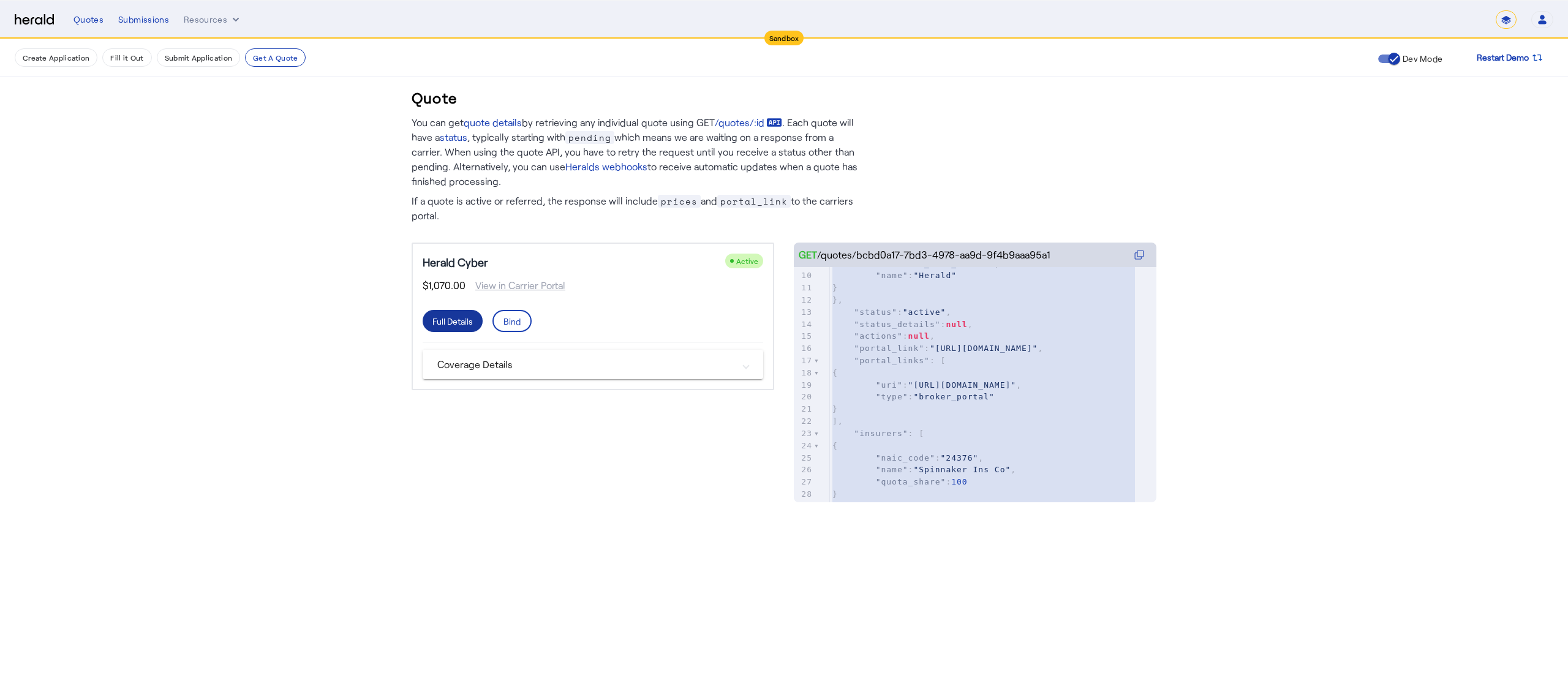
click at [462, 323] on div "Full Details" at bounding box center [453, 321] width 40 height 13
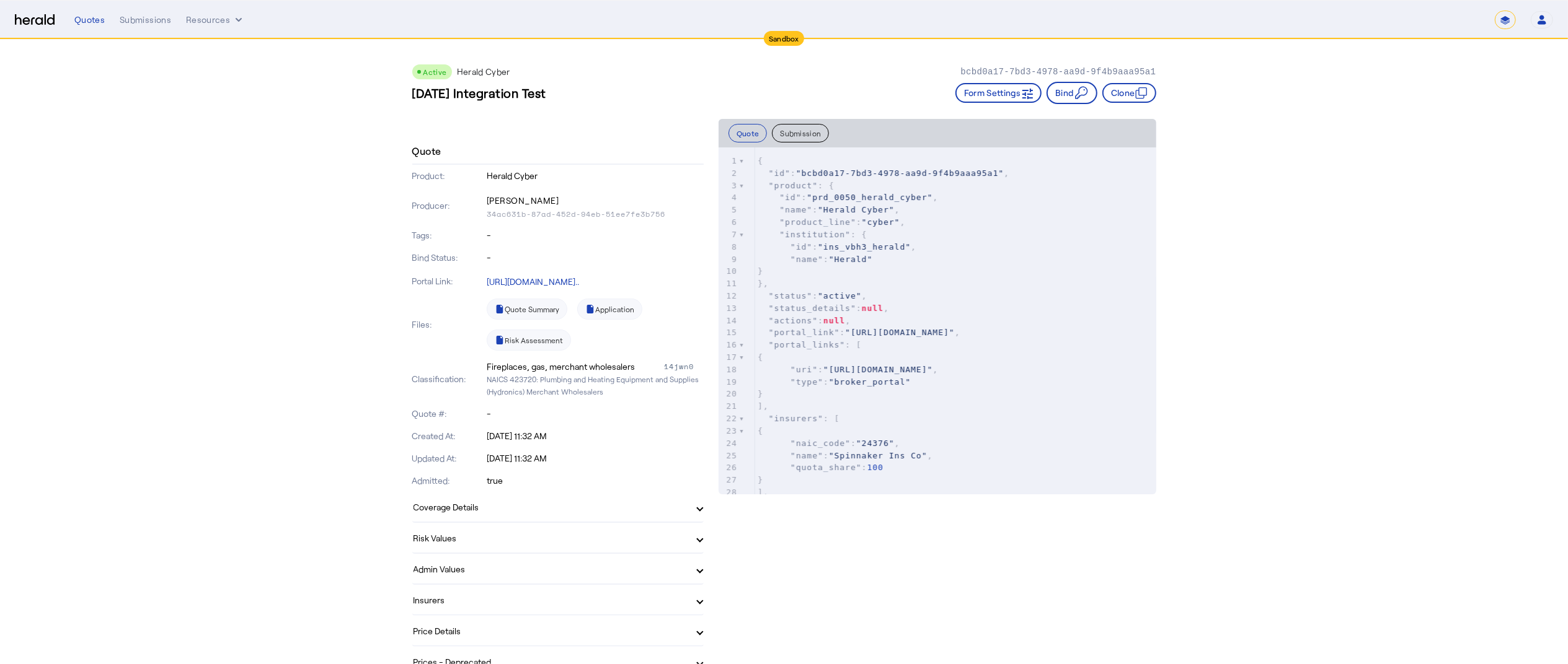
click at [459, 500] on mat-panel-title "Coverage Details" at bounding box center [550, 507] width 274 height 13
click at [459, 500] on mat-expansion-panel-header "Coverage Details" at bounding box center [558, 512] width 291 height 39
click at [454, 512] on mat-expansion-panel-header "Risk Values" at bounding box center [558, 538] width 291 height 30
click at [454, 512] on mat-panel-title "Risk Values" at bounding box center [550, 543] width 274 height 13
click at [449, 512] on mat-panel-title "Admin Values" at bounding box center [550, 569] width 274 height 13
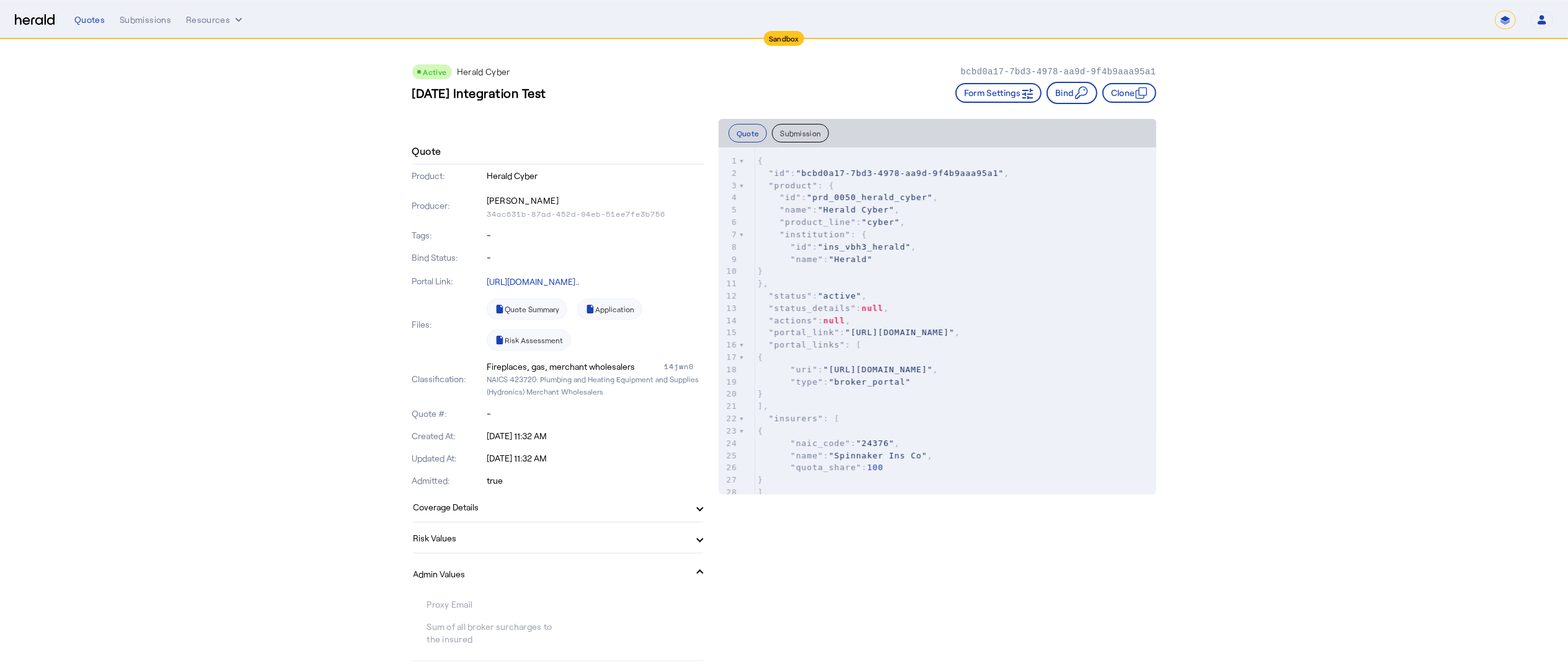
click at [449, 512] on mat-panel-title "Admin Values" at bounding box center [550, 574] width 274 height 13
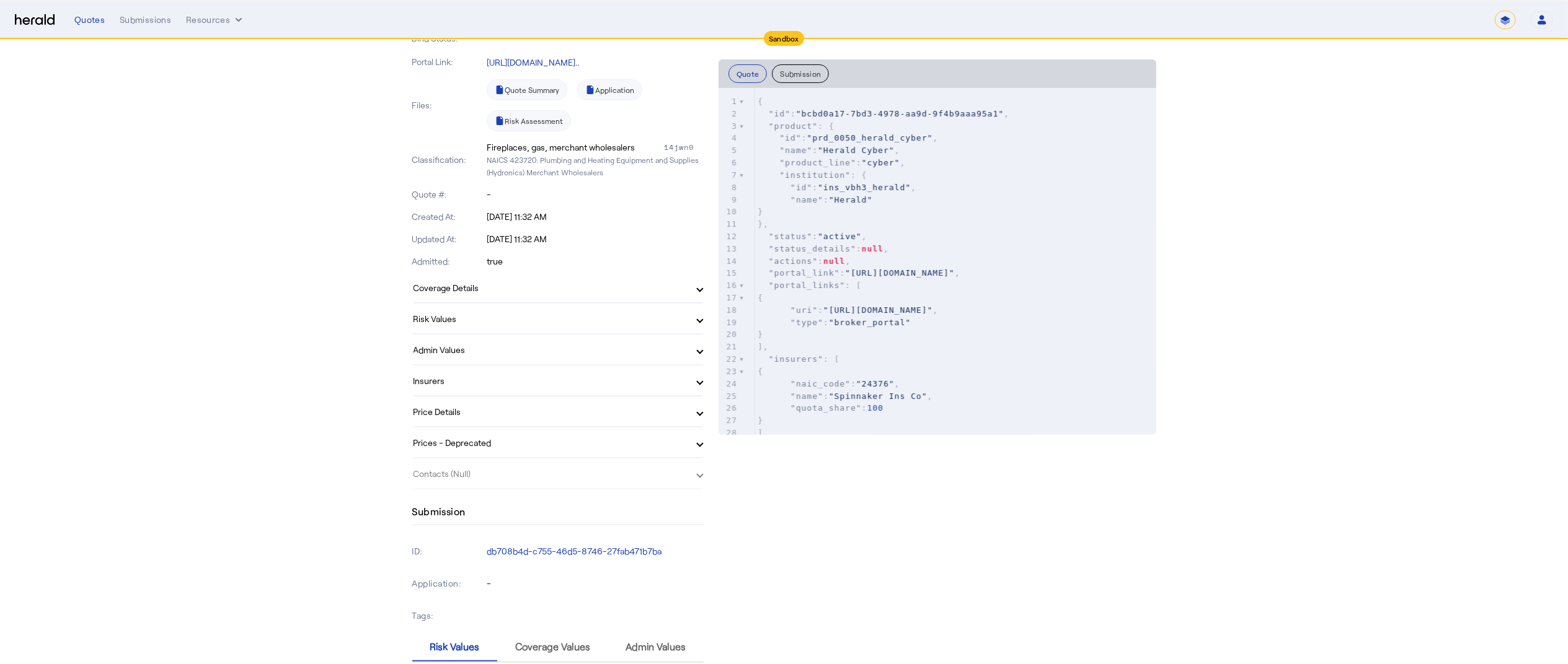
scroll to position [442, 0]
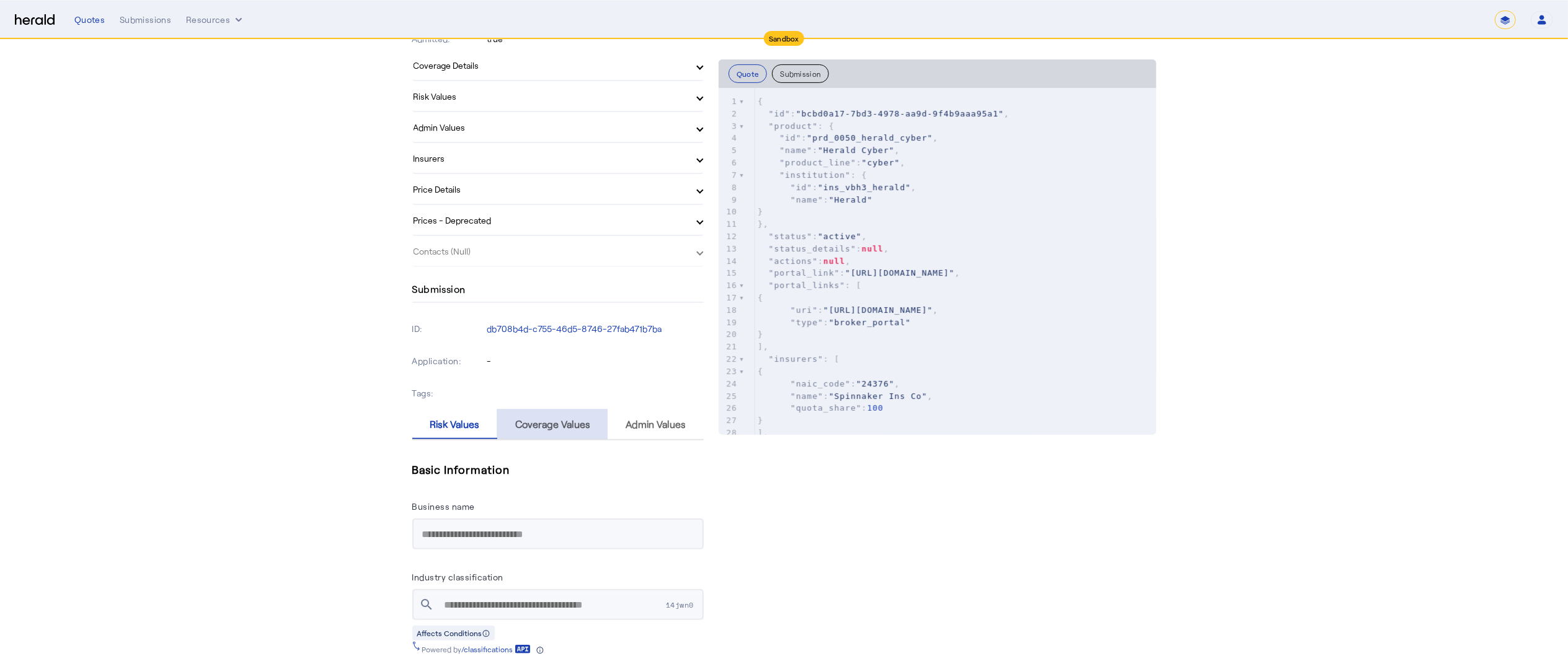
click at [564, 412] on span "Coverage Values" at bounding box center [553, 424] width 75 height 30
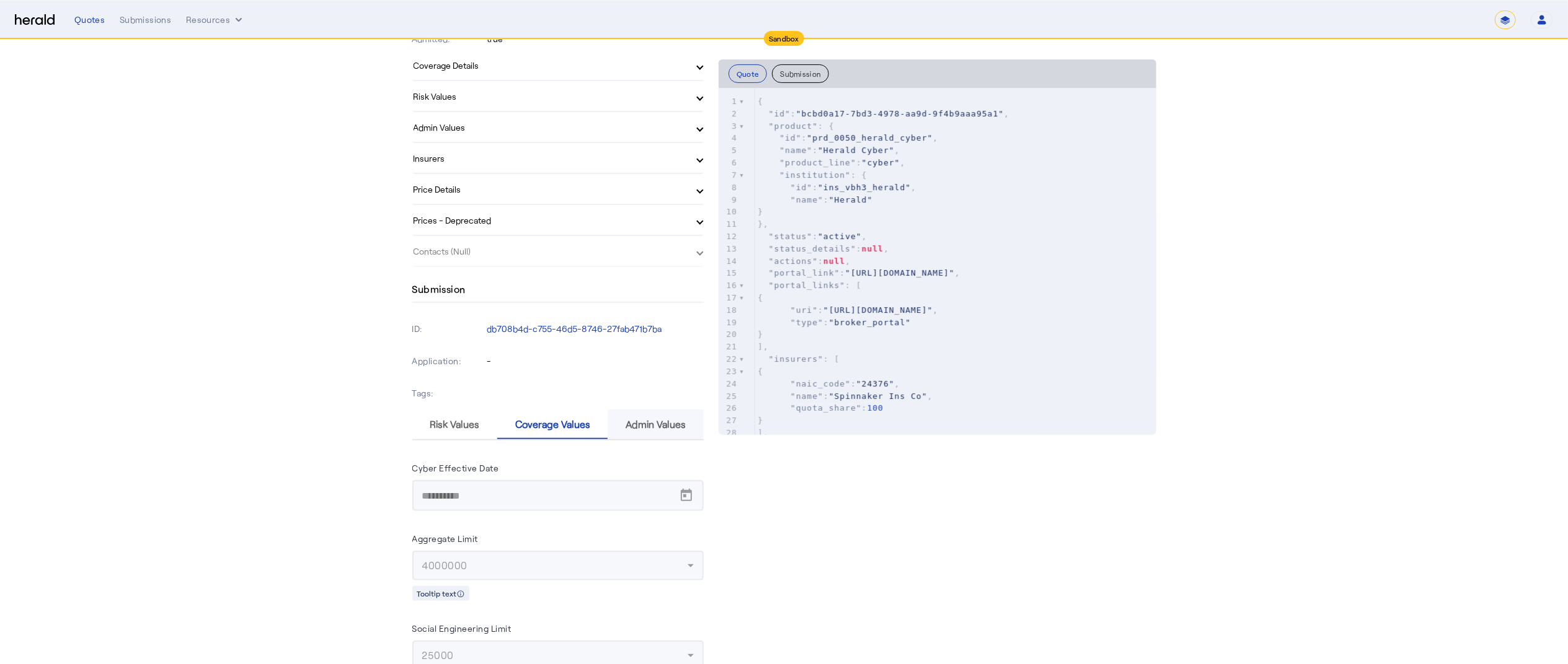
click at [648, 419] on span "Admin Values" at bounding box center [655, 424] width 60 height 10
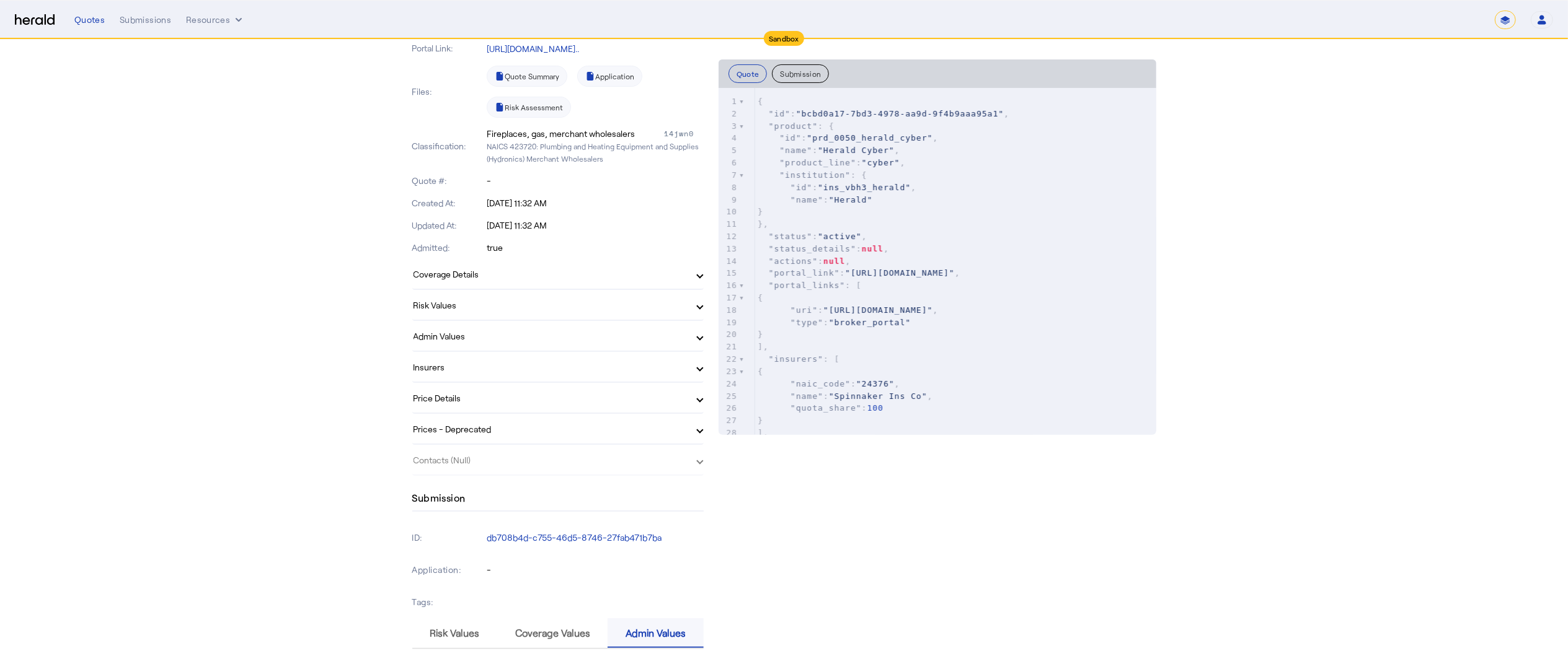
scroll to position [374, 0]
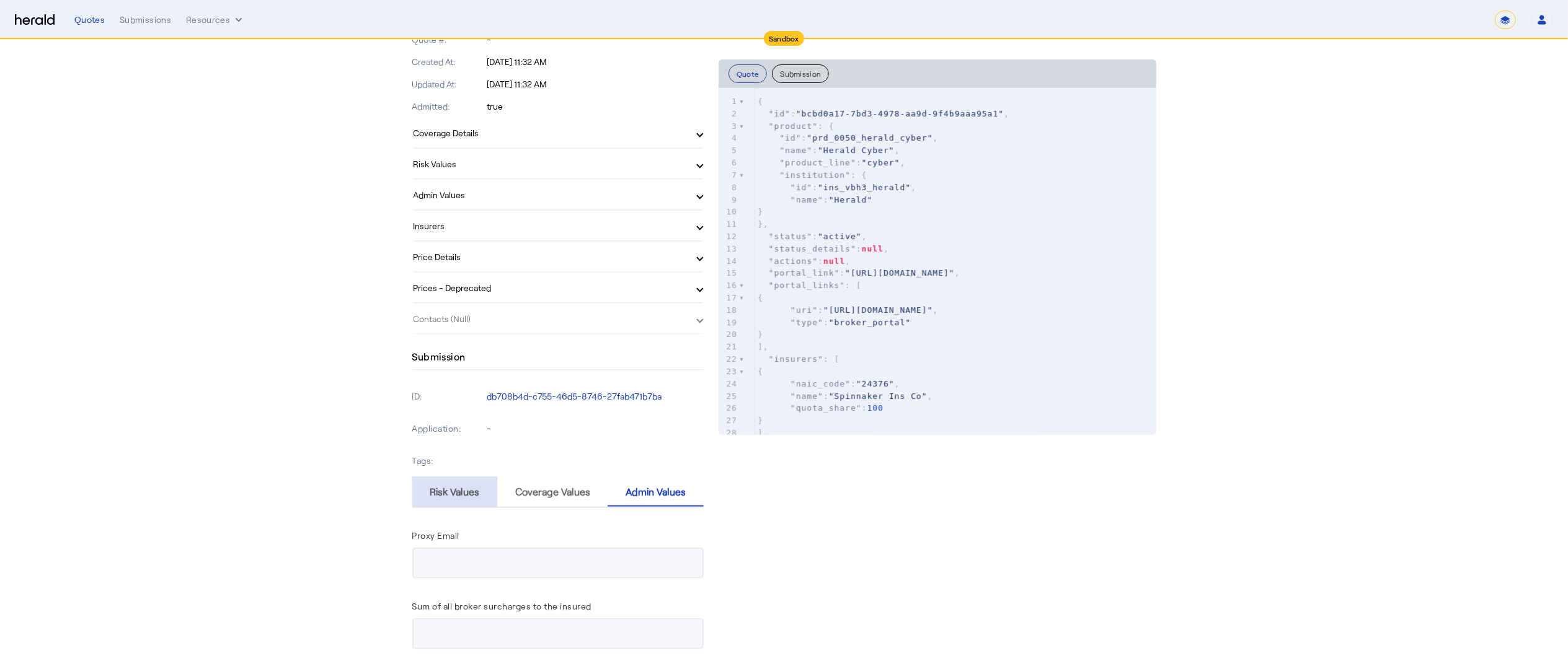
click at [469, 477] on span "Risk Values" at bounding box center [454, 492] width 49 height 30
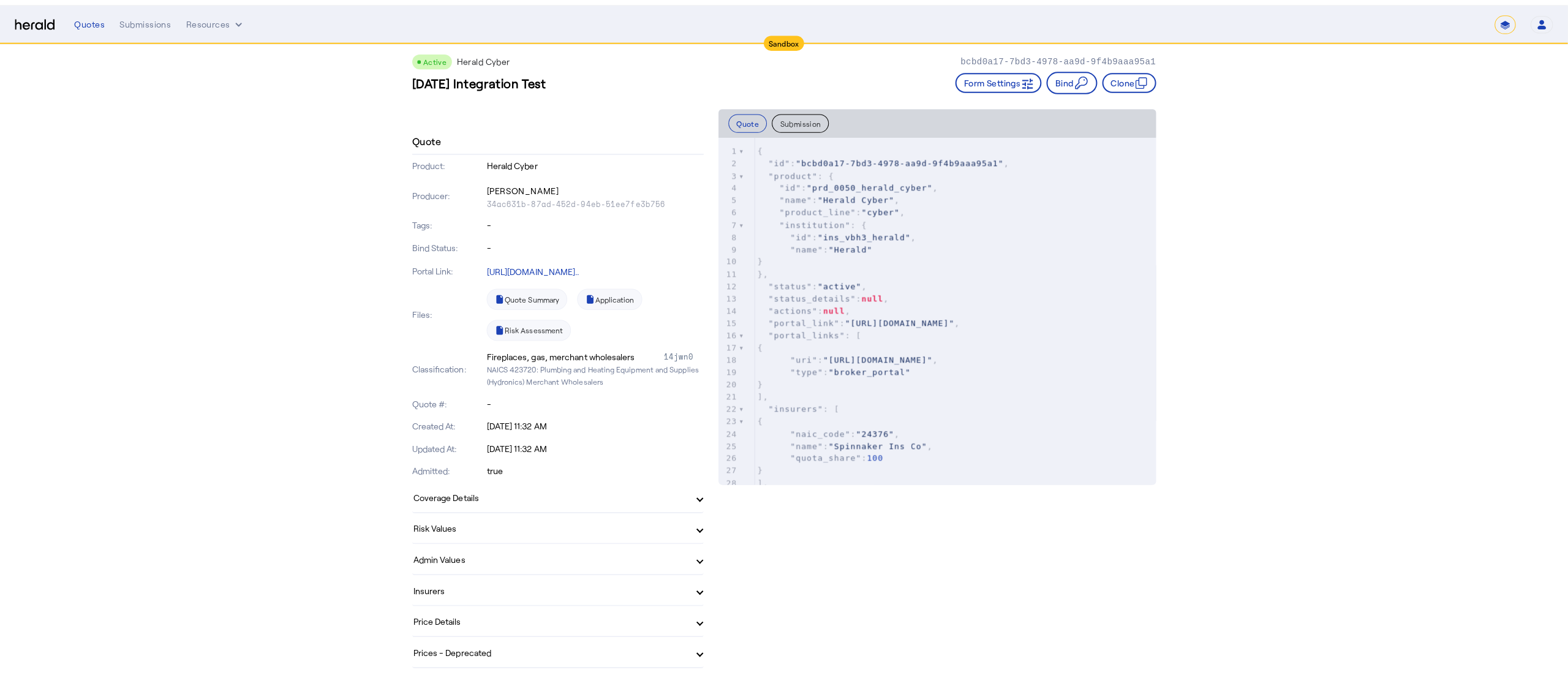
scroll to position [0, 0]
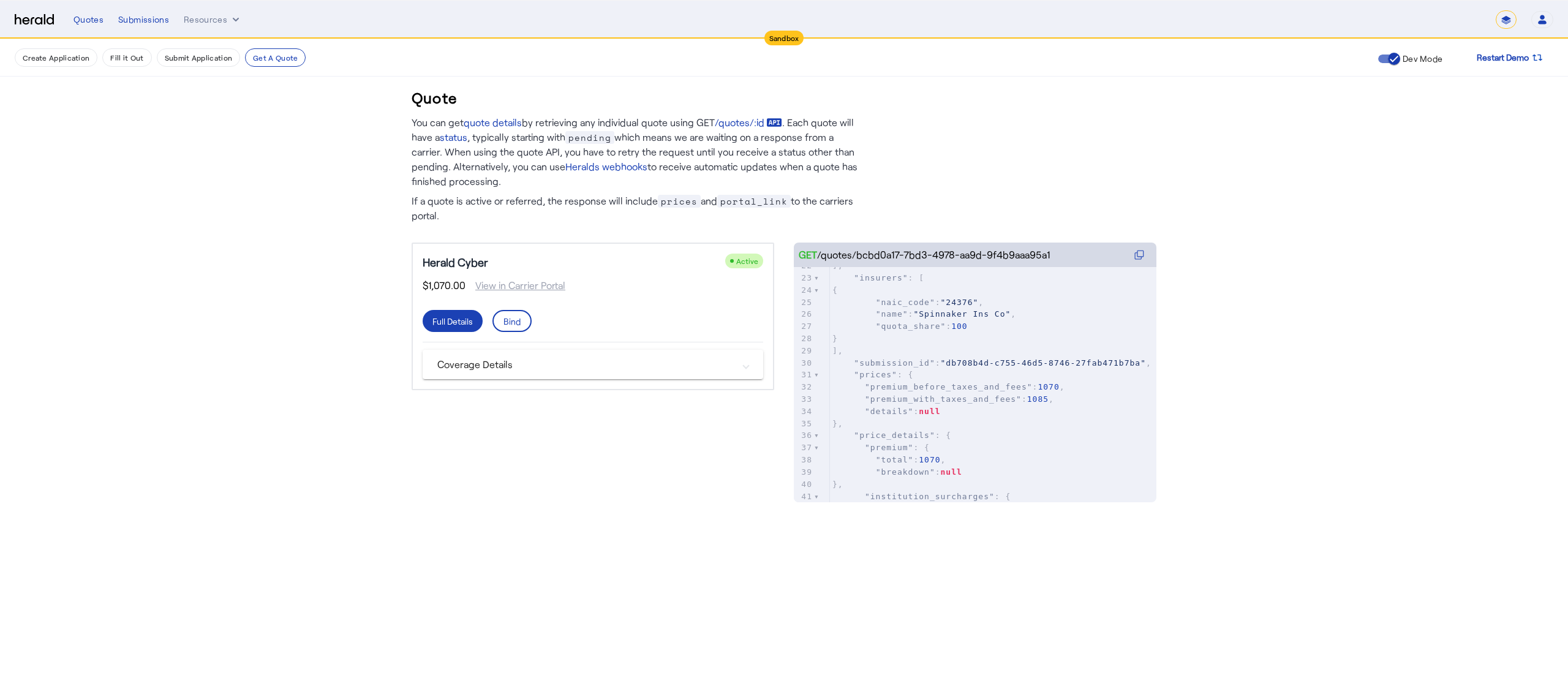
scroll to position [282, 0]
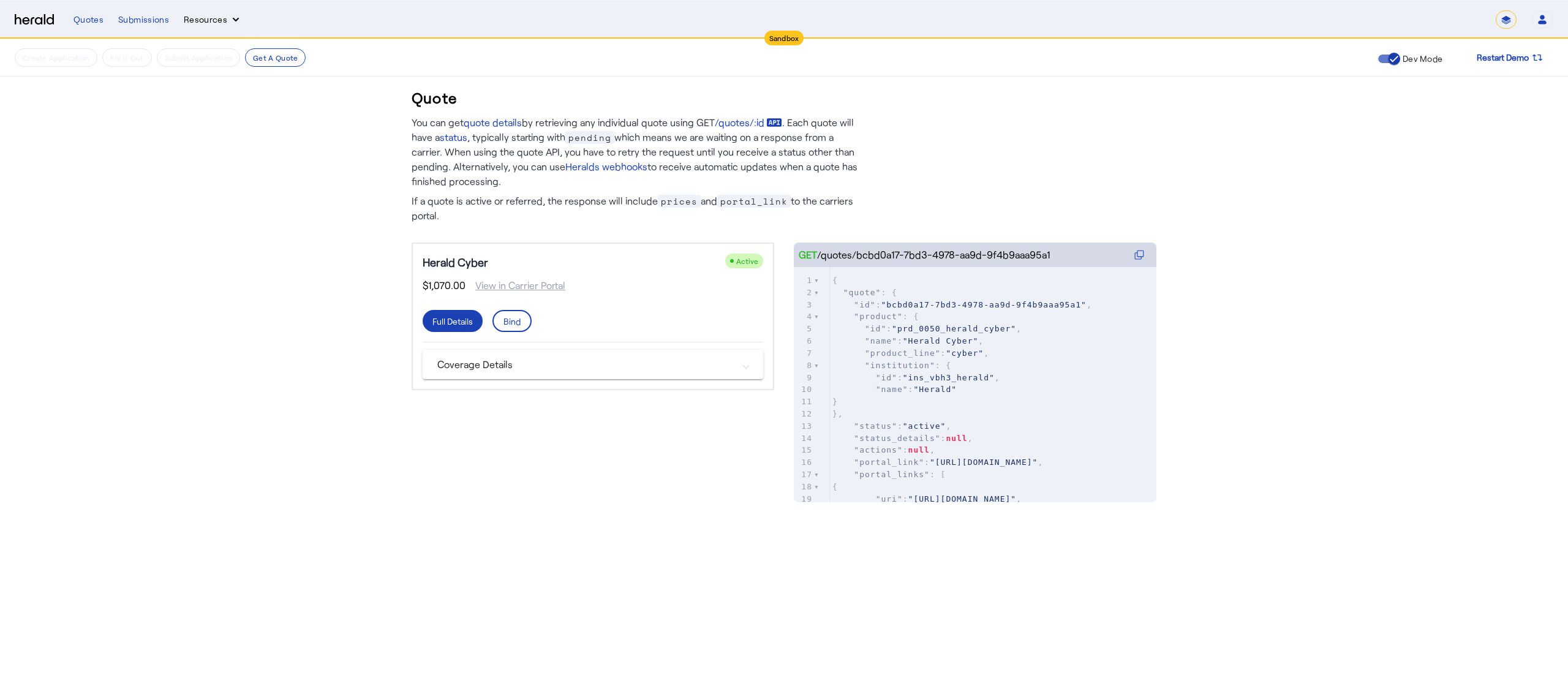
click at [211, 22] on button "Resources" at bounding box center [213, 20] width 59 height 13
click at [216, 43] on span "Herald Request Builder" at bounding box center [247, 45] width 109 height 12
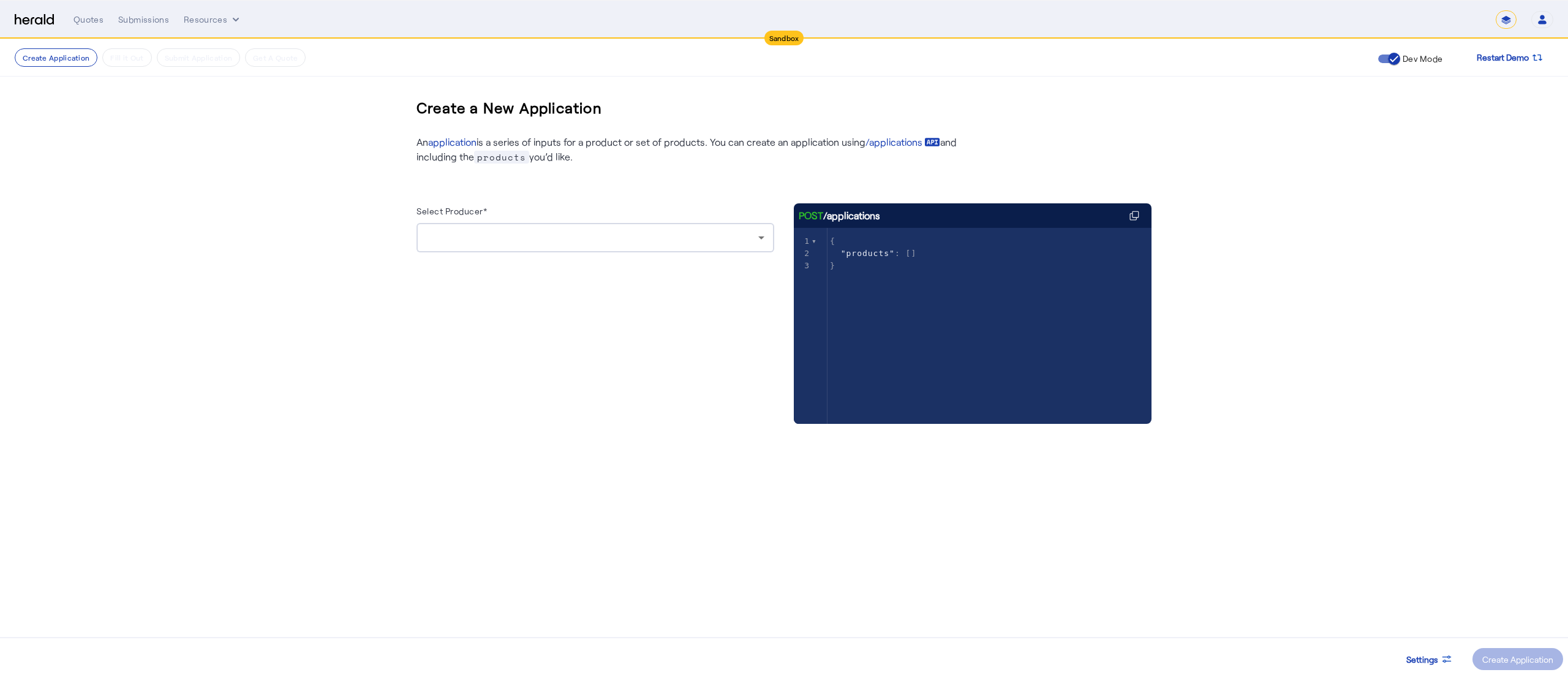
click at [479, 252] on div at bounding box center [595, 238] width 338 height 29
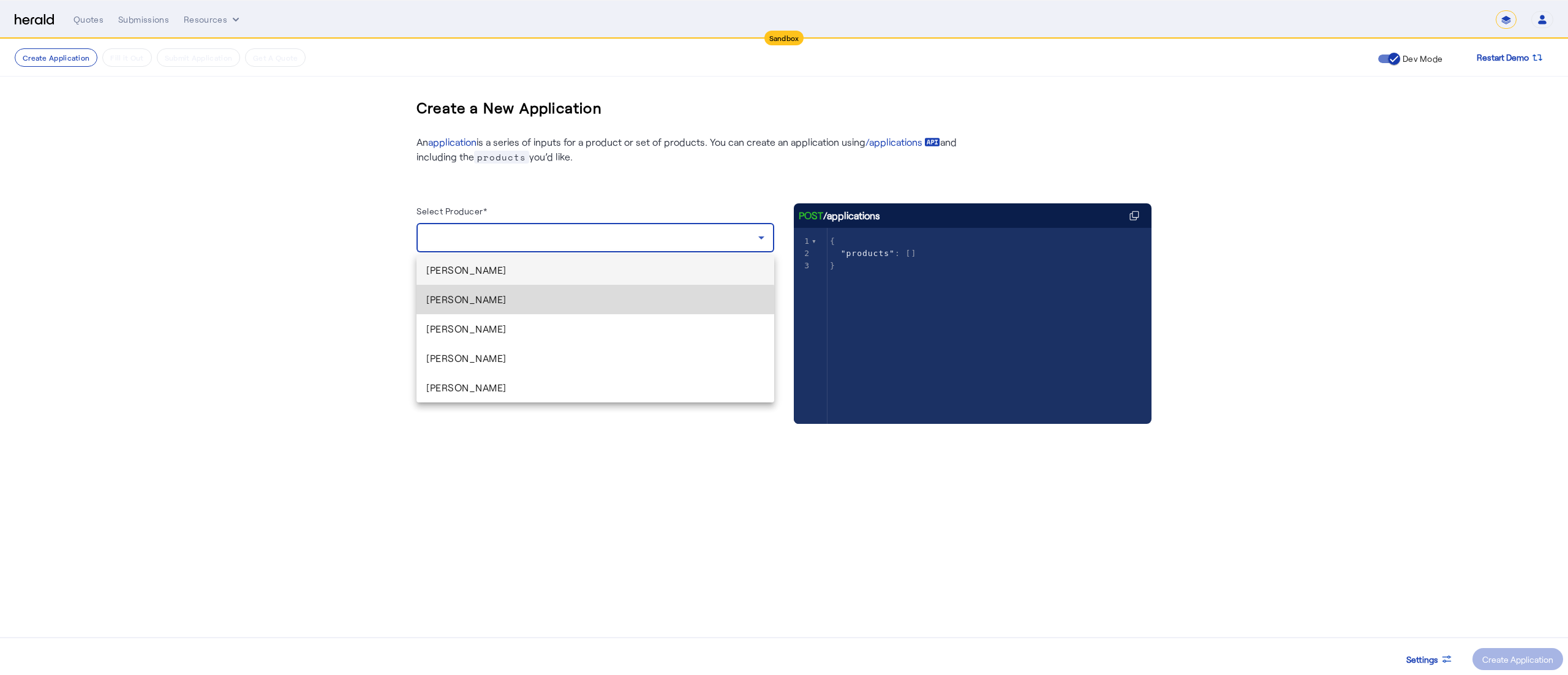
click at [476, 306] on span "[PERSON_NAME]" at bounding box center [595, 299] width 338 height 15
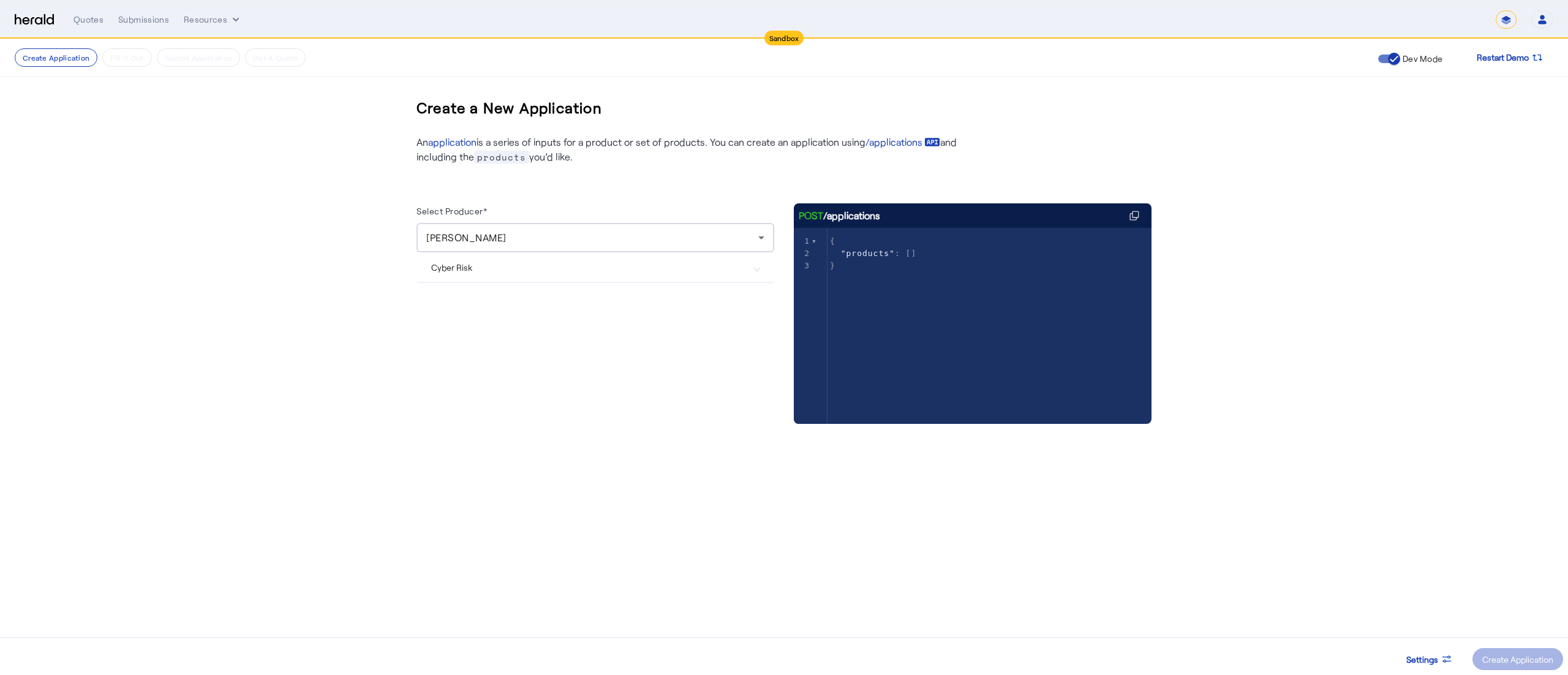
click at [505, 271] on Risk "Cyber Risk" at bounding box center [588, 267] width 313 height 13
click at [1510, 651] on span at bounding box center [1518, 659] width 91 height 29
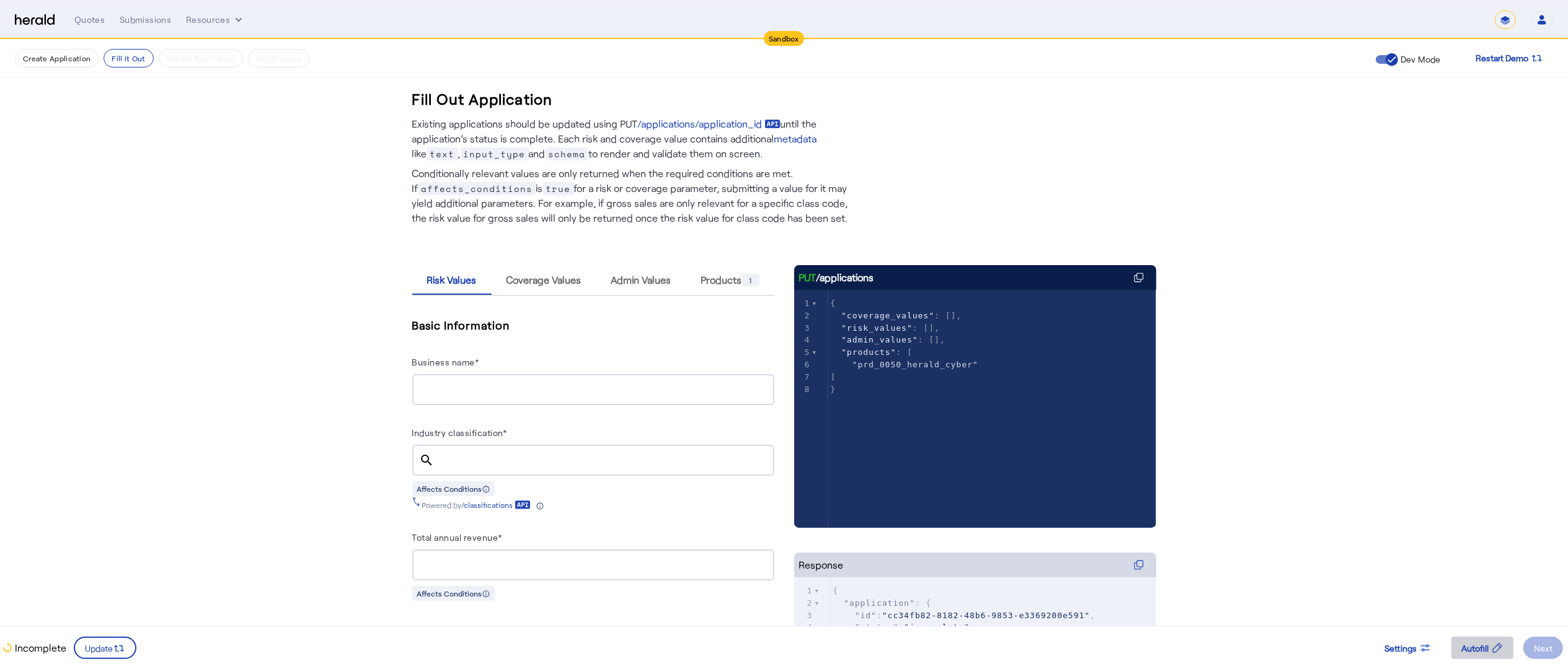
click at [1481, 647] on span "Autofill" at bounding box center [1475, 648] width 28 height 13
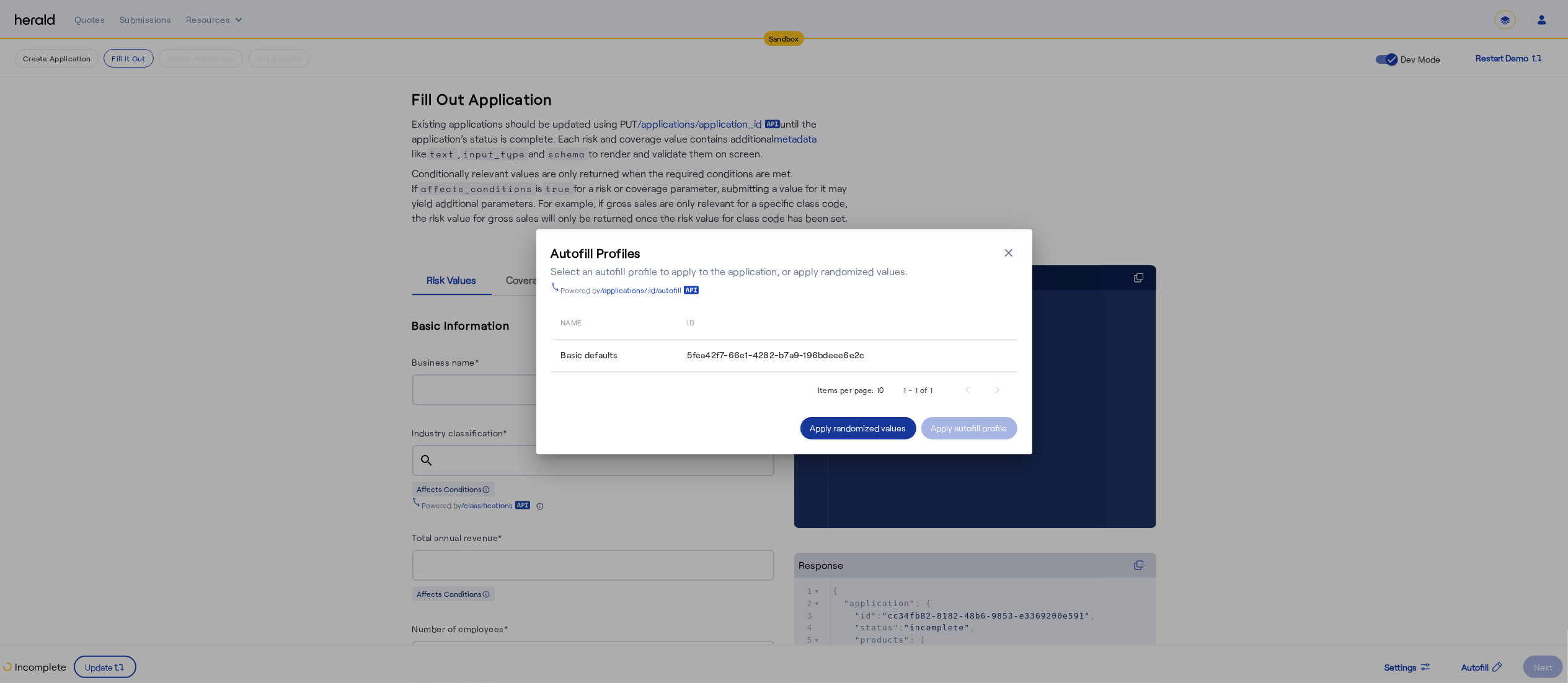
click at [815, 425] on div "Apply randomized values" at bounding box center [858, 428] width 96 height 13
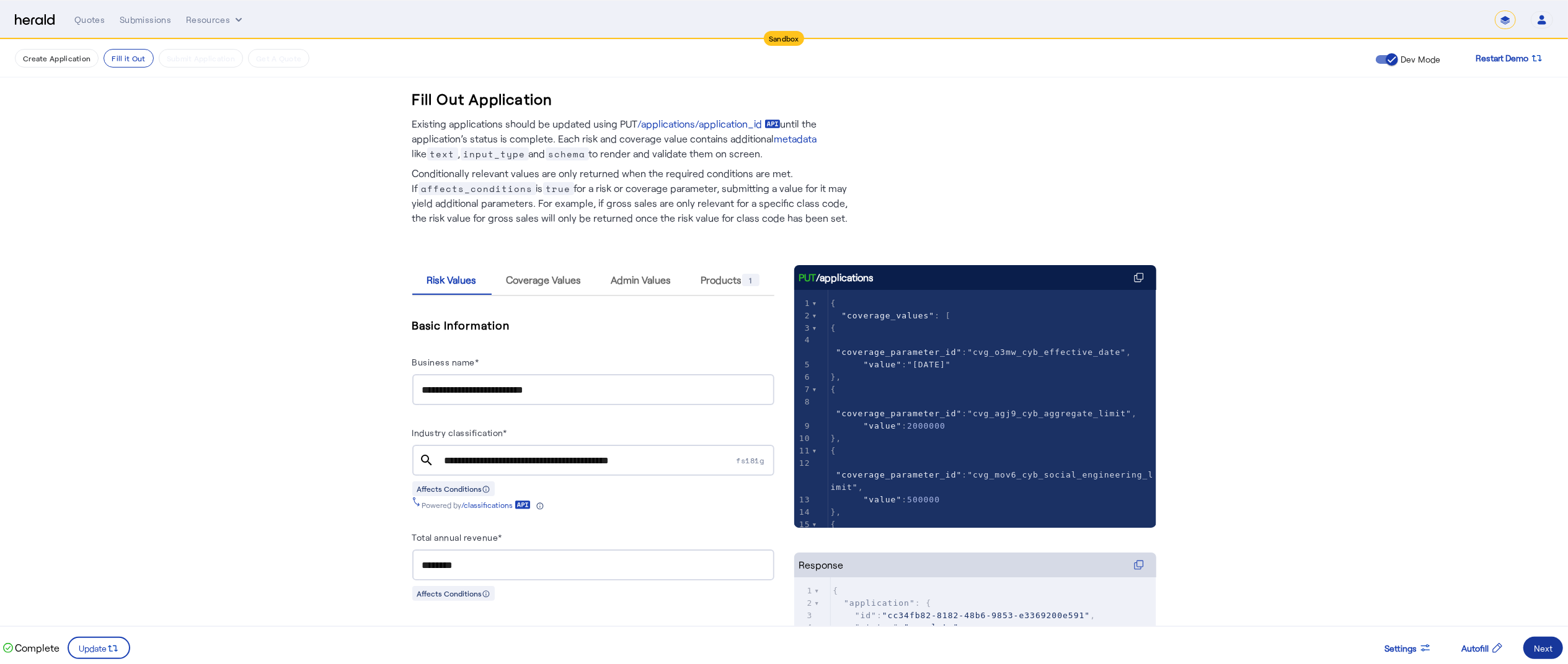
click at [1532, 646] on span at bounding box center [1543, 648] width 39 height 30
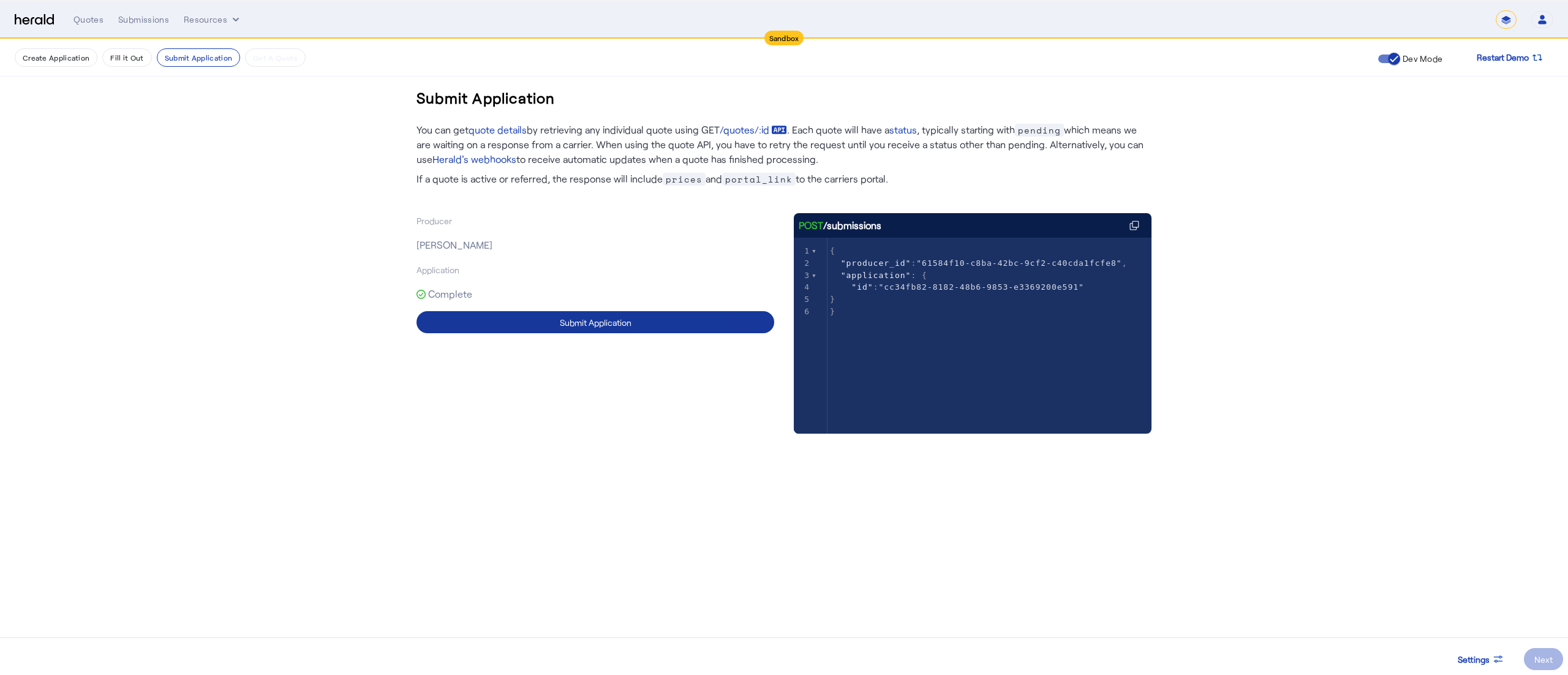
click at [657, 327] on span at bounding box center [595, 322] width 357 height 29
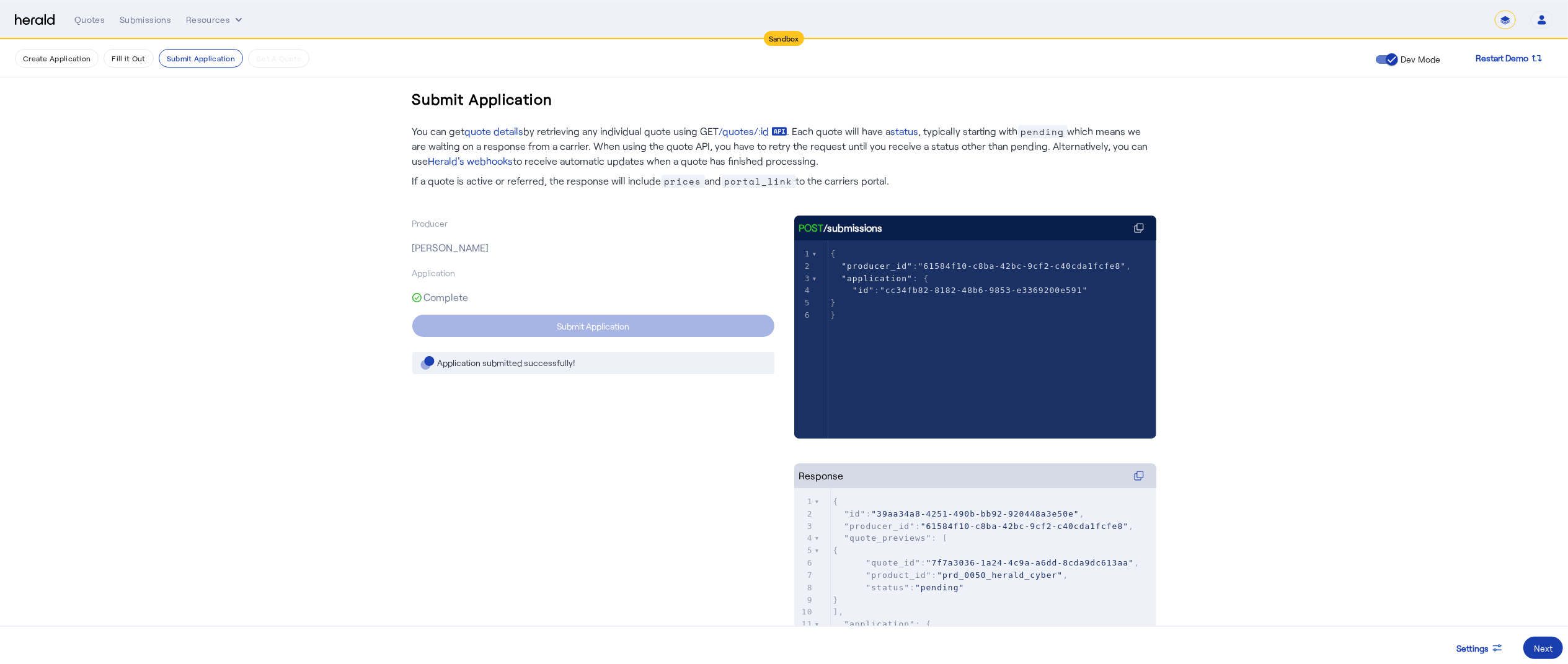
click at [1542, 644] on div "Next" at bounding box center [1543, 648] width 18 height 13
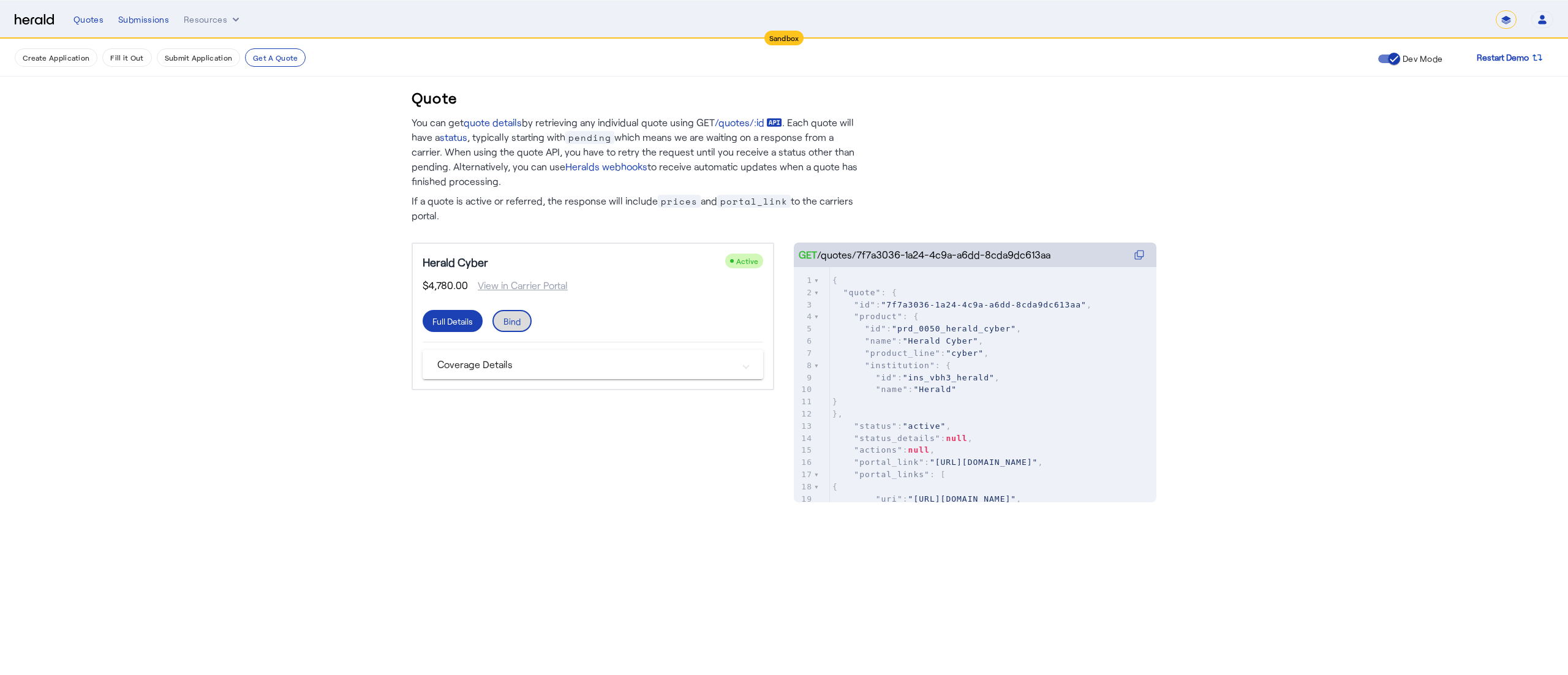
click at [504, 317] on div "Bind" at bounding box center [512, 321] width 17 height 13
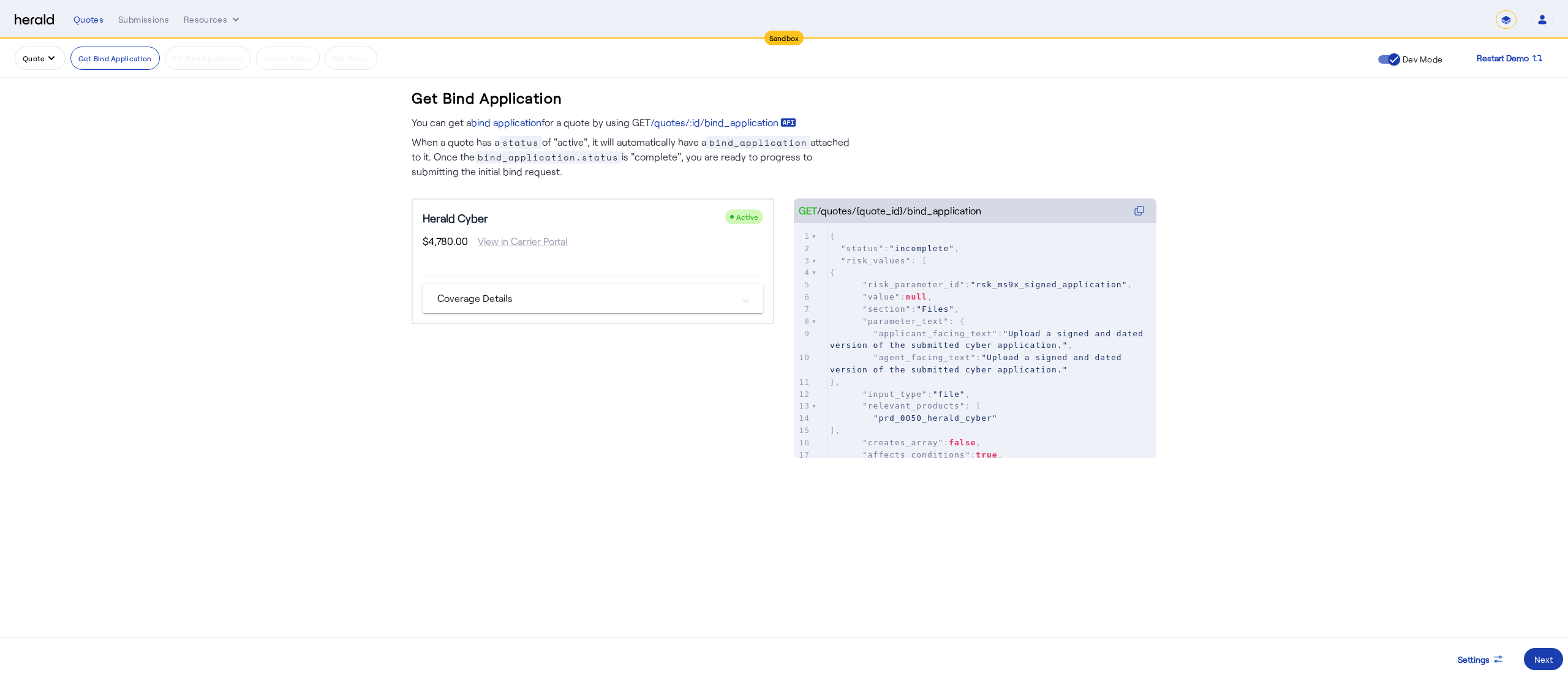
click at [1532, 662] on span at bounding box center [1543, 659] width 39 height 29
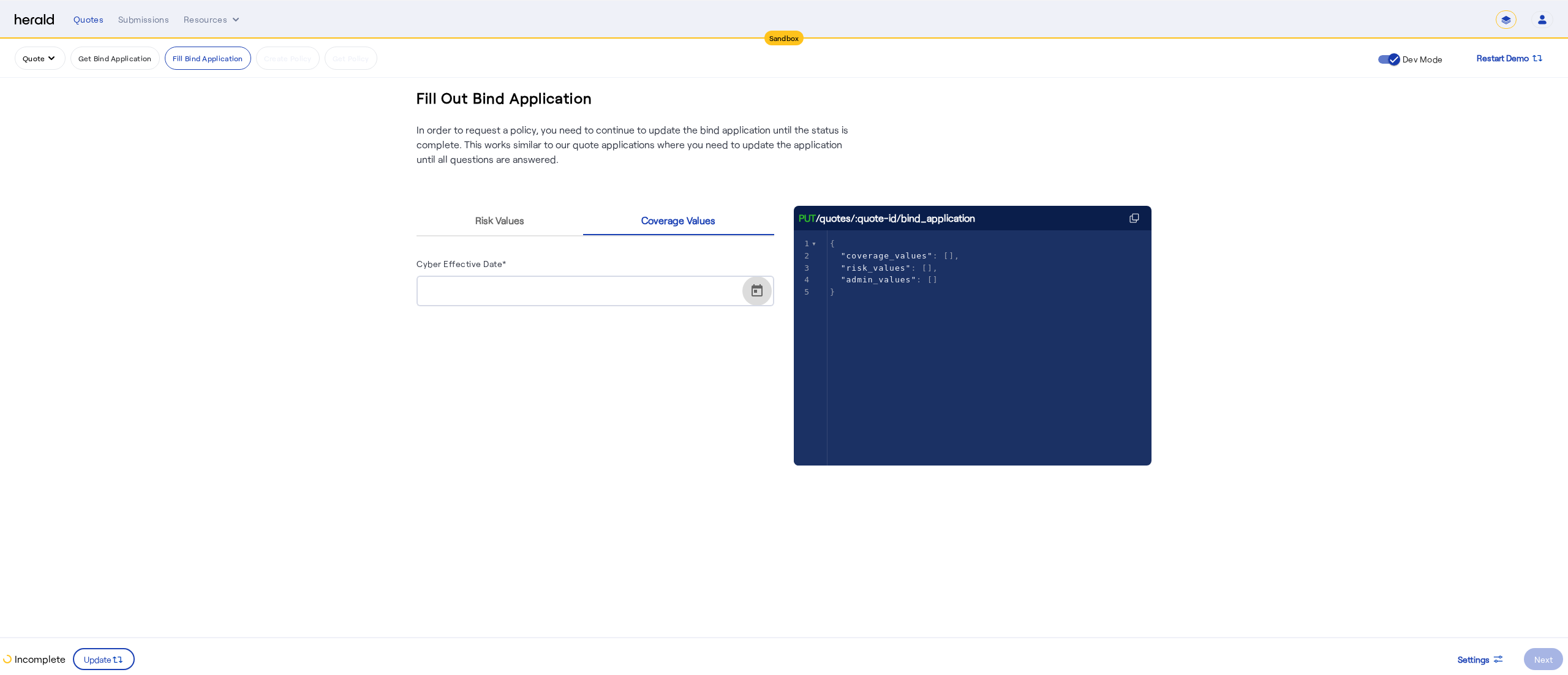
click at [758, 289] on span "Open calendar" at bounding box center [757, 291] width 29 height 29
click at [480, 433] on span "12" at bounding box center [483, 433] width 22 height 22
type input "**********"
click at [81, 658] on span at bounding box center [103, 659] width 59 height 29
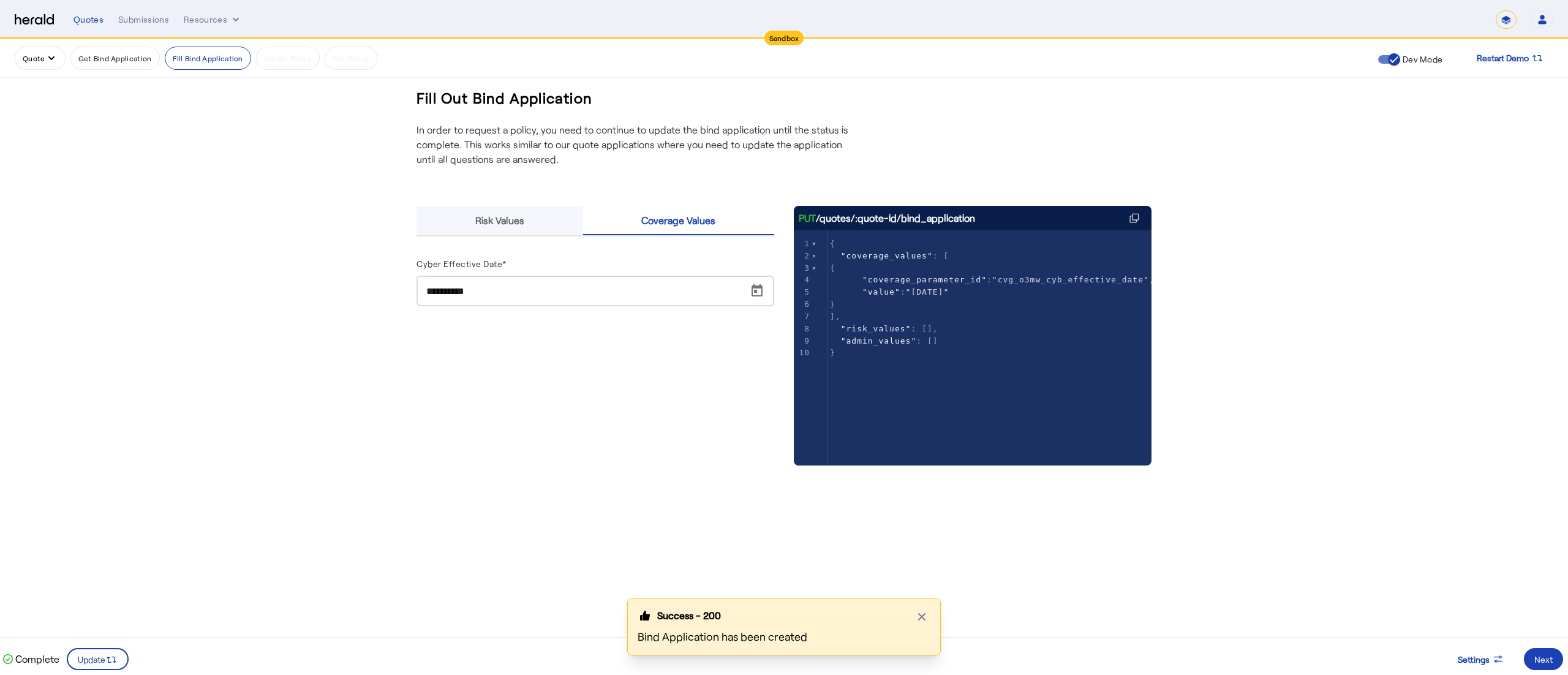
click at [502, 212] on span "Risk Values" at bounding box center [499, 220] width 49 height 29
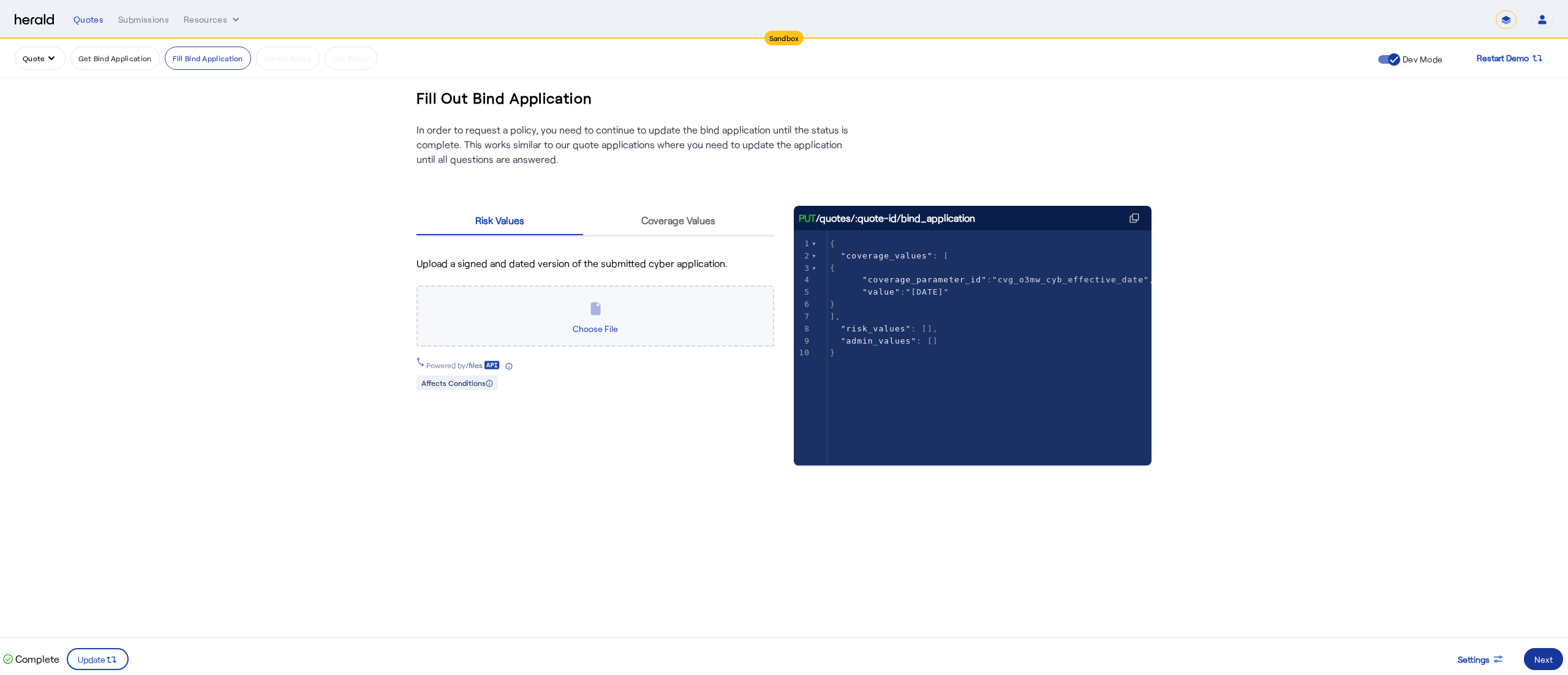
click at [1531, 651] on span at bounding box center [1543, 659] width 39 height 29
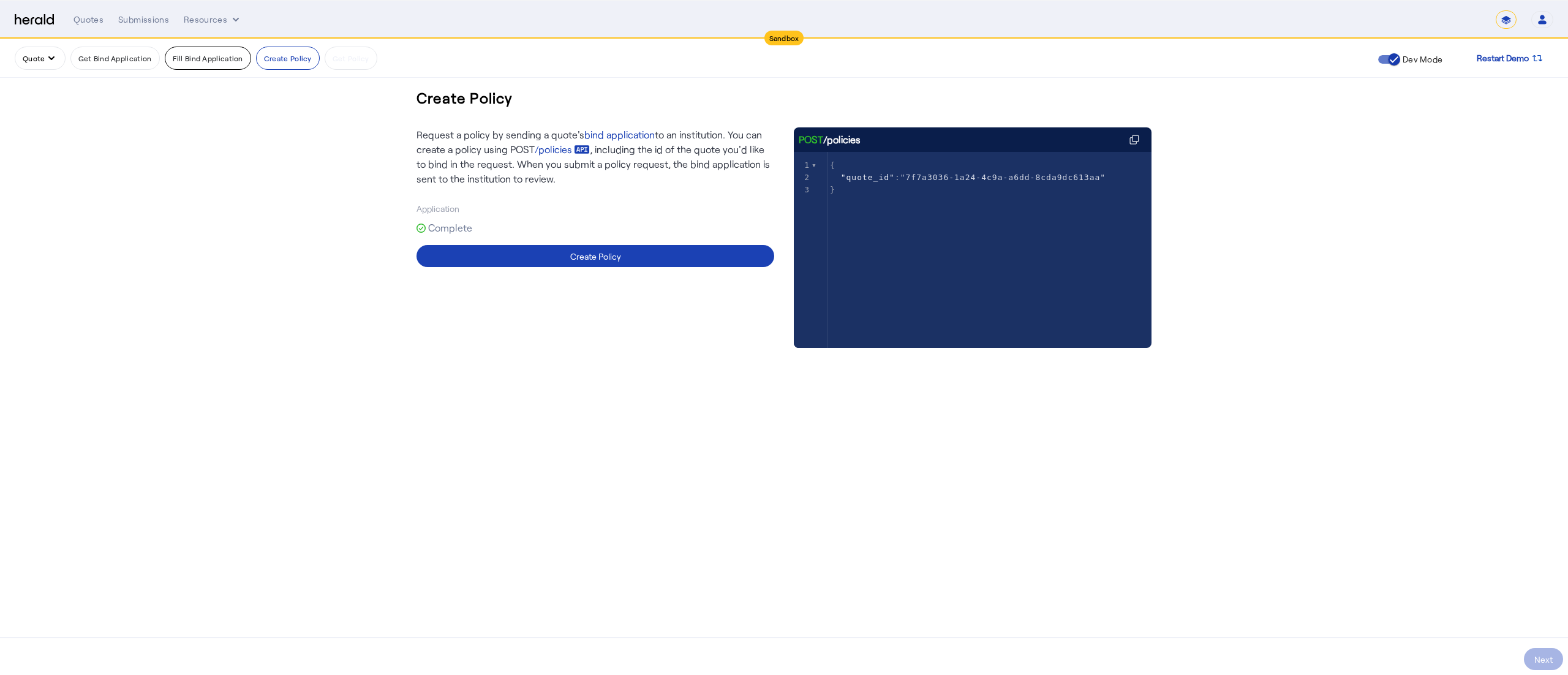
click at [200, 63] on button "Fill Bind Application" at bounding box center [208, 58] width 86 height 23
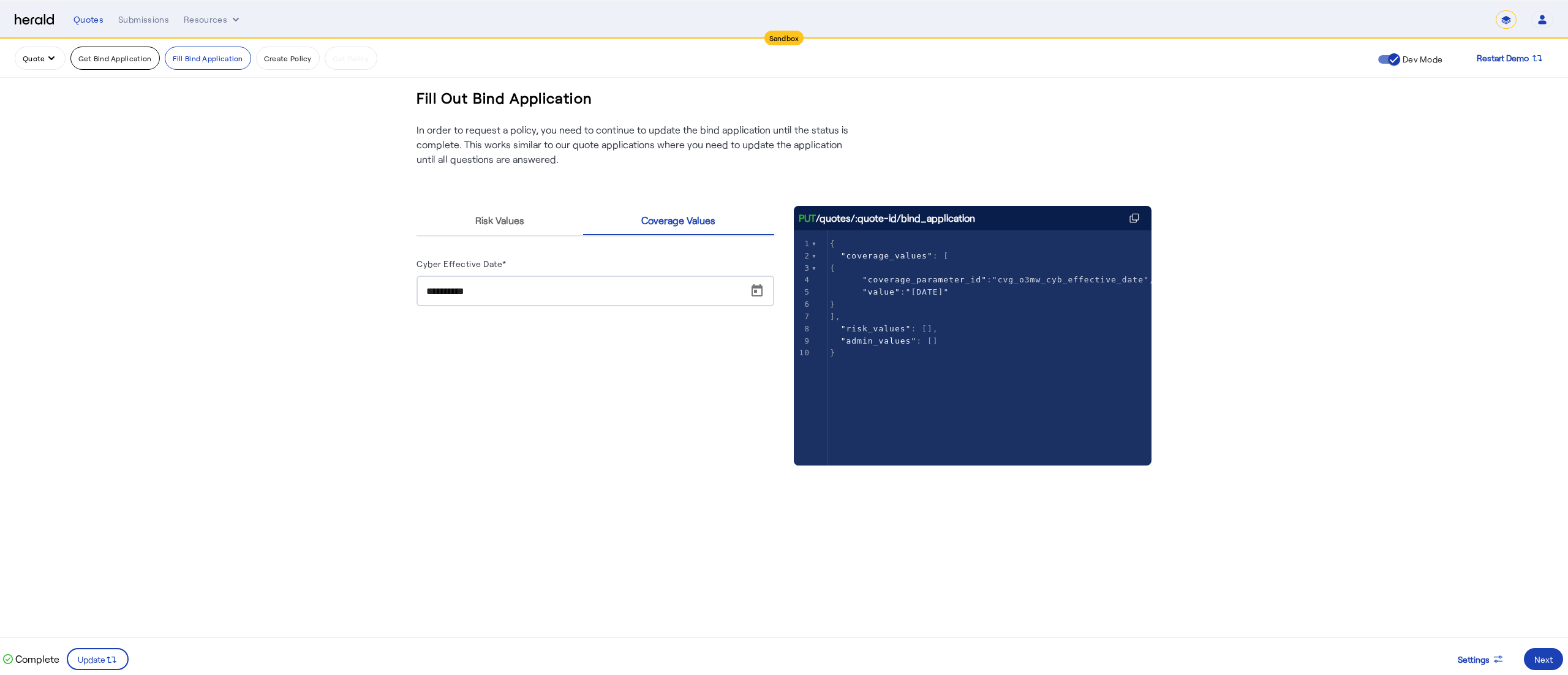
click at [88, 49] on button "Get Bind Application" at bounding box center [115, 58] width 89 height 23
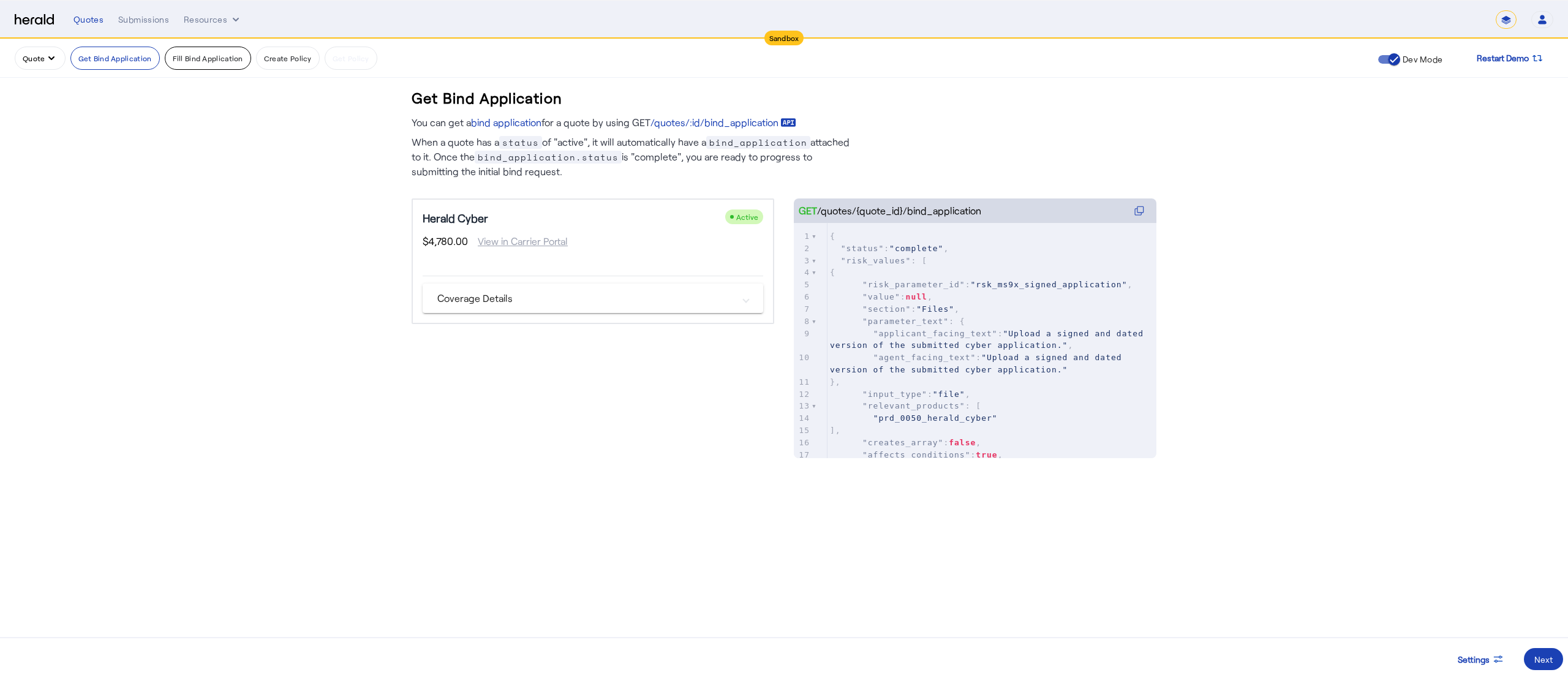
click at [184, 53] on button "Fill Bind Application" at bounding box center [208, 58] width 86 height 23
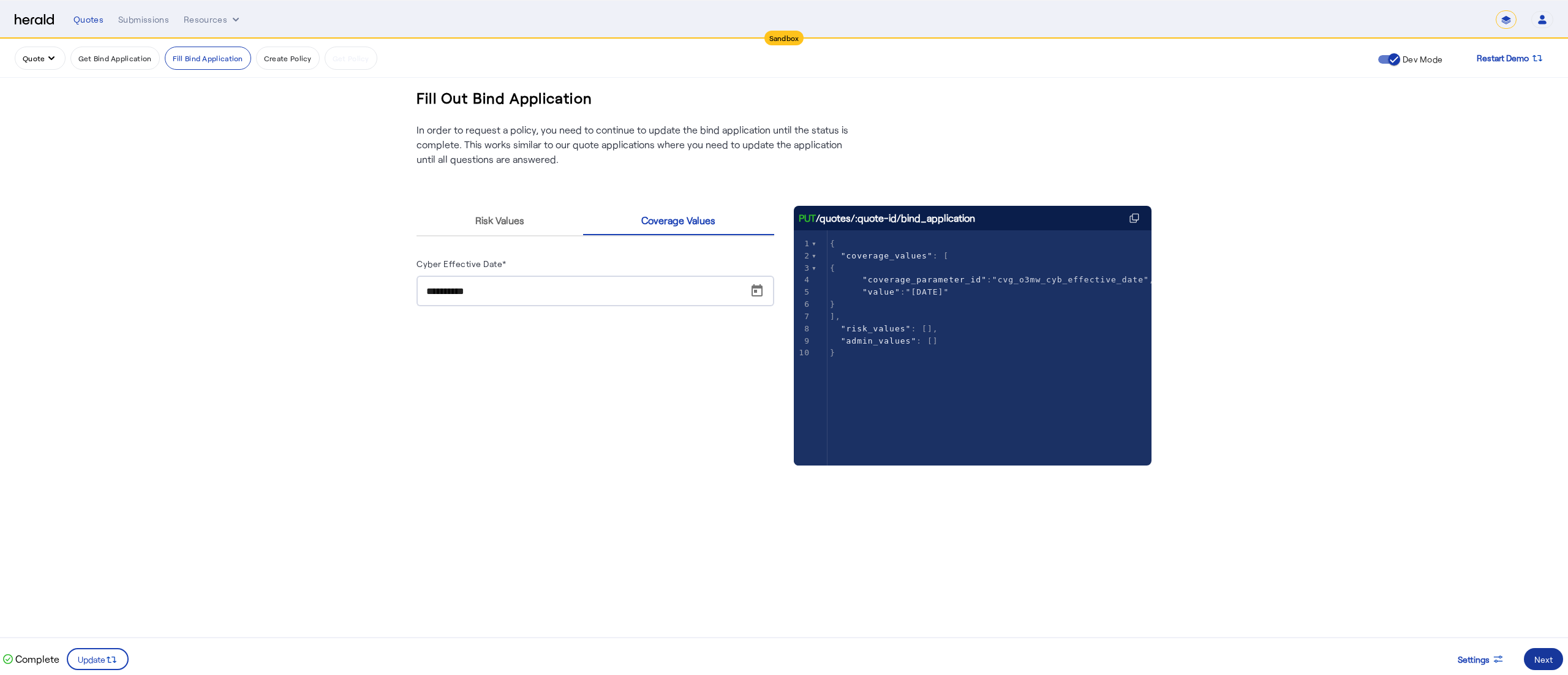
click at [1538, 651] on span at bounding box center [1543, 659] width 39 height 29
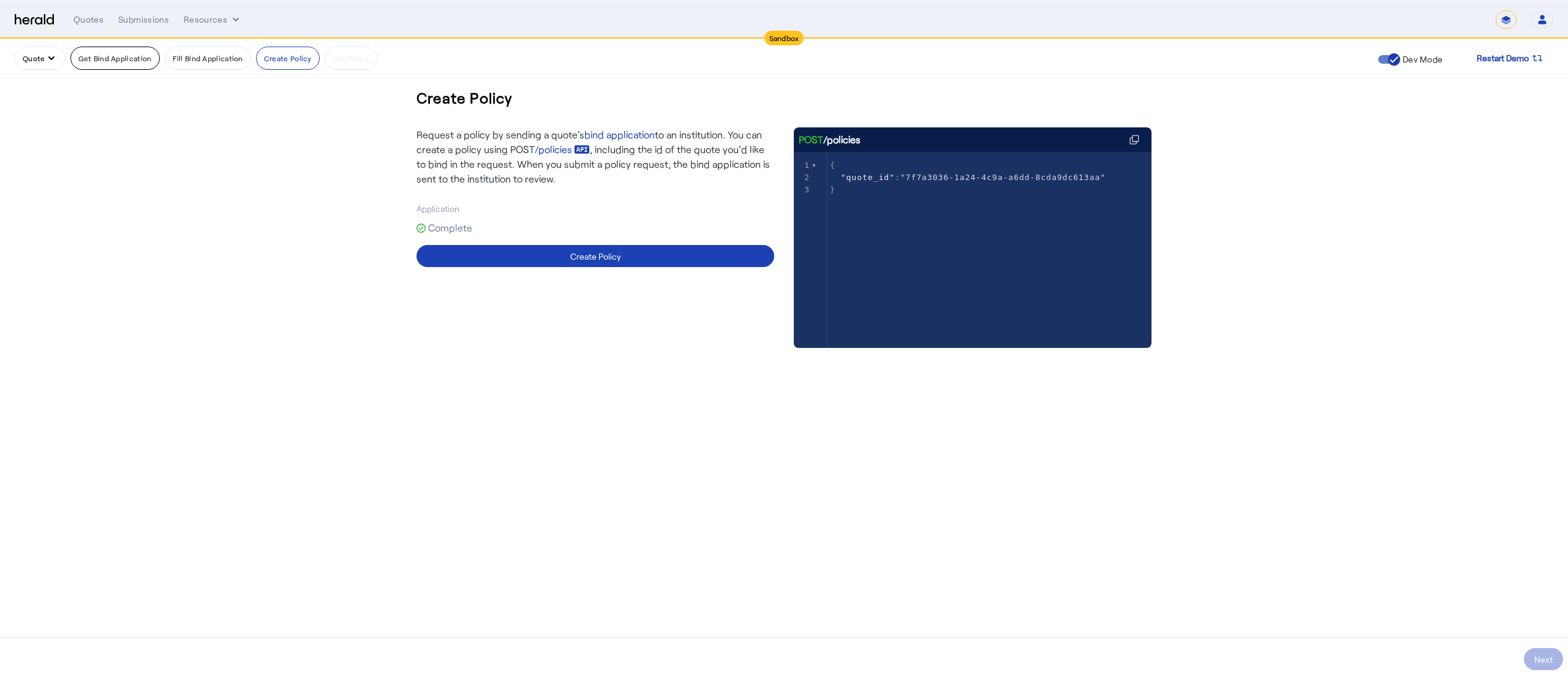
click at [128, 63] on button "Get Bind Application" at bounding box center [115, 58] width 89 height 23
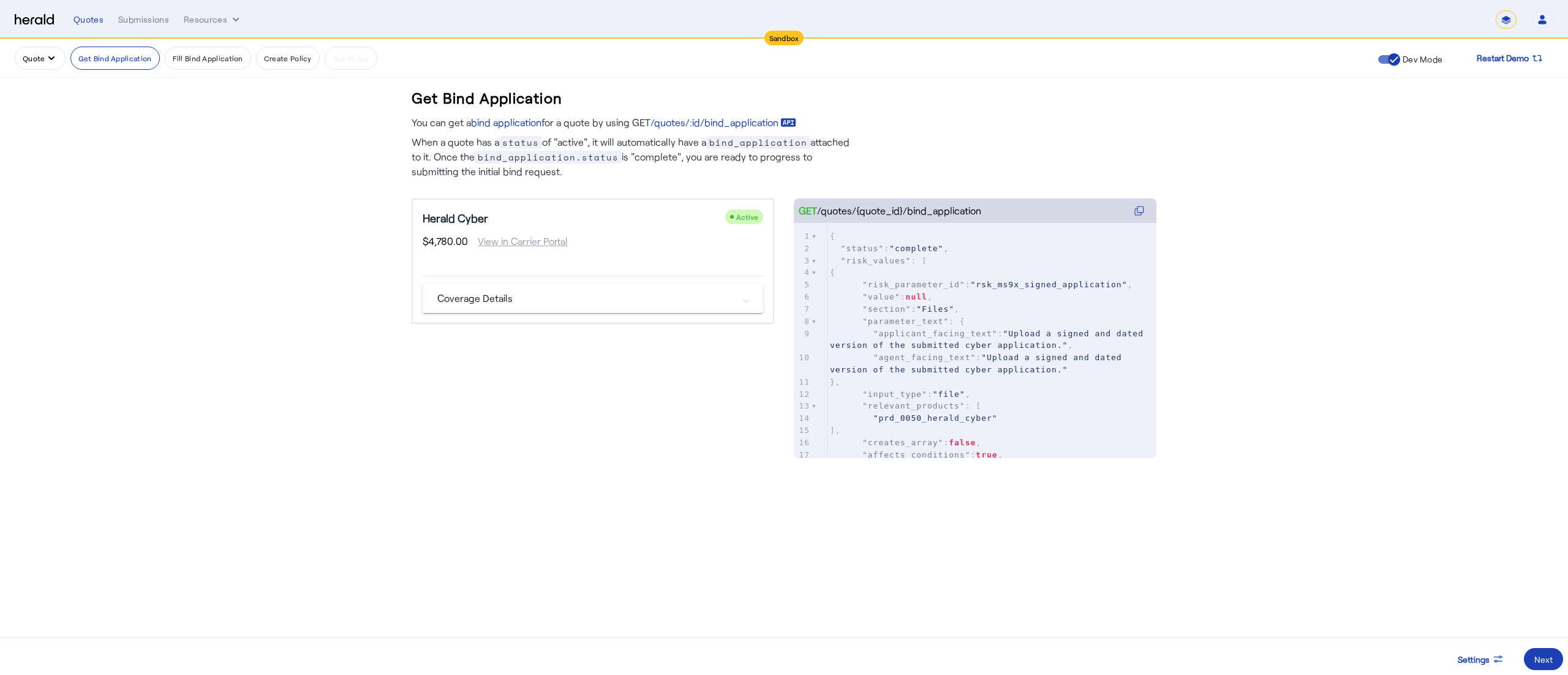
click at [56, 59] on icon "quote dropdown menu" at bounding box center [52, 59] width 13 height 13
click at [55, 165] on button "Get A Quote" at bounding box center [69, 178] width 109 height 29
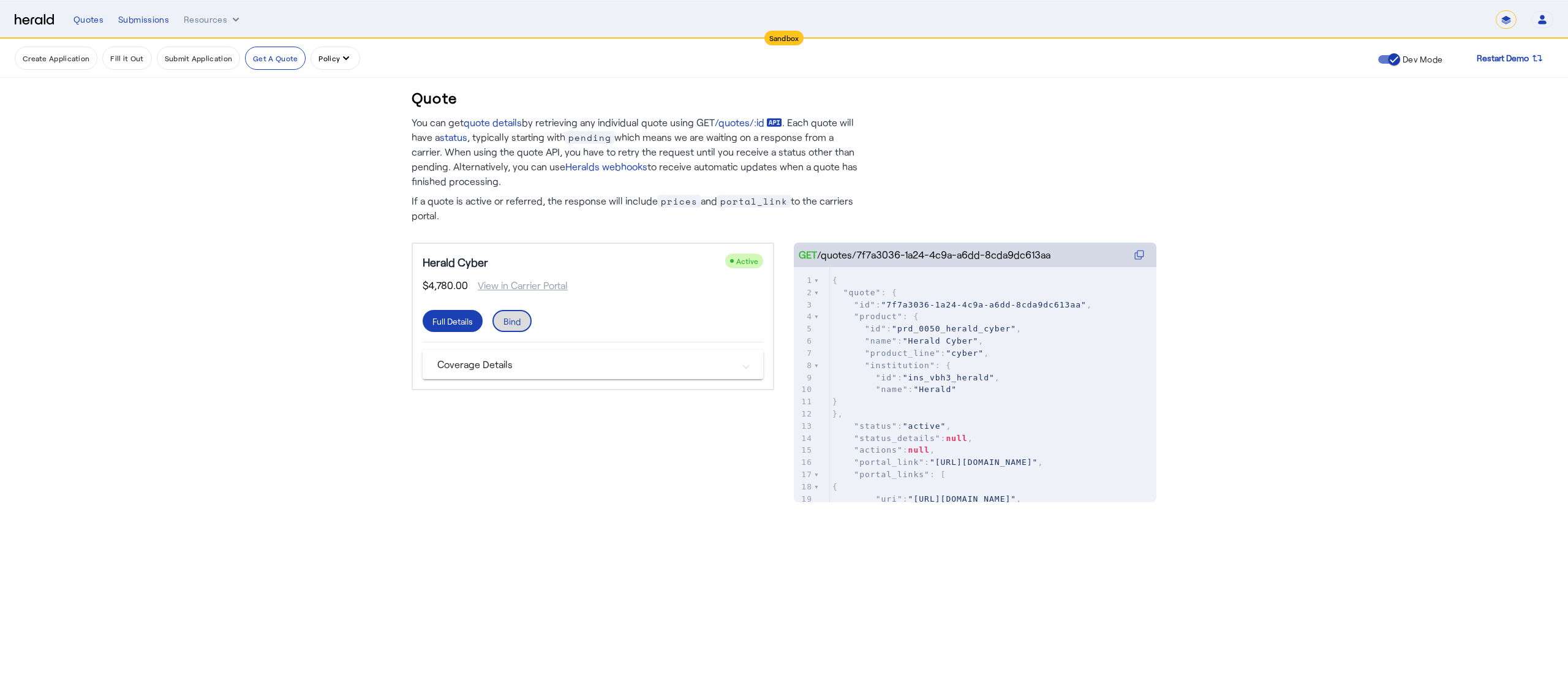
click at [517, 320] on div "Bind" at bounding box center [512, 321] width 17 height 13
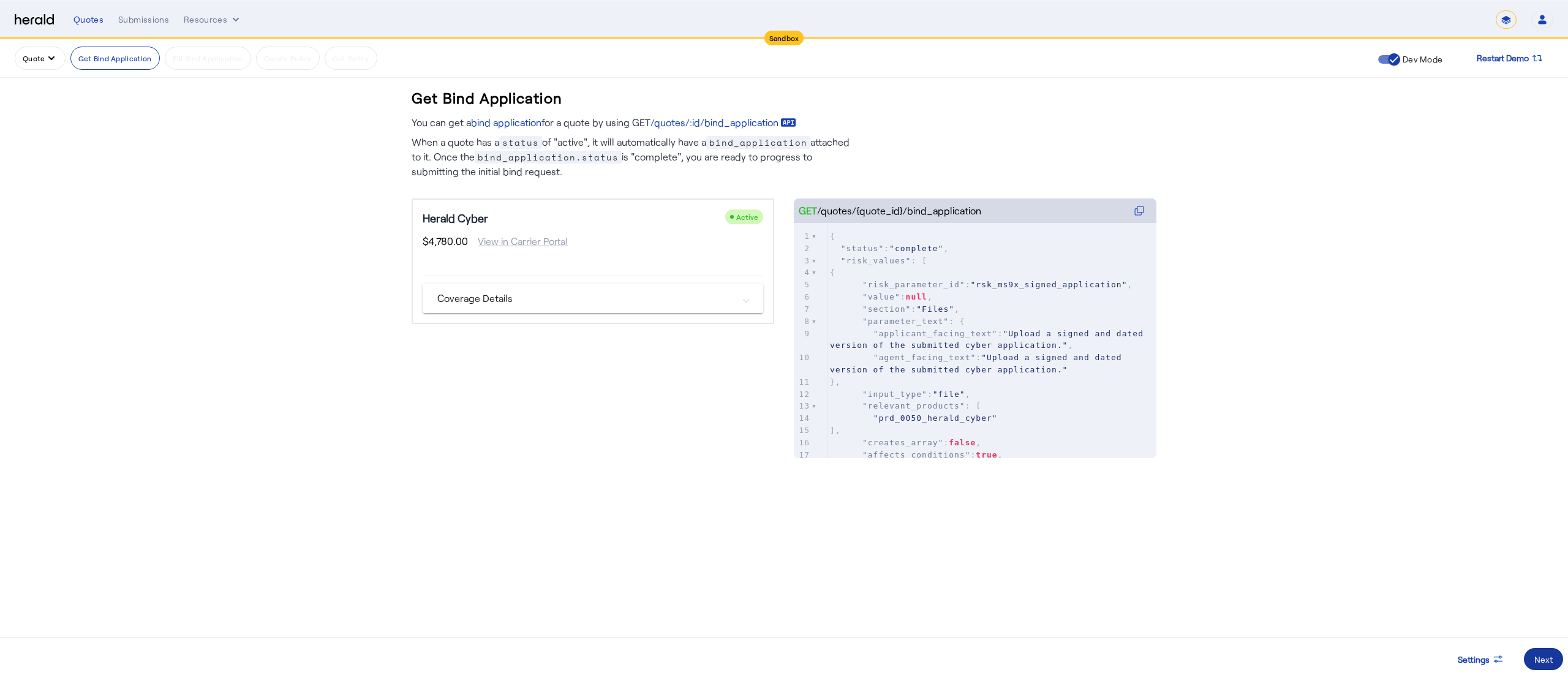
click at [1532, 651] on span at bounding box center [1543, 659] width 39 height 29
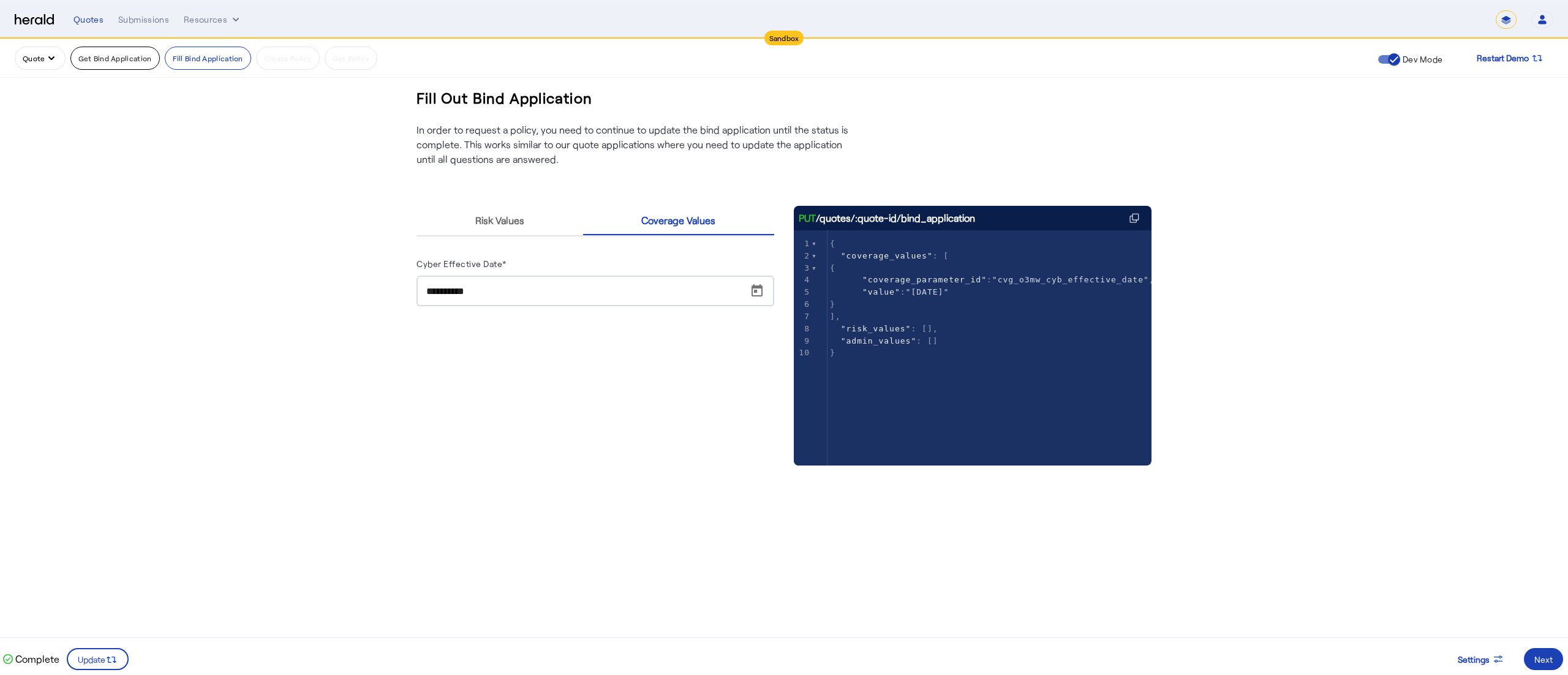
click at [81, 60] on button "Get Bind Application" at bounding box center [115, 58] width 89 height 23
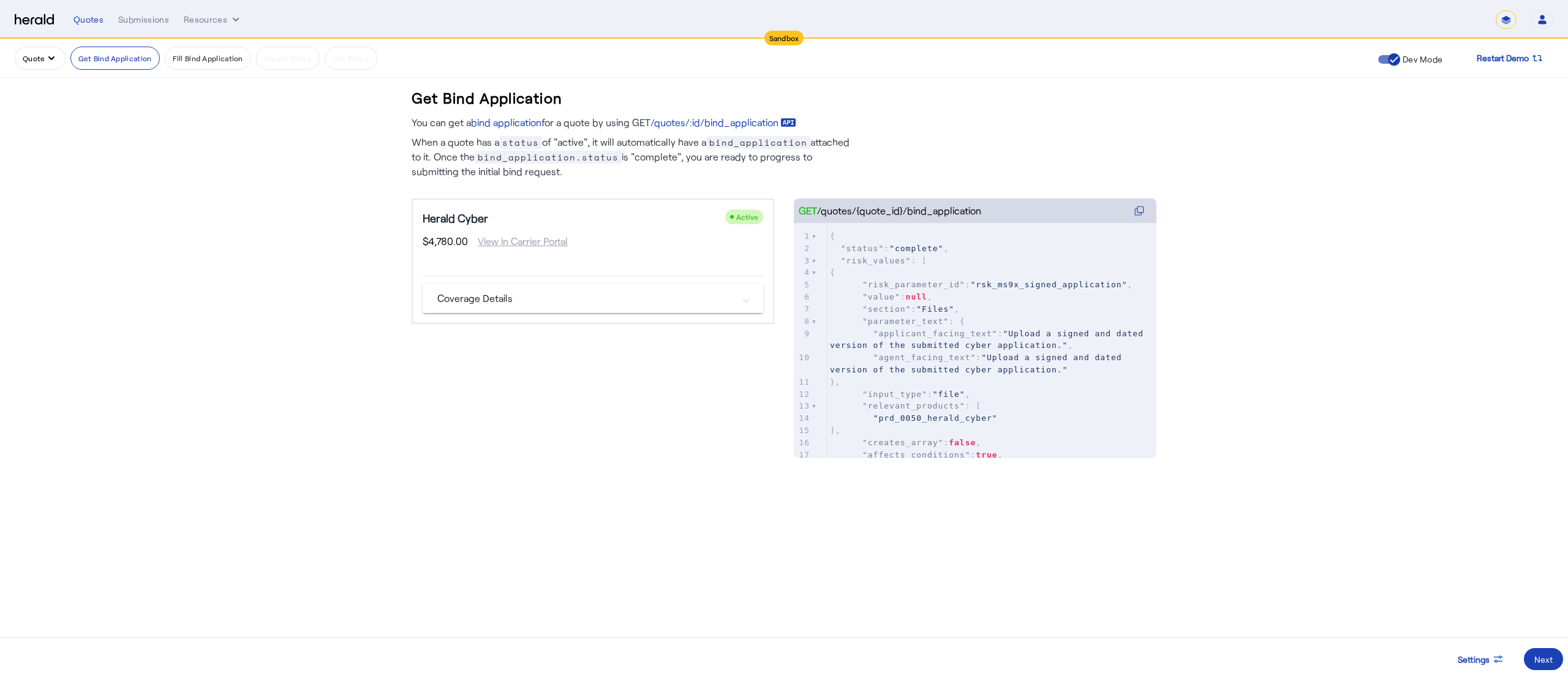
click at [472, 293] on mat-panel-title "Coverage Details" at bounding box center [586, 298] width 297 height 15
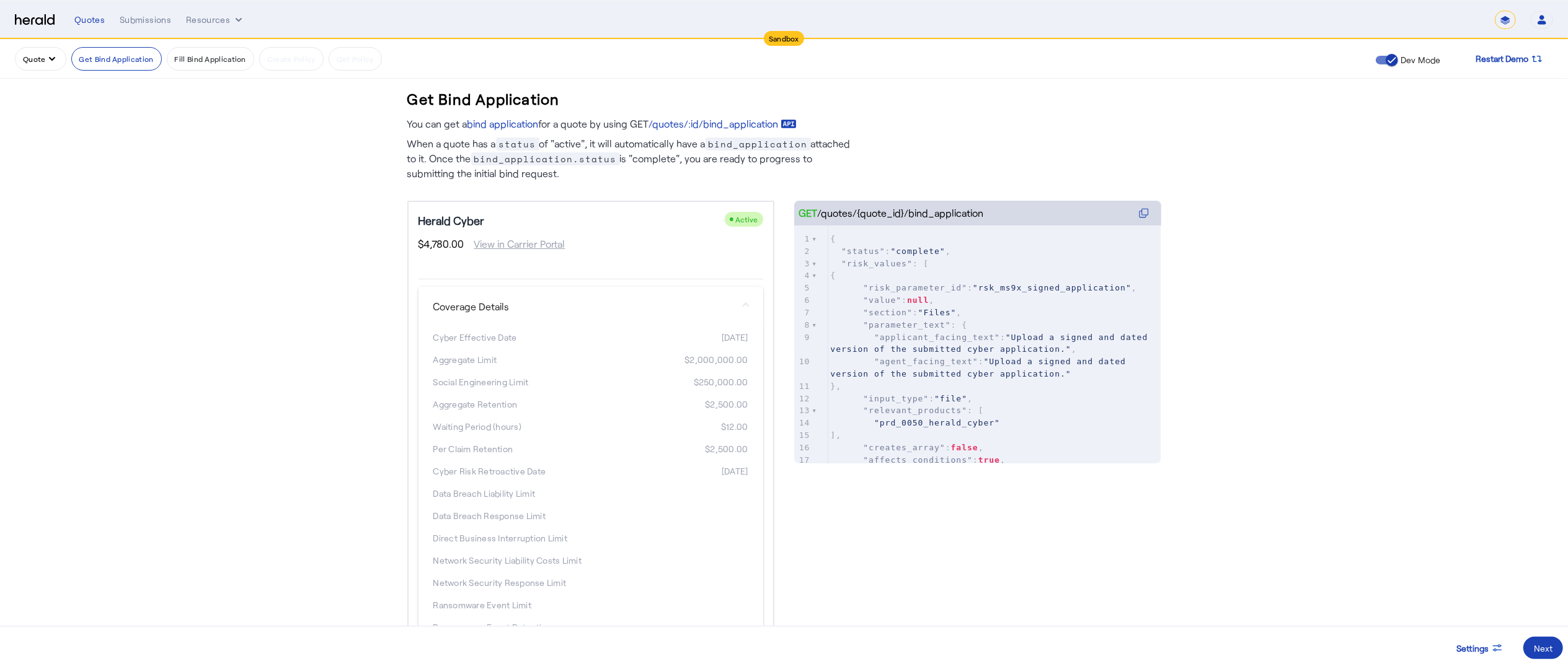
click at [644, 300] on mat-panel-title "Coverage Details" at bounding box center [584, 307] width 300 height 15
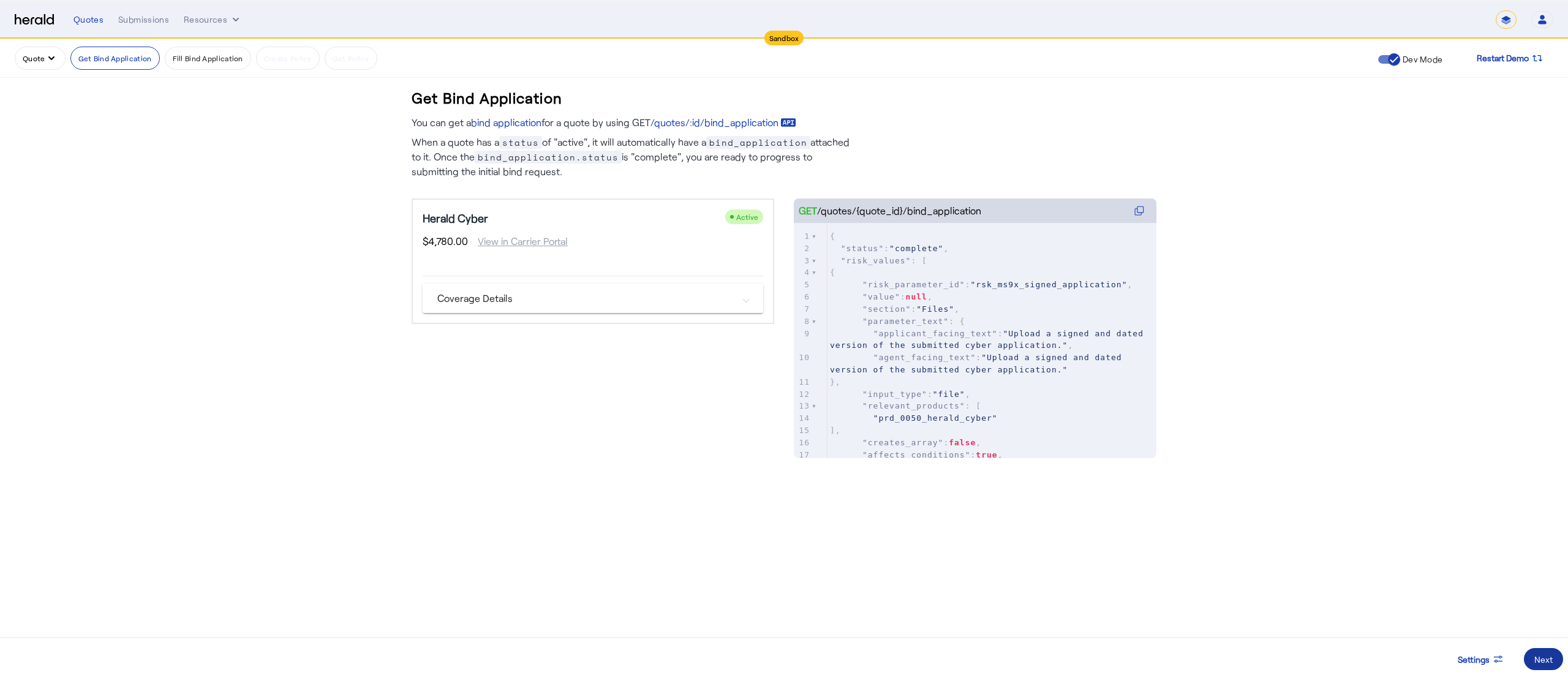
click at [1534, 659] on div "Next" at bounding box center [1543, 659] width 18 height 13
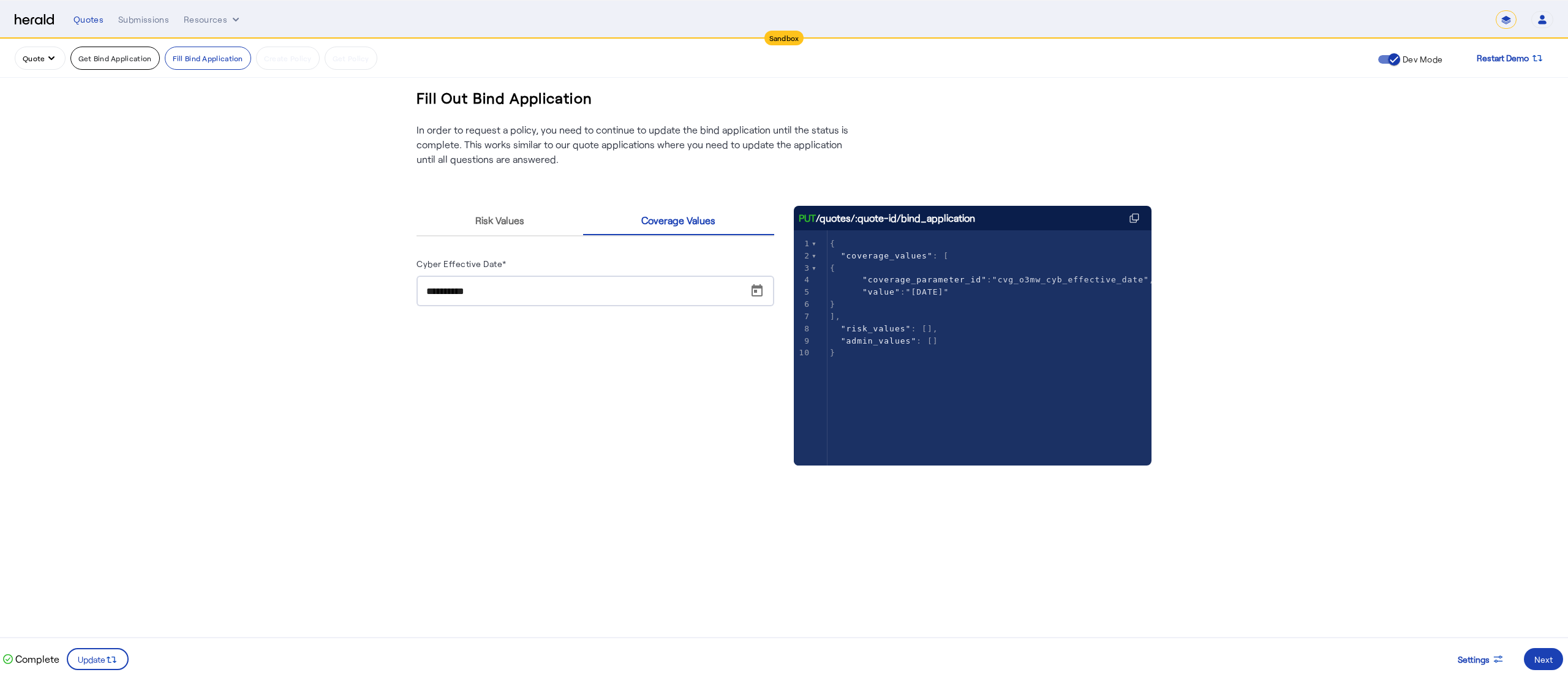
click at [114, 63] on button "Get Bind Application" at bounding box center [115, 58] width 89 height 23
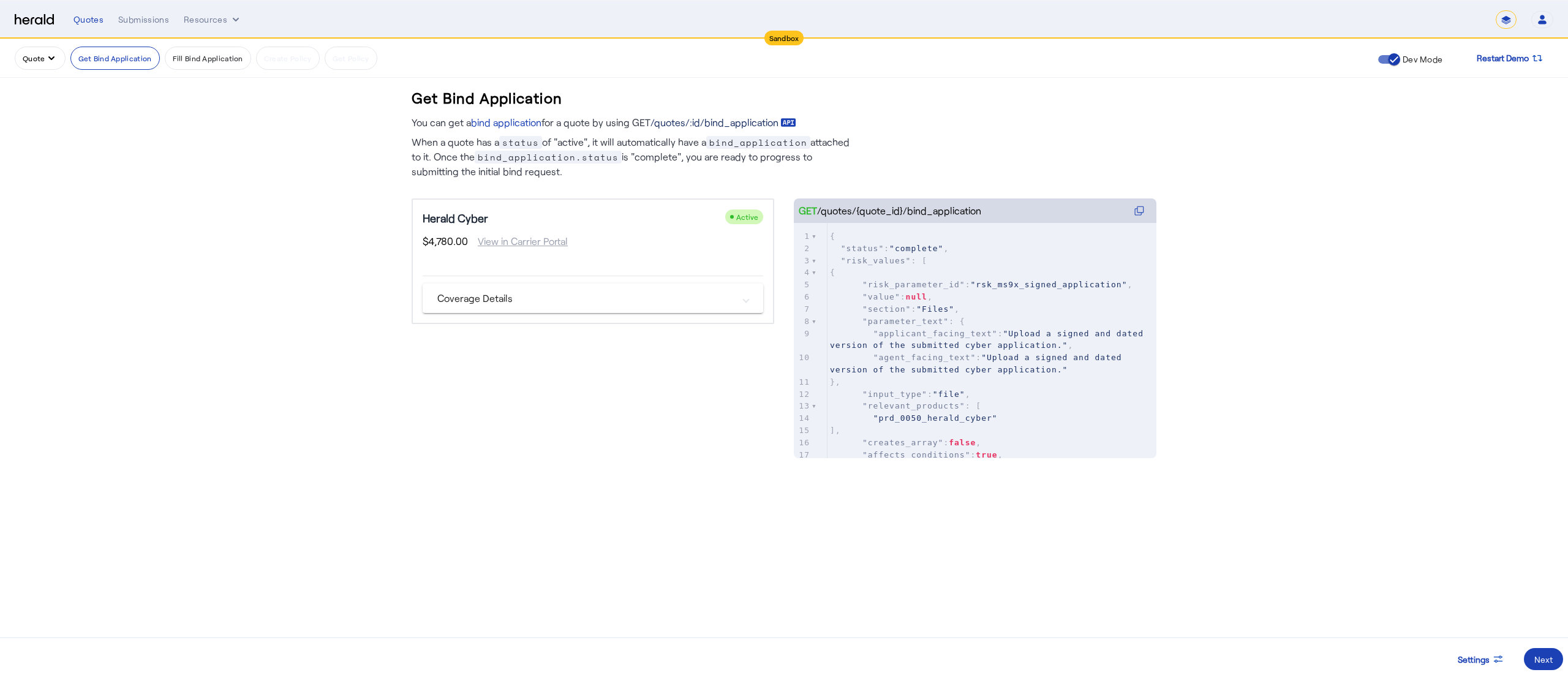
click at [745, 123] on link "/quotes/:id/bind_application" at bounding box center [723, 122] width 146 height 15
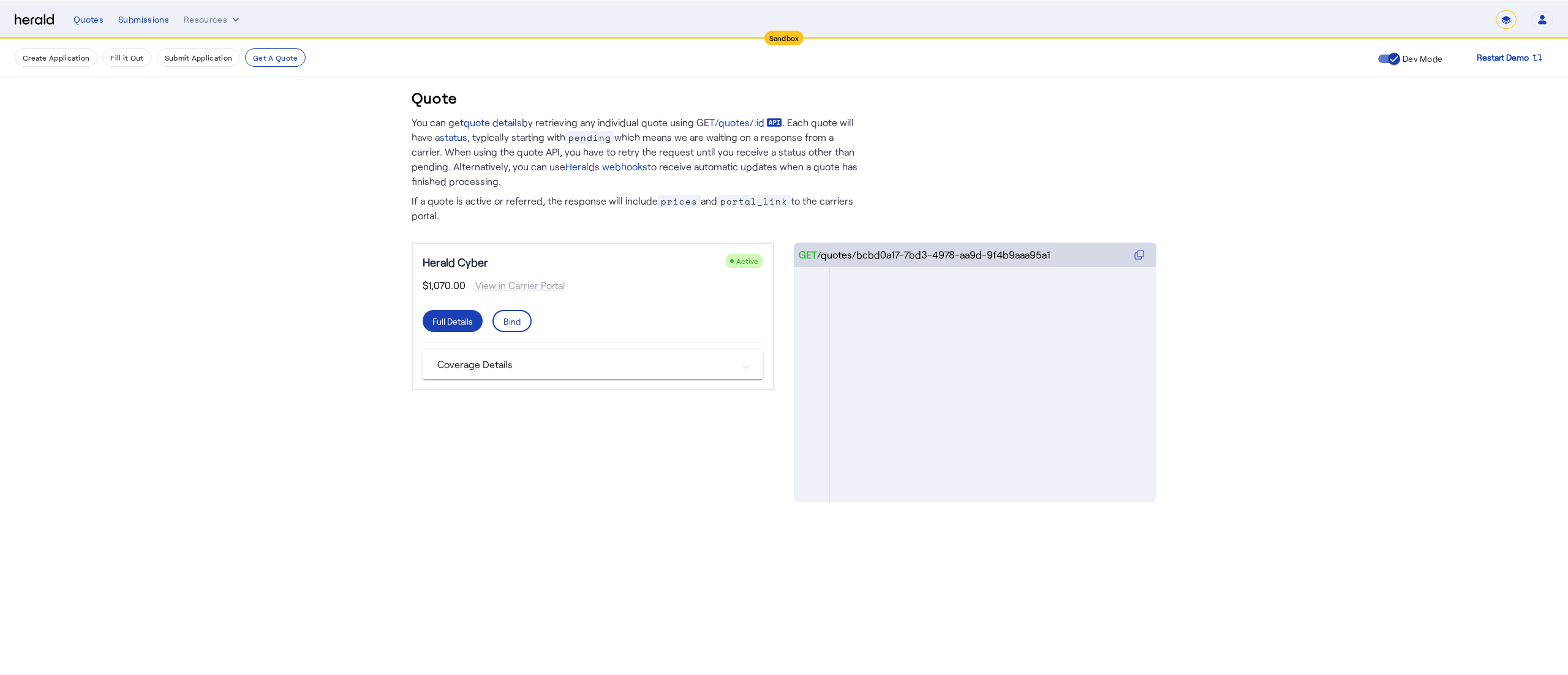
scroll to position [1425, 0]
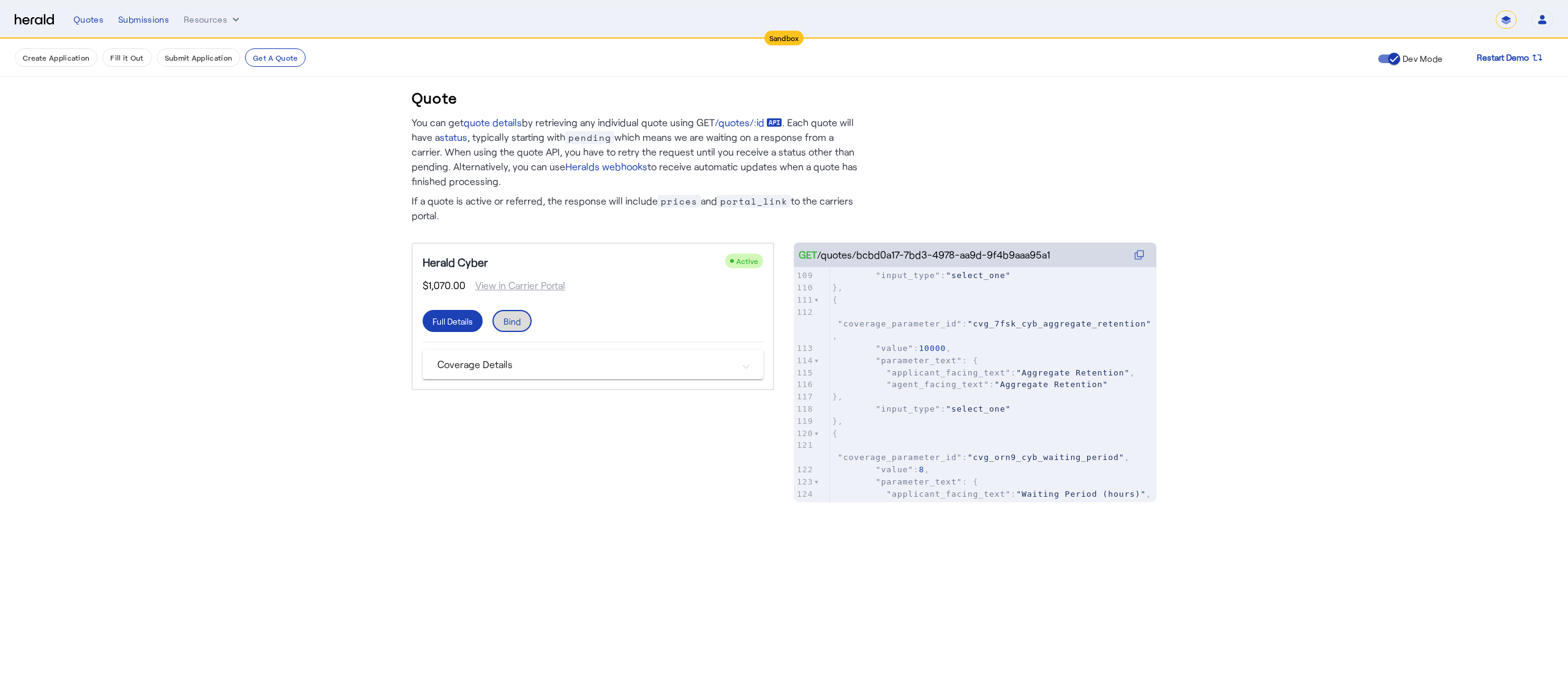
click at [508, 316] on div "Bind" at bounding box center [512, 321] width 17 height 13
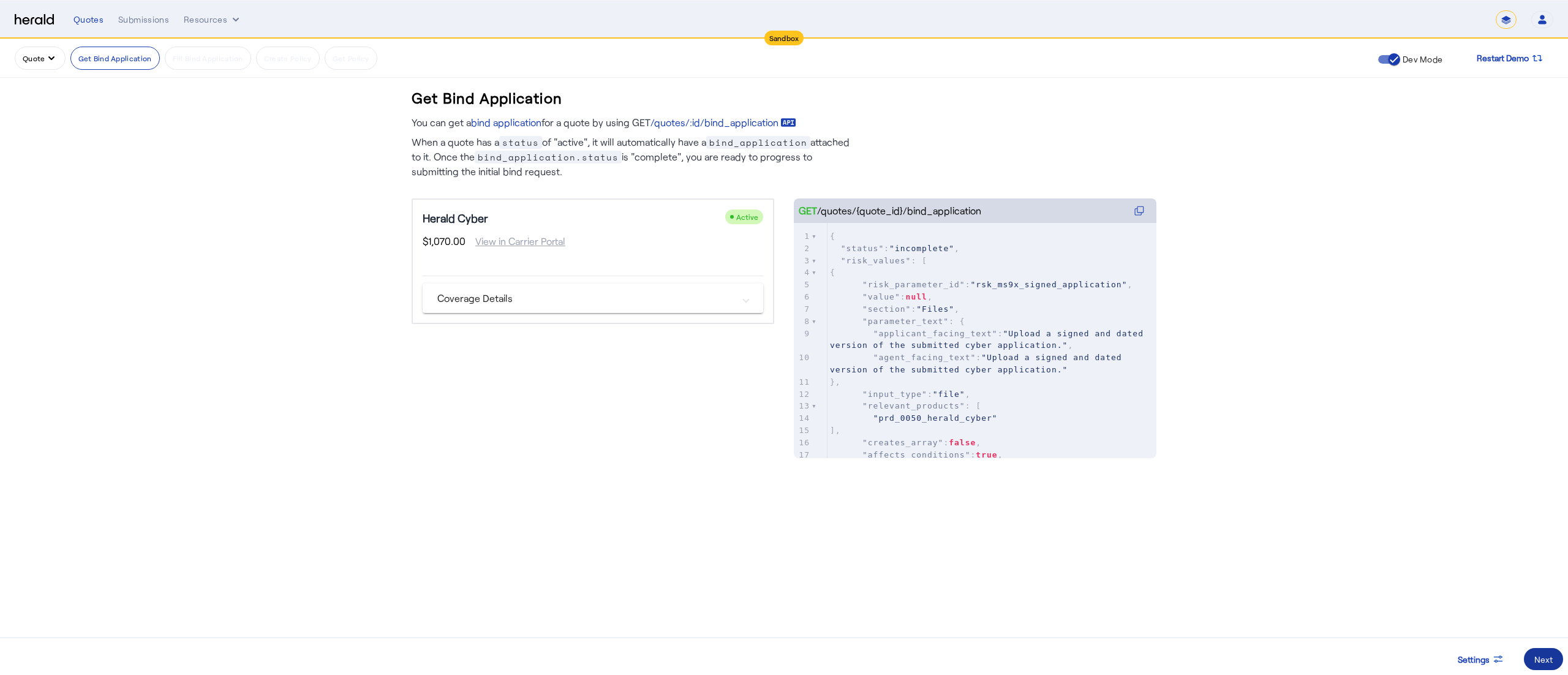
click at [1536, 649] on span at bounding box center [1543, 659] width 39 height 29
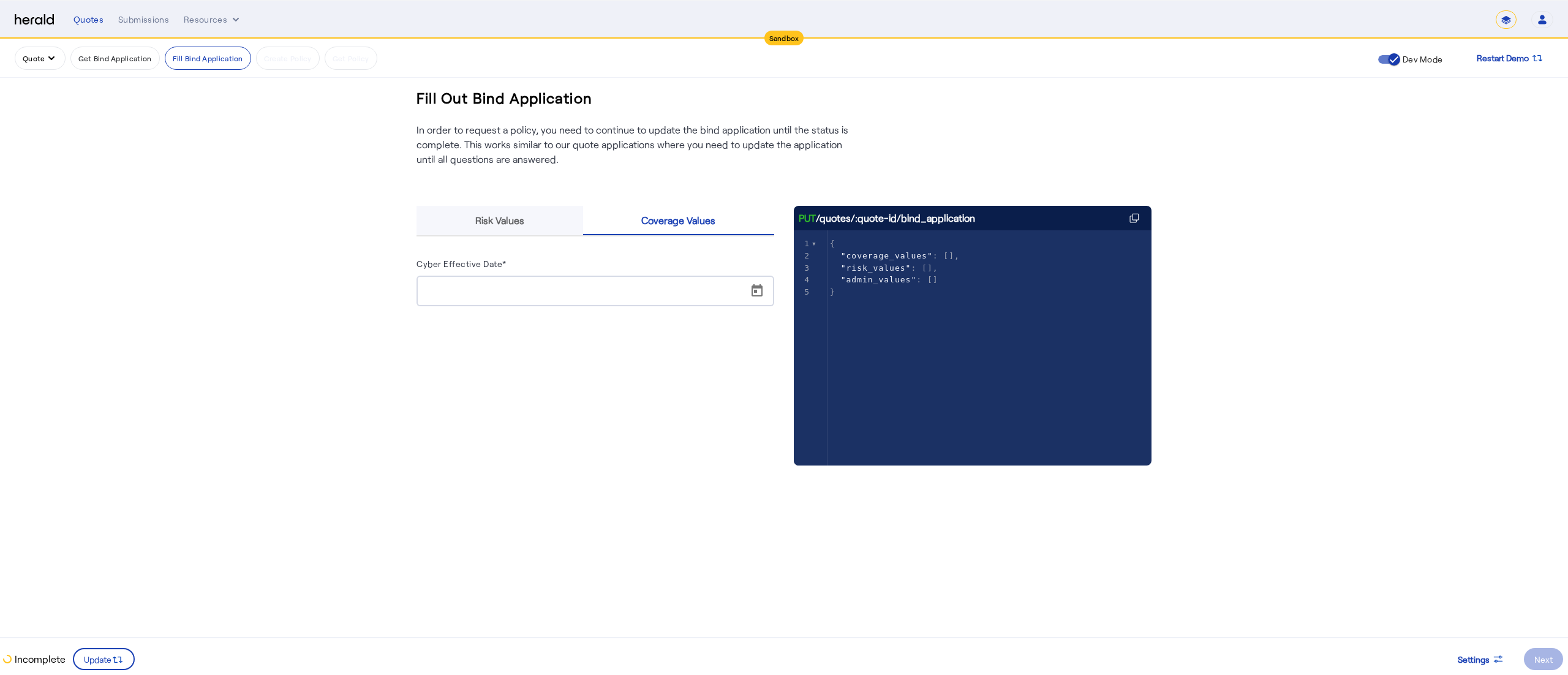
click at [509, 212] on span "Risk Values" at bounding box center [499, 220] width 49 height 29
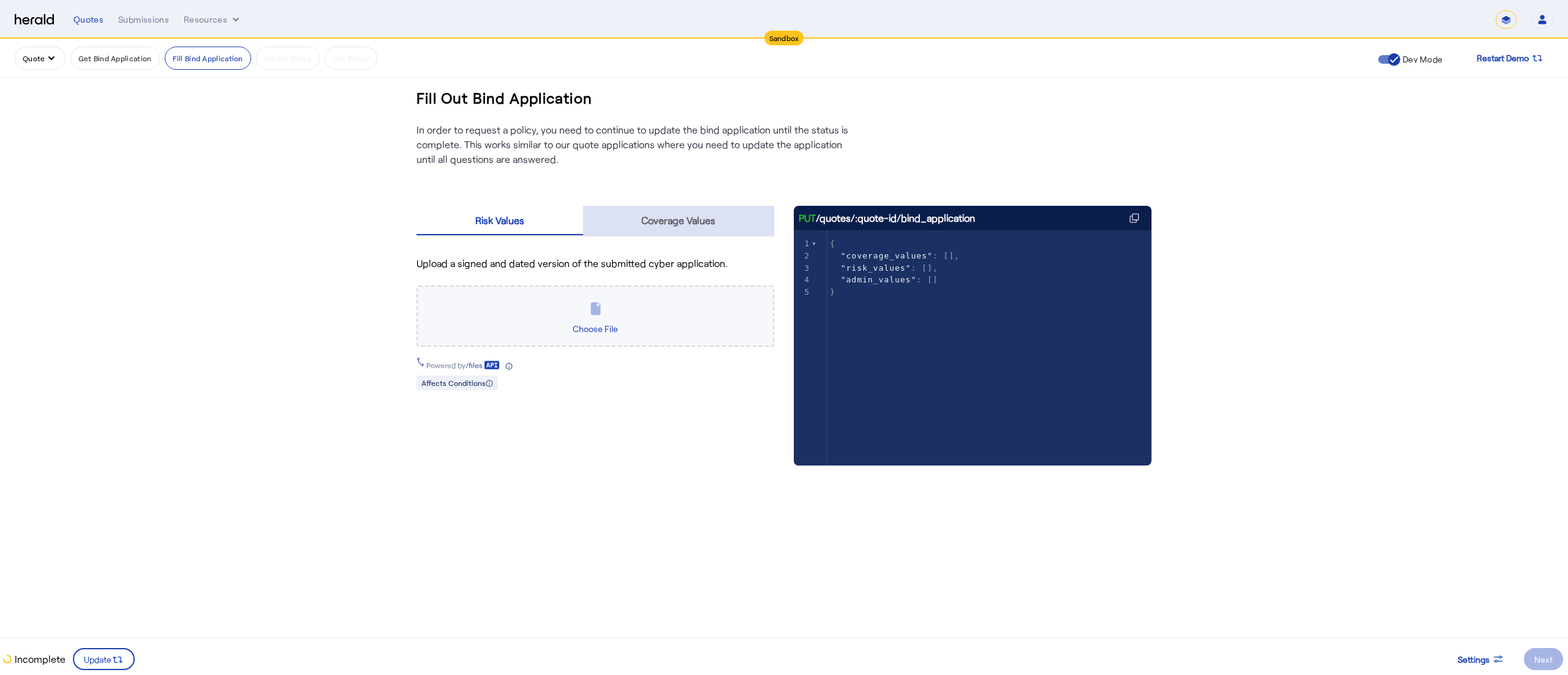
click at [731, 207] on div "Coverage Values" at bounding box center [678, 220] width 192 height 29
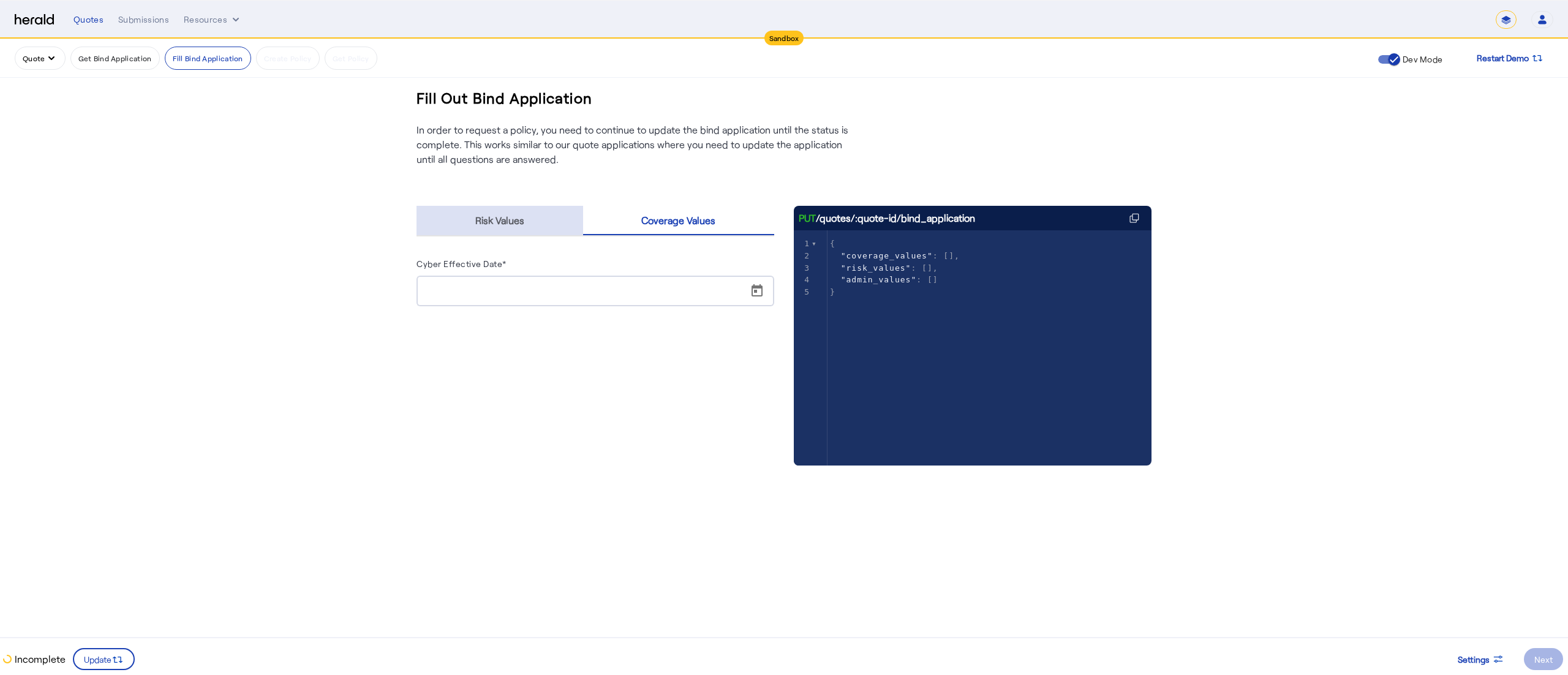
click at [515, 213] on span "Risk Values" at bounding box center [499, 220] width 49 height 29
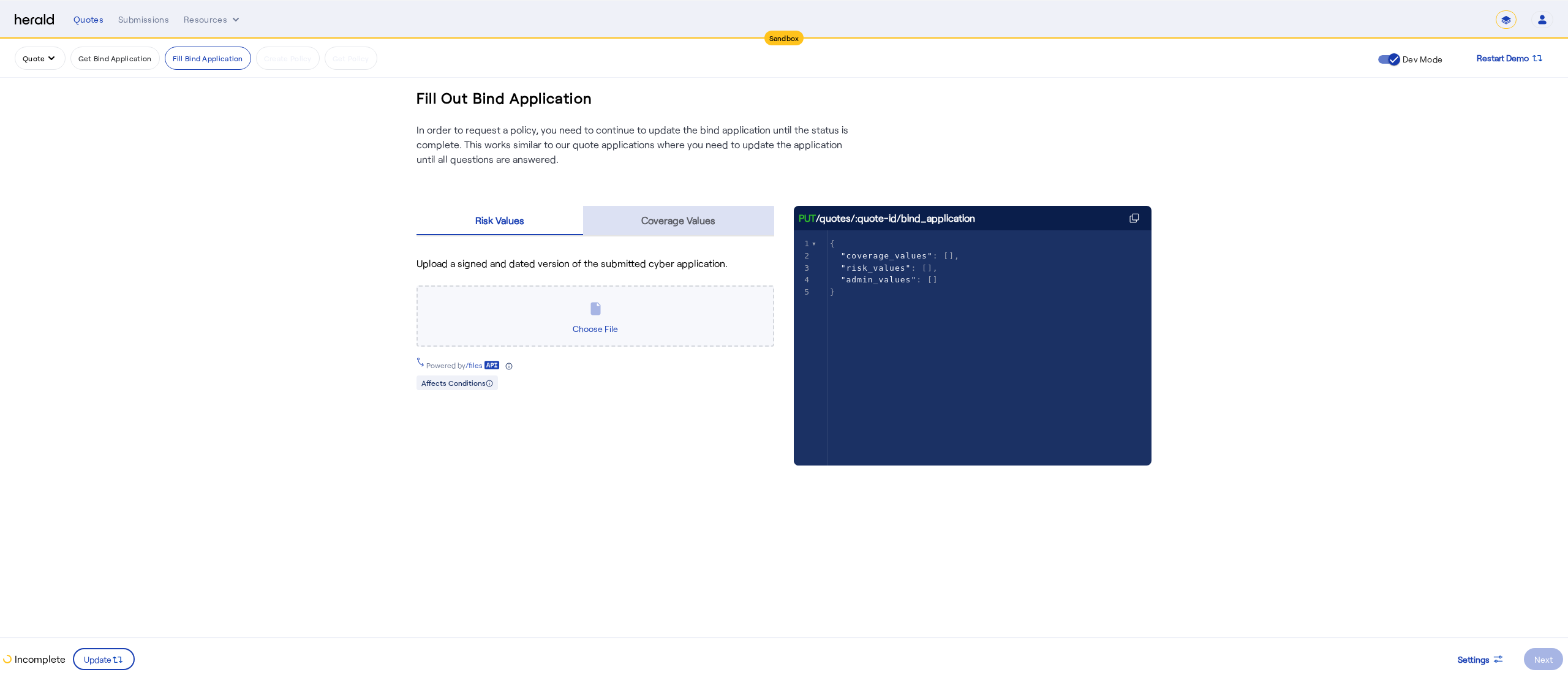
click at [667, 223] on span "Coverage Values" at bounding box center [678, 220] width 74 height 10
